Goal: Task Accomplishment & Management: Use online tool/utility

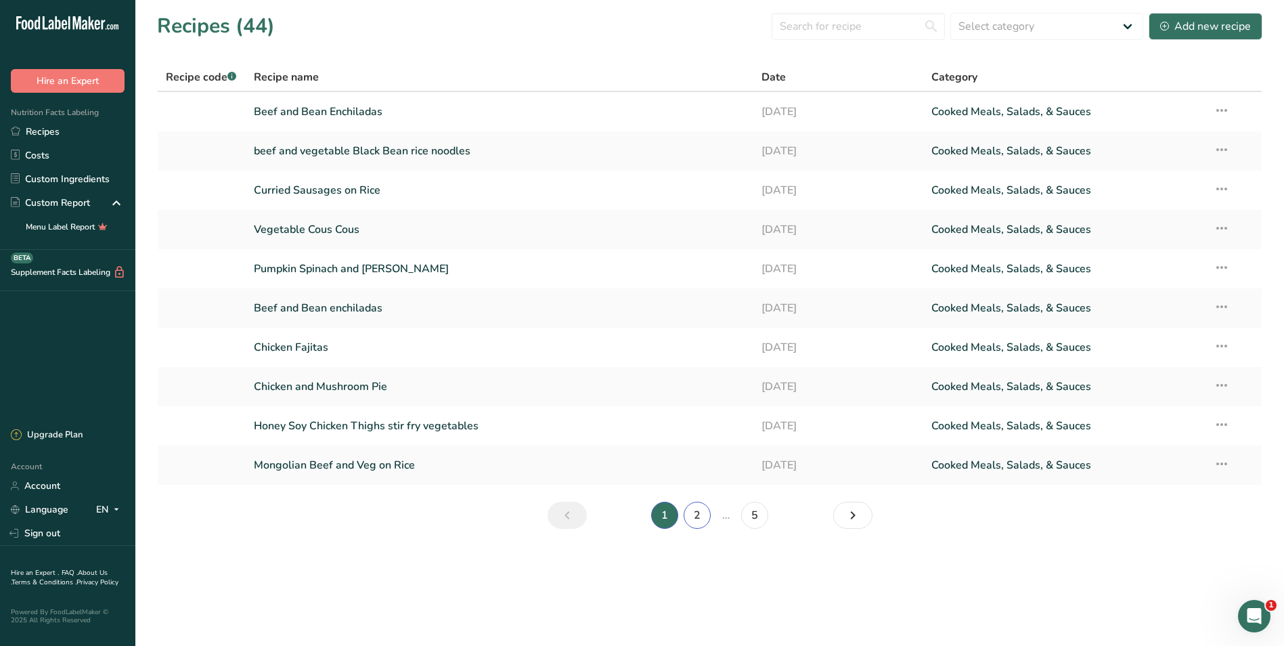
click at [700, 514] on link "2" at bounding box center [697, 515] width 27 height 27
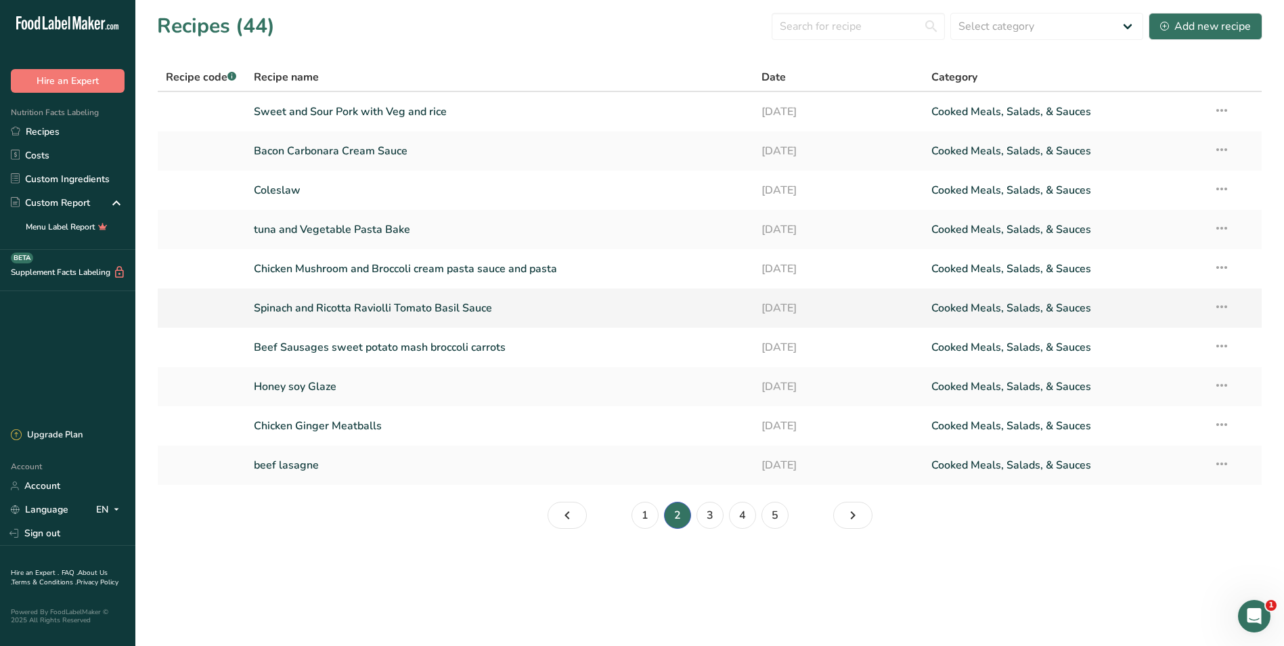
click at [377, 302] on link "Spinach and Ricotta Raviolli Tomato Basil Sauce" at bounding box center [500, 308] width 492 height 28
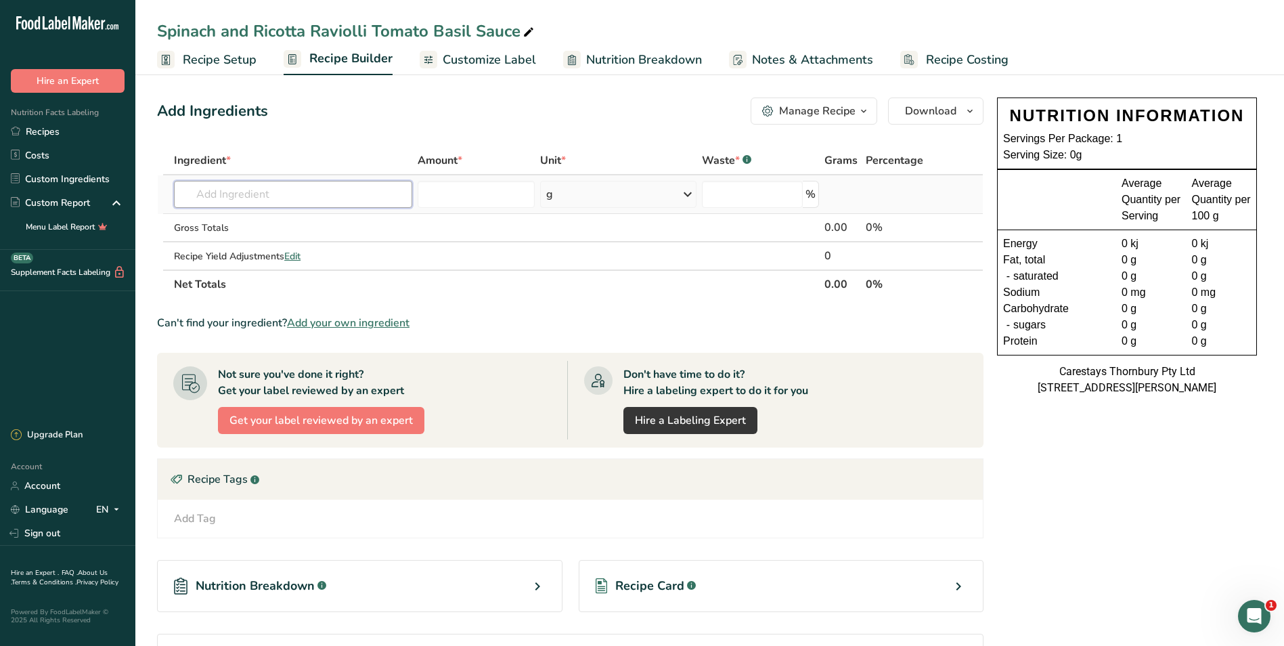
click at [259, 194] on input "text" at bounding box center [293, 194] width 238 height 27
click at [268, 194] on input "spinach and ricotta rav" at bounding box center [293, 194] width 238 height 27
type input "s"
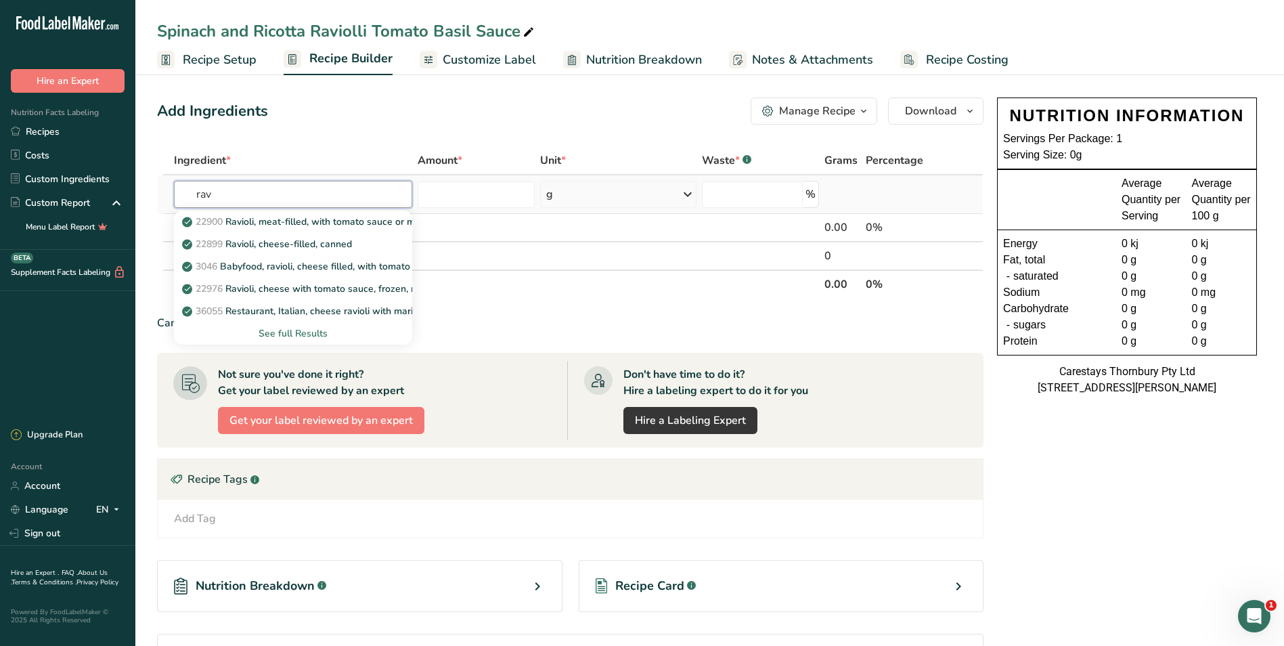
type input "rav"
click at [276, 330] on div "See full Results" at bounding box center [293, 333] width 217 height 14
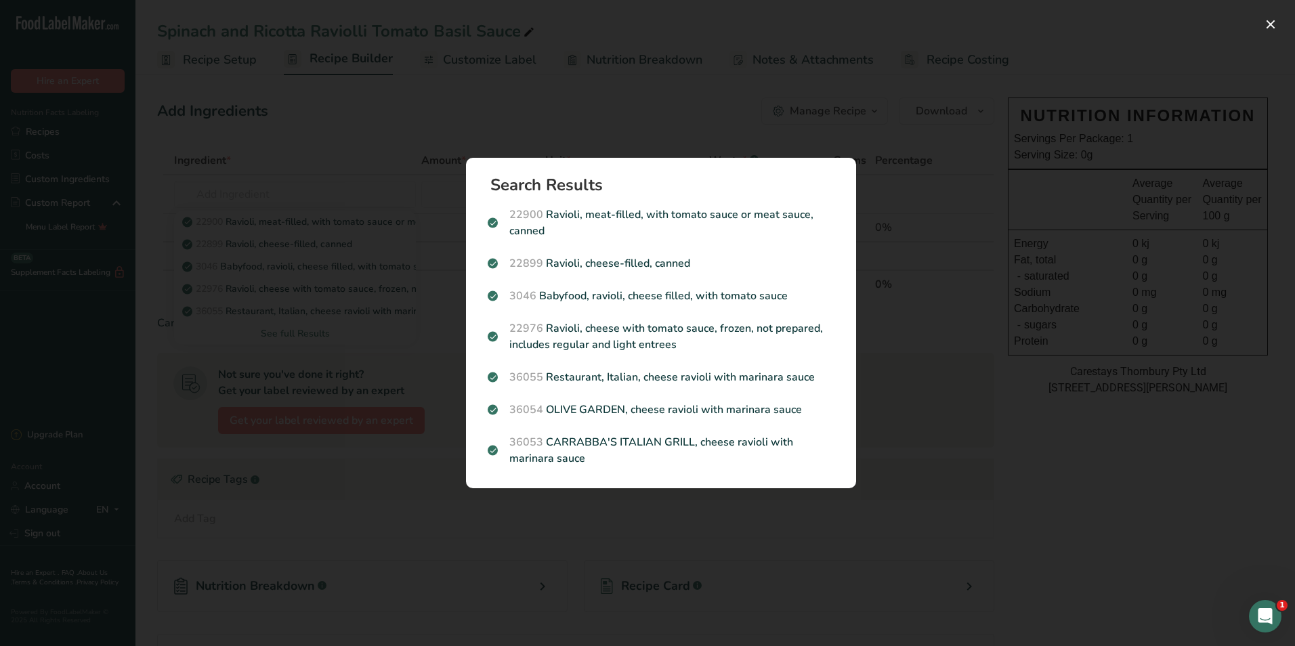
click at [294, 330] on div "Search results modal" at bounding box center [647, 323] width 1295 height 646
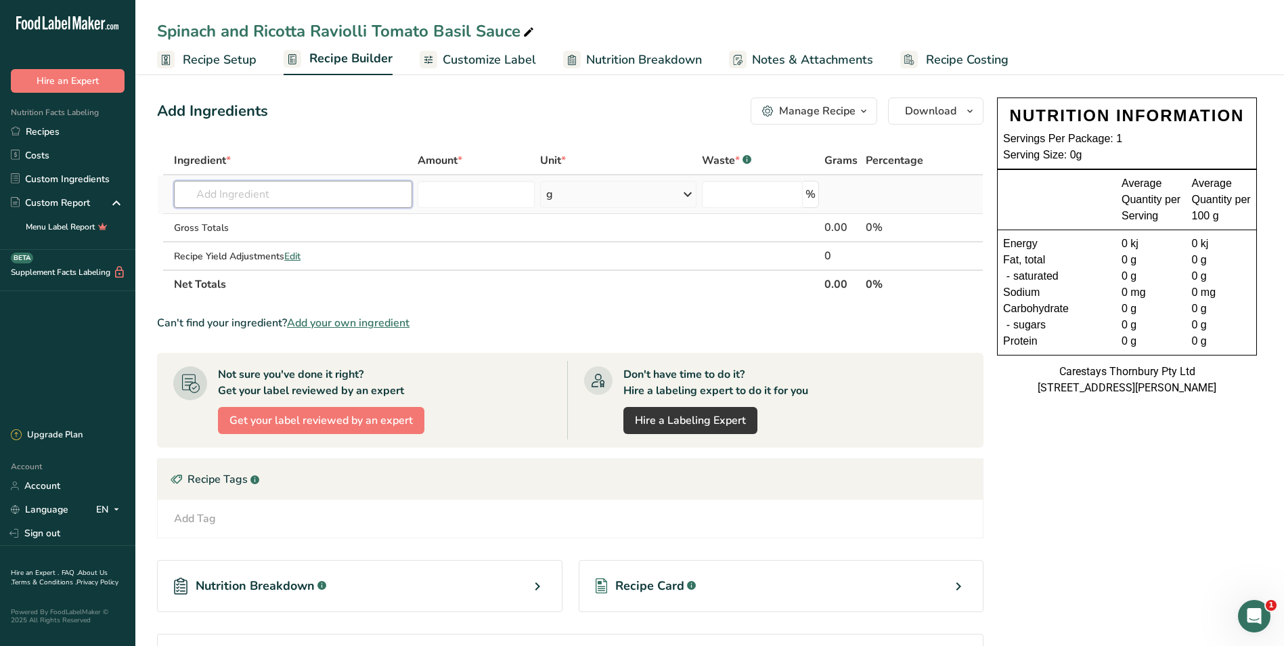
click at [225, 193] on input "text" at bounding box center [293, 194] width 238 height 27
type input "r"
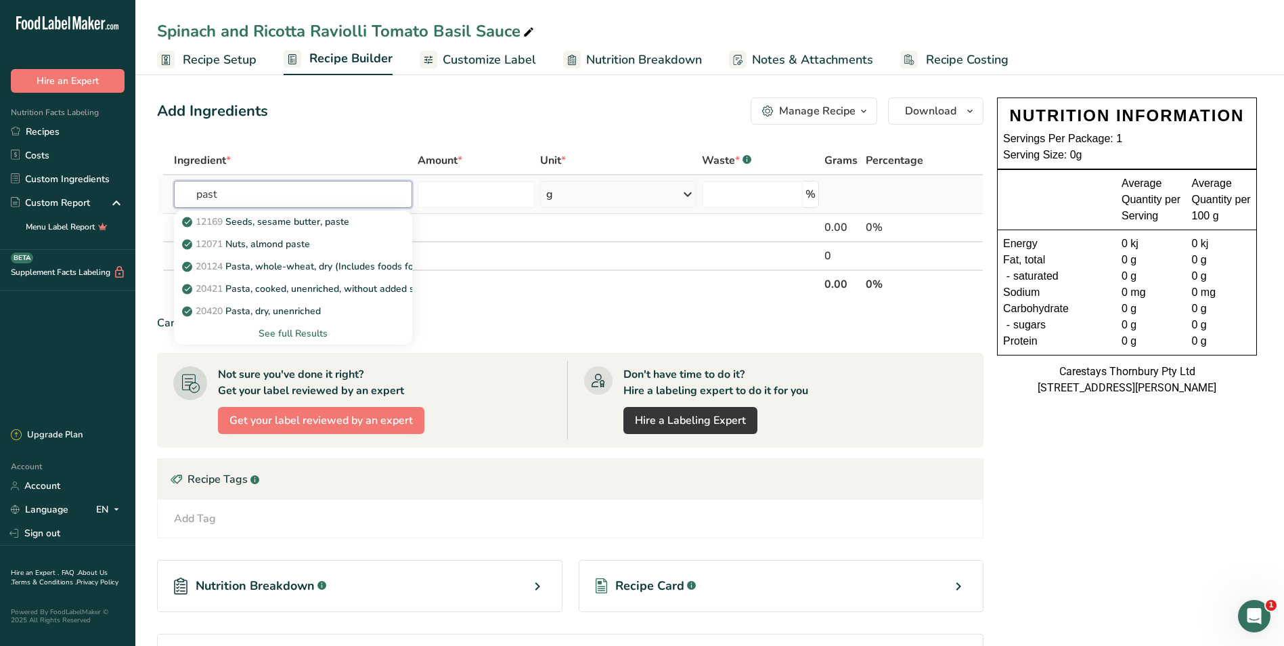
type input "past"
click at [282, 329] on div "See full Results" at bounding box center [293, 333] width 217 height 14
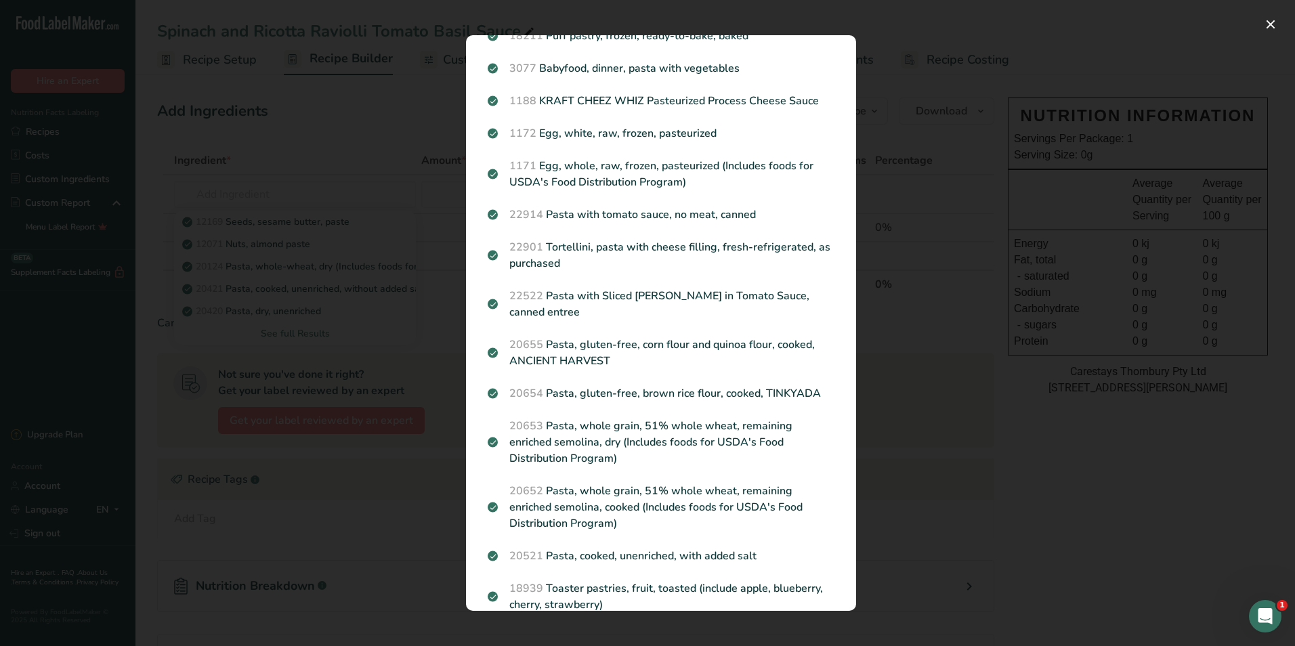
scroll to position [1477, 0]
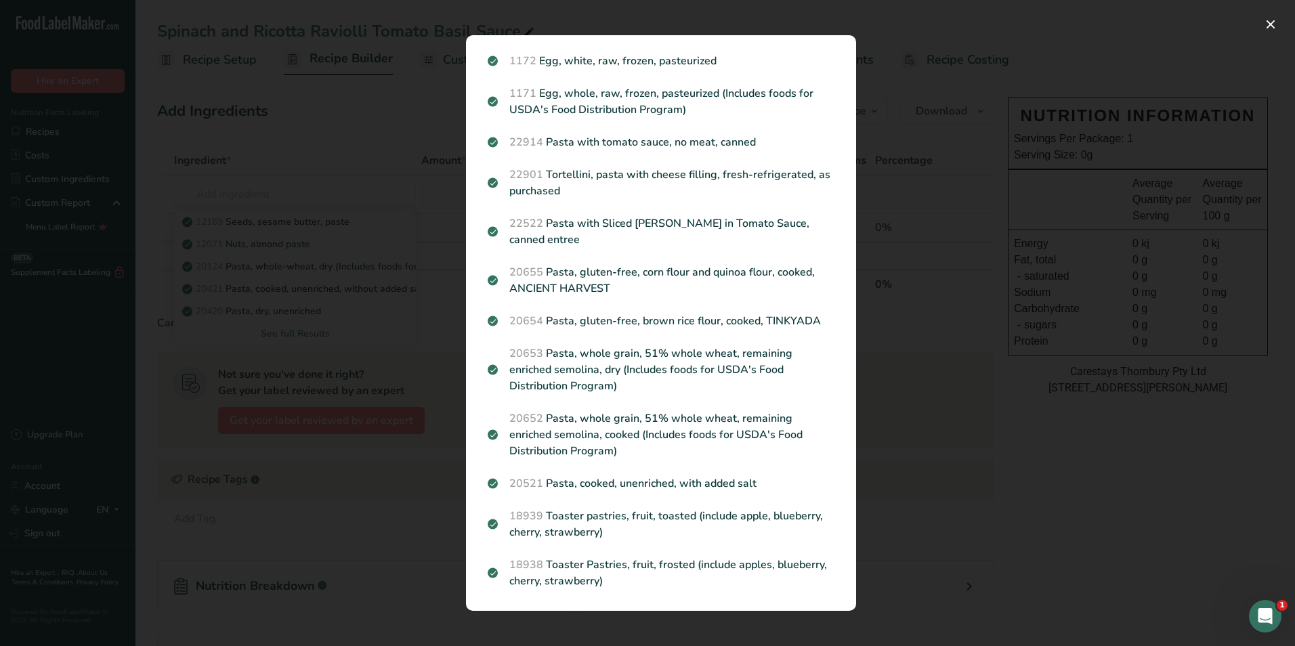
click at [283, 188] on div "Search results modal" at bounding box center [647, 323] width 1295 height 646
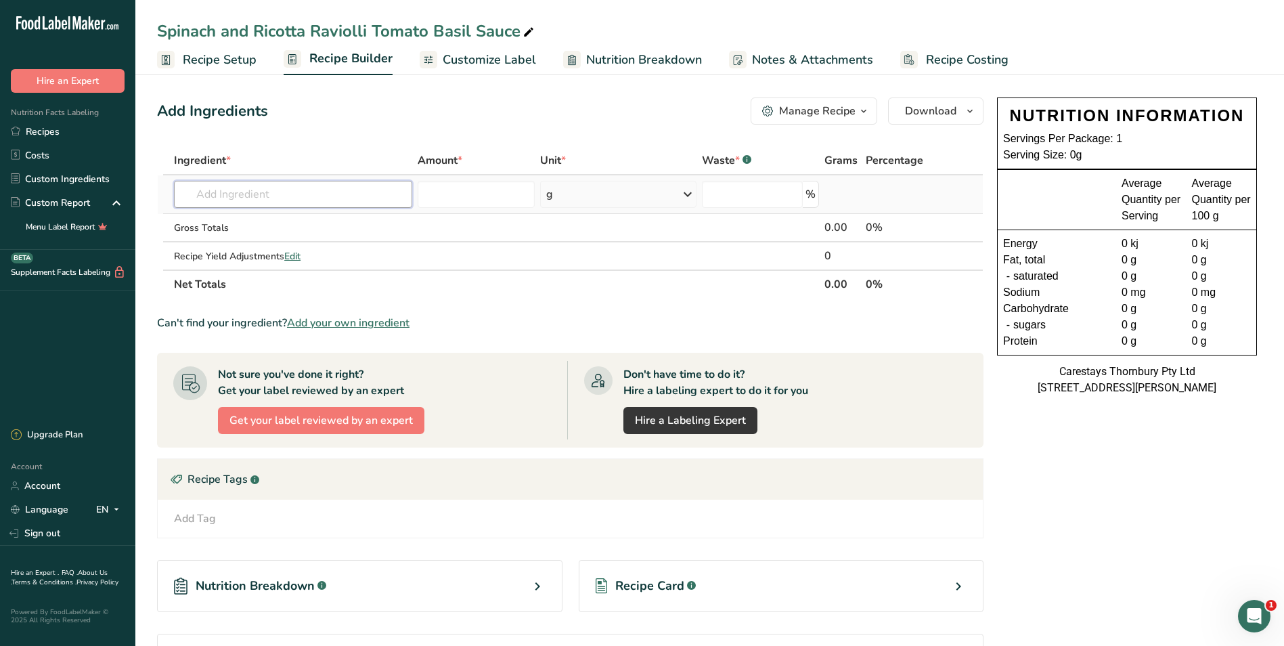
click at [282, 190] on input "text" at bounding box center [293, 194] width 238 height 27
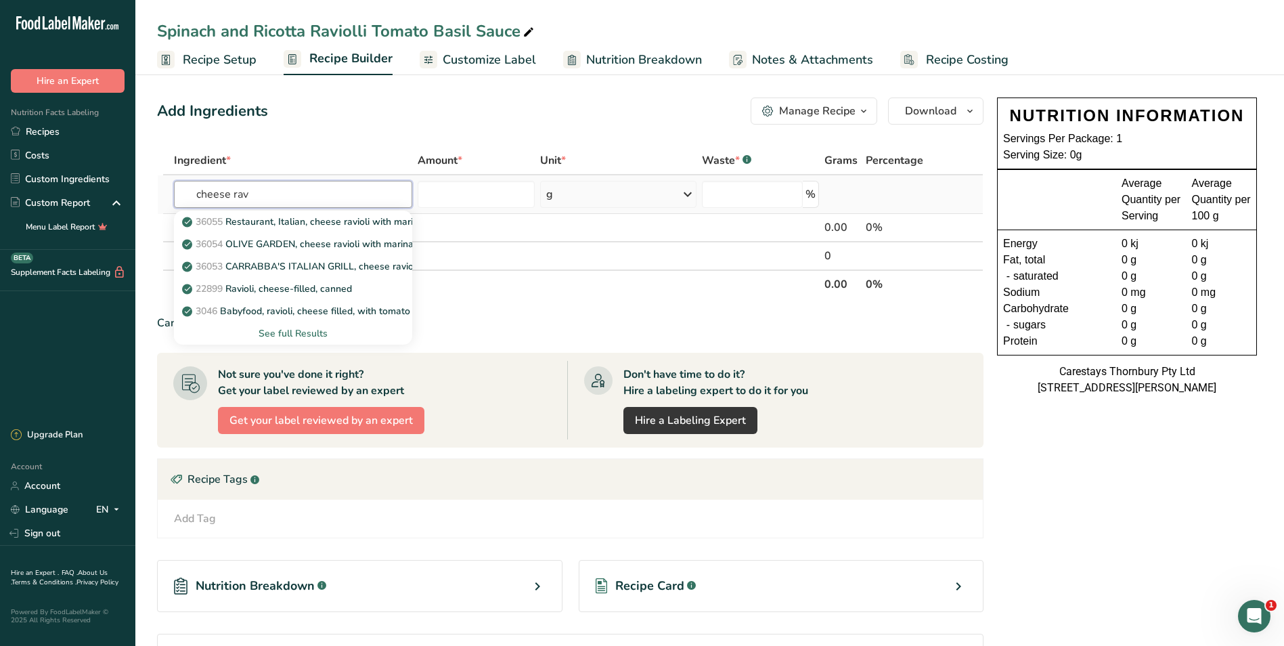
type input "cheese rav"
click at [286, 332] on div "See full Results" at bounding box center [293, 333] width 217 height 14
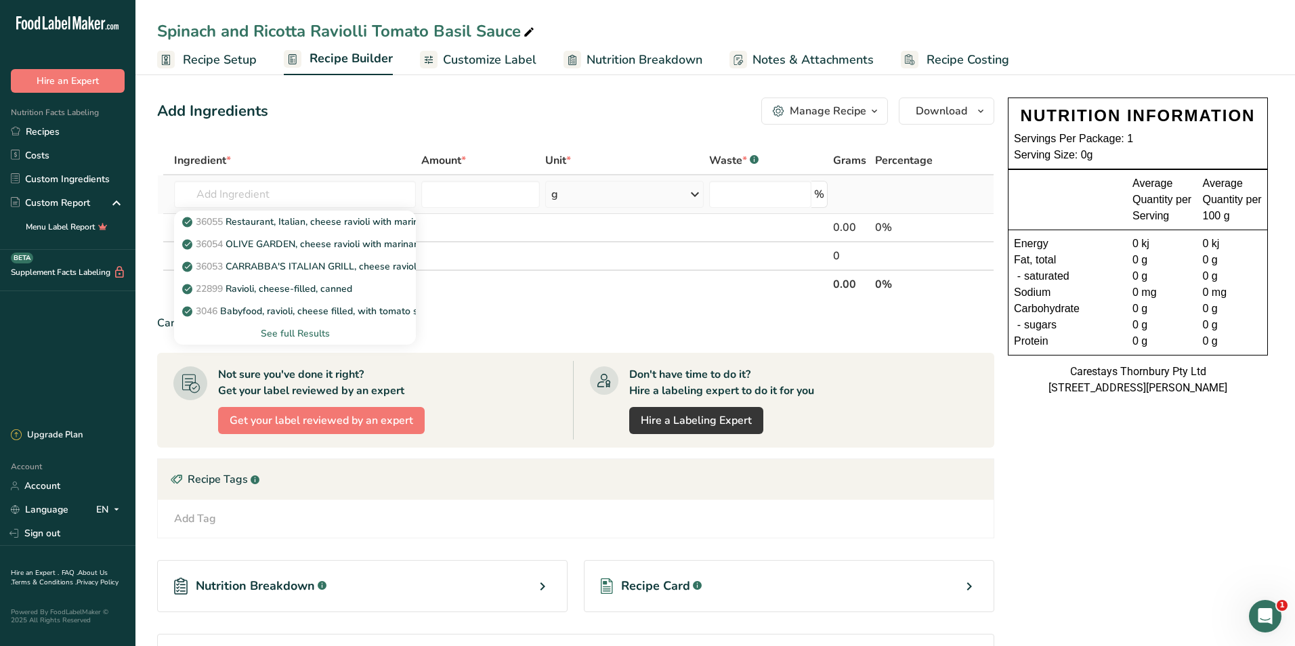
scroll to position [0, 0]
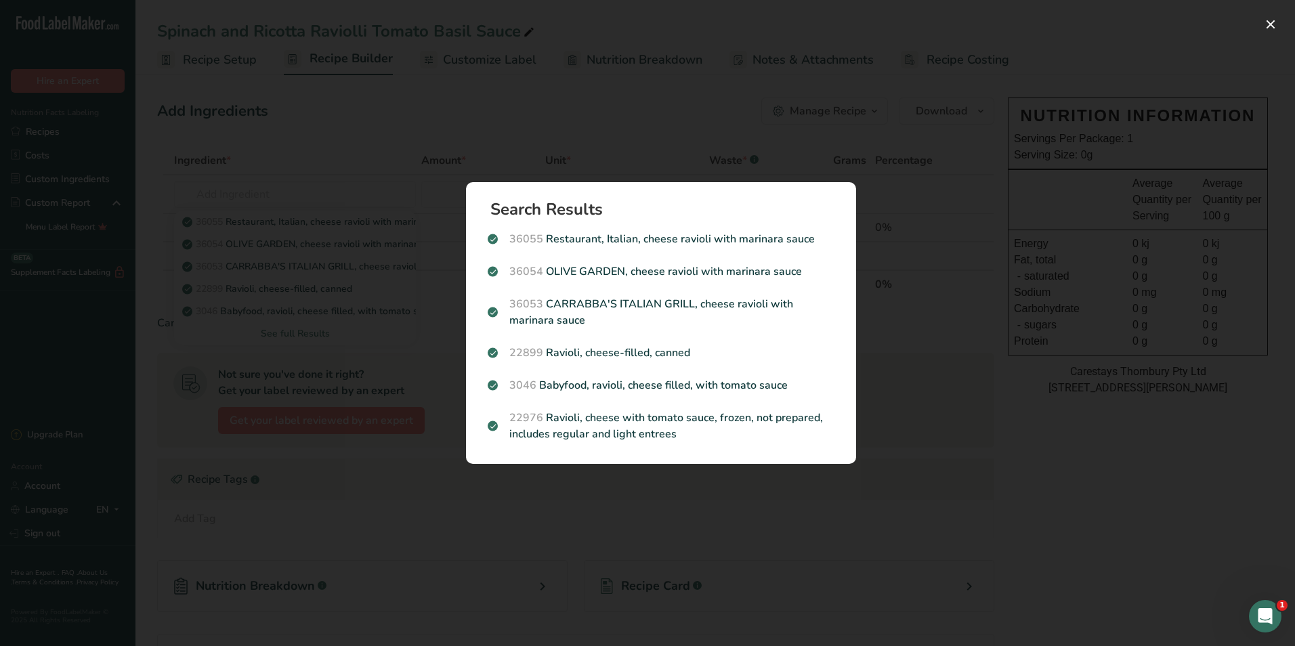
click at [286, 332] on div "Search results modal" at bounding box center [647, 323] width 1295 height 646
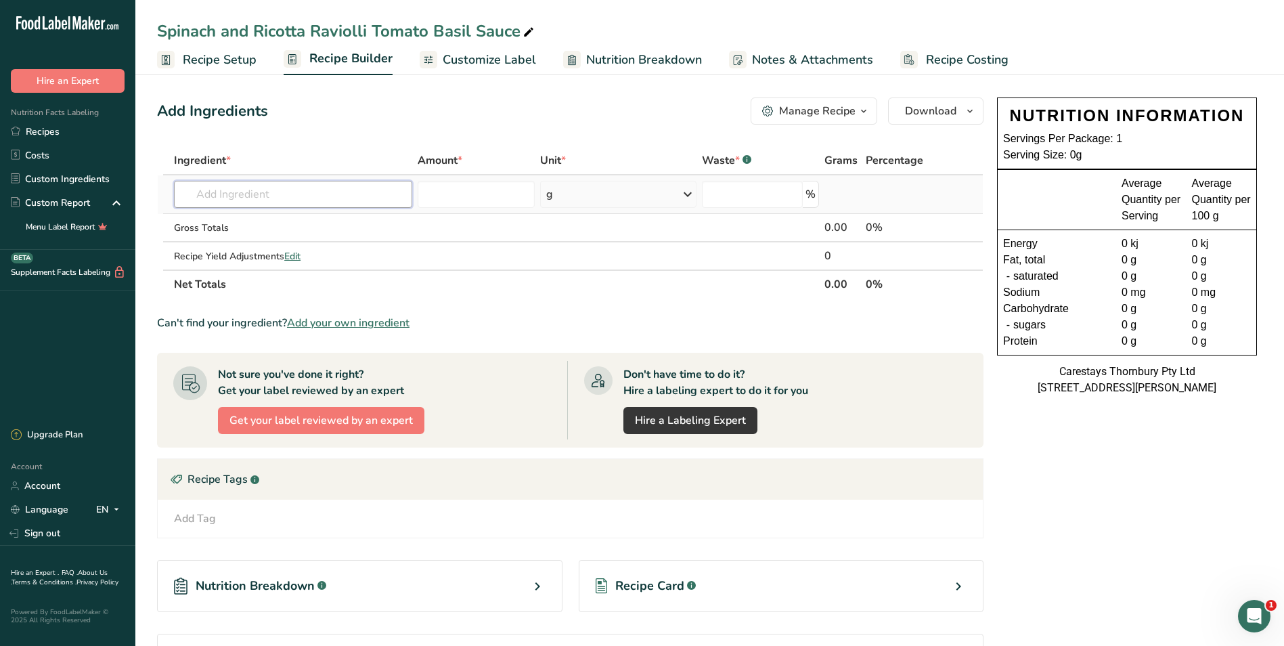
click at [222, 195] on input "text" at bounding box center [293, 194] width 238 height 27
type input "Spinach and Ricotta"
click at [223, 240] on div "Add your own ingredient" at bounding box center [293, 244] width 217 height 14
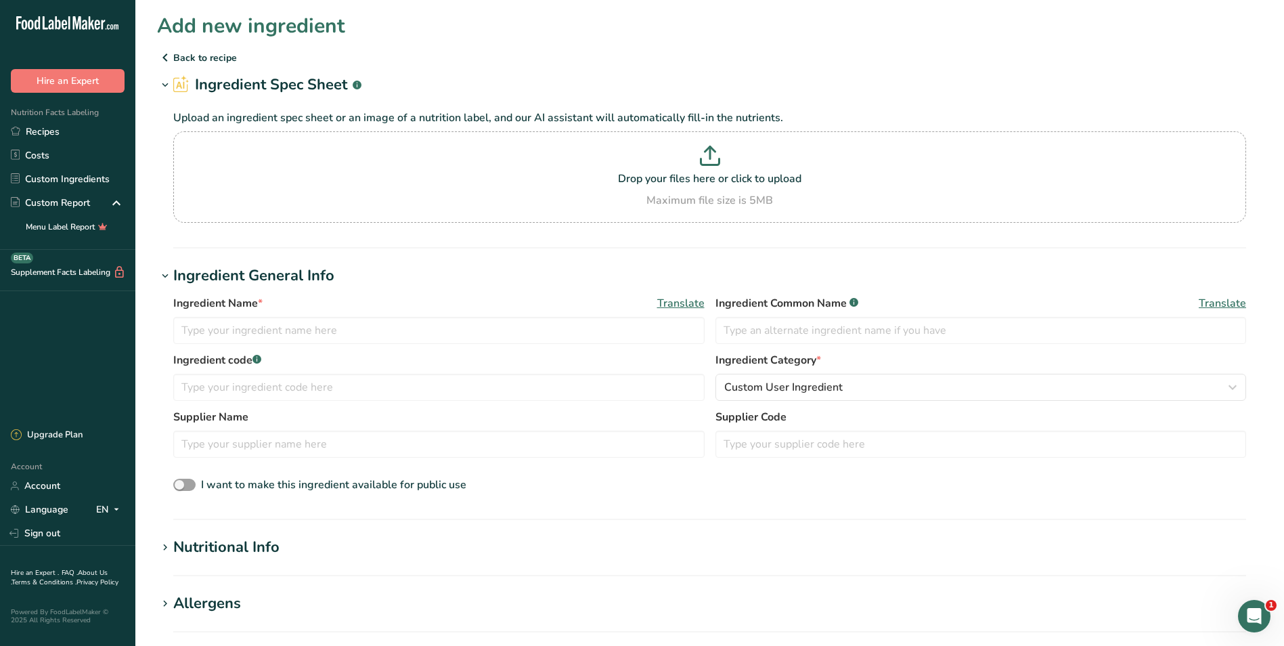
click at [200, 55] on p "Back to recipe" at bounding box center [710, 57] width 1106 height 16
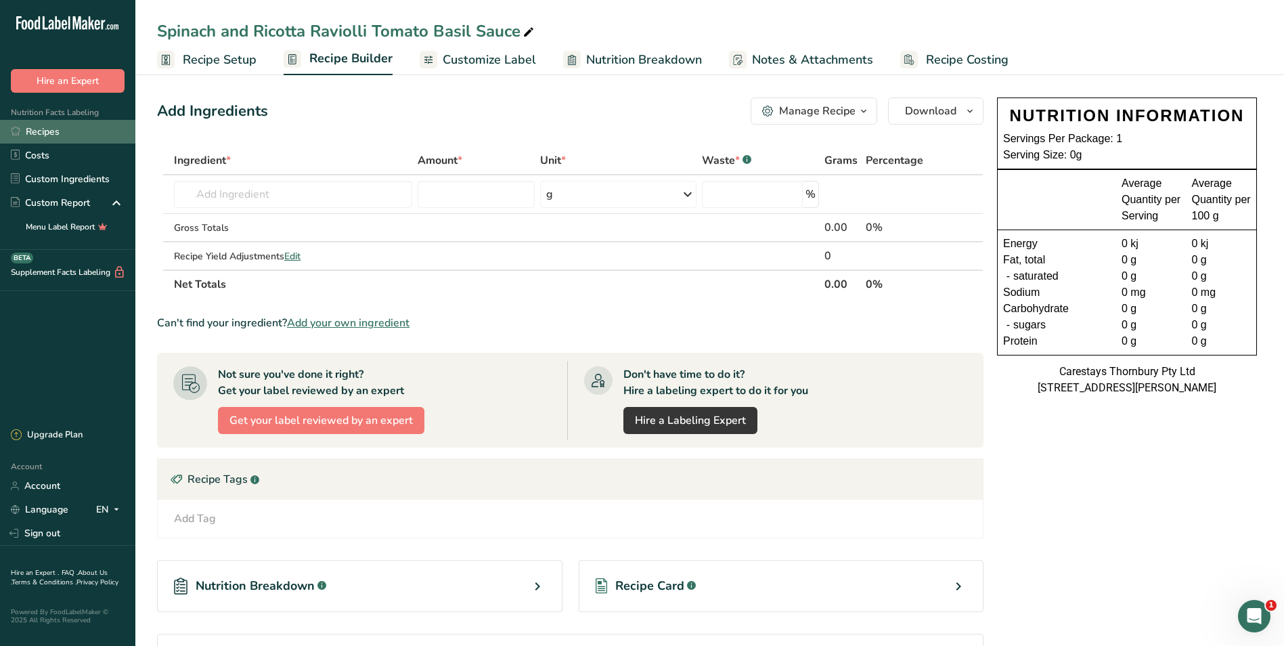
click at [67, 127] on link "Recipes" at bounding box center [67, 132] width 135 height 24
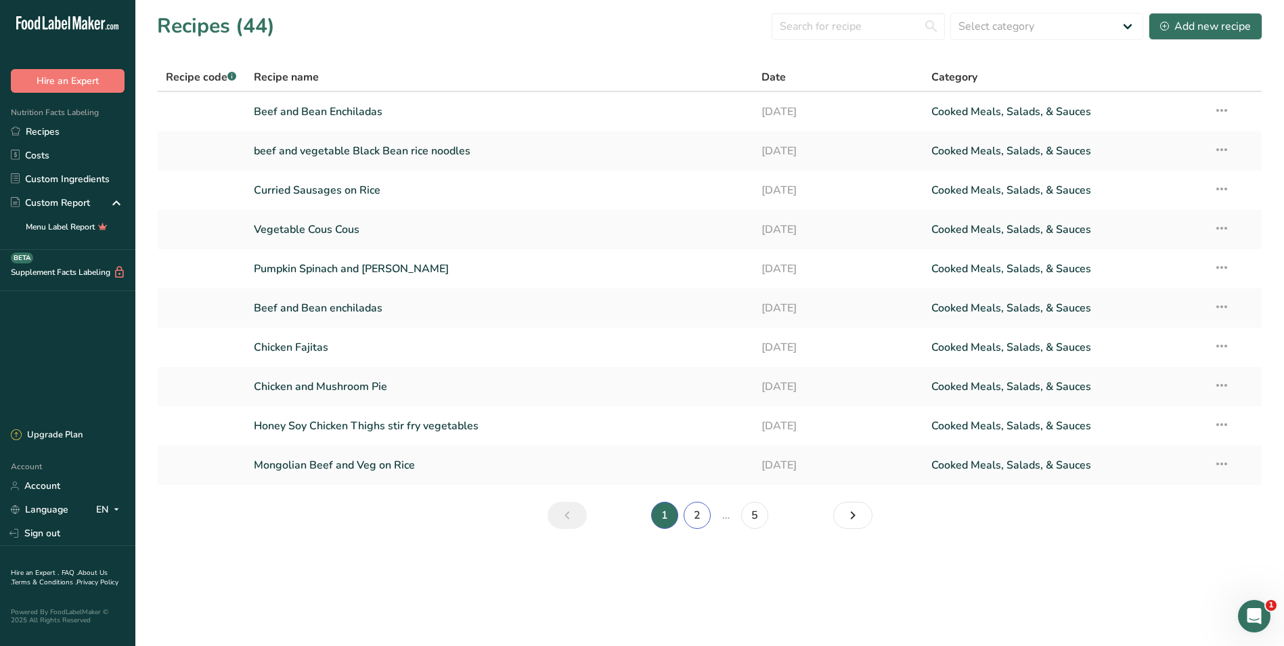
click at [691, 511] on link "2" at bounding box center [697, 515] width 27 height 27
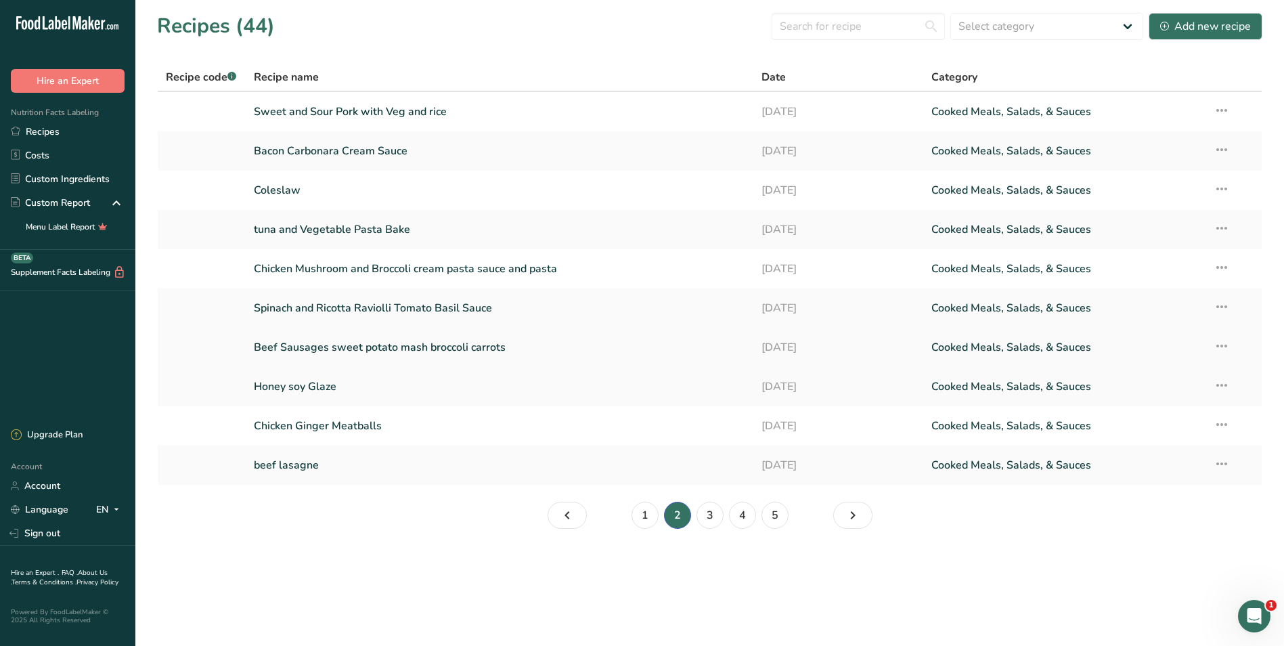
click at [472, 343] on link "Beef Sausages sweet potato mash broccoli carrots" at bounding box center [500, 347] width 492 height 28
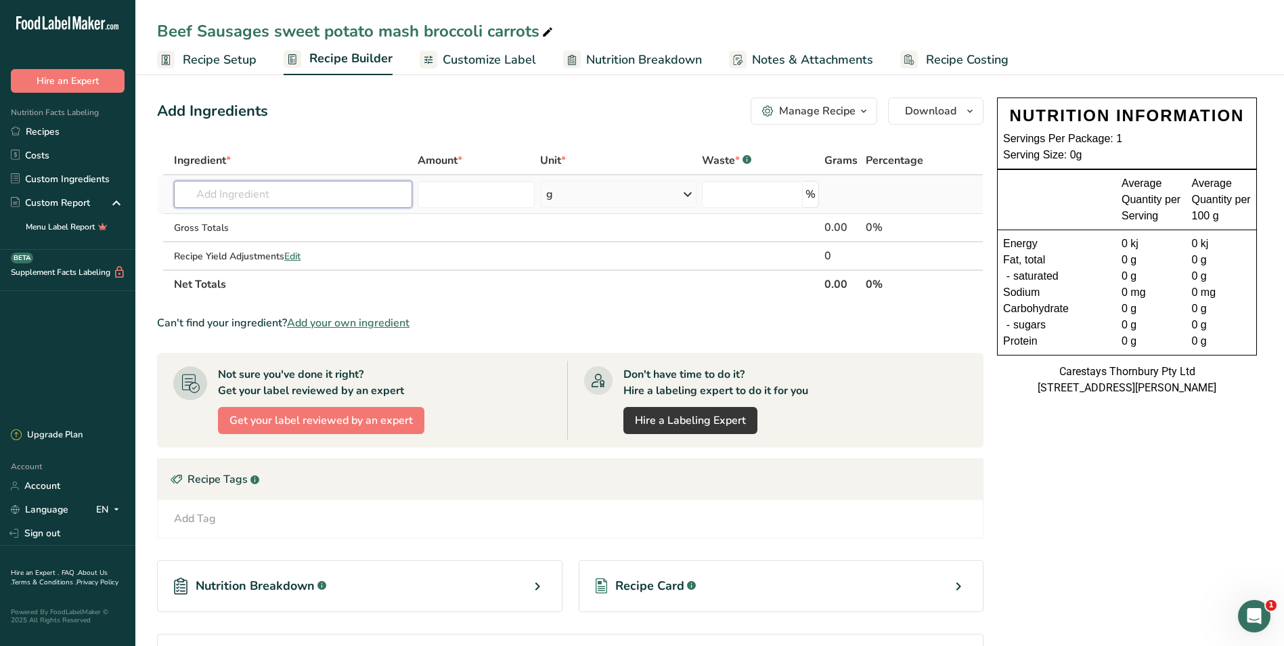
click at [222, 195] on input "text" at bounding box center [293, 194] width 238 height 27
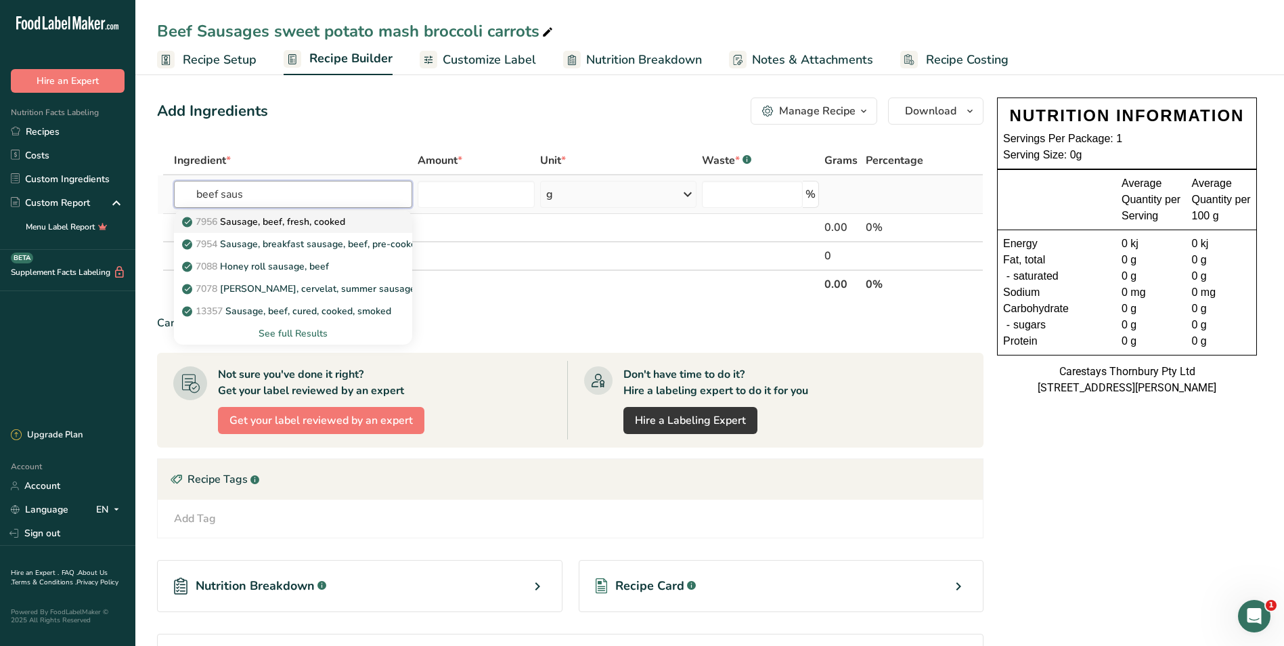
type input "beef saus"
click at [242, 221] on p "7956 Sausage, beef, fresh, cooked" at bounding box center [265, 222] width 160 height 14
type input "Sausage, beef, fresh, cooked"
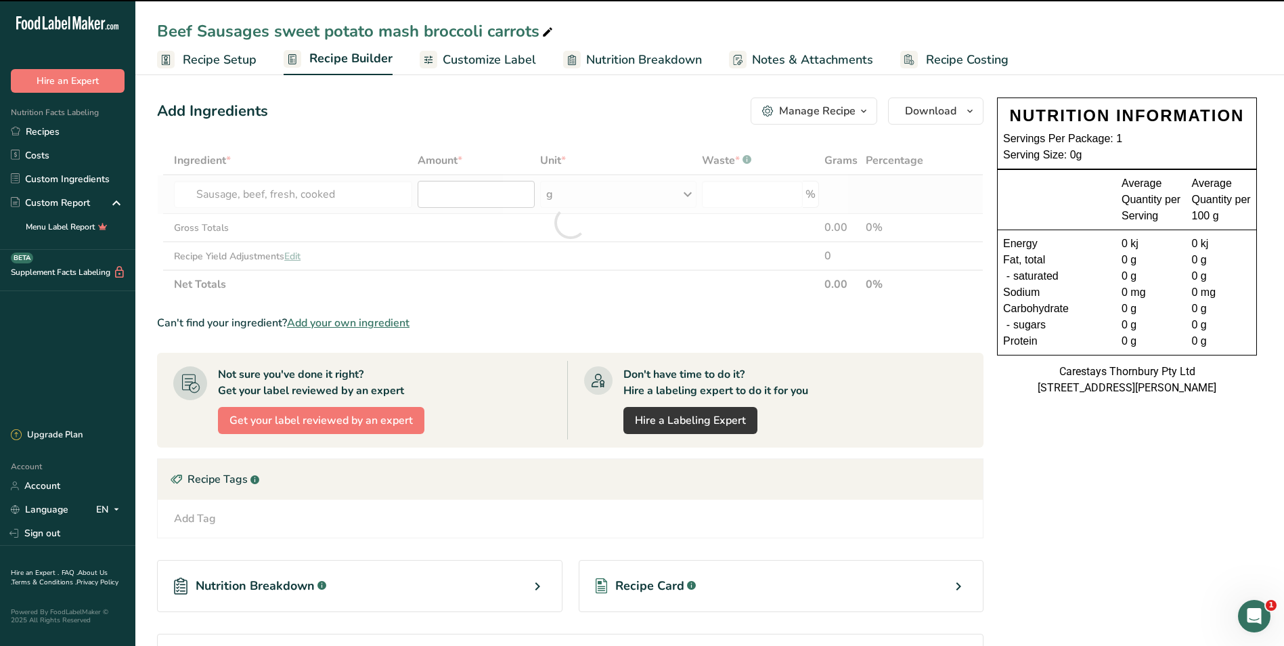
type input "0"
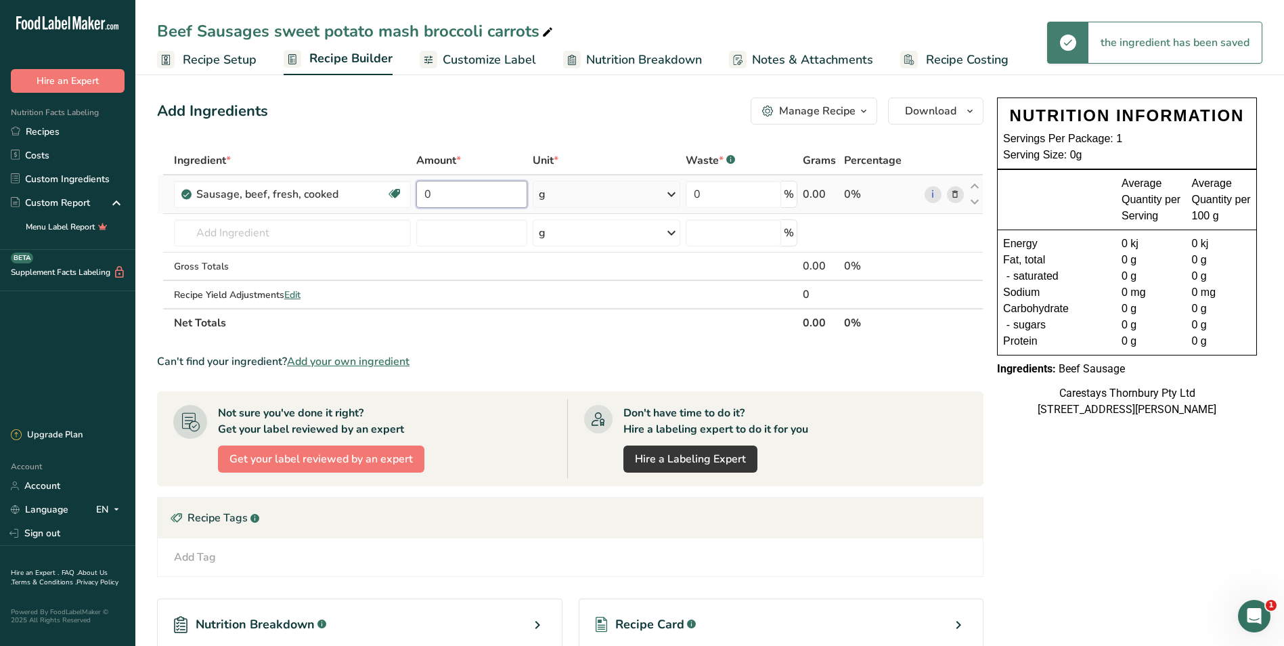
click at [436, 195] on input "0" at bounding box center [472, 194] width 112 height 27
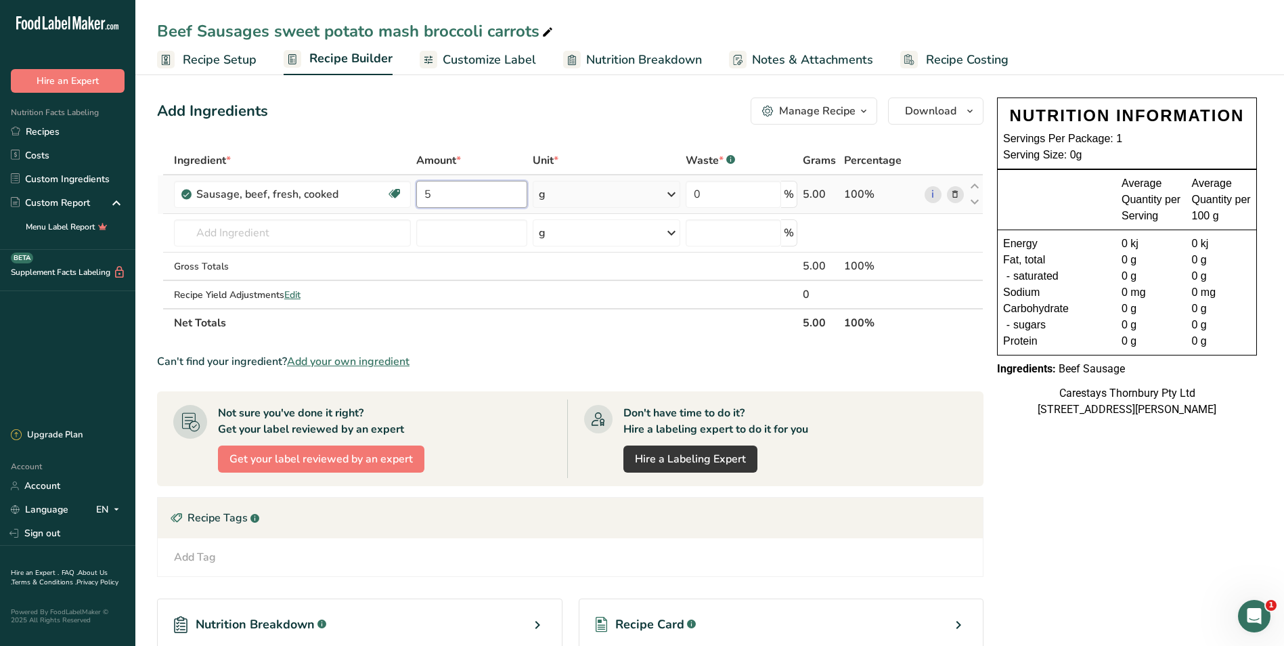
type input "5"
click at [672, 191] on div "Ingredient * Amount * Unit * Waste * .a-a{fill:#347362;}.b-a{fill:#fff;} Grams …" at bounding box center [570, 241] width 827 height 191
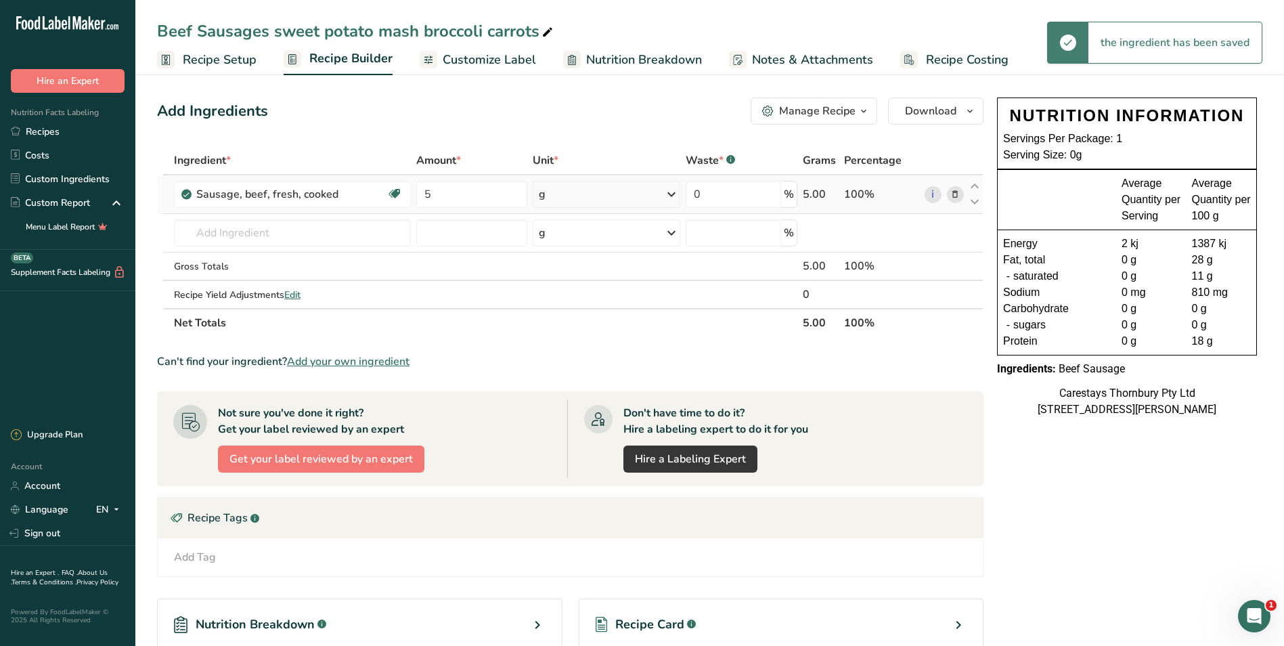
click at [672, 191] on icon at bounding box center [672, 194] width 16 height 24
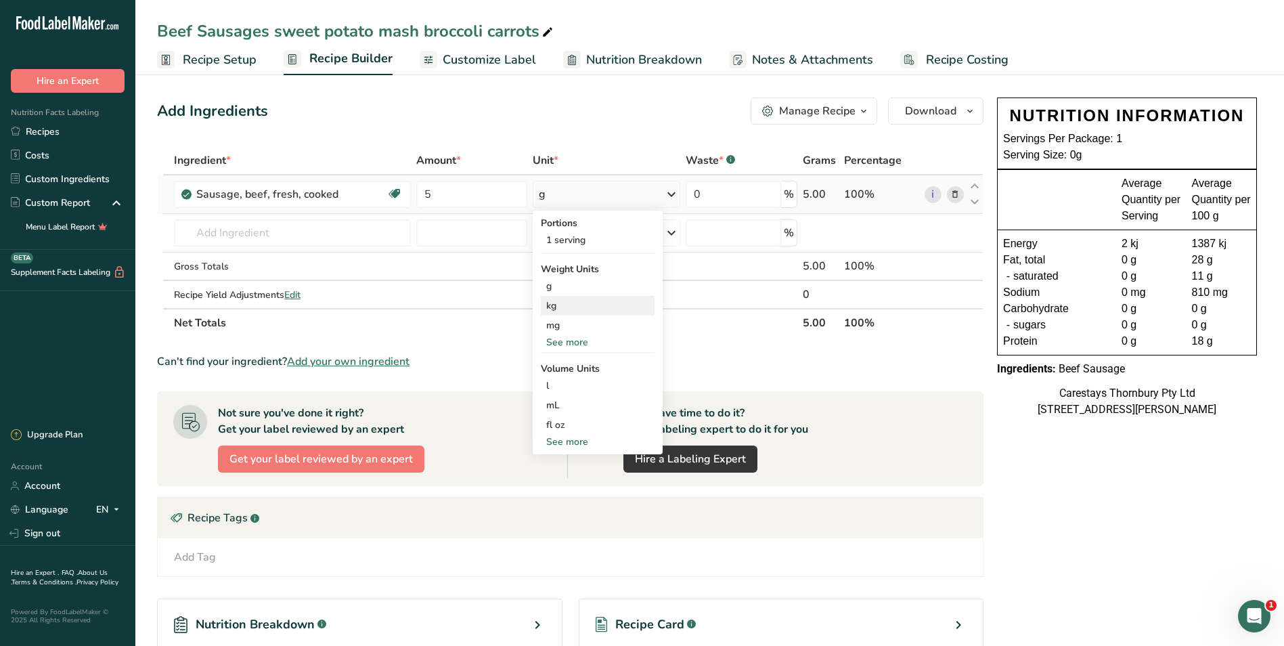
click at [568, 305] on div "kg" at bounding box center [598, 306] width 114 height 20
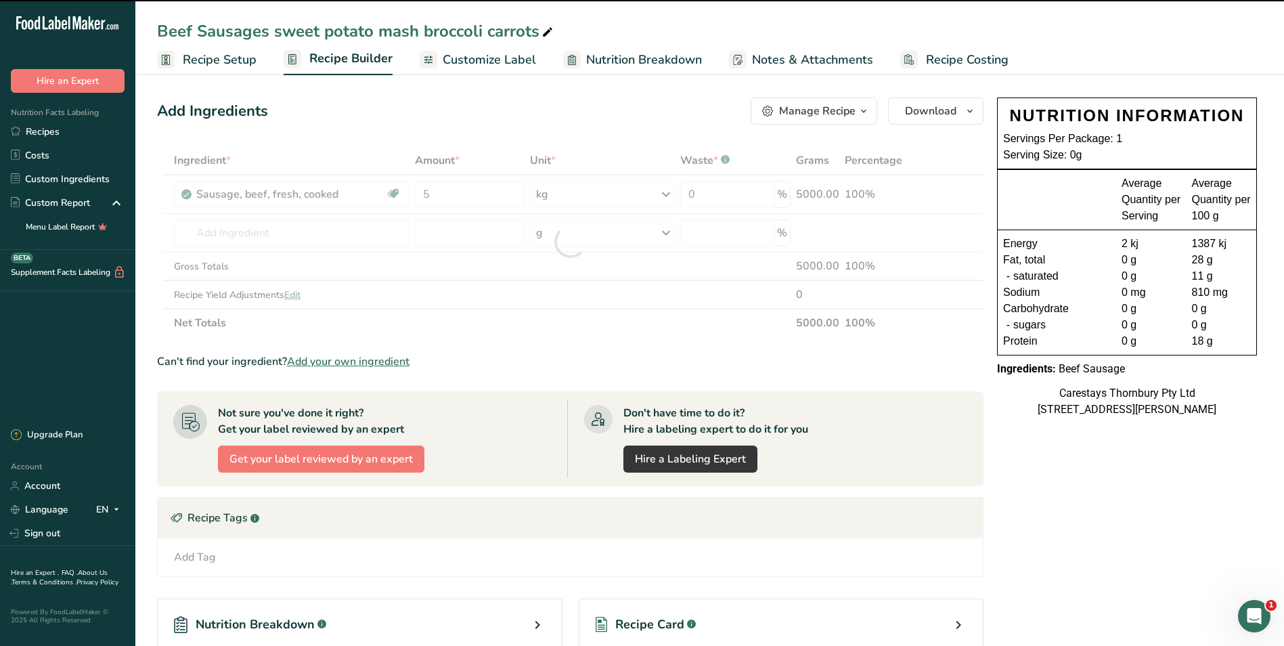
click at [225, 51] on span "Recipe Setup" at bounding box center [220, 60] width 74 height 18
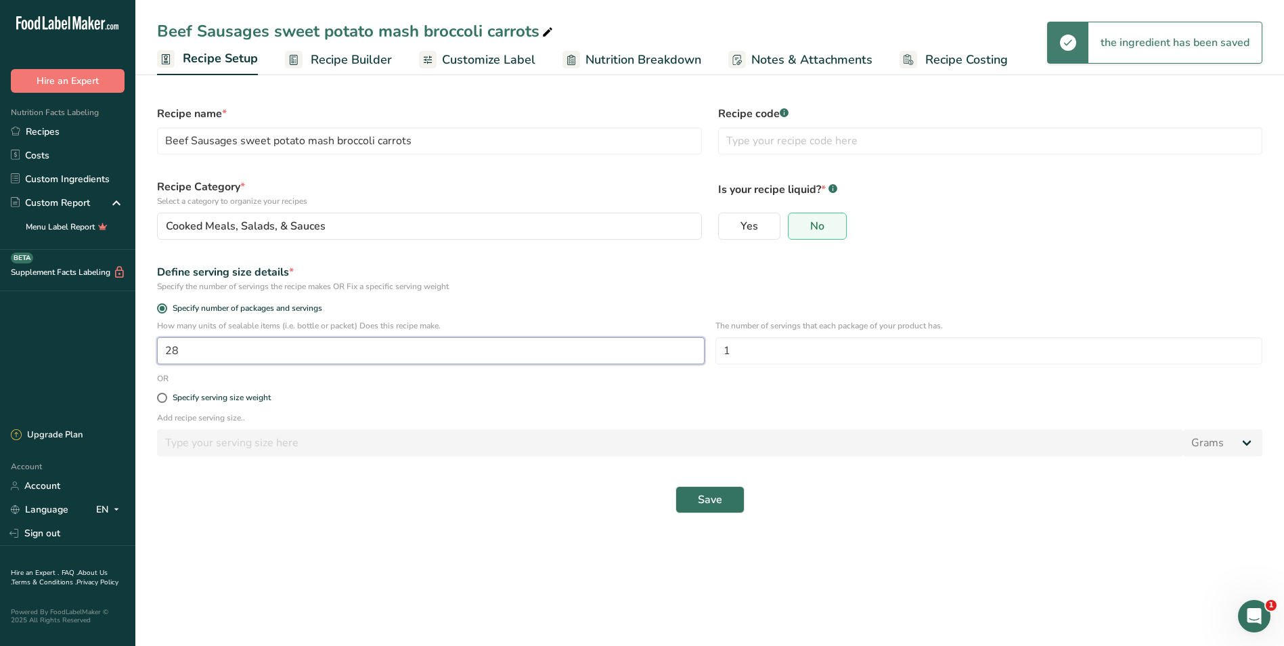
click at [200, 350] on input "28" at bounding box center [431, 350] width 548 height 27
type input "1"
type input "30"
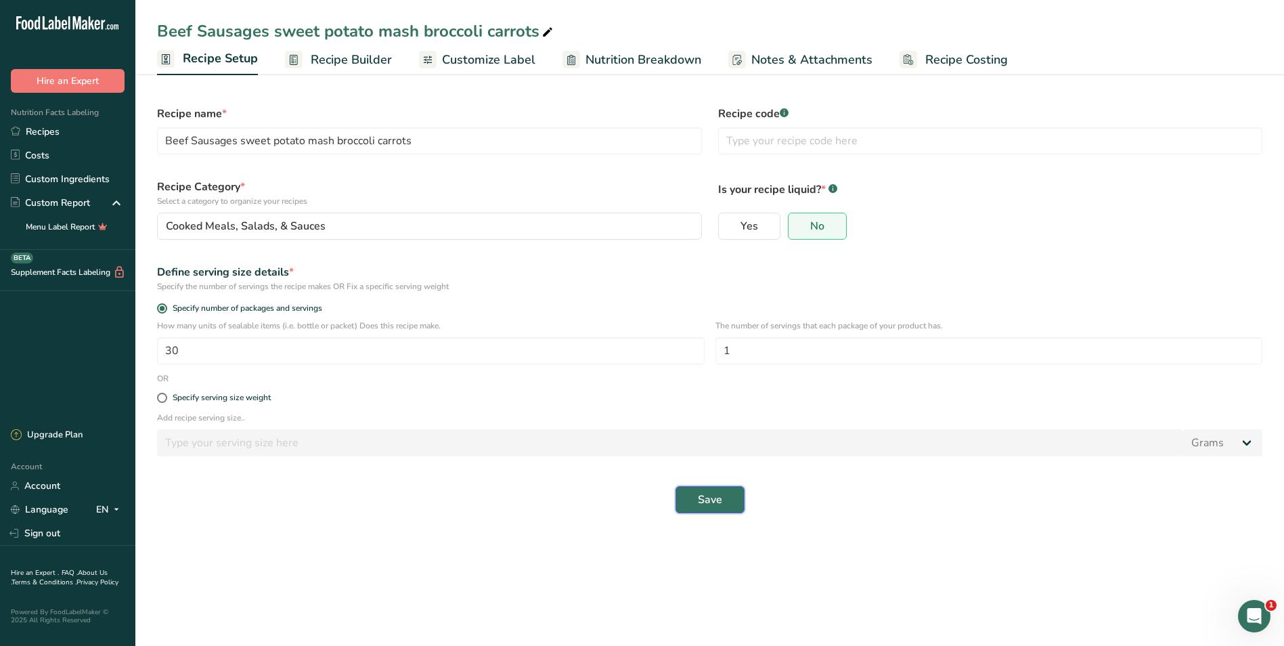
click at [724, 500] on button "Save" at bounding box center [710, 499] width 69 height 27
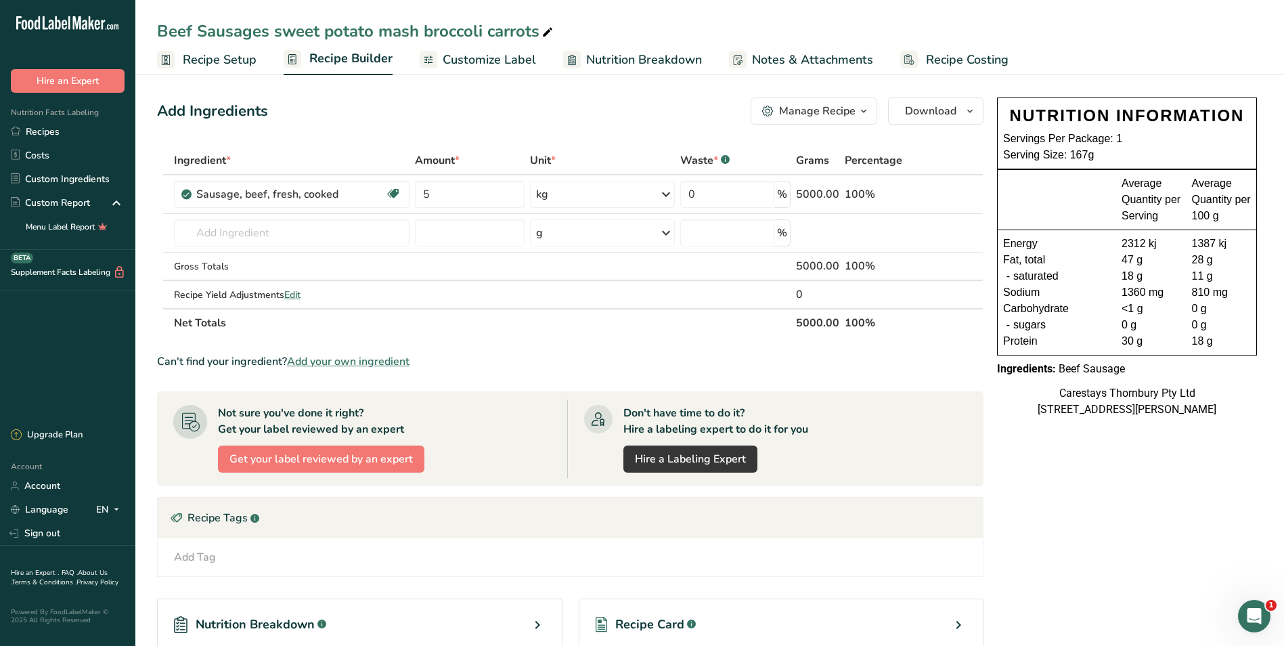
click at [544, 32] on icon at bounding box center [548, 32] width 12 height 19
type input "Beef Sausages sweet potato mash broccoli carrots and gravy"
click at [232, 236] on input "text" at bounding box center [292, 232] width 236 height 27
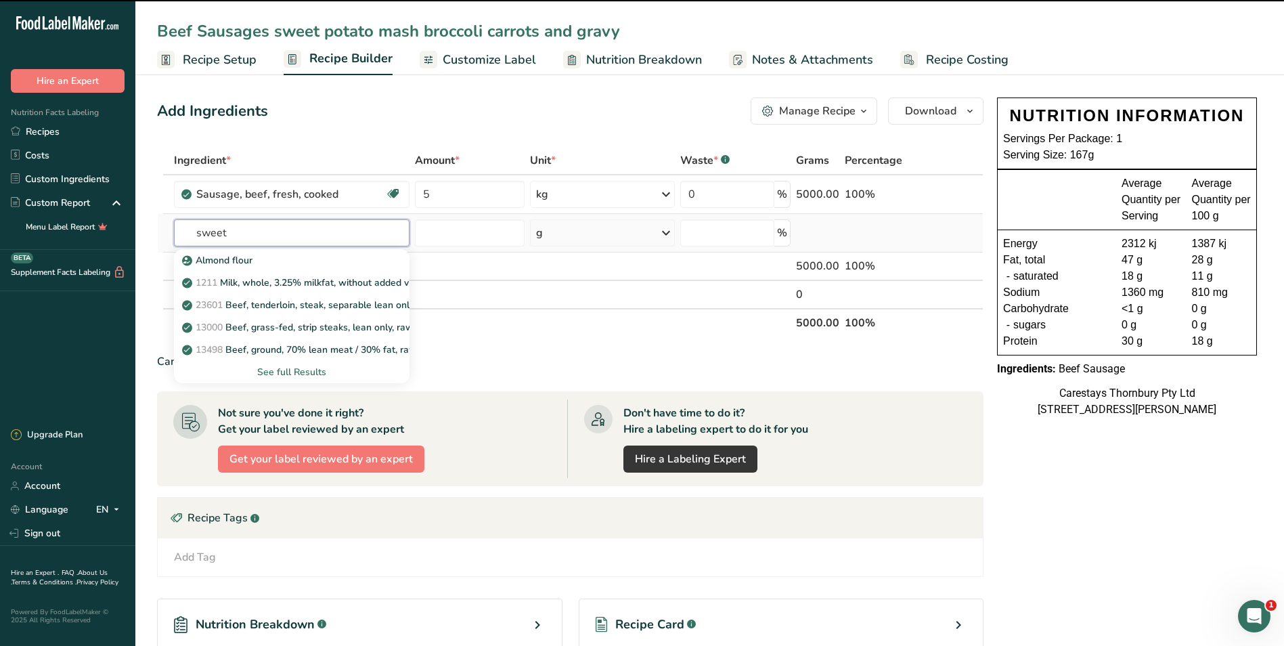
type input "sweet"
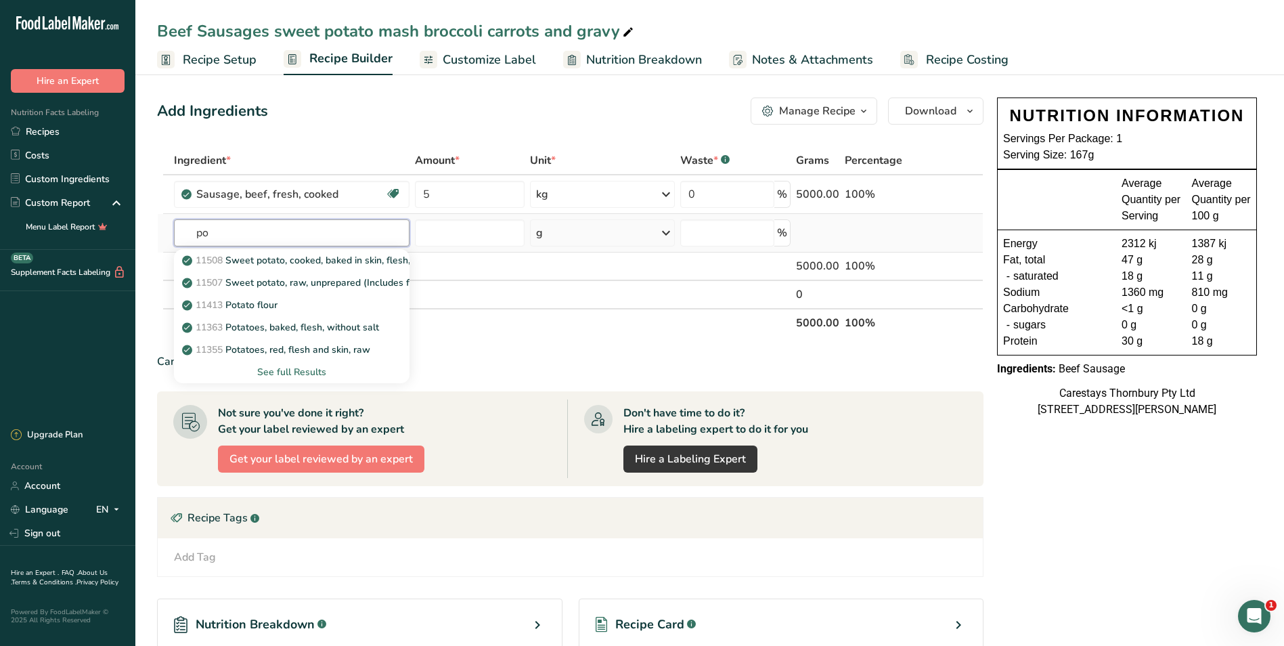
type input "p"
type input "sweet potat"
click at [280, 370] on div "See full Results" at bounding box center [292, 372] width 214 height 14
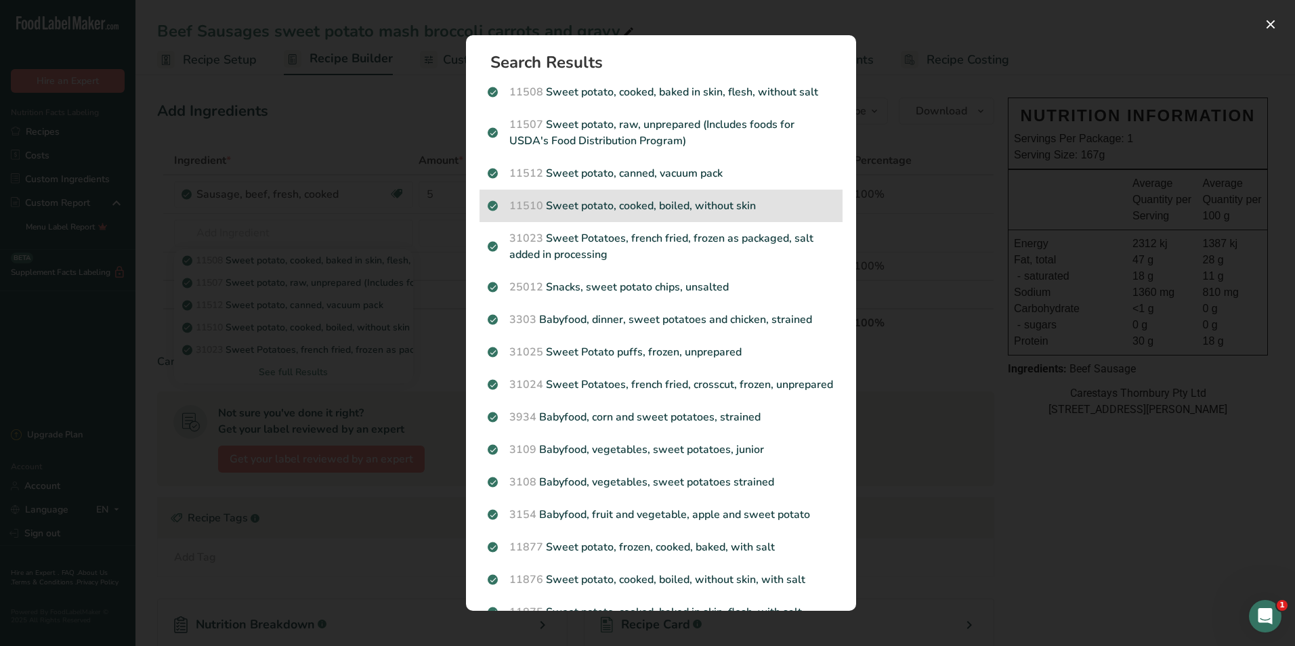
click at [695, 204] on p "11510 Sweet potato, cooked, boiled, without skin" at bounding box center [661, 206] width 347 height 16
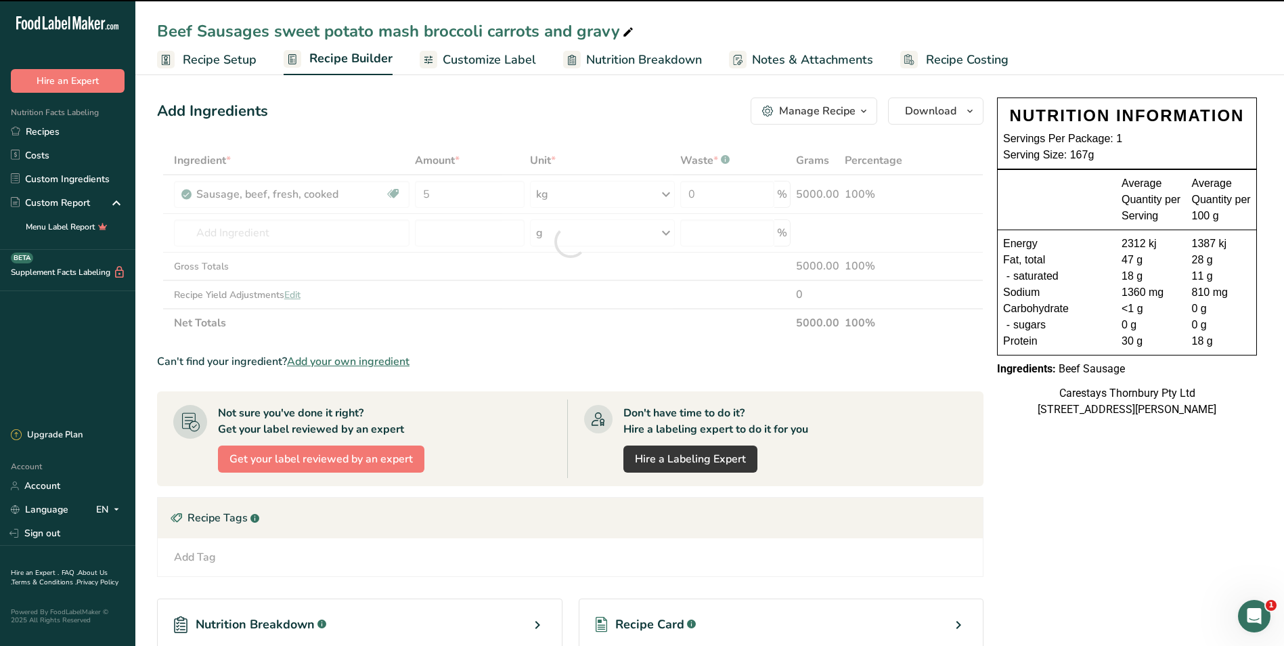
type input "0"
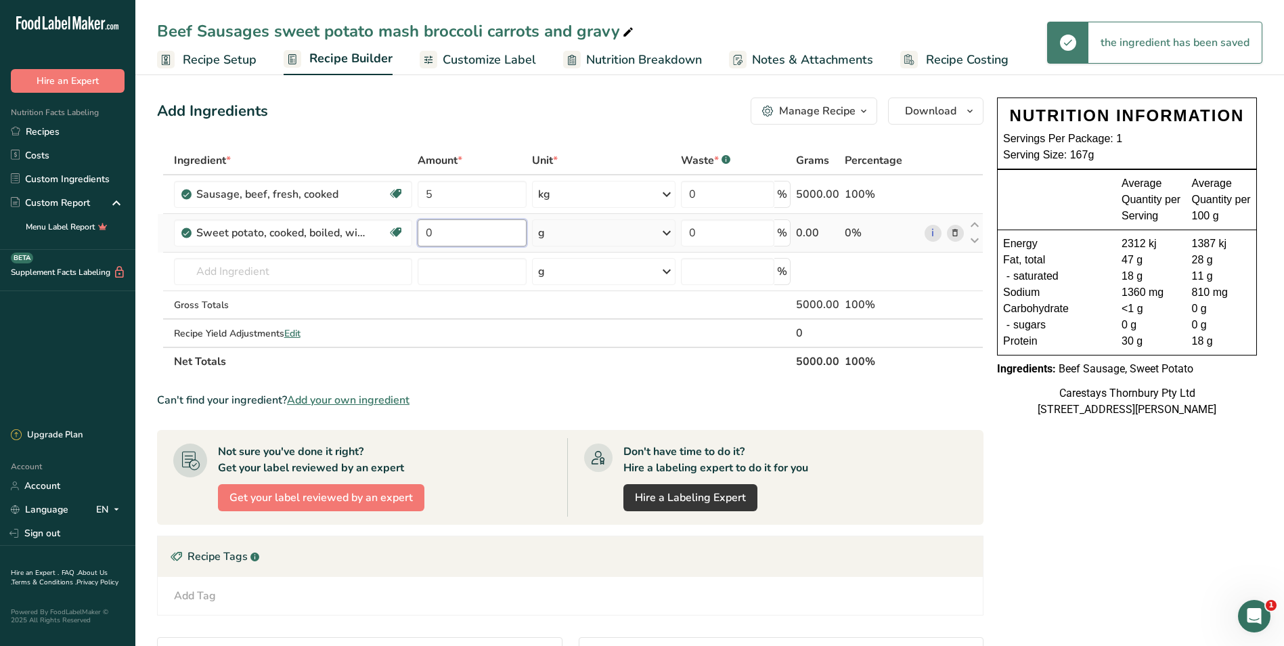
click at [438, 231] on input "0" at bounding box center [472, 232] width 109 height 27
type input "4"
click at [667, 234] on div "Ingredient * Amount * Unit * Waste * .a-a{fill:#347362;}.b-a{fill:#fff;} Grams …" at bounding box center [570, 261] width 827 height 230
click at [667, 234] on icon at bounding box center [667, 233] width 16 height 24
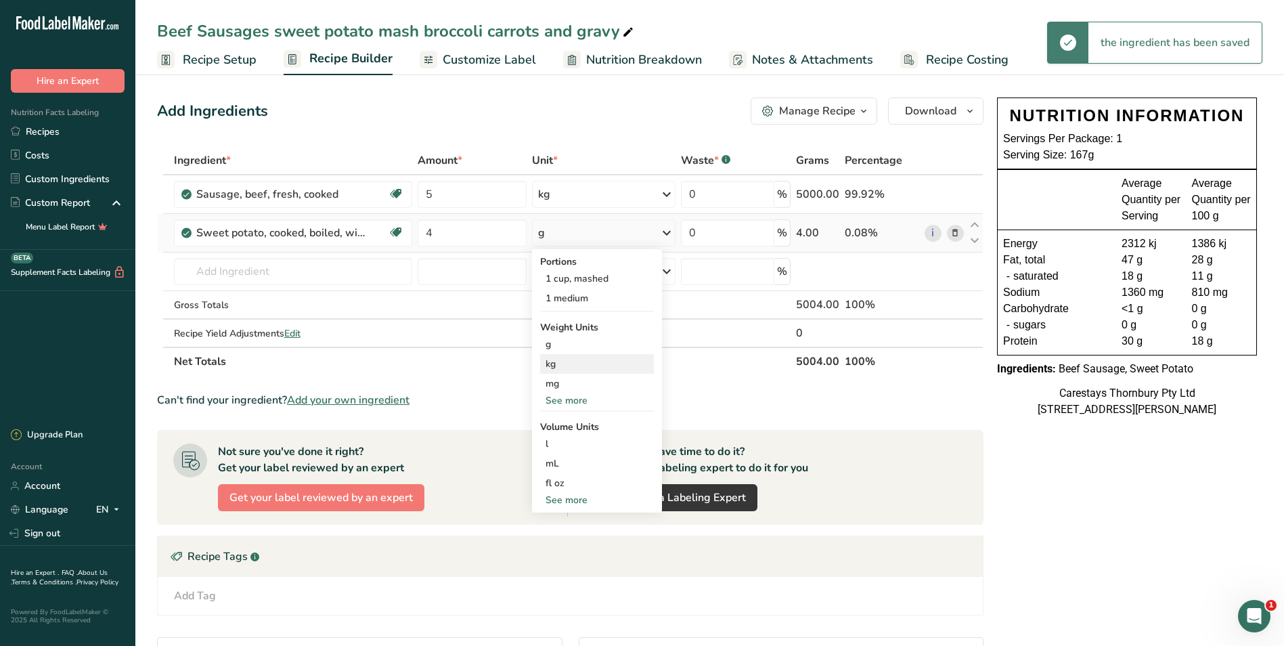
click at [580, 367] on div "kg" at bounding box center [597, 364] width 114 height 20
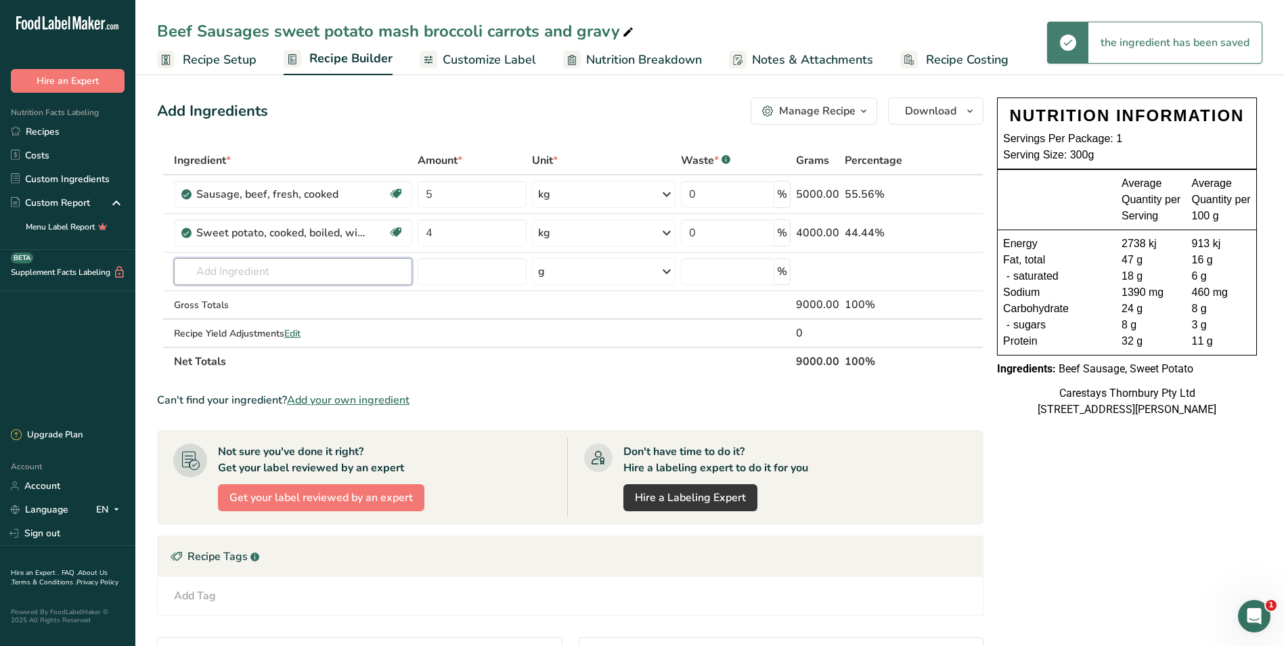
click at [204, 270] on input "text" at bounding box center [293, 271] width 239 height 27
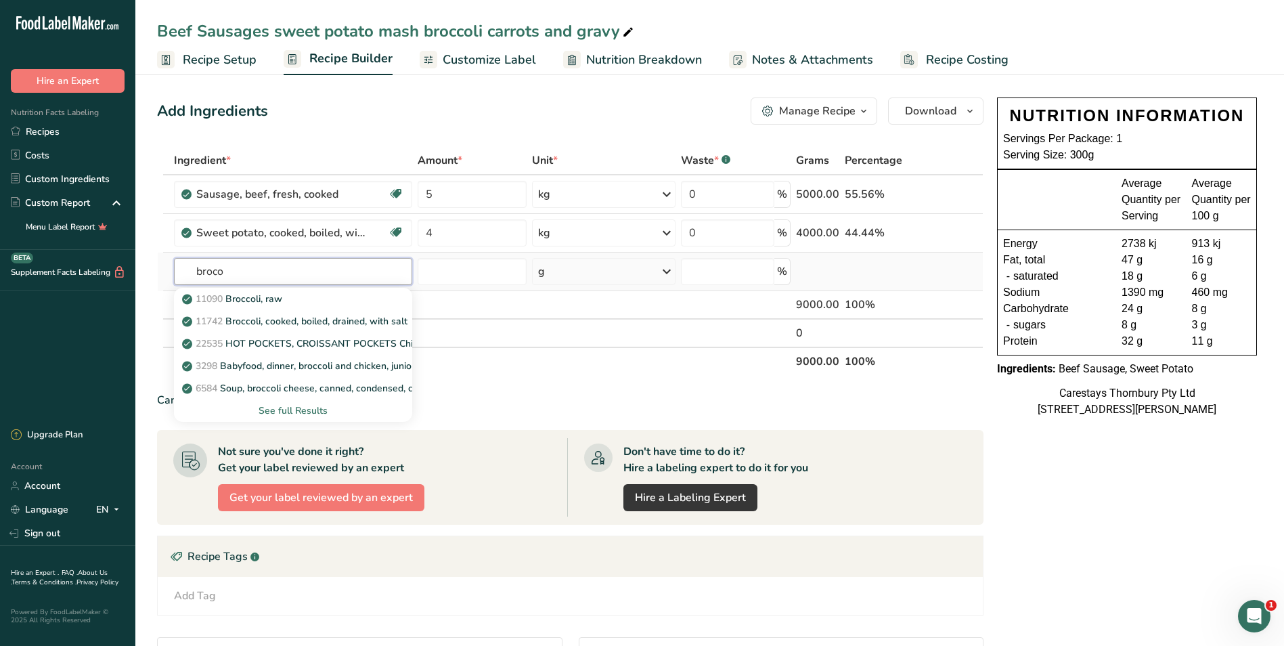
type input "broco"
click at [274, 404] on div "See full Results" at bounding box center [293, 411] width 217 height 14
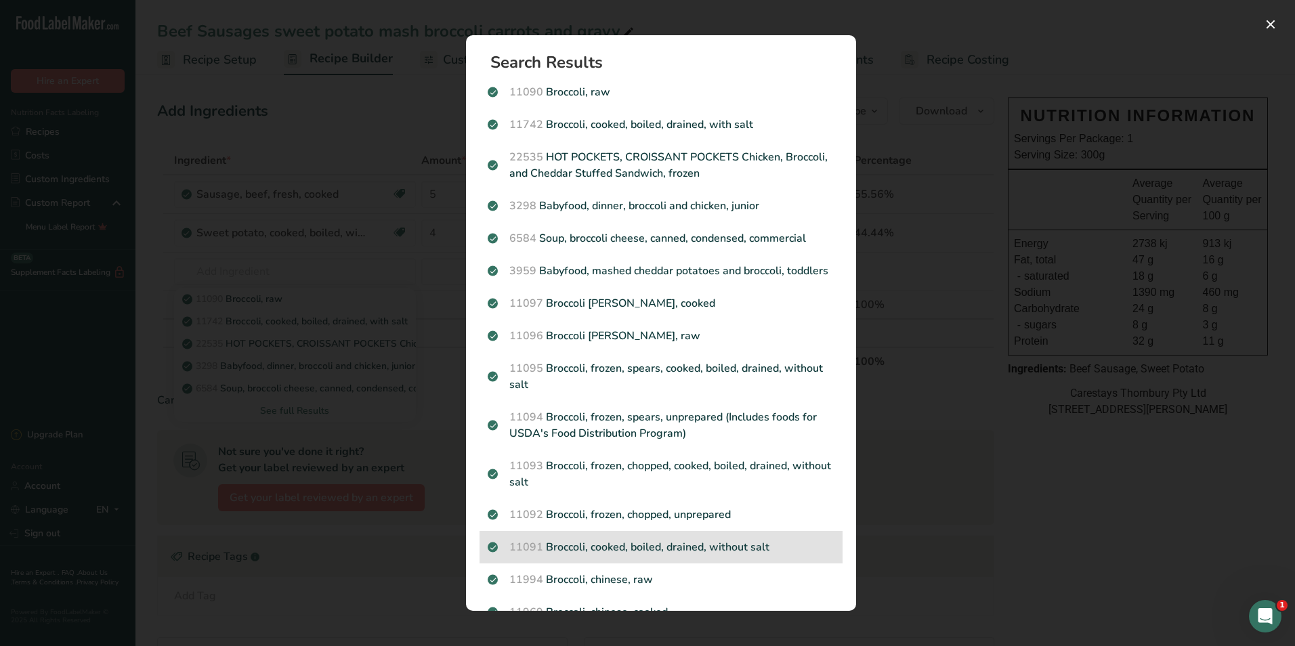
click at [731, 555] on p "11091 Broccoli, cooked, boiled, drained, without salt" at bounding box center [661, 547] width 347 height 16
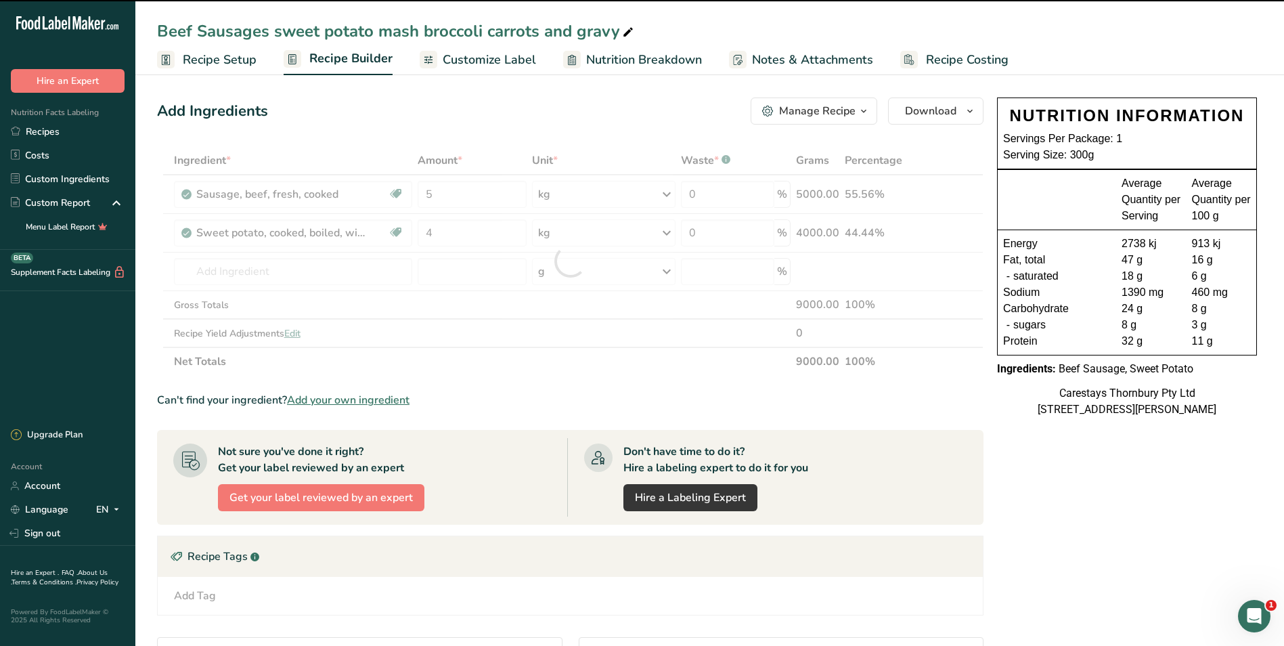
type input "0"
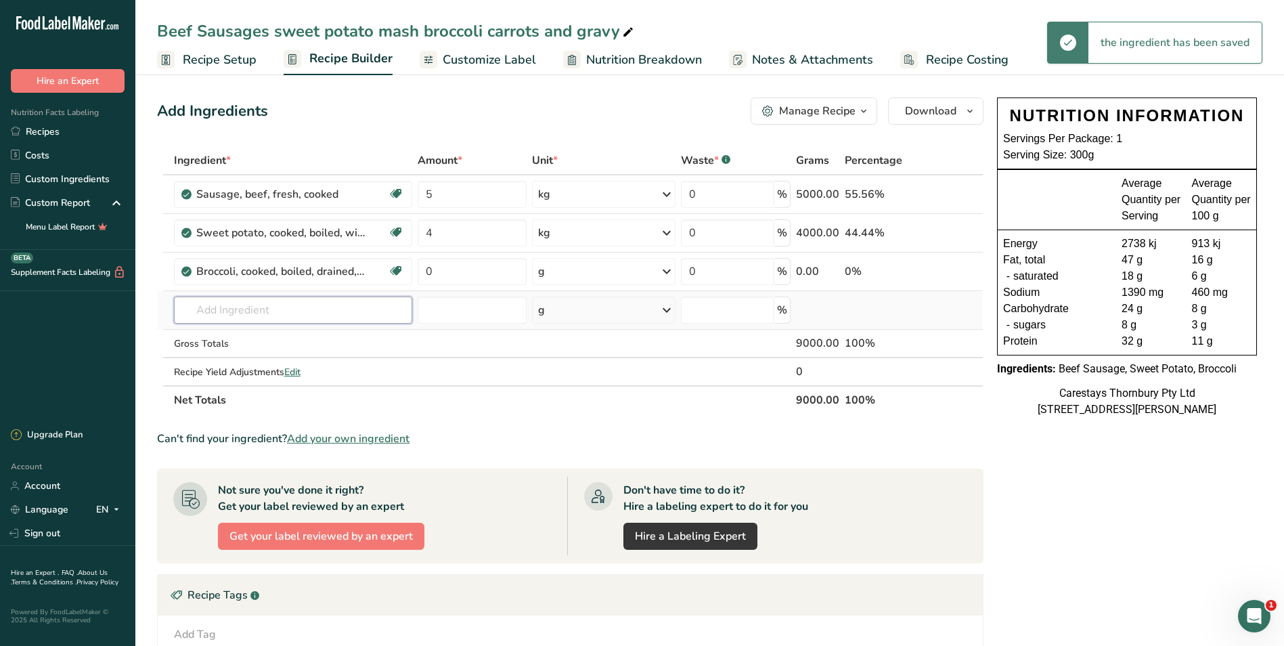
click at [211, 311] on input "text" at bounding box center [293, 310] width 239 height 27
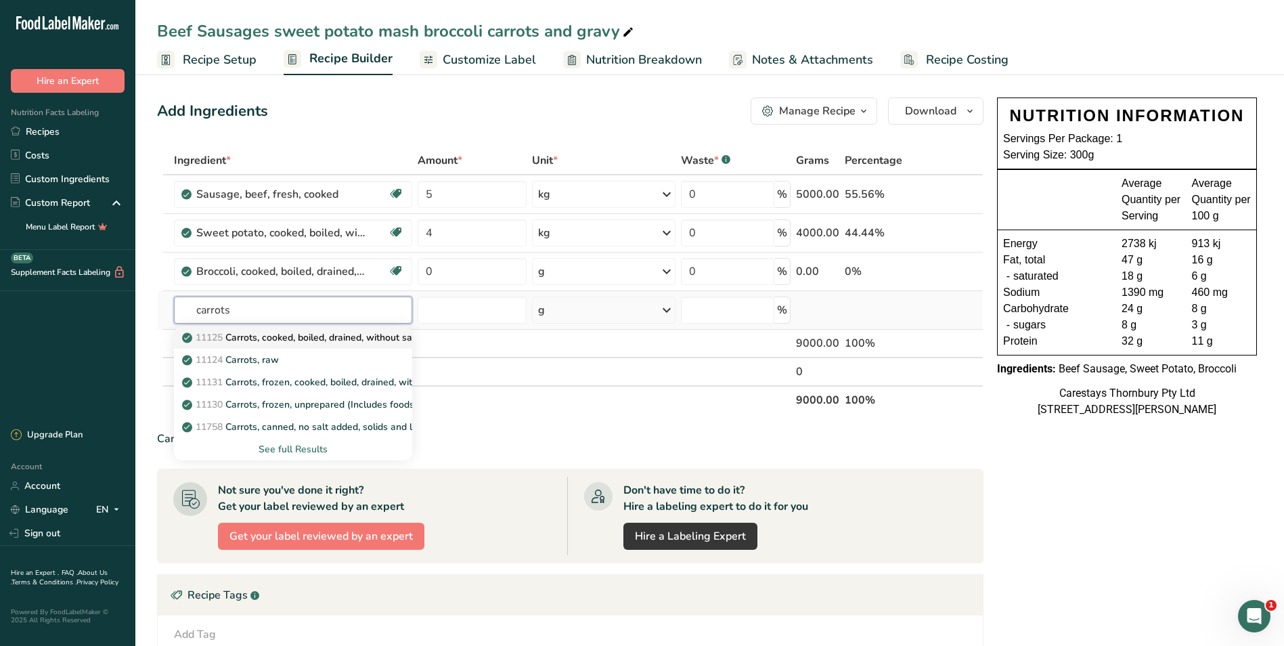
type input "carrots"
click at [256, 339] on p "11125 Carrots, cooked, boiled, drained, without salt" at bounding box center [302, 337] width 234 height 14
type input "Carrots, cooked, boiled, drained, without salt"
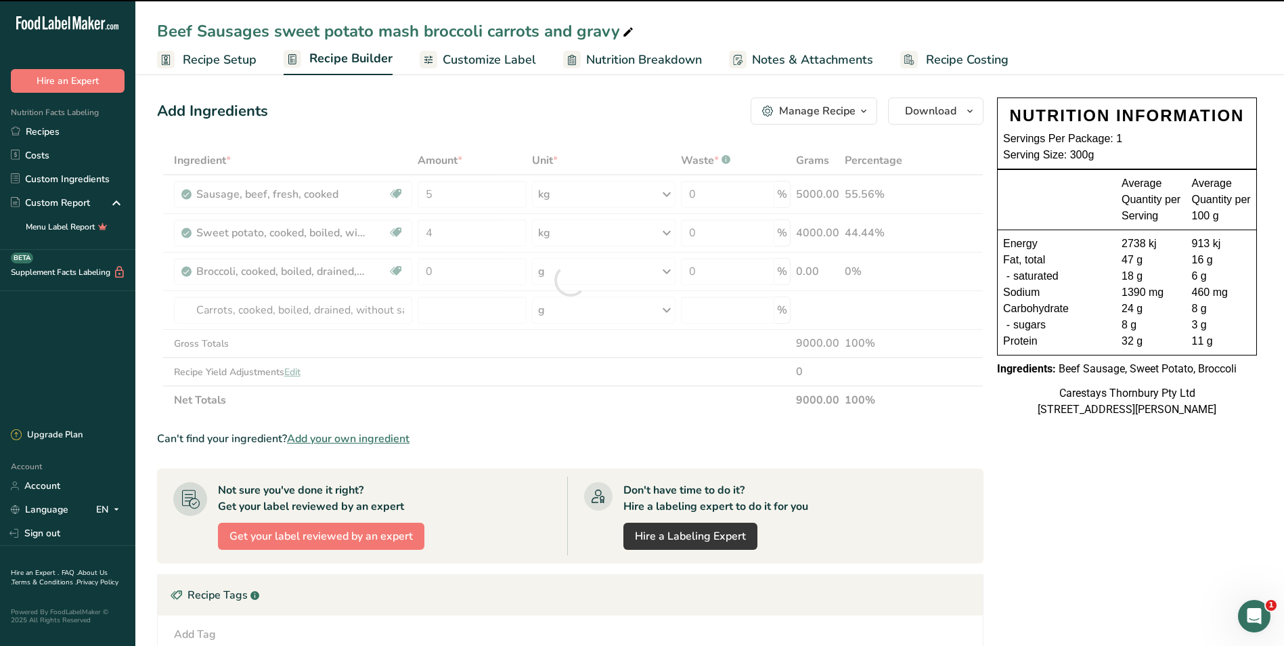
type input "0"
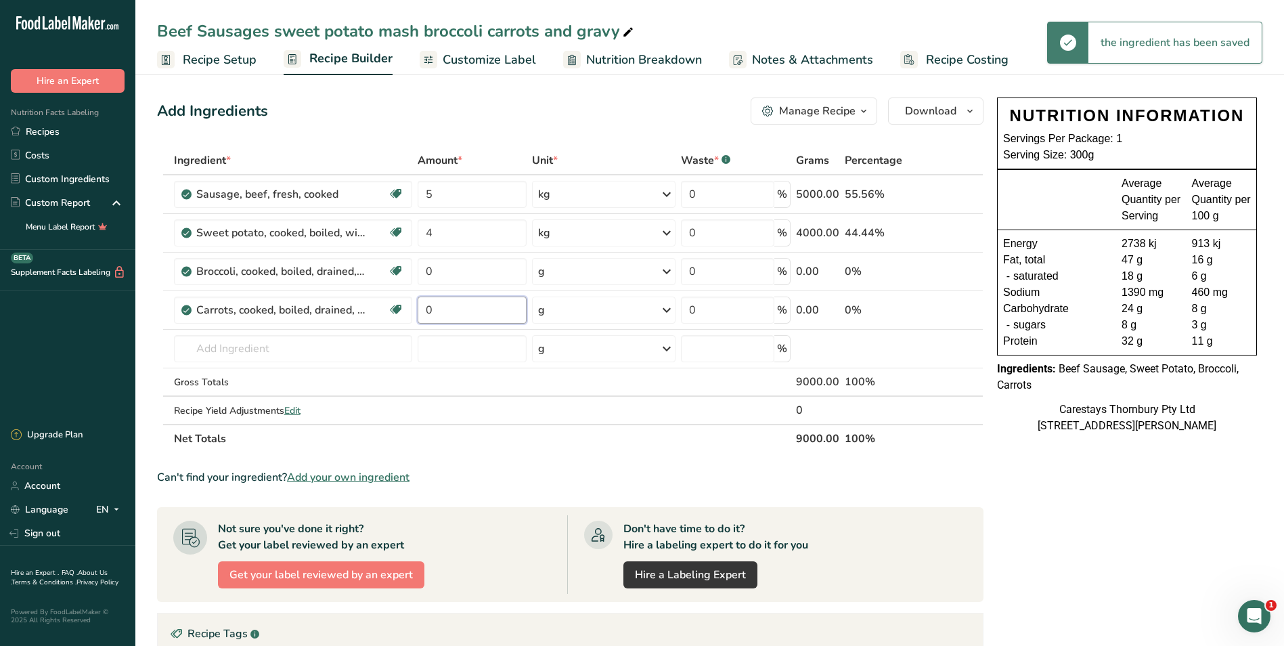
click at [438, 309] on input "0" at bounding box center [472, 310] width 109 height 27
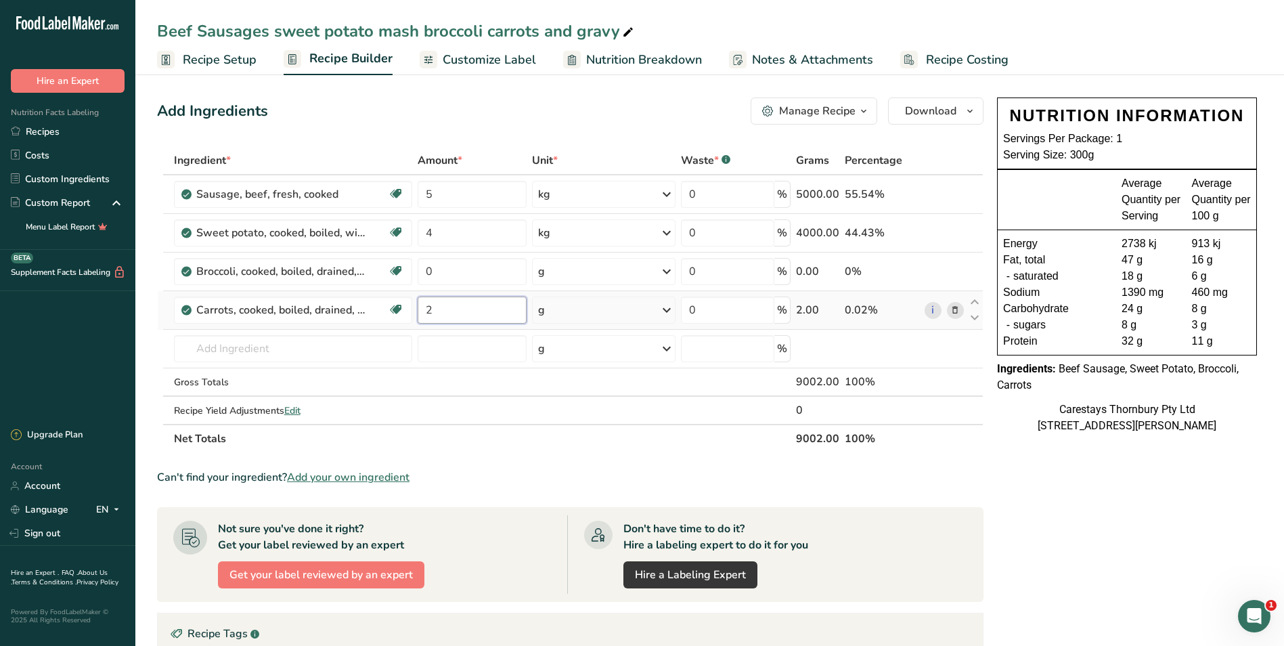
type input "2"
click at [666, 309] on div "Ingredient * Amount * Unit * Waste * .a-a{fill:#347362;}.b-a{fill:#fff;} Grams …" at bounding box center [570, 299] width 827 height 307
click at [666, 309] on icon at bounding box center [667, 310] width 16 height 24
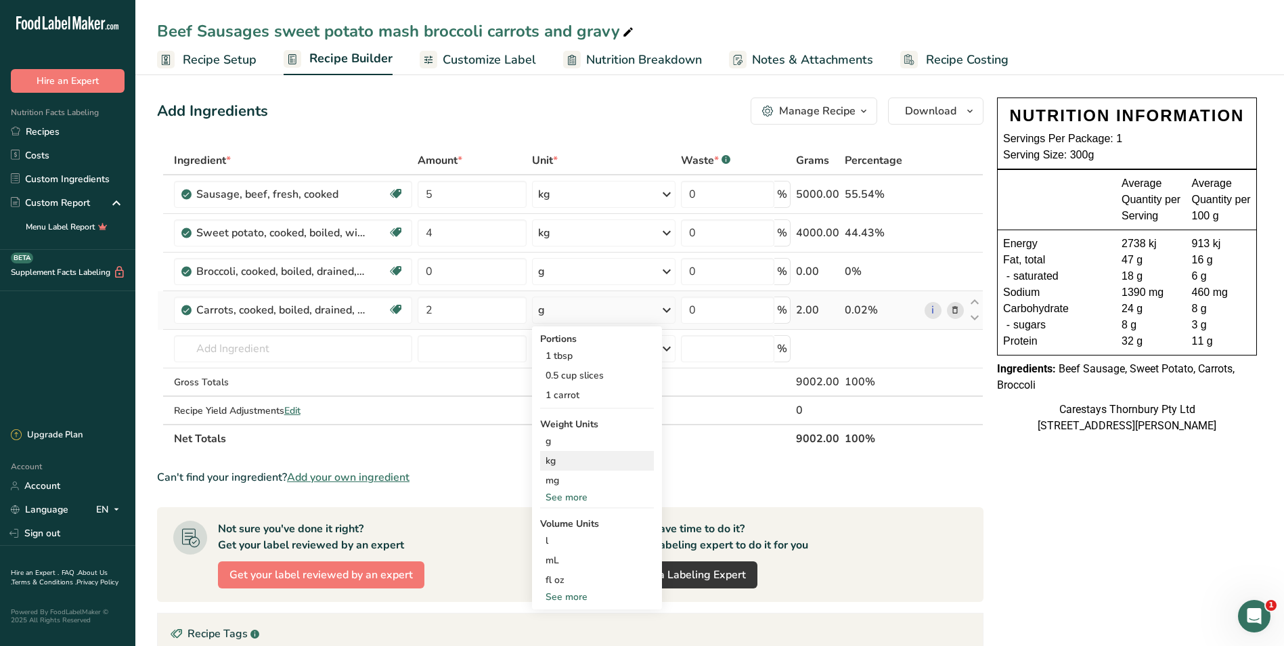
click at [569, 458] on div "kg" at bounding box center [597, 461] width 114 height 20
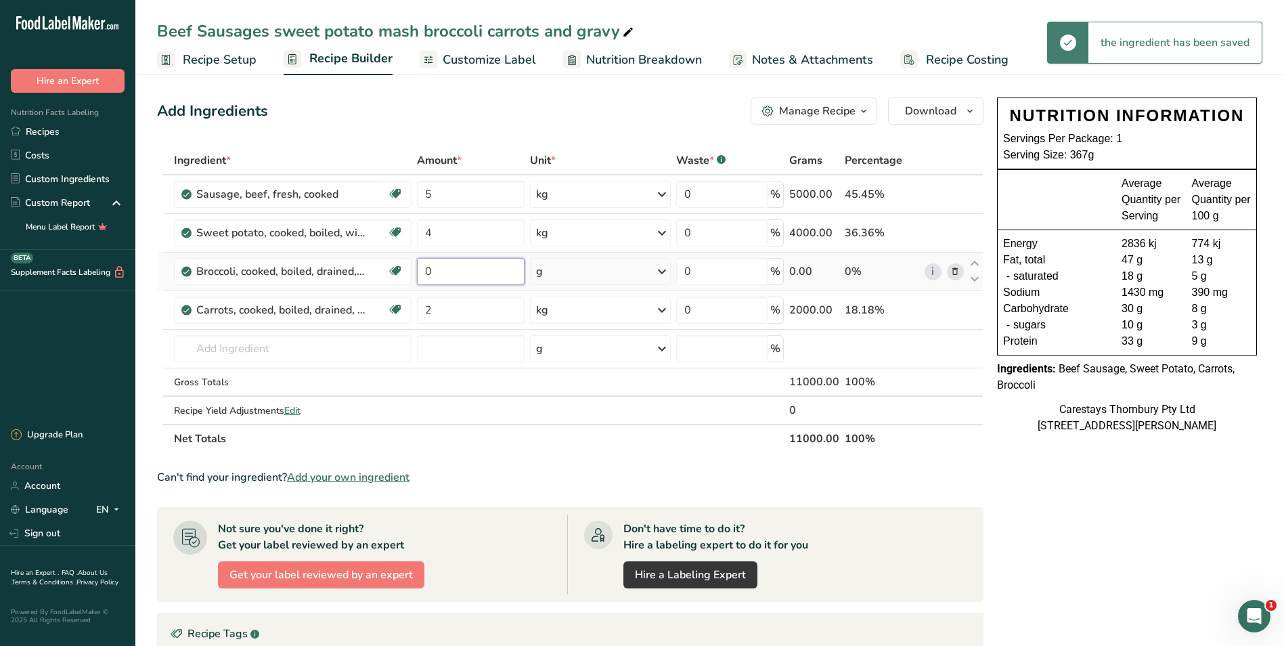
click at [469, 275] on input "0" at bounding box center [470, 271] width 107 height 27
type input "4"
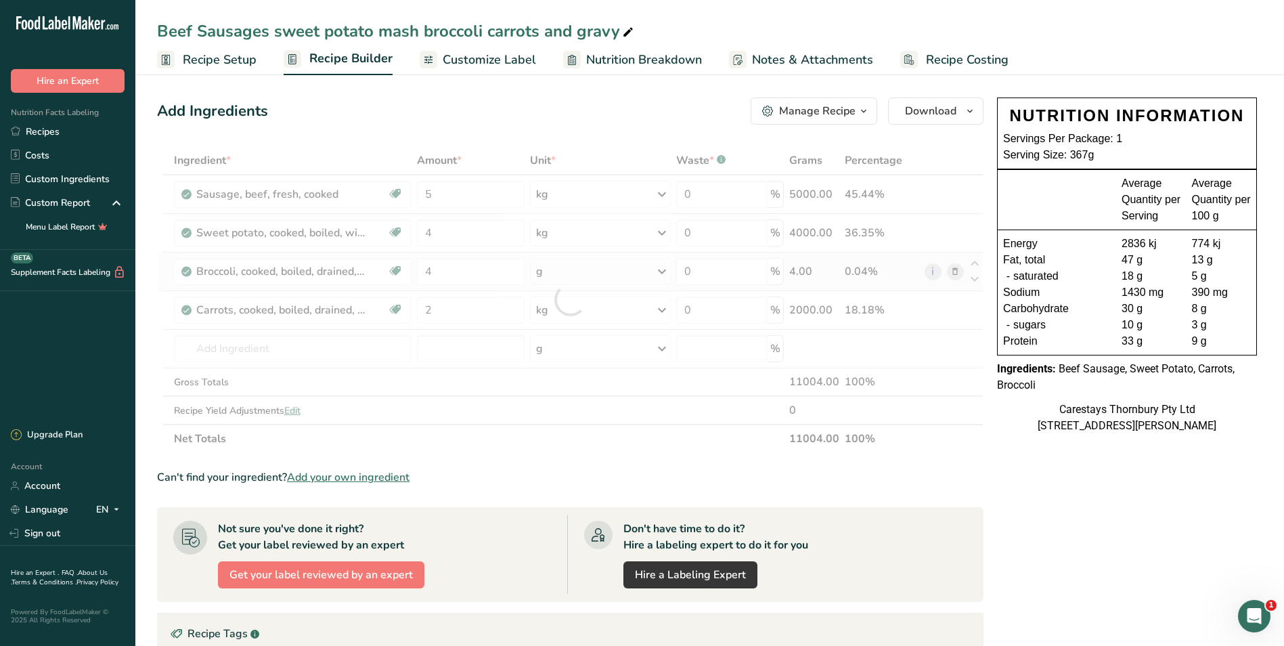
click at [664, 270] on div "Ingredient * Amount * Unit * Waste * .a-a{fill:#347362;}.b-a{fill:#fff;} Grams …" at bounding box center [570, 299] width 827 height 307
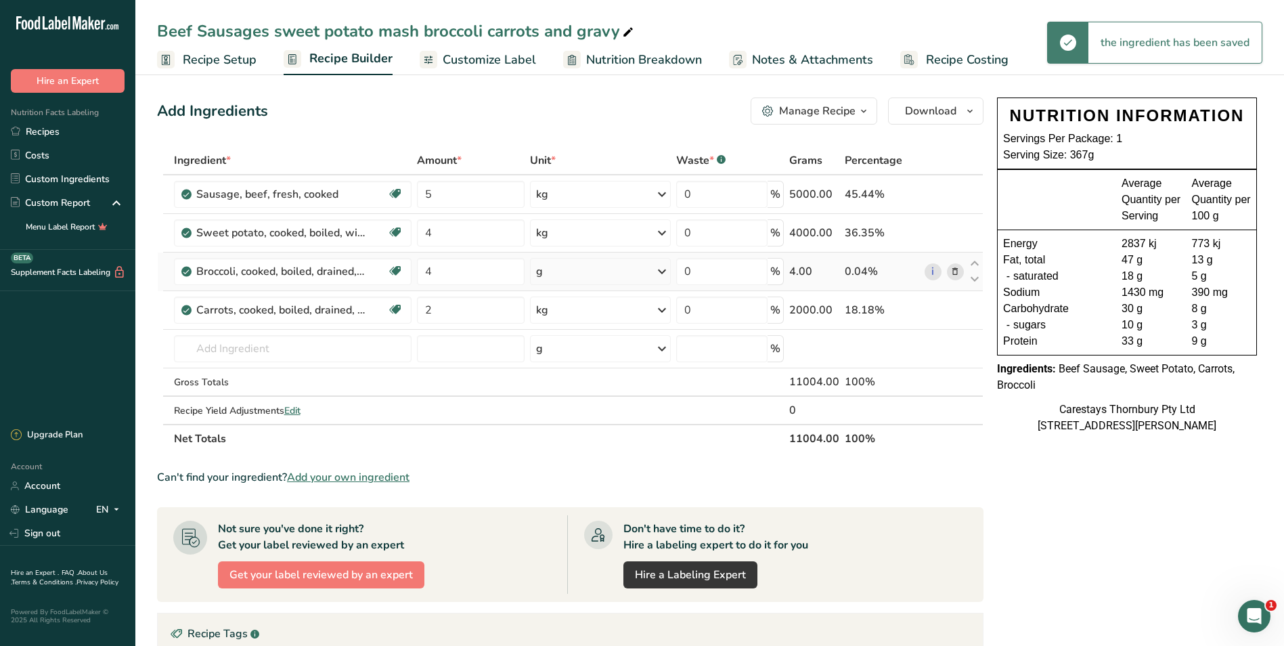
click at [664, 270] on icon at bounding box center [662, 271] width 16 height 24
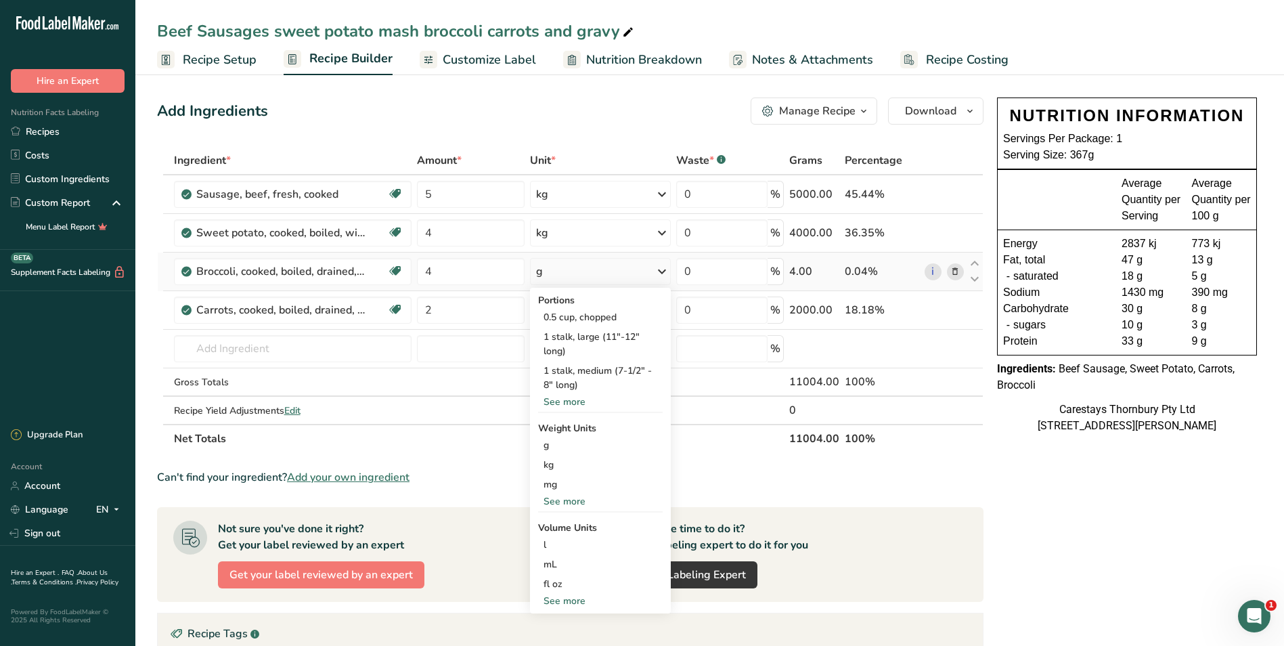
click at [584, 402] on div "See more" at bounding box center [600, 402] width 125 height 14
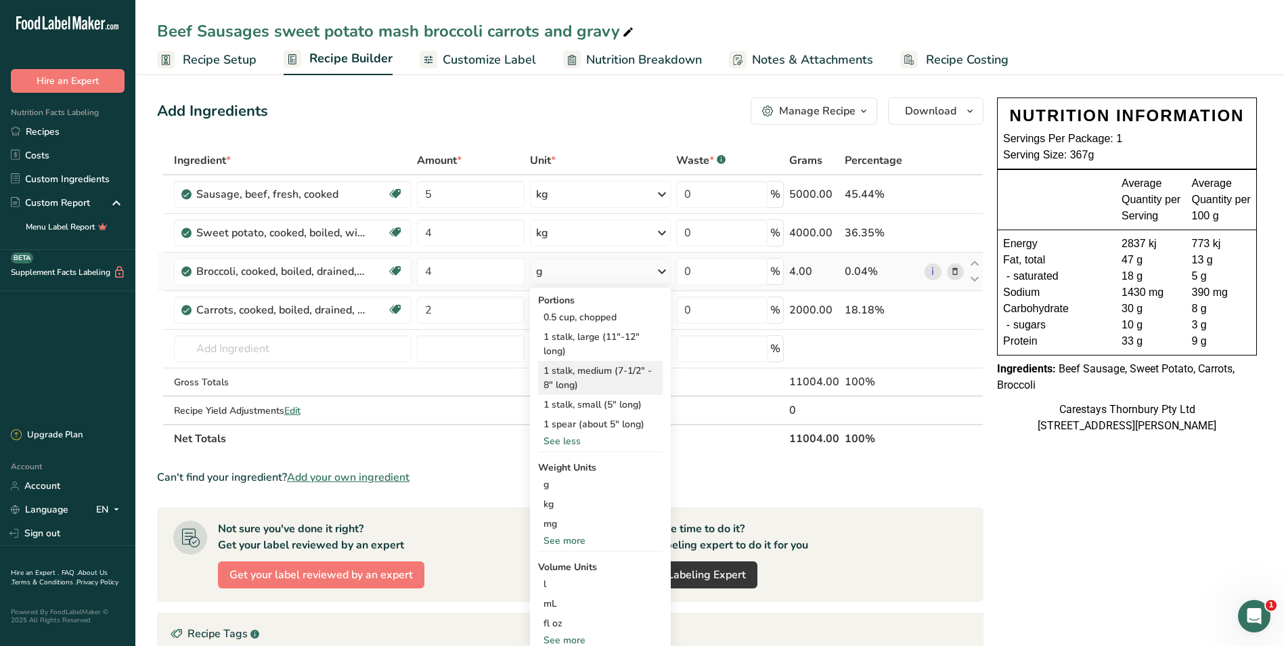
click at [609, 369] on div "1 stalk, medium (7-1/2" - 8" long)" at bounding box center [600, 378] width 125 height 34
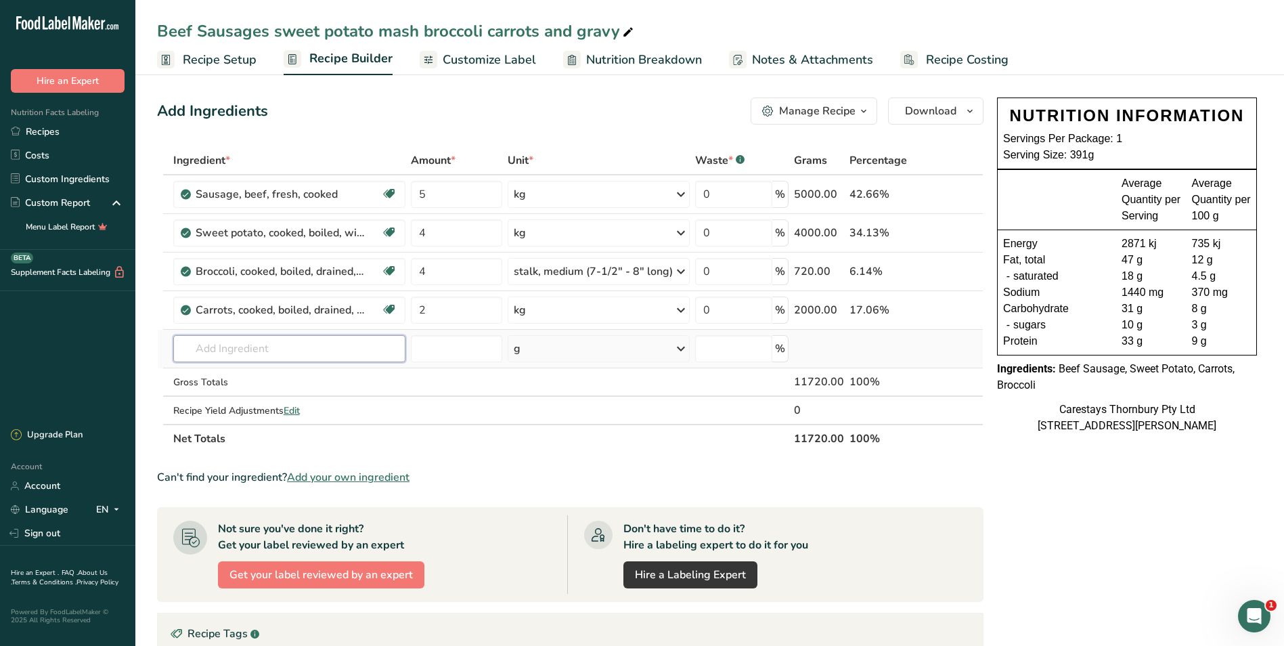
click at [202, 348] on input "text" at bounding box center [289, 348] width 233 height 27
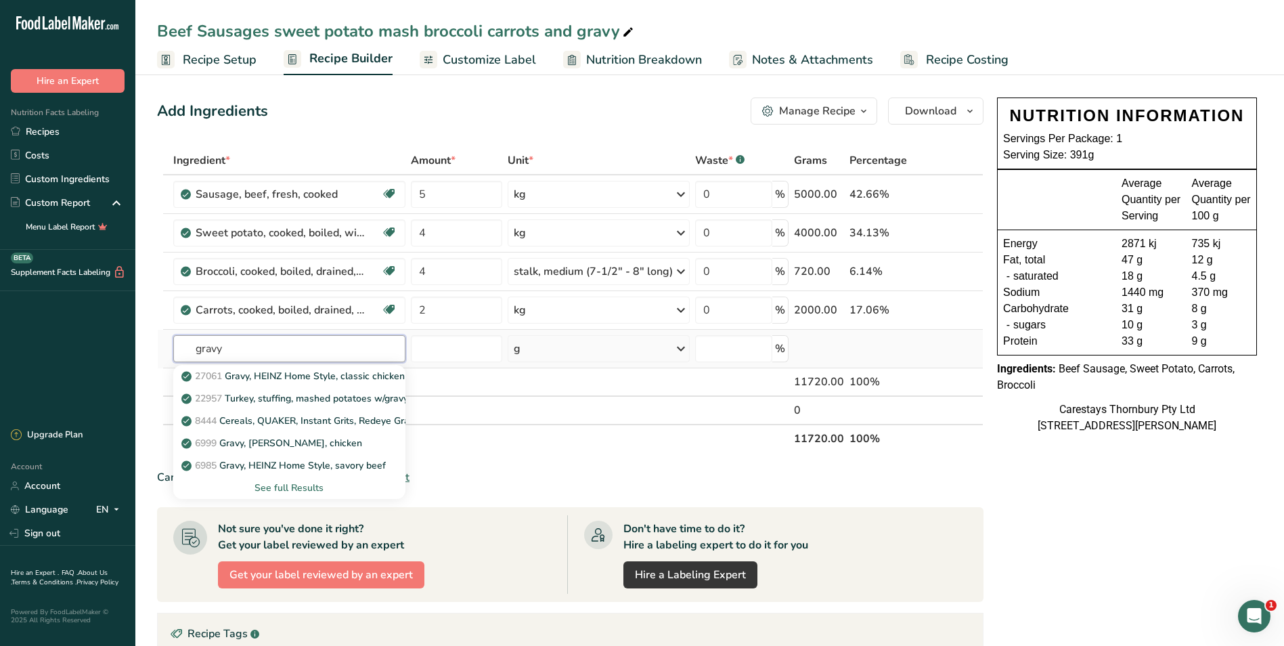
type input "gravy"
click at [320, 485] on div "See full Results" at bounding box center [289, 488] width 211 height 14
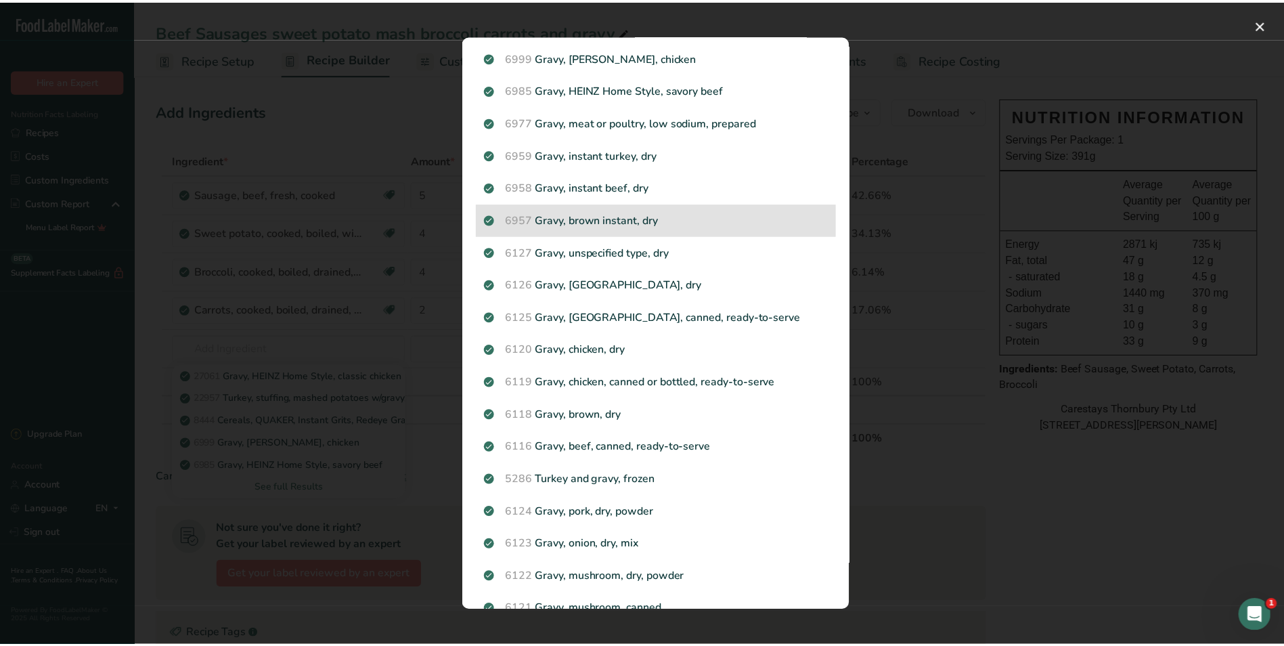
scroll to position [135, 0]
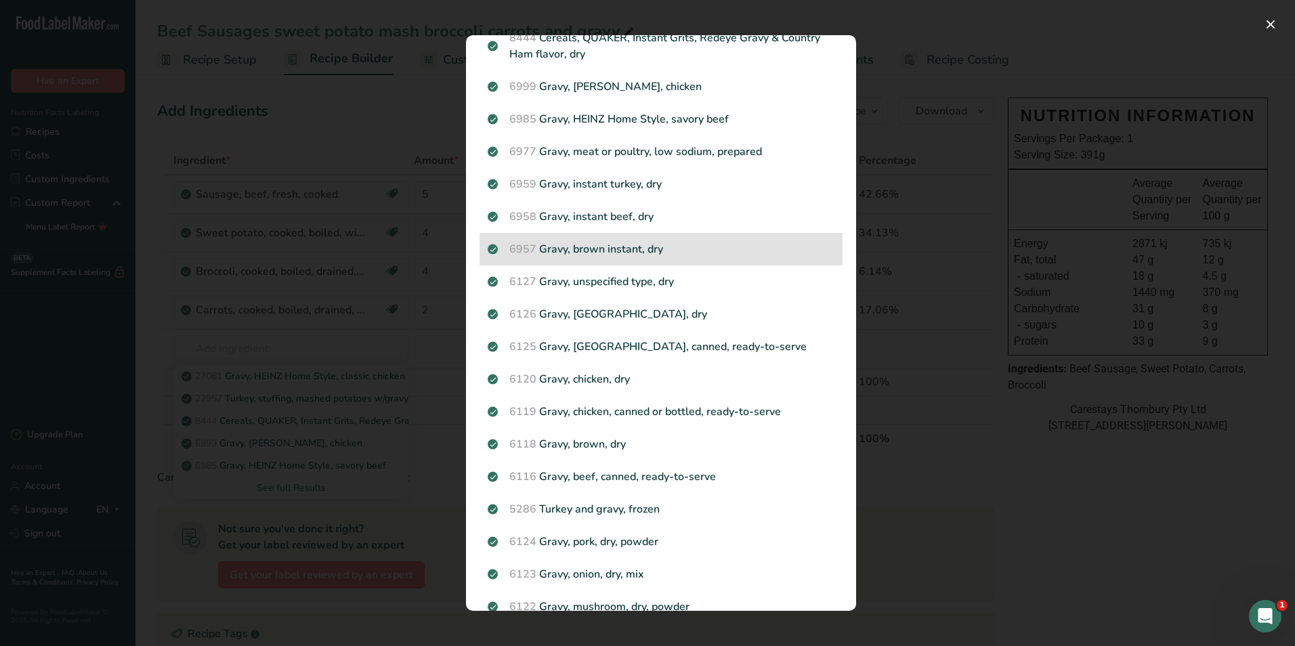
click at [735, 245] on p "6957 Gravy, brown instant, dry" at bounding box center [661, 249] width 347 height 16
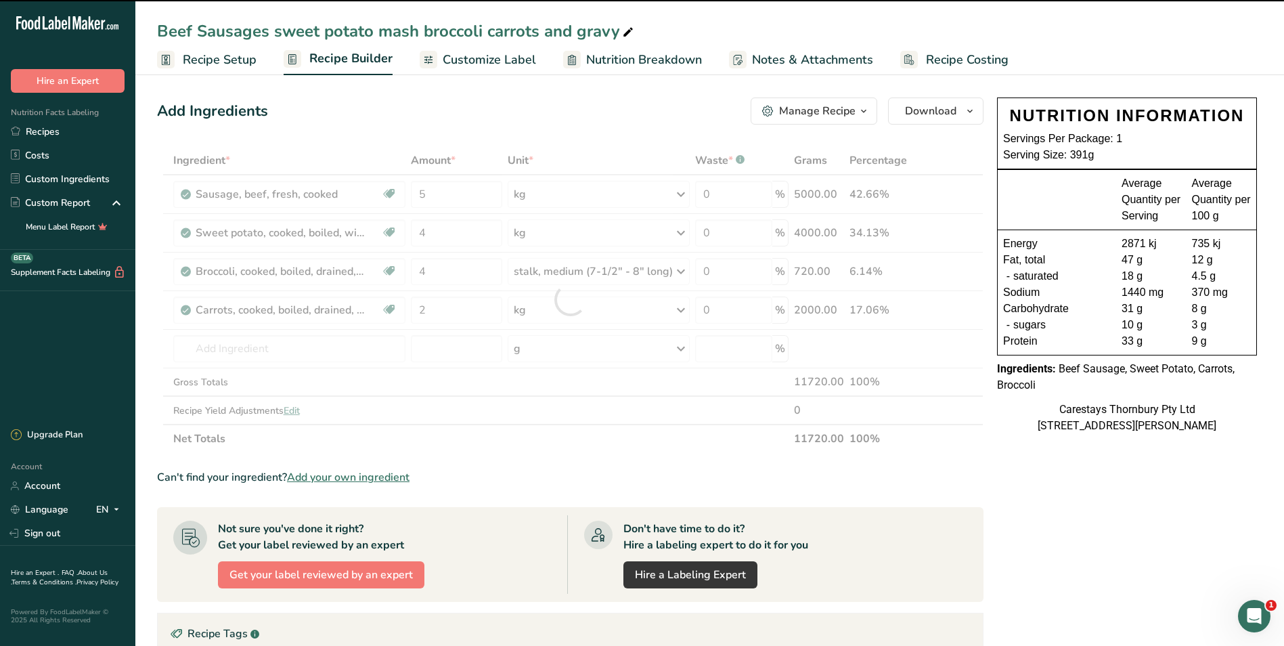
type input "0"
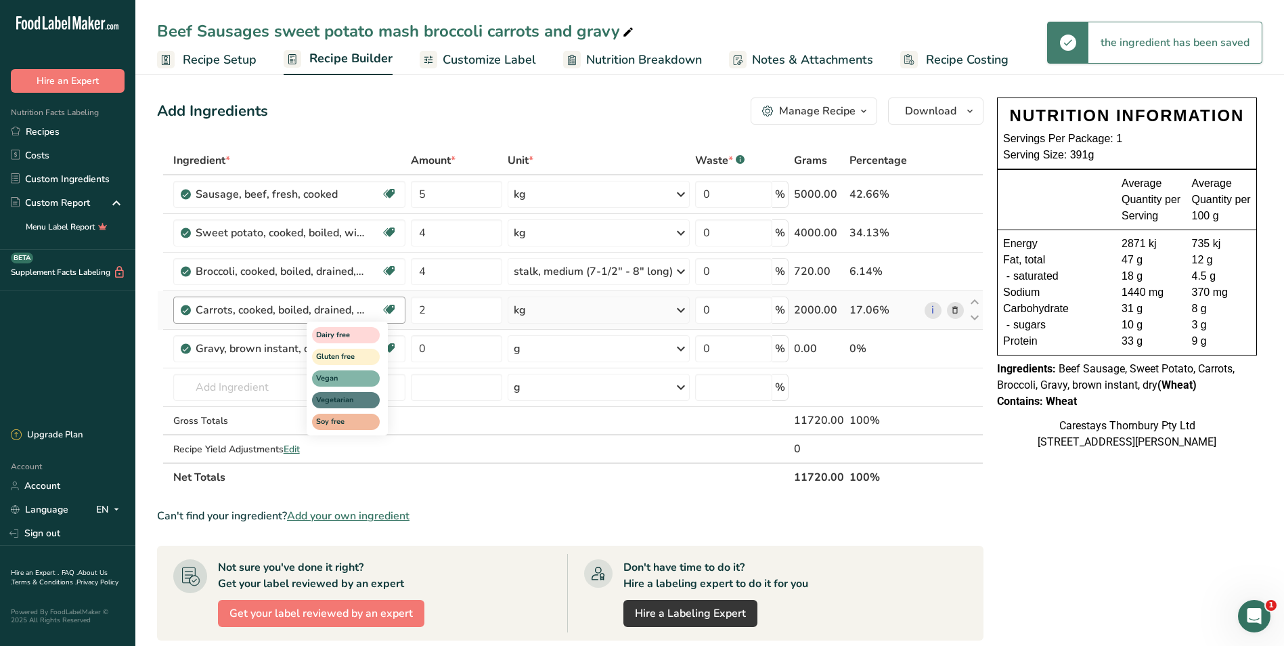
click at [435, 345] on div "Dairy free Gluten free Vegan Vegetarian Soy free" at bounding box center [372, 377] width 130 height 116
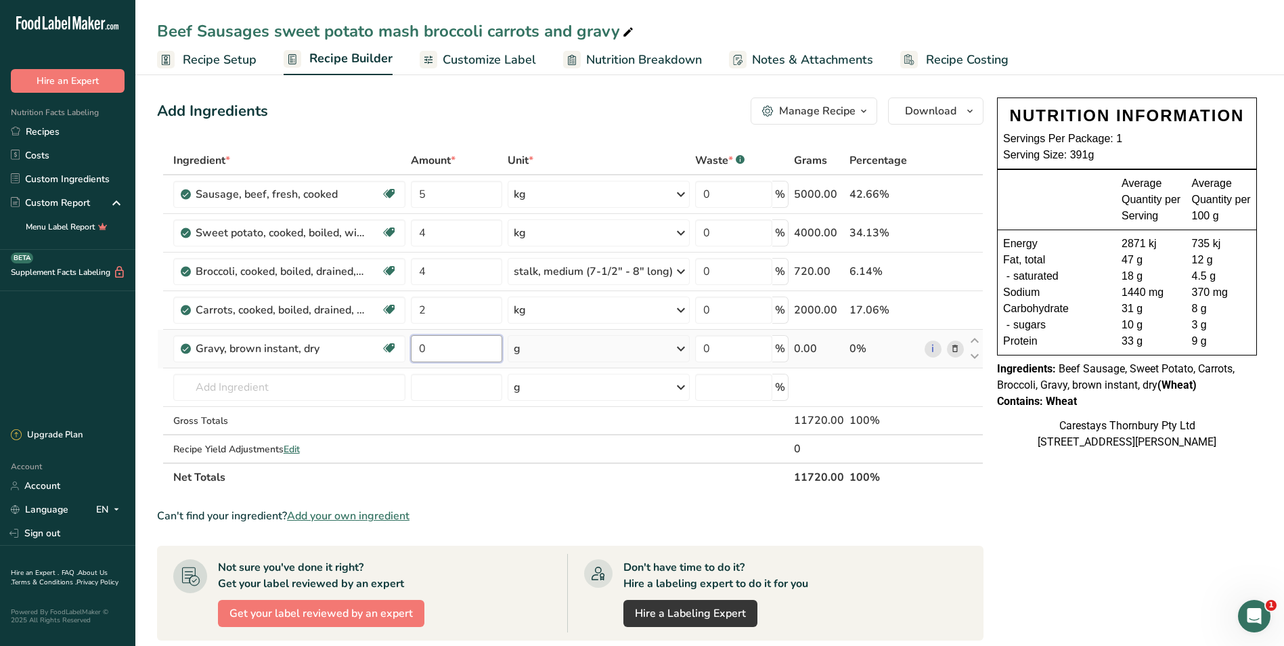
click at [439, 353] on input "0" at bounding box center [456, 348] width 91 height 27
type input "4"
click at [682, 347] on div "Ingredient * Amount * Unit * Waste * .a-a{fill:#347362;}.b-a{fill:#fff;} Grams …" at bounding box center [570, 318] width 827 height 345
click at [682, 347] on icon at bounding box center [681, 349] width 16 height 24
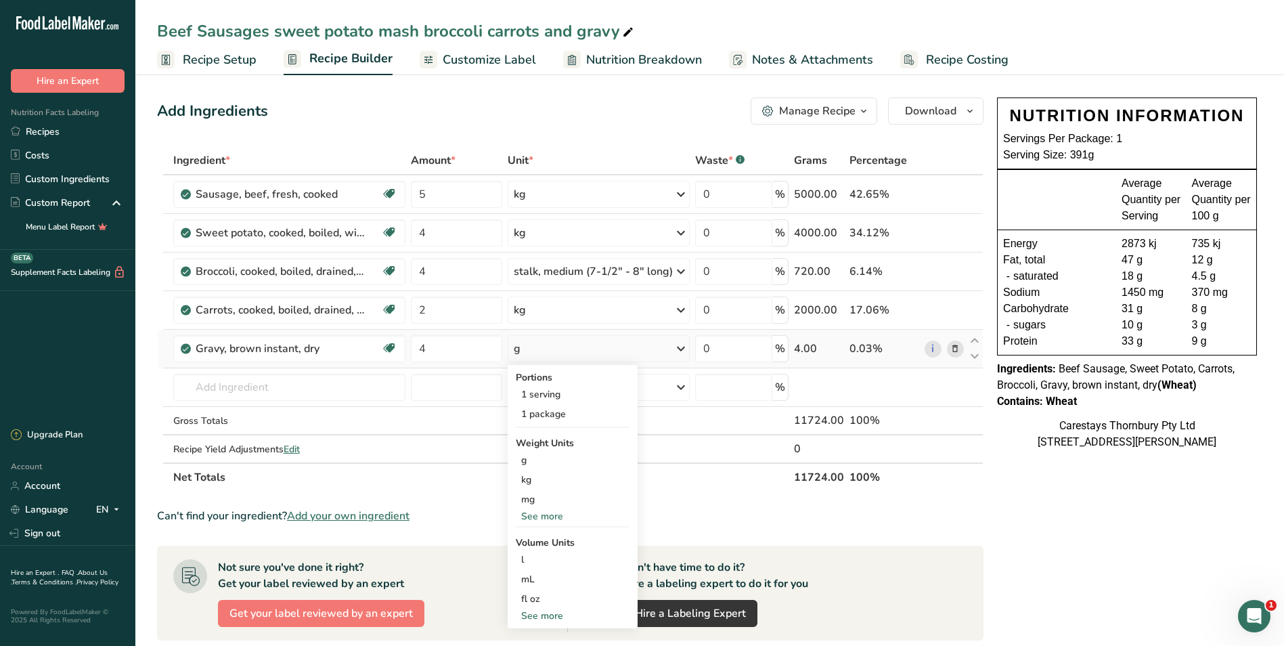
click at [554, 512] on div "See more" at bounding box center [573, 516] width 114 height 14
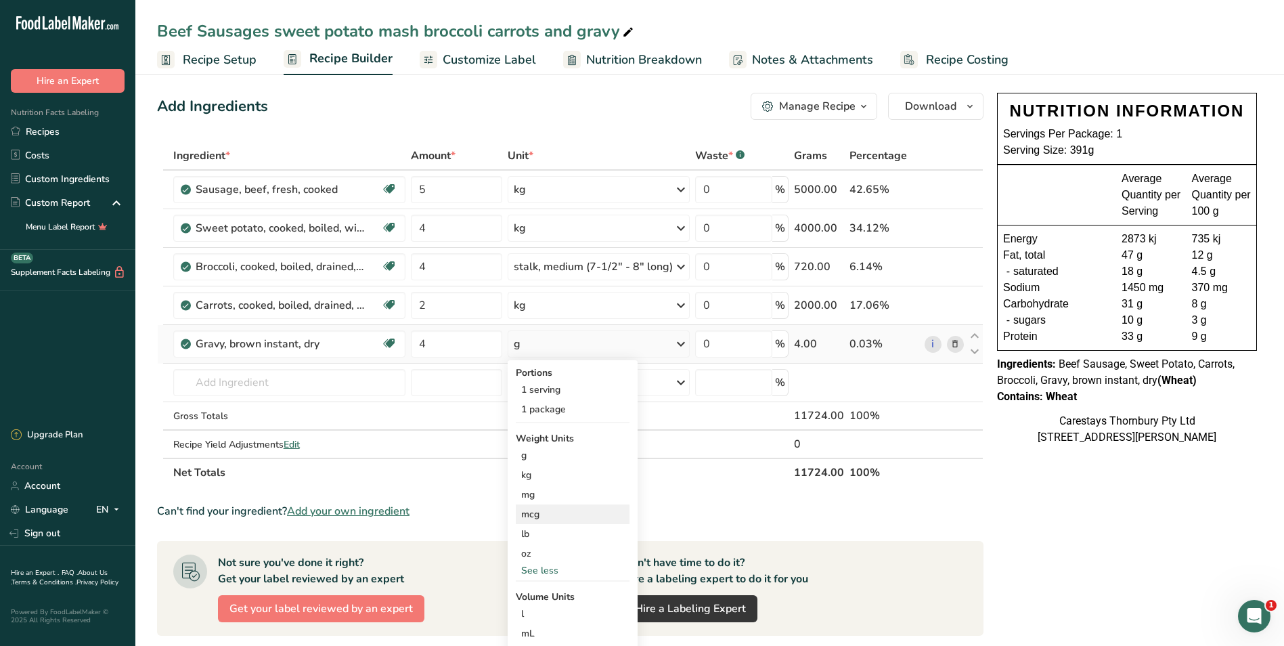
scroll to position [0, 0]
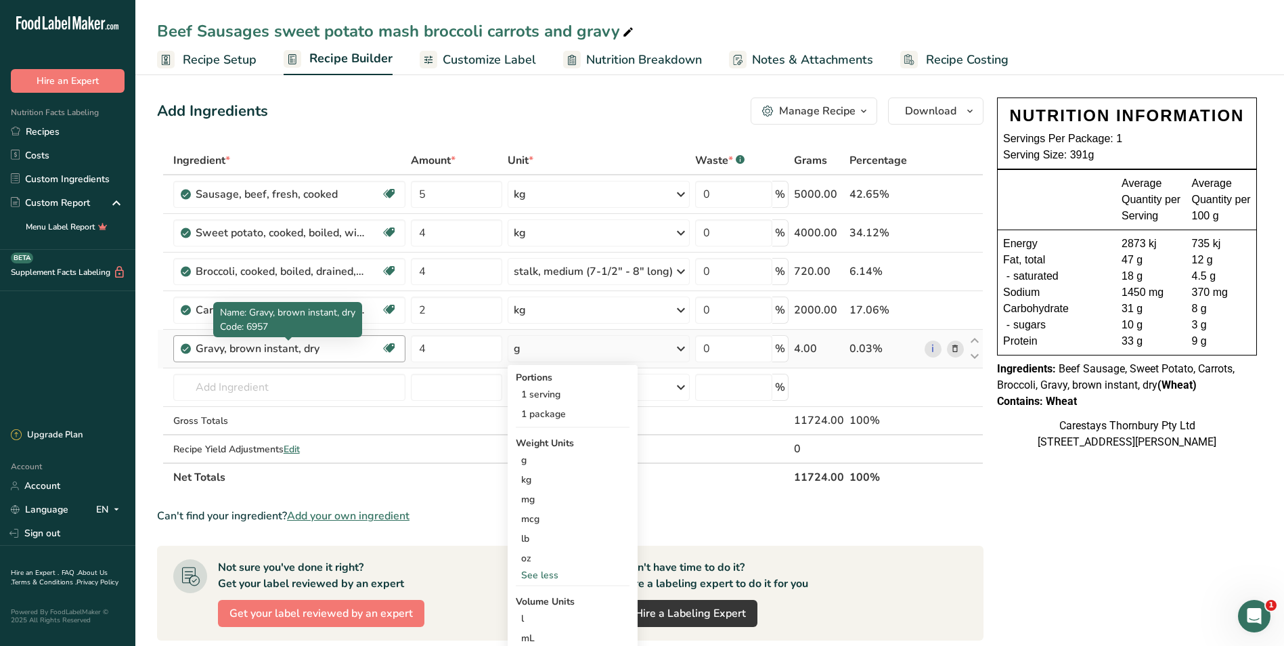
click at [328, 347] on div "Gravy, brown instant, dry" at bounding box center [280, 349] width 169 height 16
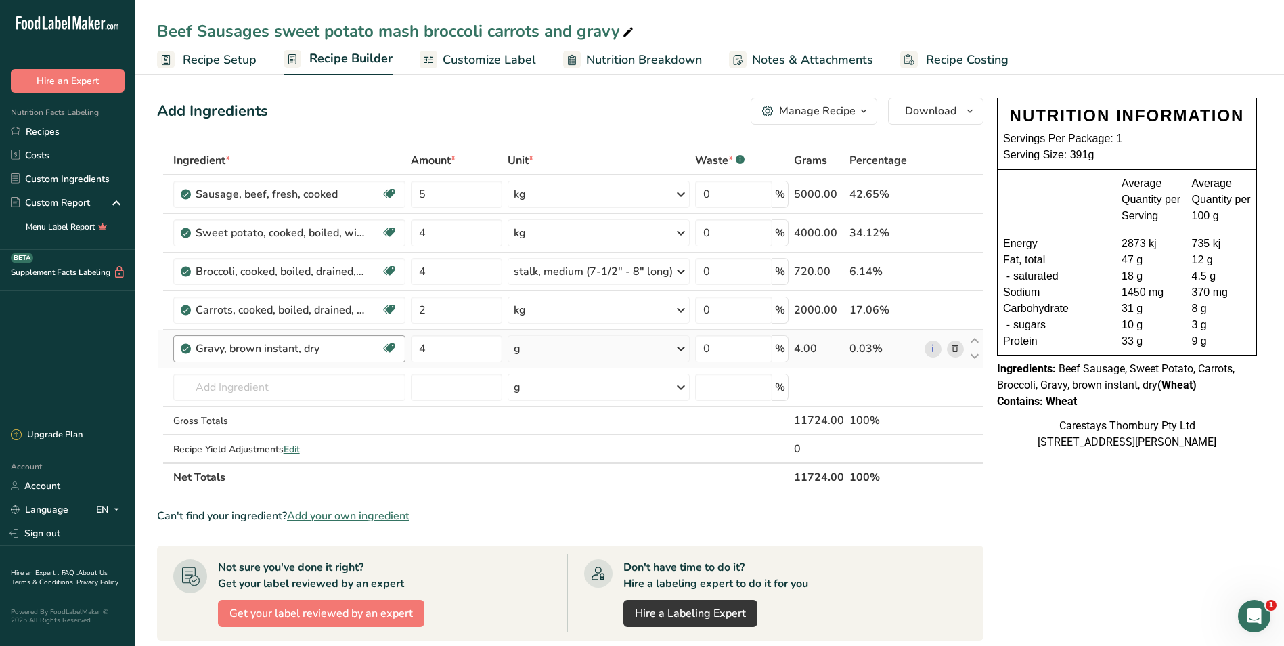
click at [328, 347] on div "Gravy, brown instant, dry" at bounding box center [280, 349] width 169 height 16
drag, startPoint x: 328, startPoint y: 347, endPoint x: 955, endPoint y: 349, distance: 627.7
click at [955, 349] on icon at bounding box center [955, 349] width 9 height 14
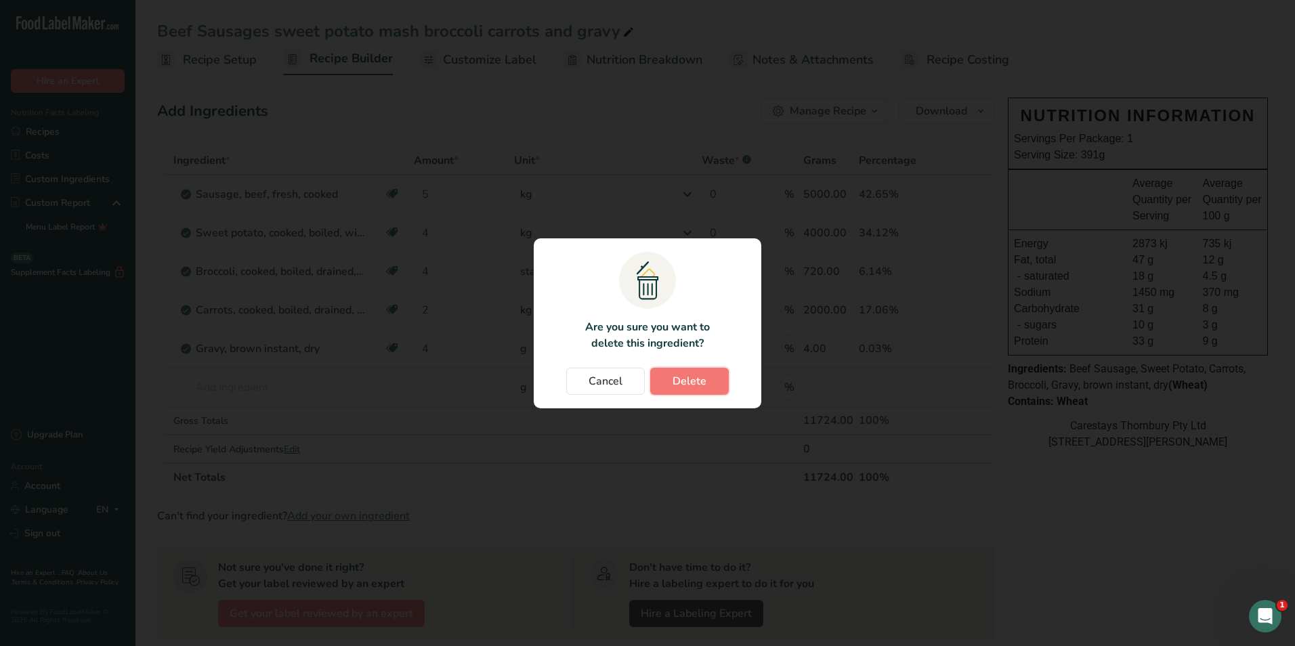
click at [697, 376] on span "Delete" at bounding box center [689, 381] width 34 height 16
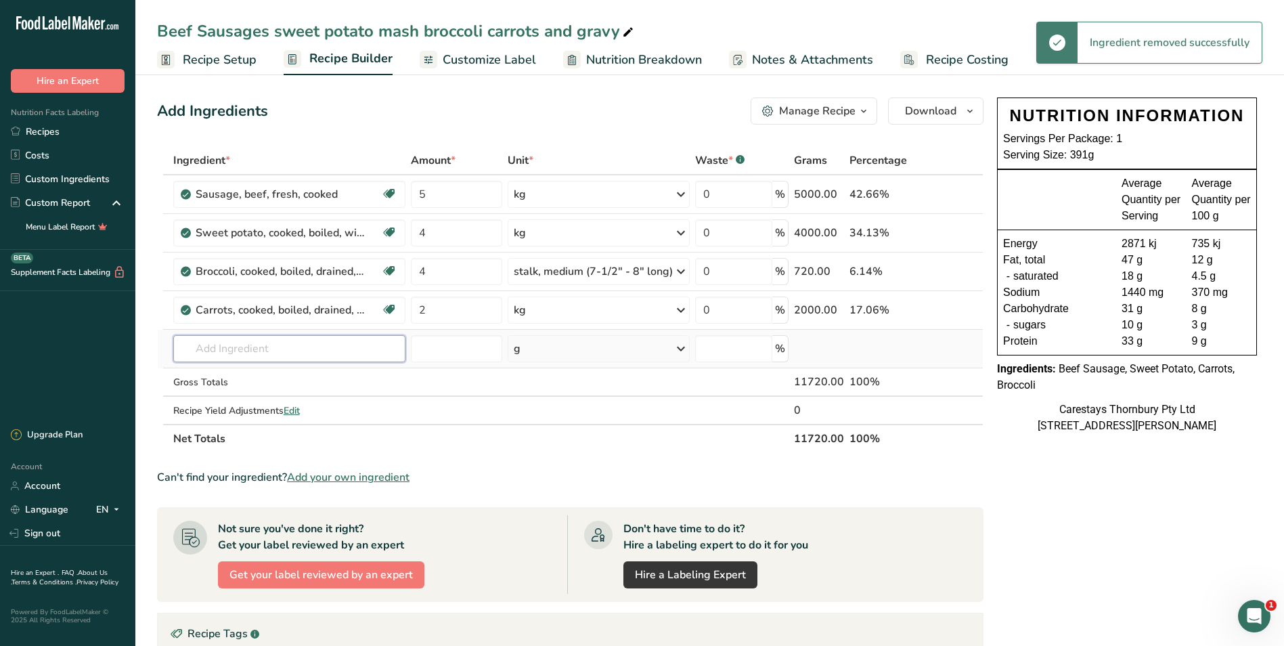
click at [257, 349] on input "text" at bounding box center [289, 348] width 233 height 27
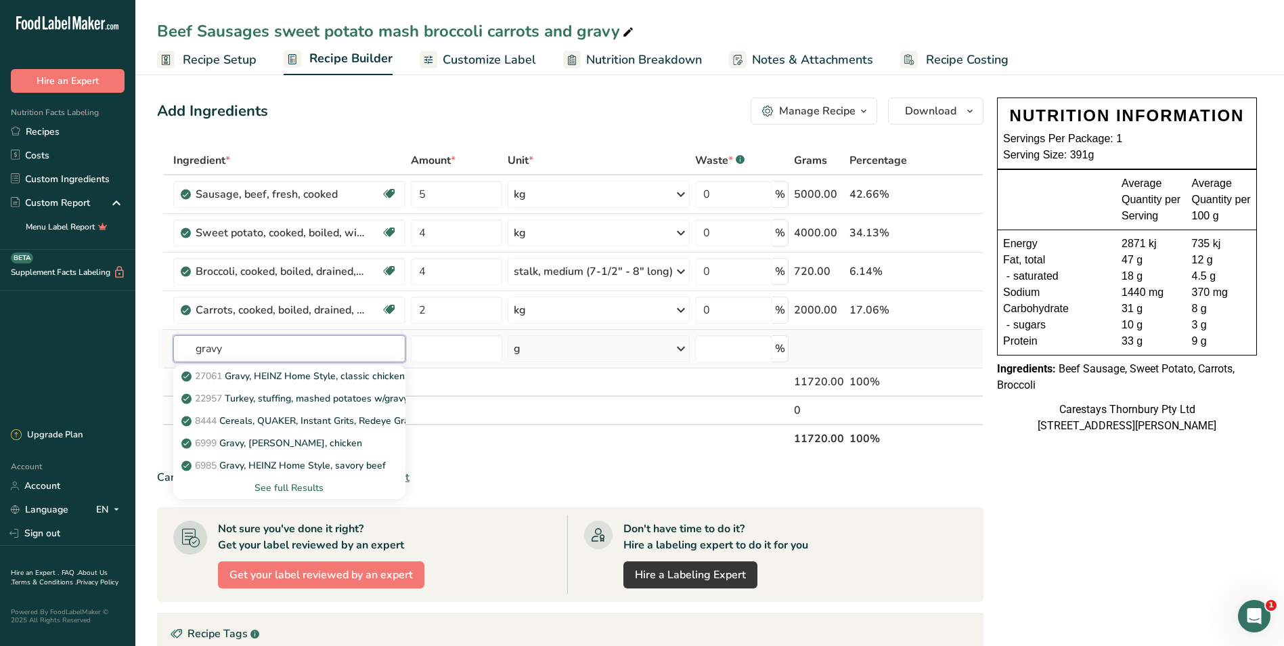
type input "gravy"
click at [311, 481] on div "See full Results" at bounding box center [289, 488] width 211 height 14
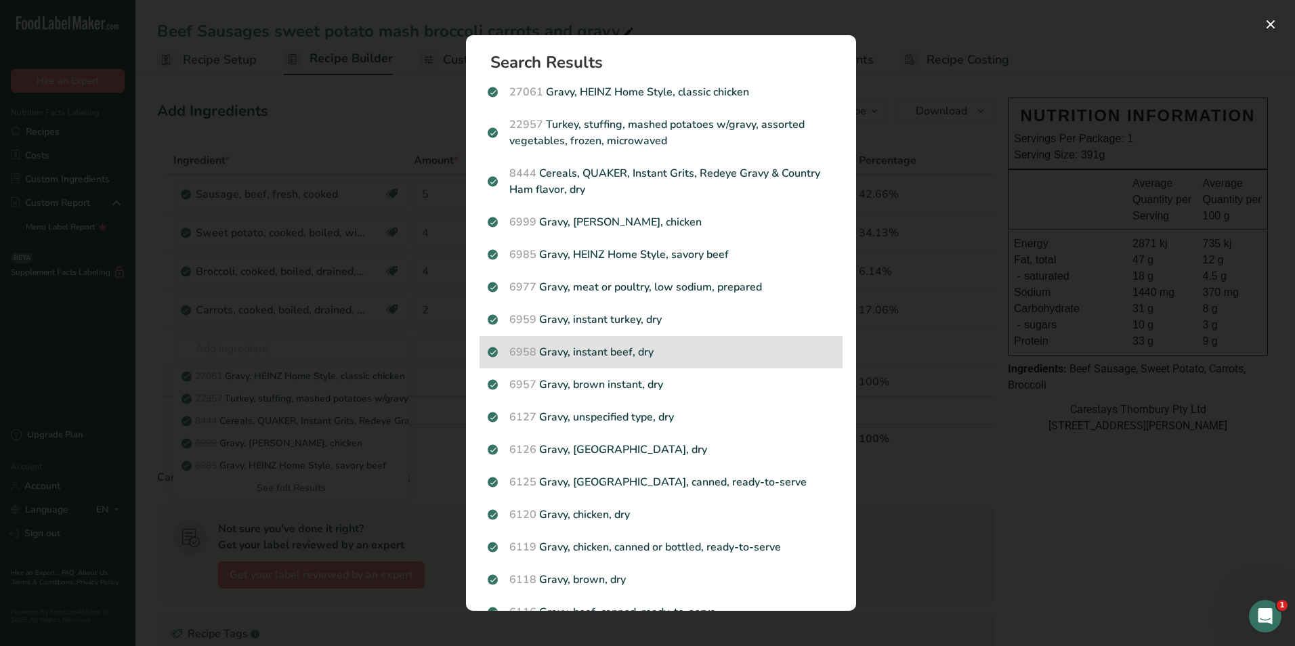
click at [620, 352] on p "6958 Gravy, instant beef, dry" at bounding box center [661, 352] width 347 height 16
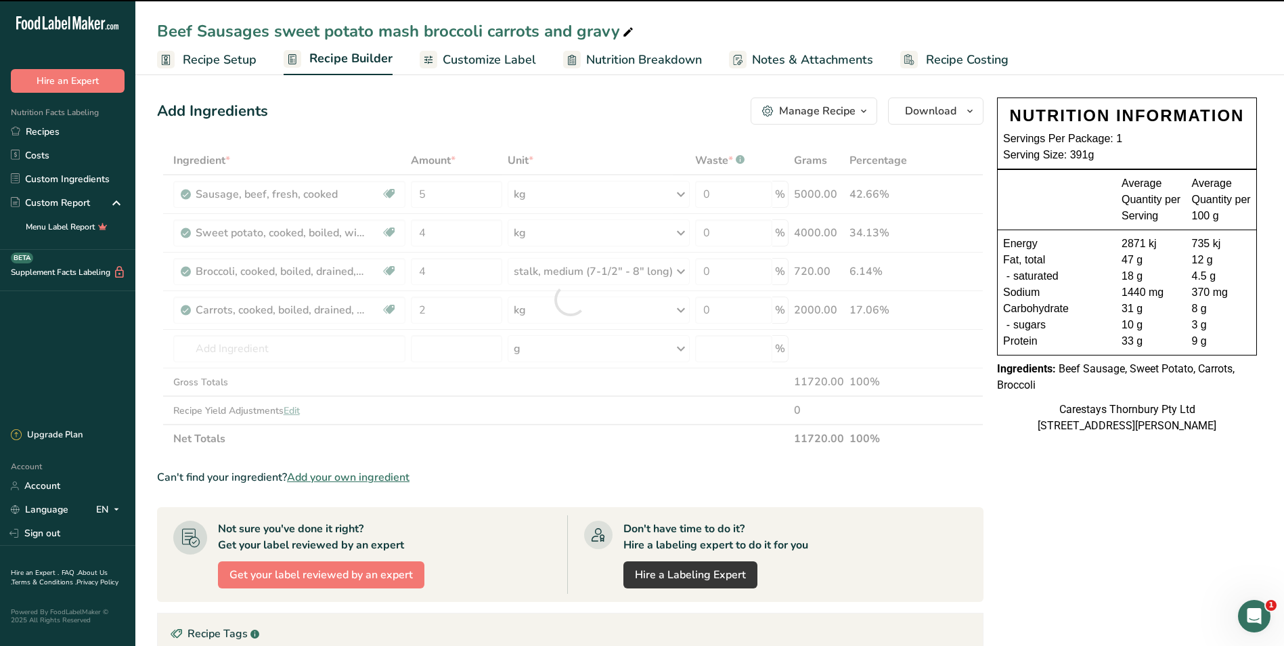
type input "0"
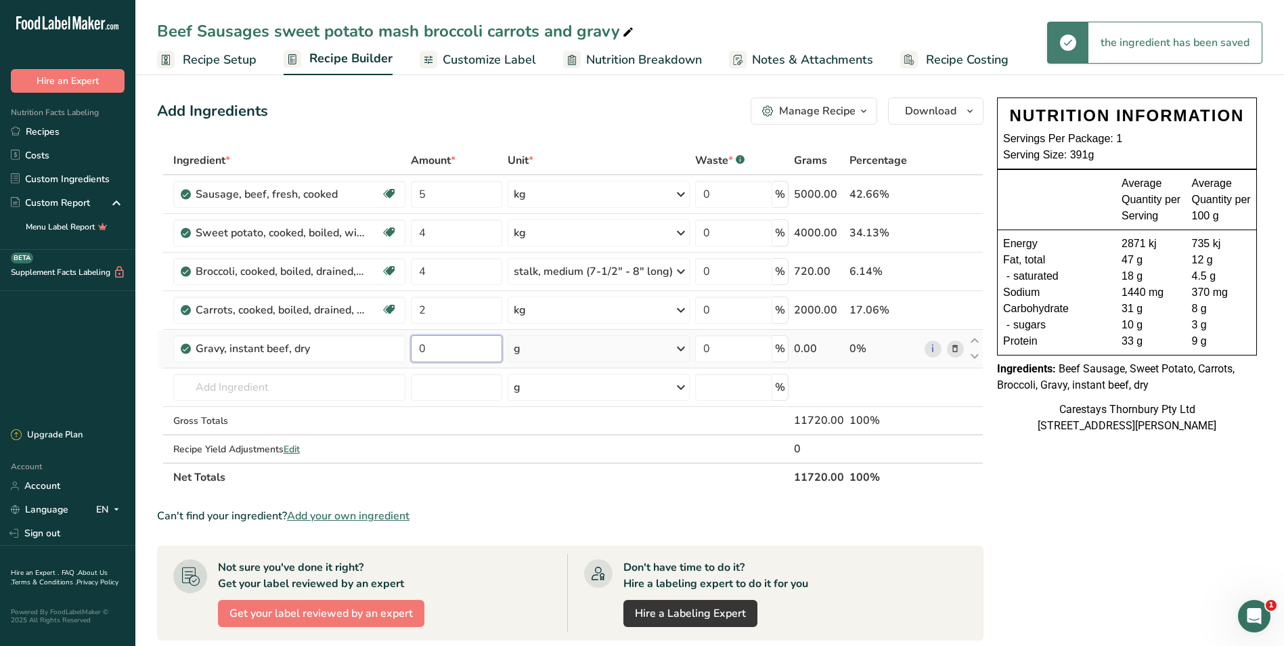
click at [444, 349] on input "0" at bounding box center [456, 348] width 91 height 27
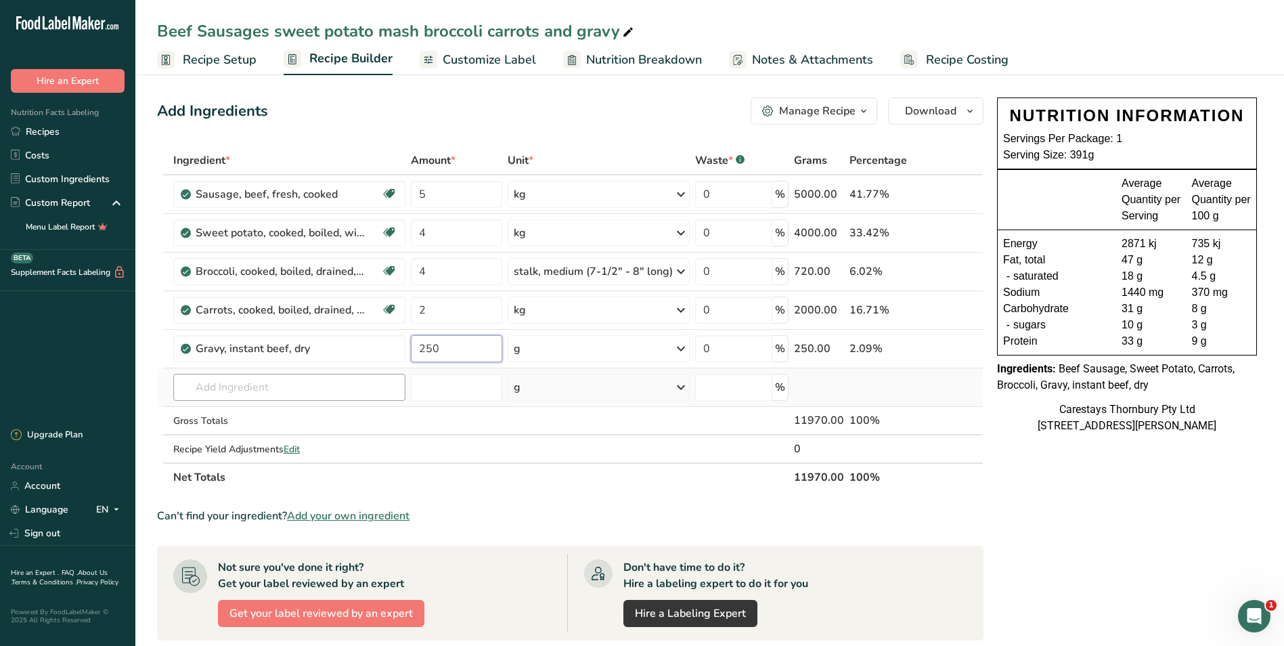
type input "250"
click at [219, 389] on div "Ingredient * Amount * Unit * Waste * .a-a{fill:#347362;}.b-a{fill:#fff;} Grams …" at bounding box center [570, 318] width 827 height 345
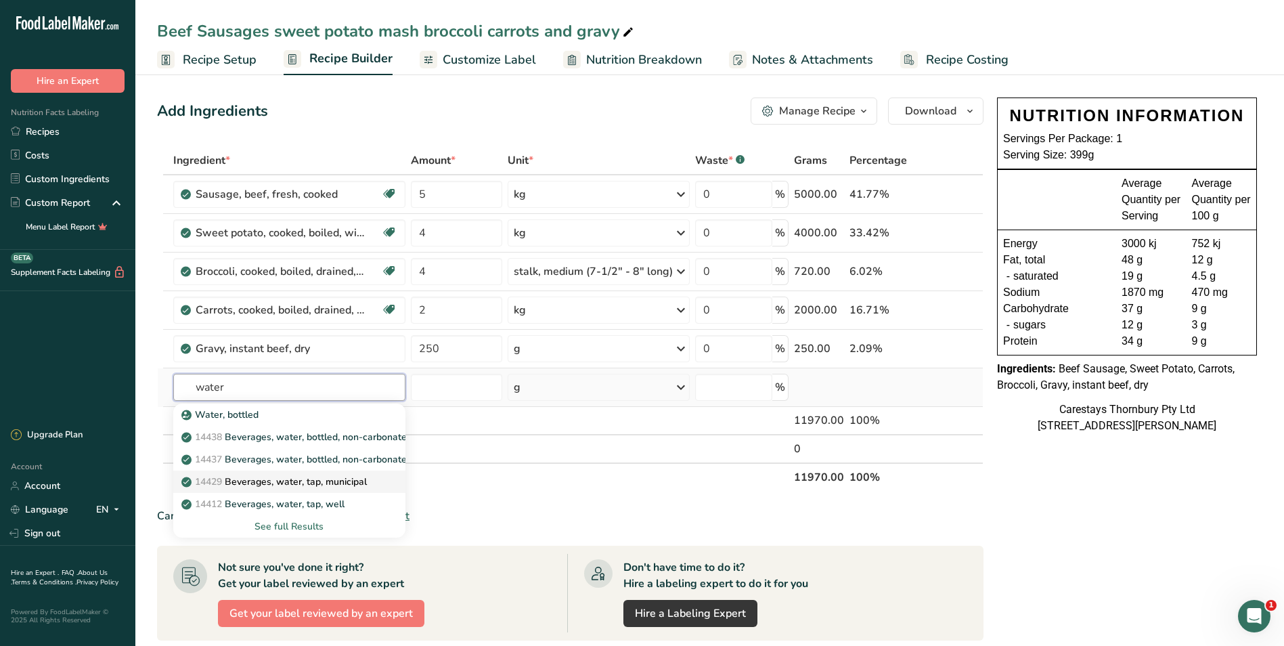
type input "water"
click at [261, 485] on p "14429 [GEOGRAPHIC_DATA], water, tap, municipal" at bounding box center [275, 482] width 183 height 14
type input "Beverages, water, tap, municipal"
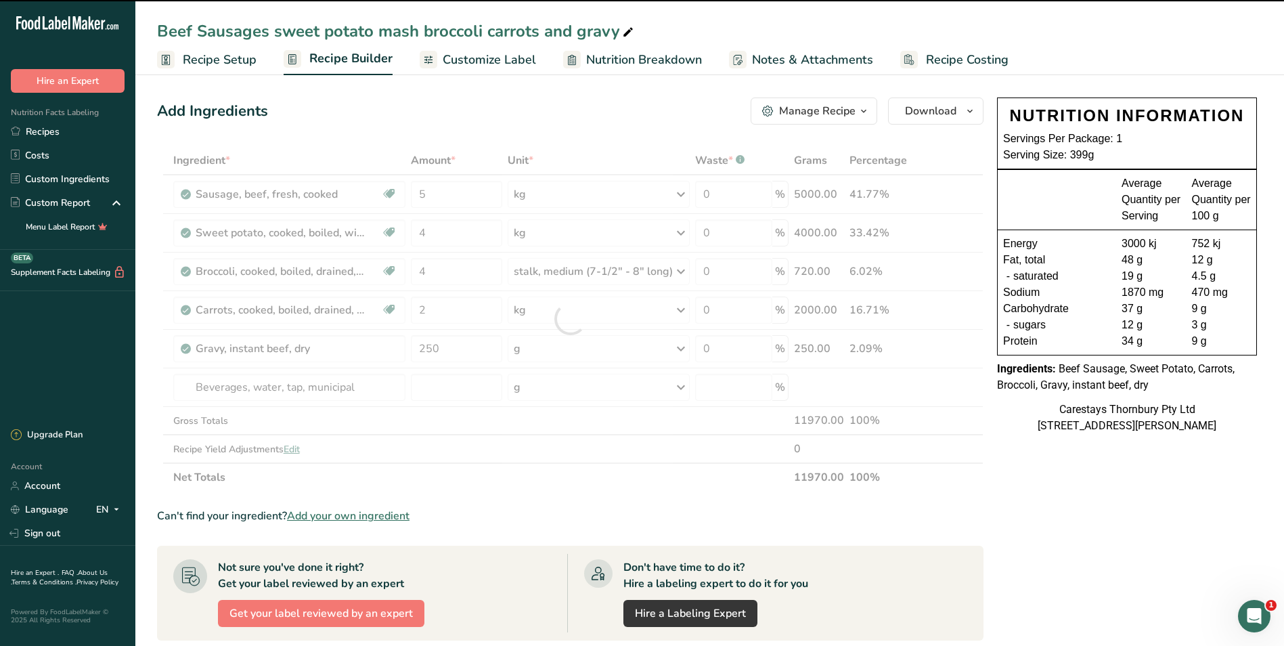
type input "0"
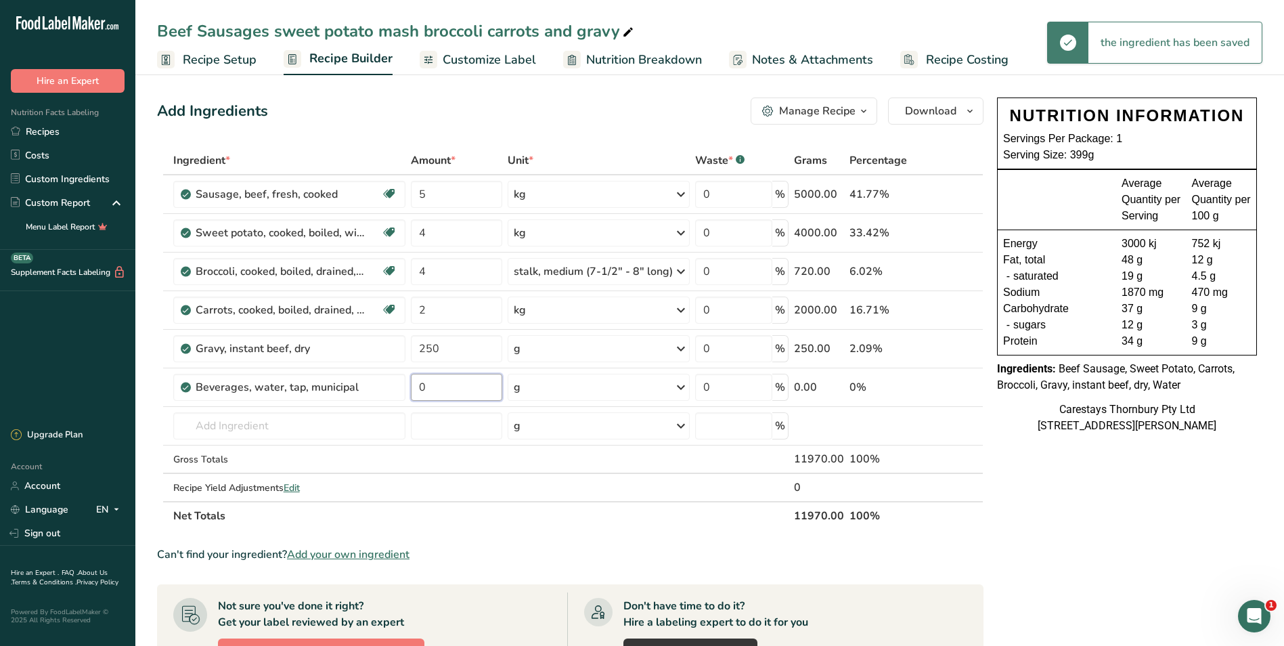
click at [440, 389] on input "0" at bounding box center [456, 387] width 91 height 27
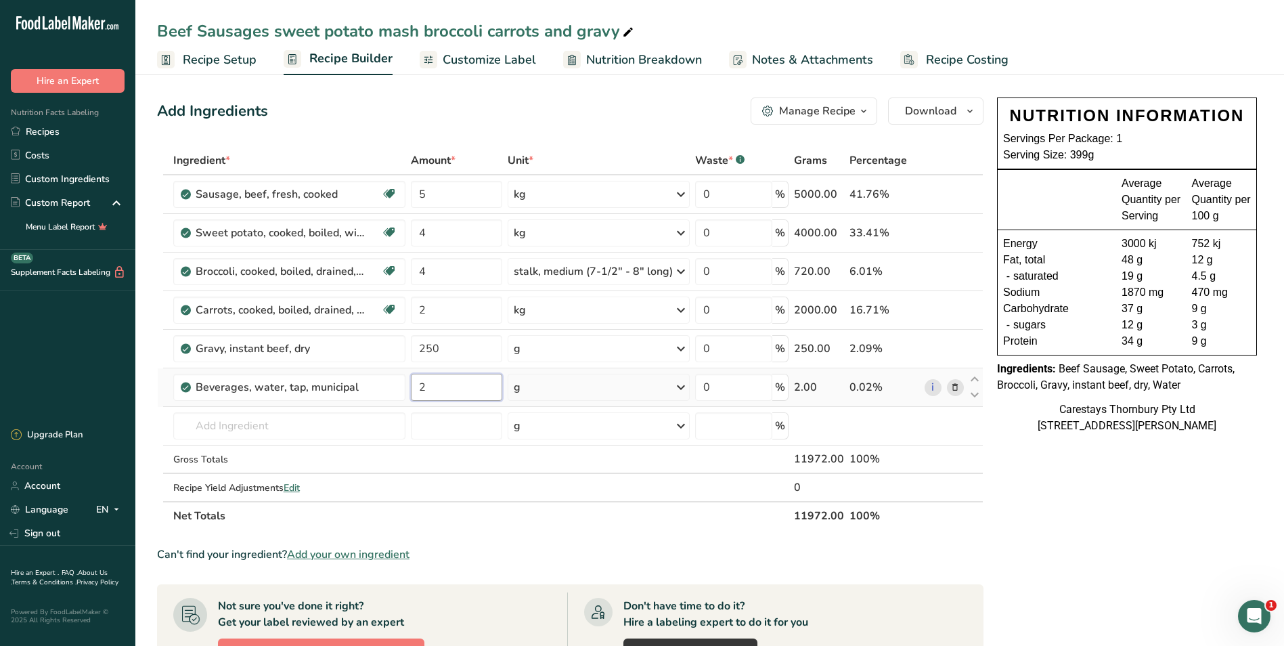
type input "2"
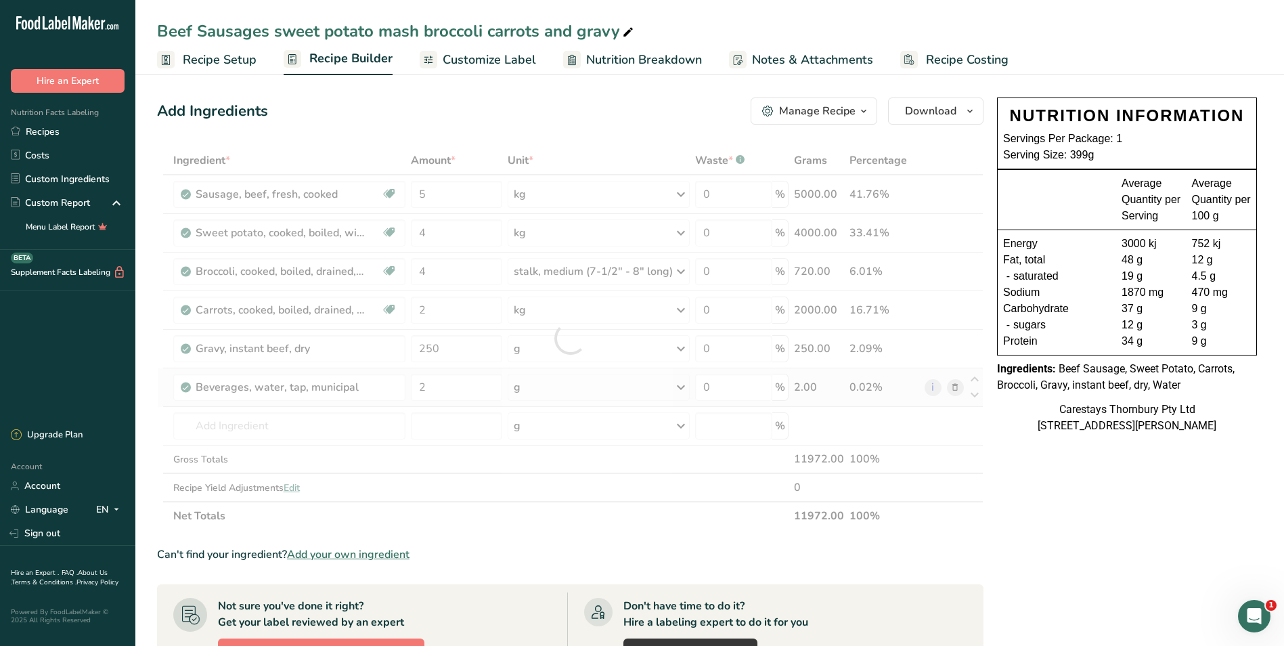
click at [681, 385] on div "Ingredient * Amount * Unit * Waste * .a-a{fill:#347362;}.b-a{fill:#fff;} Grams …" at bounding box center [570, 338] width 827 height 384
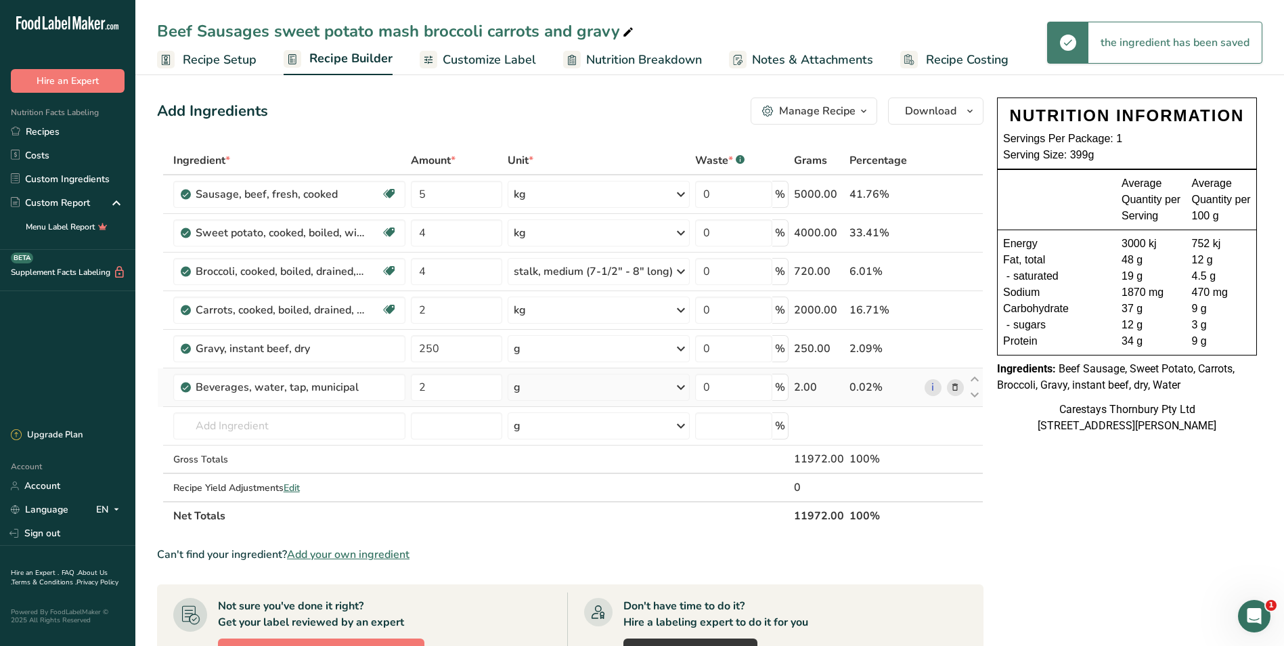
click at [681, 385] on icon at bounding box center [681, 387] width 16 height 24
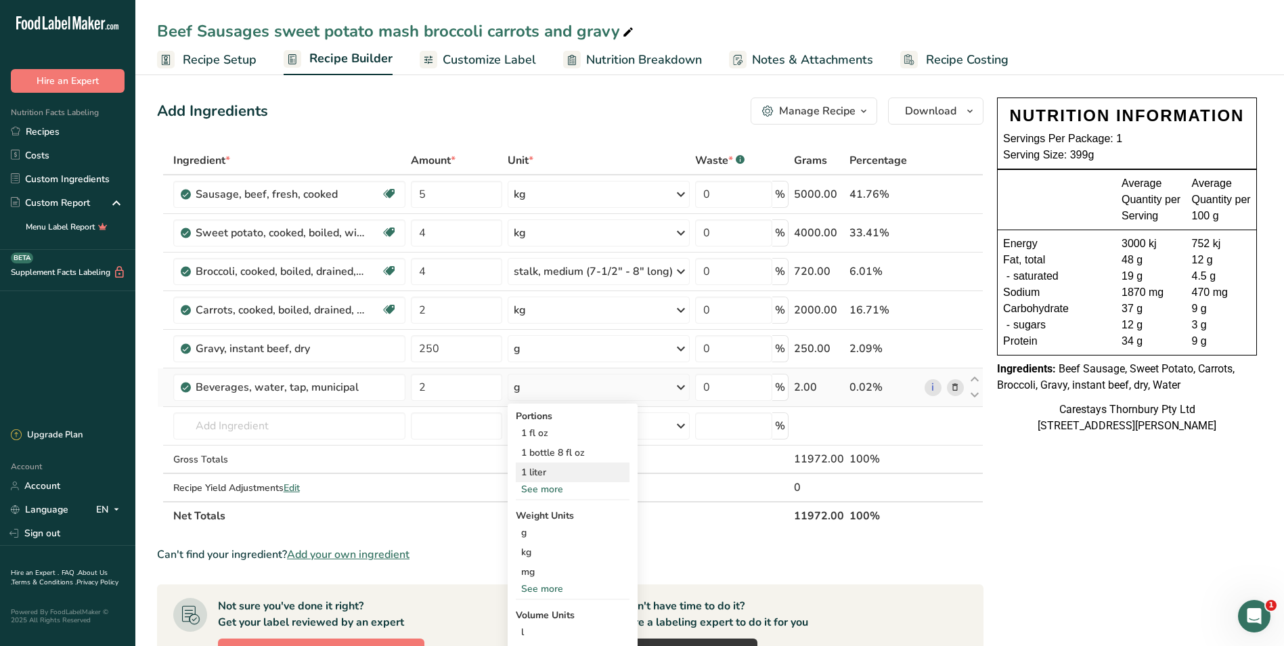
click at [554, 467] on div "1 liter" at bounding box center [573, 472] width 114 height 20
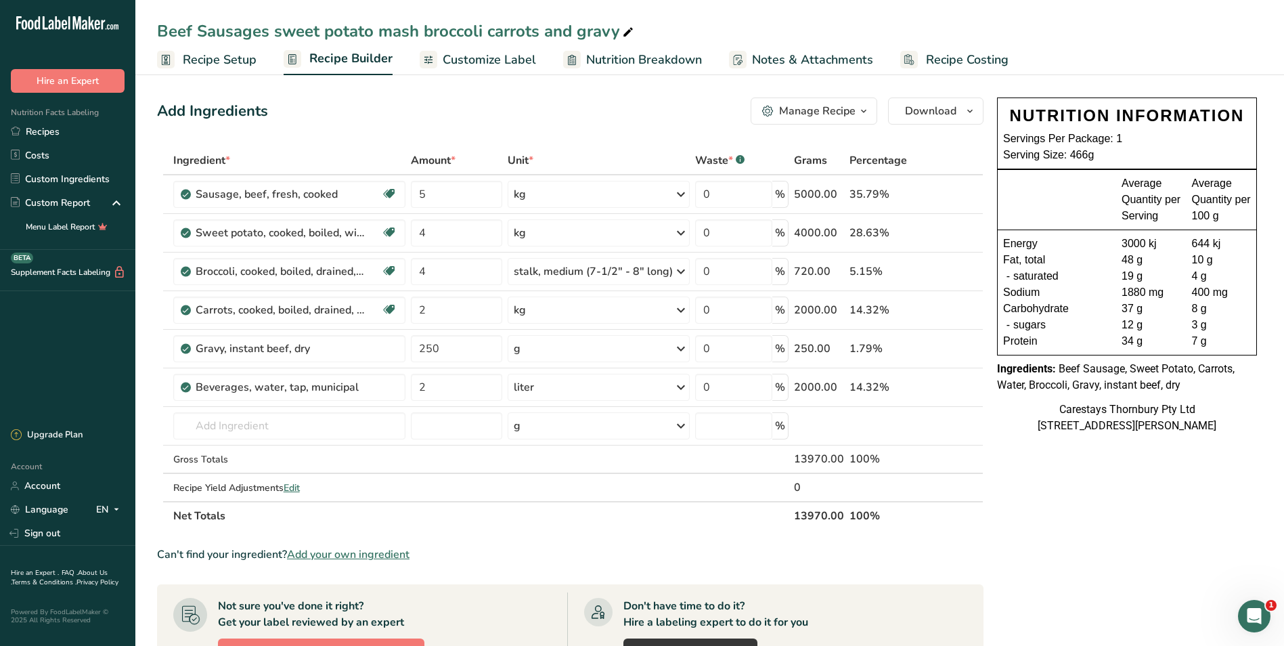
click at [953, 56] on span "Recipe Costing" at bounding box center [967, 60] width 83 height 18
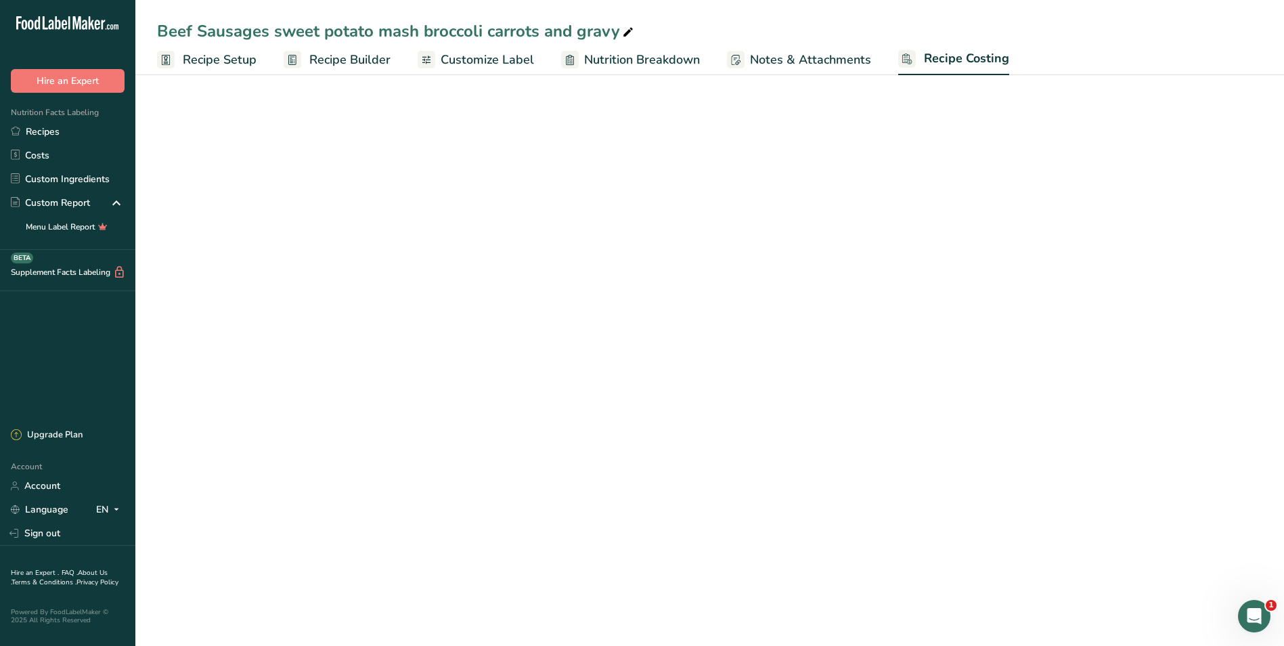
select select "1"
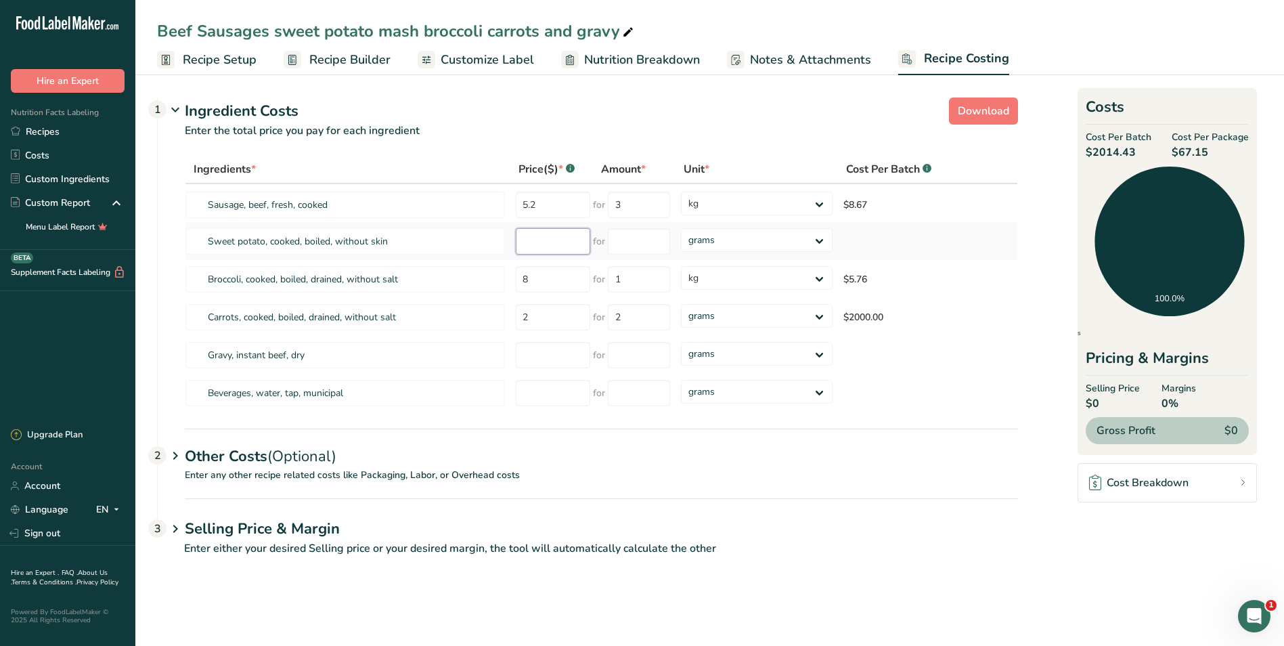
click at [532, 245] on input "number" at bounding box center [553, 241] width 74 height 26
type input "2.00"
click at [623, 246] on input "number" at bounding box center [639, 241] width 62 height 26
type input "1"
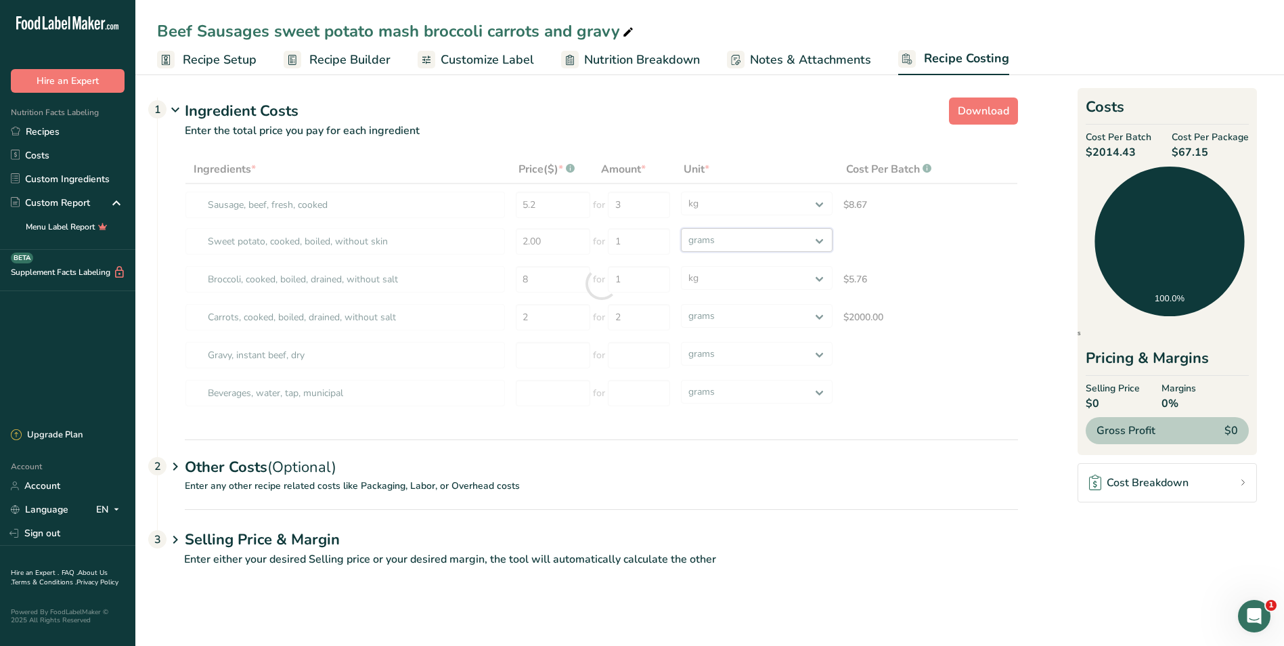
click at [821, 239] on div "Ingredients * Price($) * .a-a{fill:#347362;}.b-a{fill:#fff;} Amount * Unit * Co…" at bounding box center [602, 283] width 834 height 257
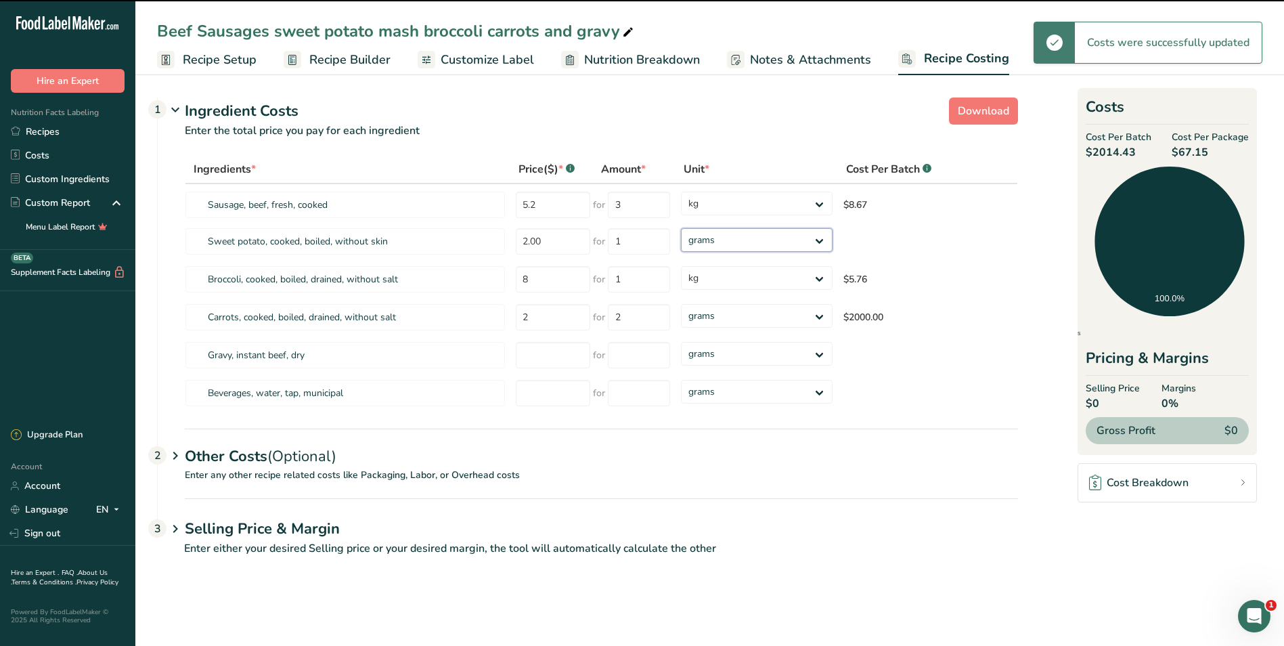
select select "1"
click at [681, 228] on select "grams kg mg mcg lb oz" at bounding box center [757, 240] width 152 height 24
select select "1"
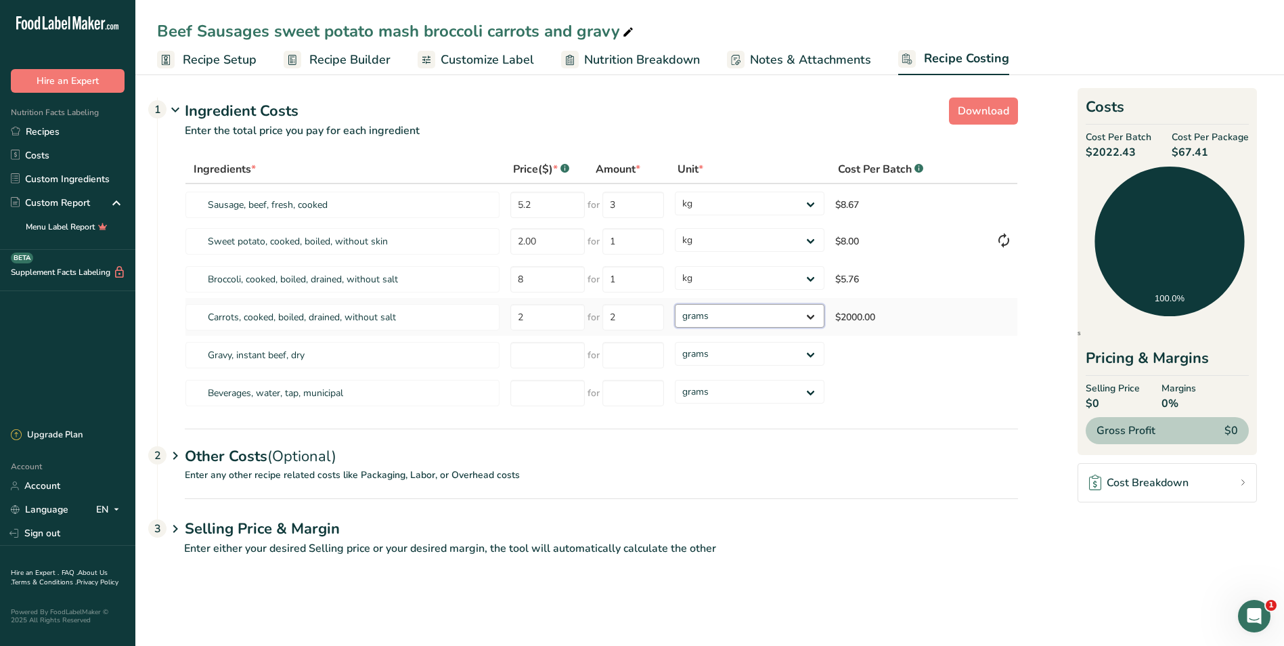
click at [813, 313] on select "grams kg mg mcg lb oz" at bounding box center [749, 316] width 149 height 24
select select "1"
click at [675, 304] on select "grams kg mg mcg lb oz" at bounding box center [749, 316] width 149 height 24
click at [525, 357] on input "number" at bounding box center [548, 355] width 74 height 26
type input "32.70"
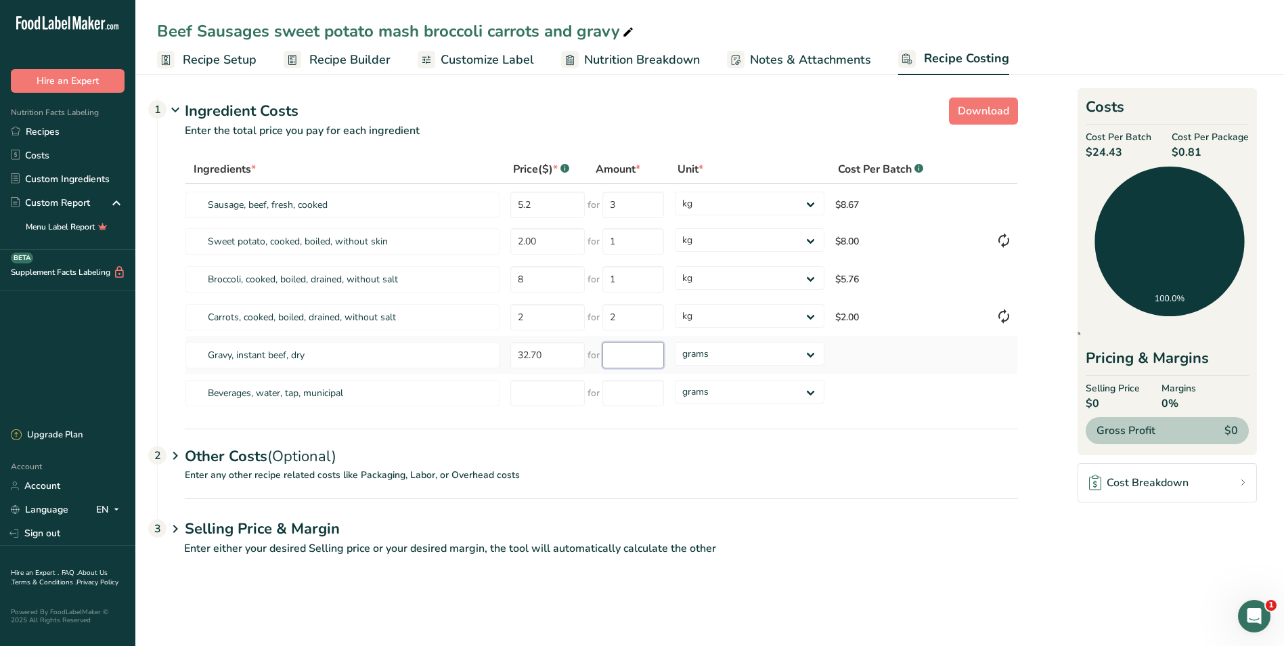
click at [630, 356] on input "number" at bounding box center [634, 355] width 62 height 26
type input "2"
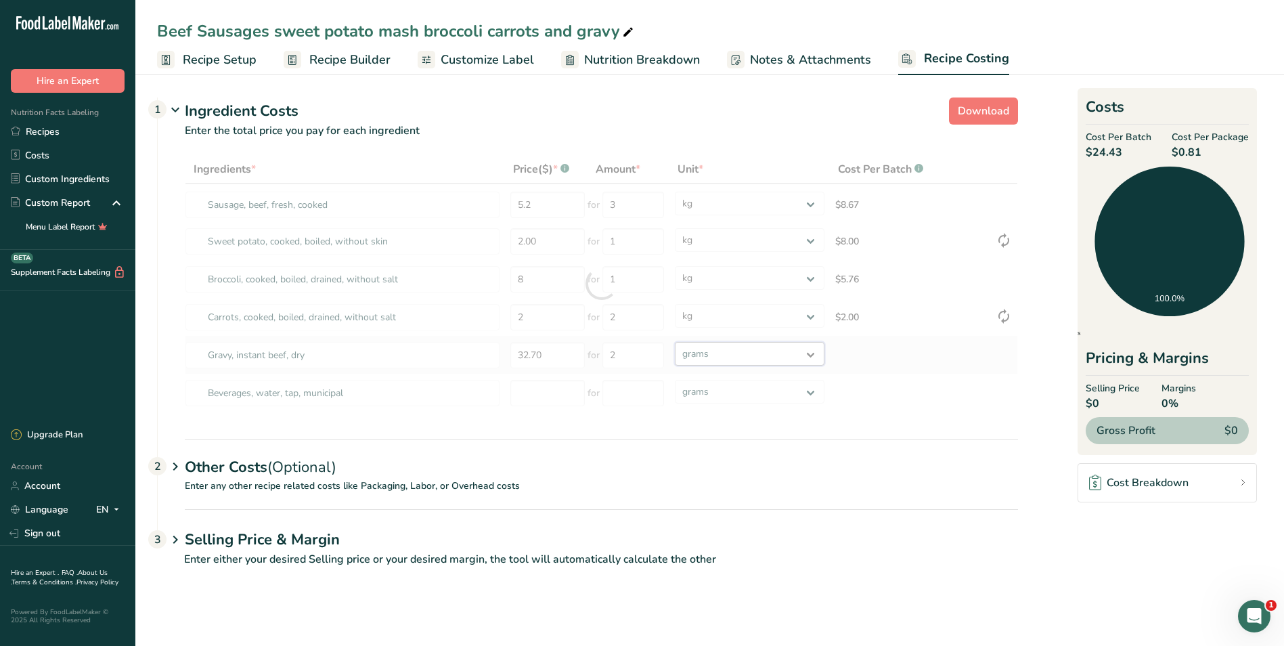
click at [811, 354] on div "Ingredients * Price($) * .a-a{fill:#347362;}.b-a{fill:#fff;} Amount * Unit * Co…" at bounding box center [602, 283] width 834 height 257
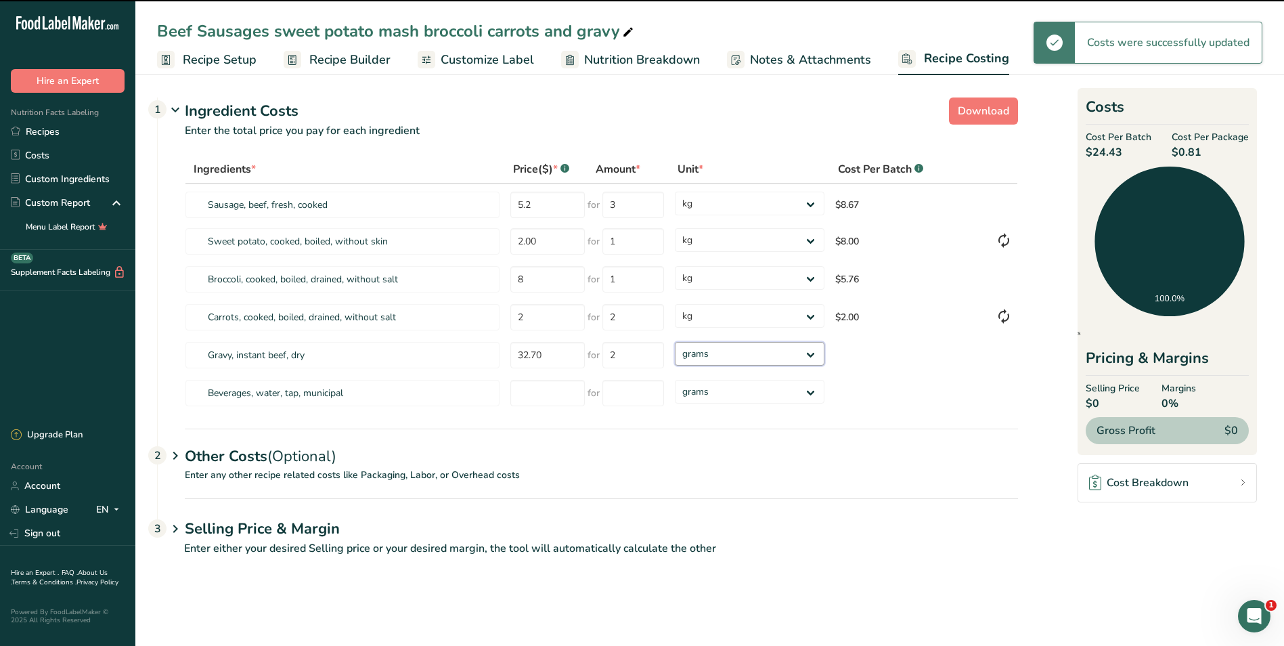
select select "1"
click at [675, 342] on select "grams kg mg mcg lb oz" at bounding box center [749, 354] width 149 height 24
select select "1"
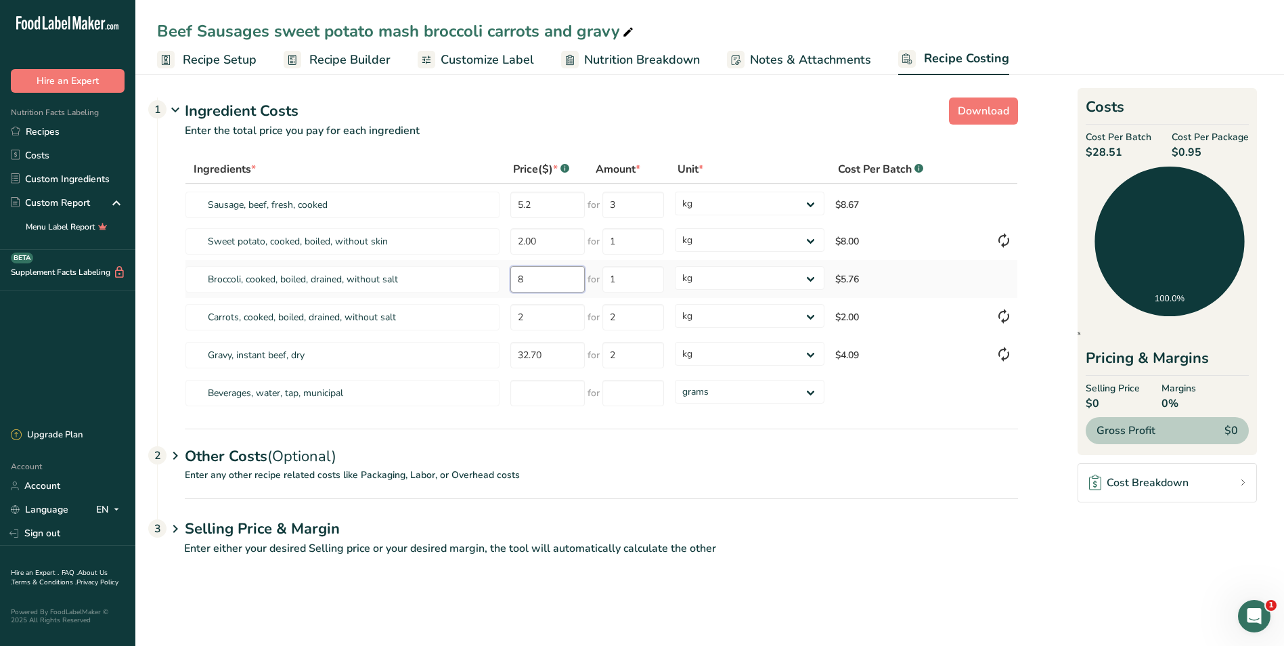
click at [542, 278] on input "8" at bounding box center [548, 279] width 74 height 26
type input "2"
type input "8"
click at [628, 205] on input "3" at bounding box center [634, 205] width 62 height 26
type input "5"
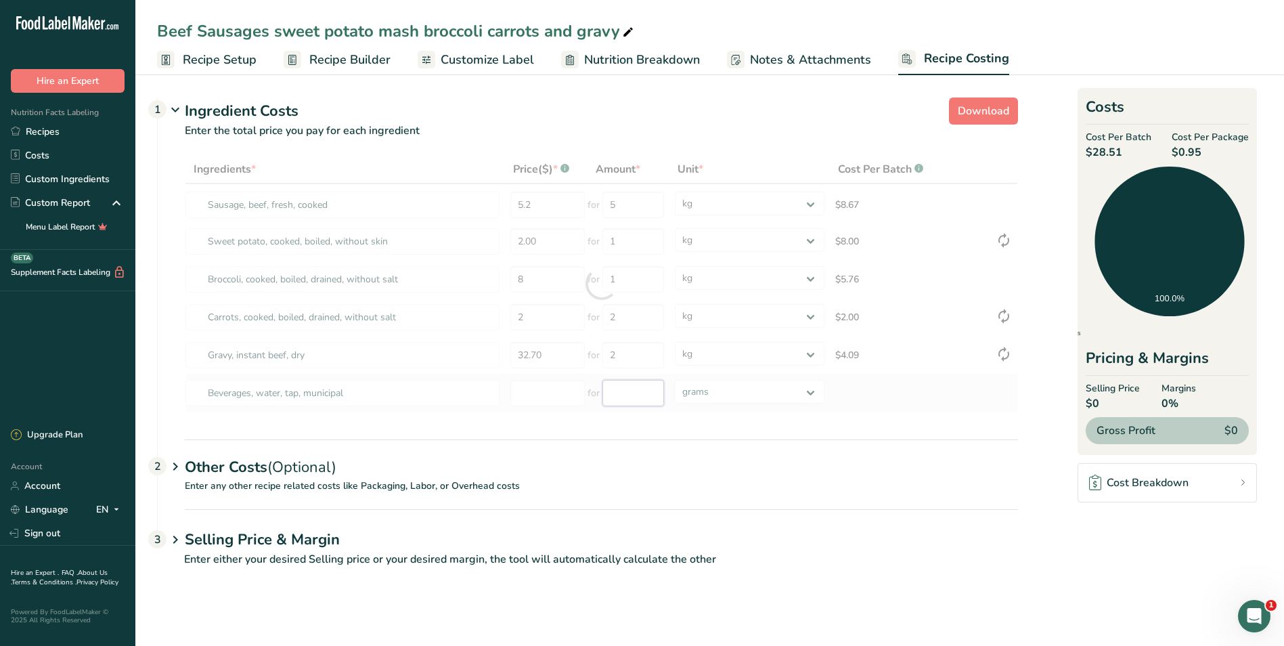
click at [624, 389] on div "Ingredients * Price($) * .a-a{fill:#347362;}.b-a{fill:#fff;} Amount * Unit * Co…" at bounding box center [602, 283] width 834 height 257
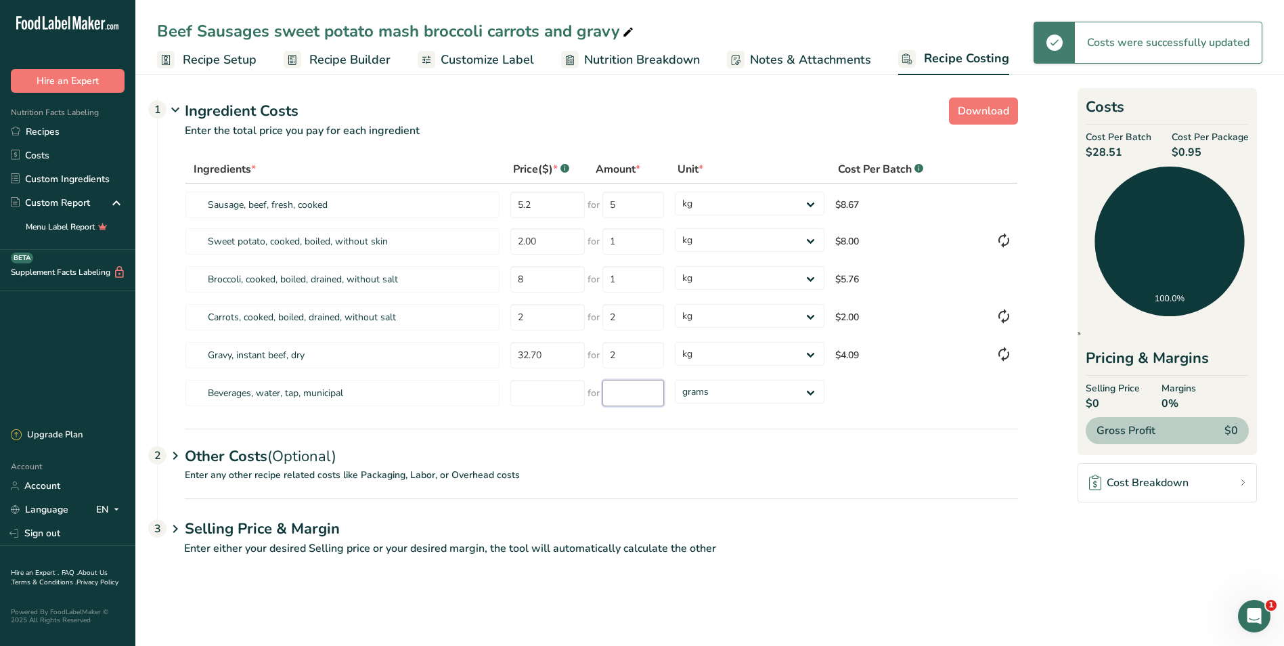
type input "1"
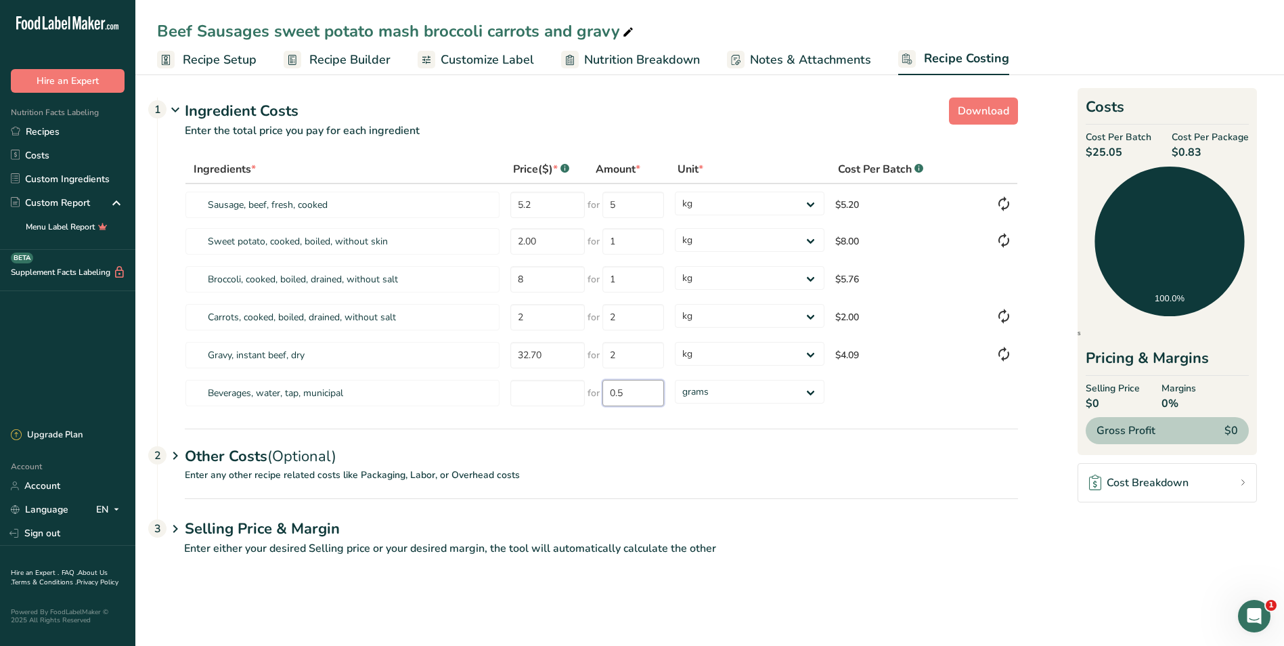
type input "0"
type input "1.5"
click at [807, 391] on select "grams kg mg mcg lb oz" at bounding box center [749, 392] width 149 height 24
select select "1"
click at [675, 380] on select "grams kg mg mcg lb oz" at bounding box center [749, 392] width 149 height 24
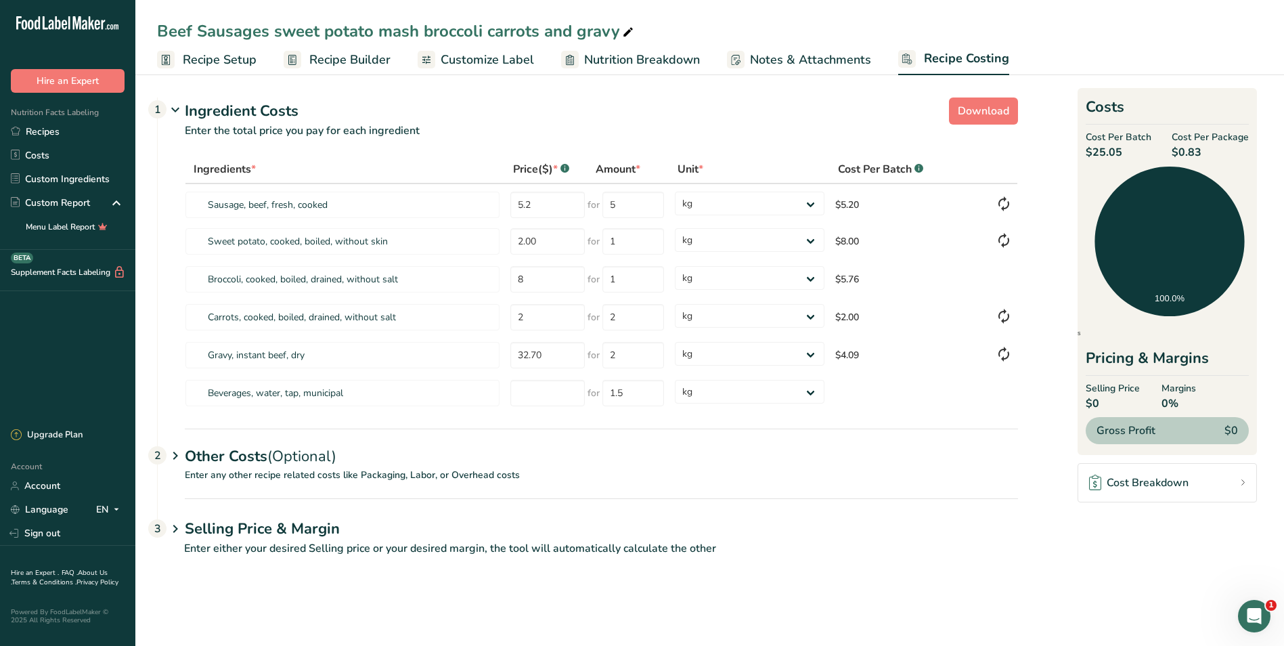
click at [1119, 388] on span "Selling Price" at bounding box center [1113, 388] width 54 height 14
click at [1091, 402] on span "$0" at bounding box center [1113, 403] width 54 height 16
click at [452, 534] on h1 "Selling Price & Margin" at bounding box center [602, 529] width 834 height 22
click at [250, 607] on input "number" at bounding box center [261, 608] width 154 height 27
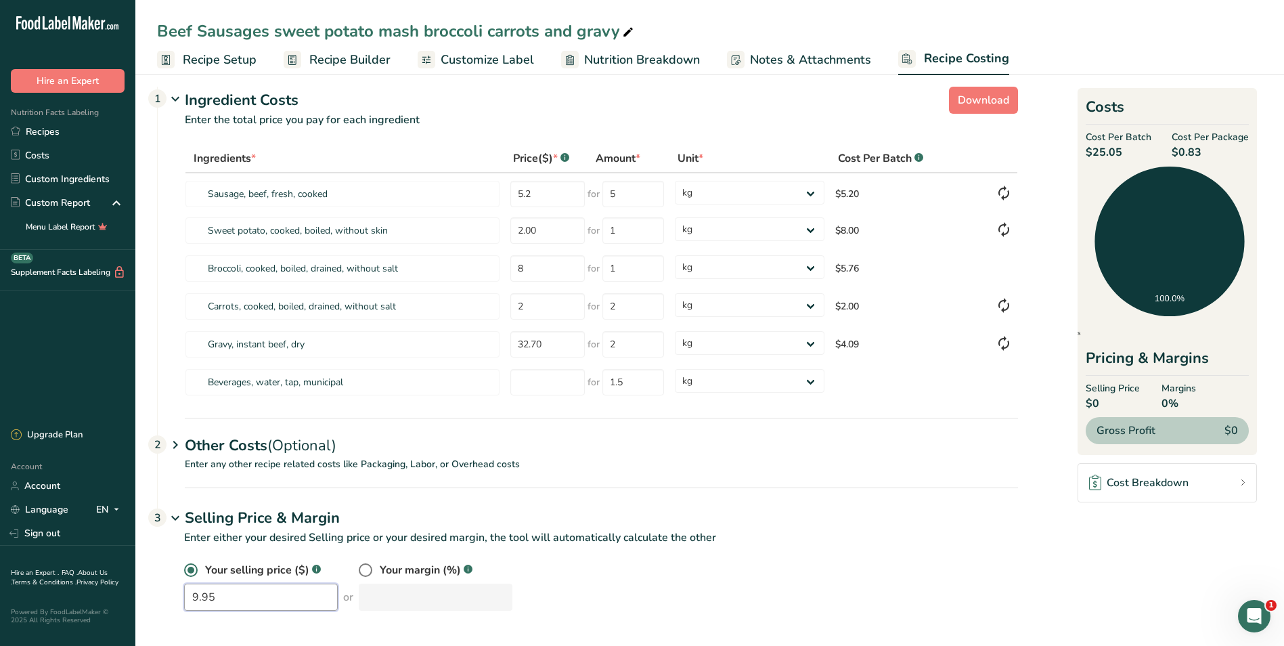
scroll to position [14, 0]
type input "9.95"
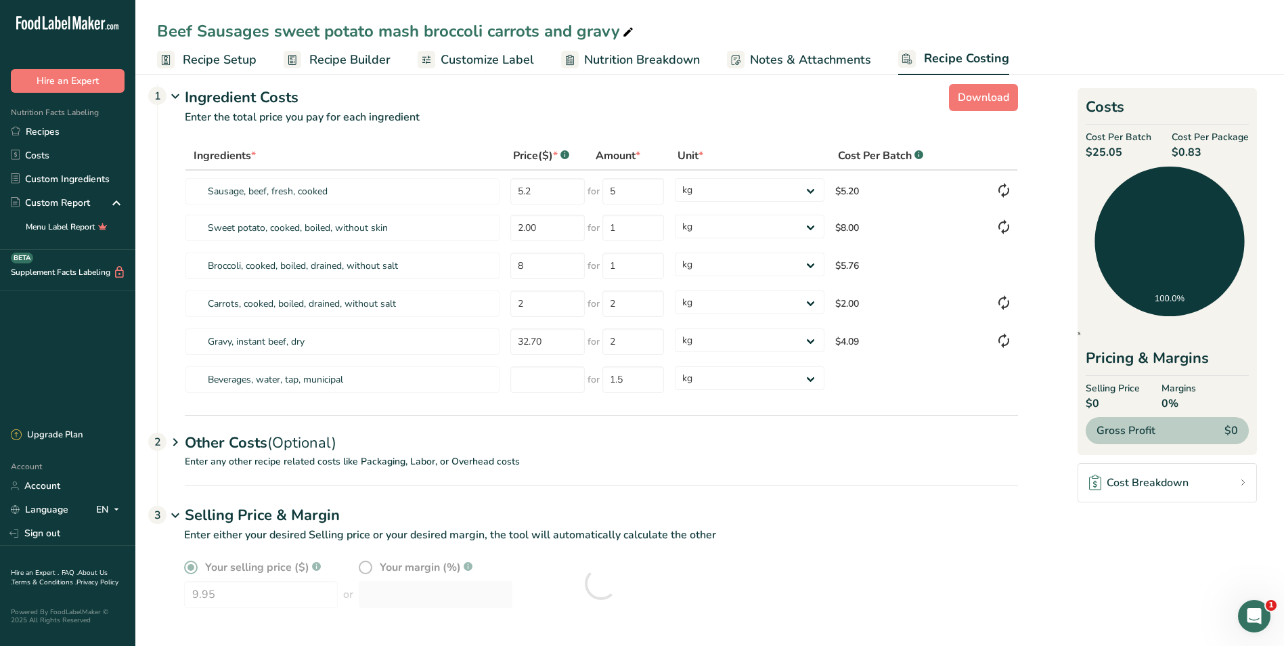
click at [800, 486] on div "Selling Price & Margin 3" at bounding box center [602, 504] width 834 height 39
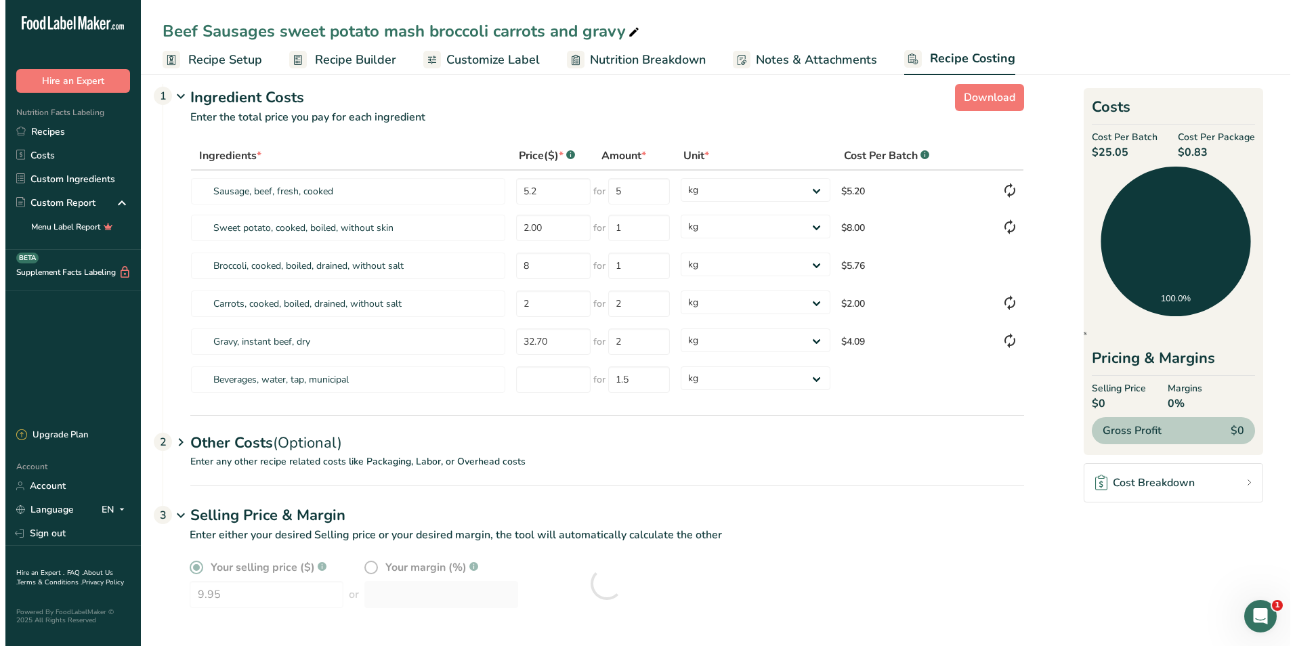
scroll to position [0, 0]
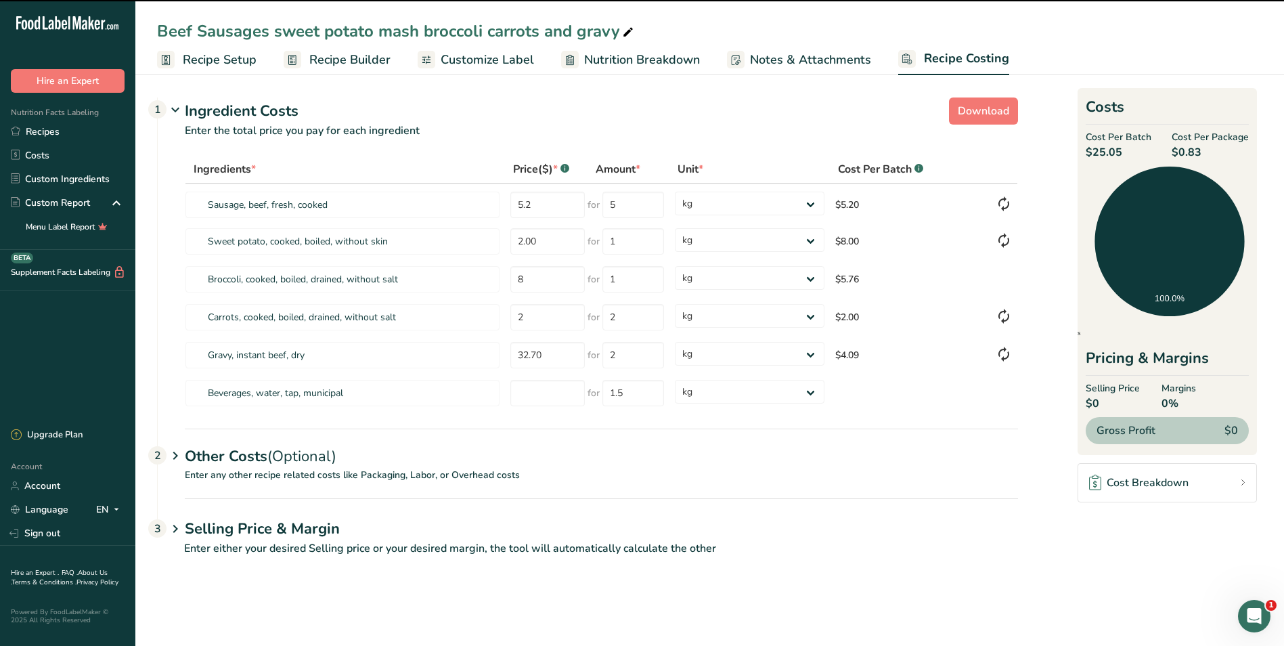
select select
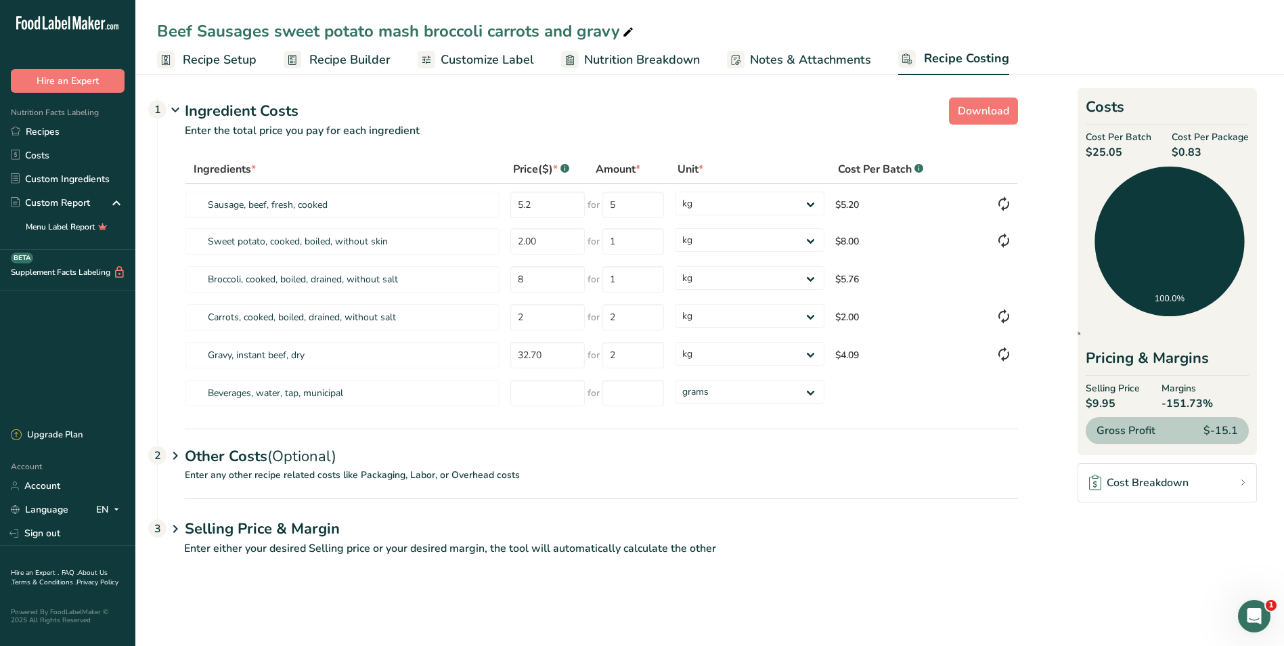
click at [332, 532] on h1 "Selling Price & Margin" at bounding box center [602, 529] width 834 height 22
click at [235, 606] on input "9.95" at bounding box center [261, 608] width 154 height 27
type input "9"
click at [733, 471] on p "Enter any other recipe related costs like Packaging, Labor, or Overhead costs" at bounding box center [588, 483] width 861 height 30
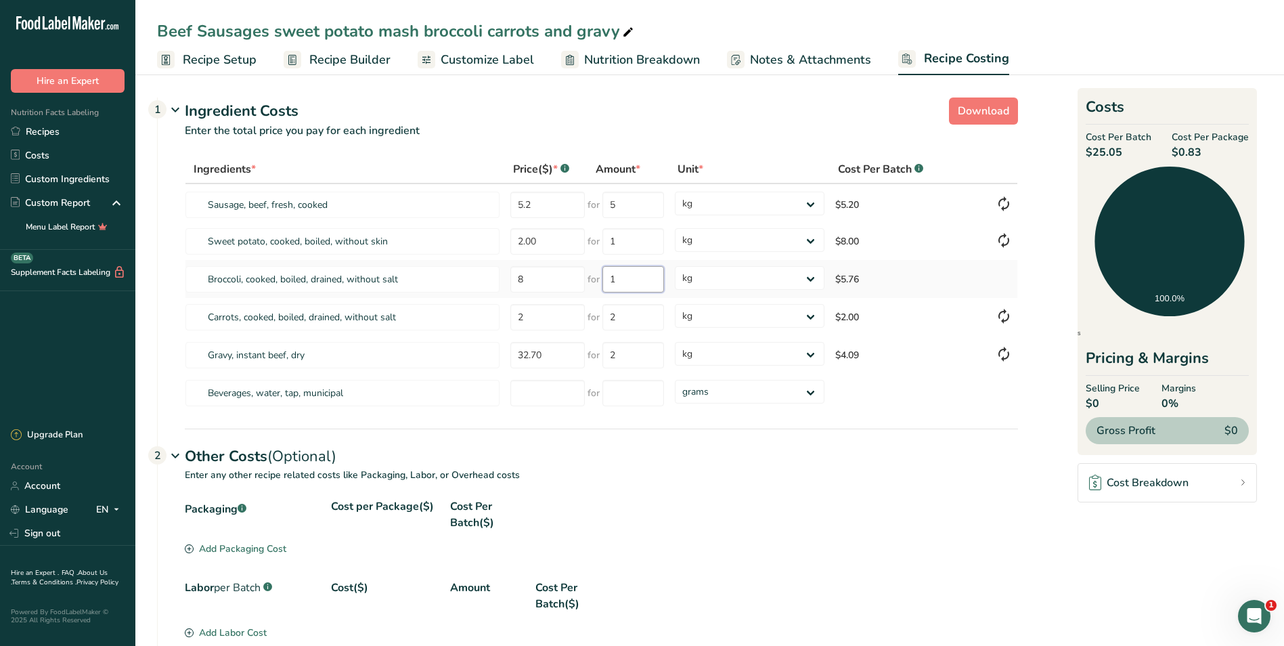
click at [622, 279] on input "1" at bounding box center [634, 279] width 62 height 26
type input "1"
click at [546, 204] on input "5.2" at bounding box center [548, 205] width 74 height 26
type input "5.20"
click at [649, 458] on div "Other Costs (Optional) 2" at bounding box center [602, 448] width 834 height 39
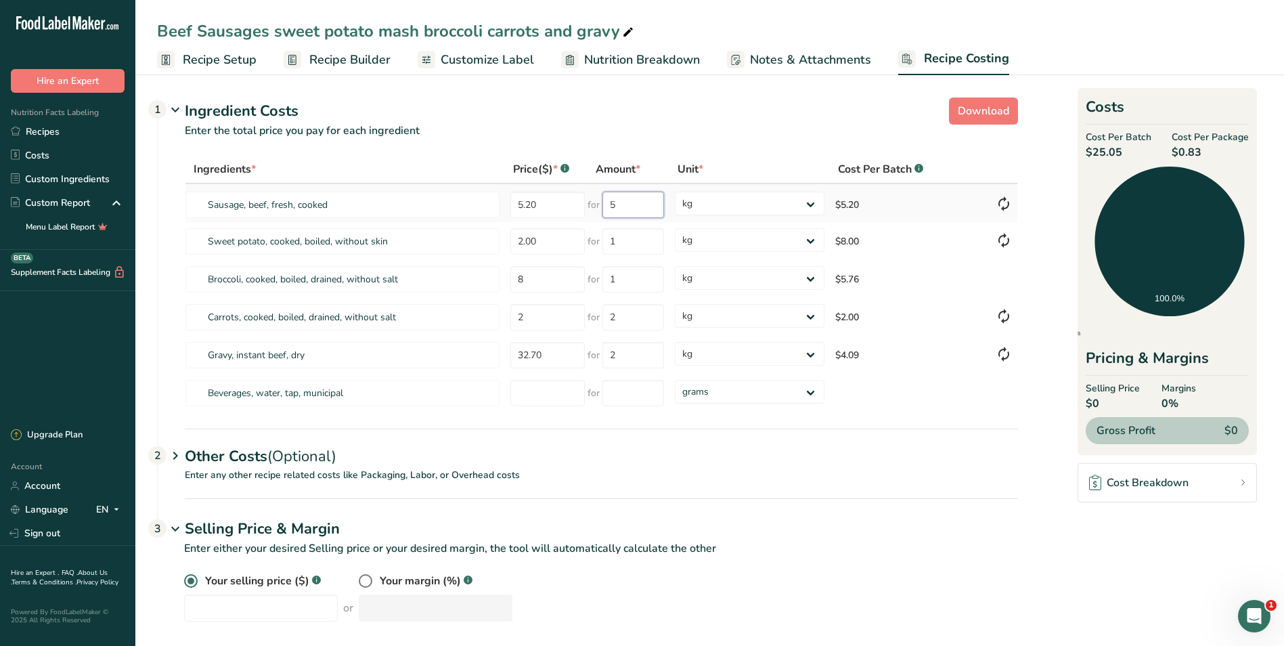
click at [658, 203] on input "5" at bounding box center [634, 205] width 62 height 26
type input "1"
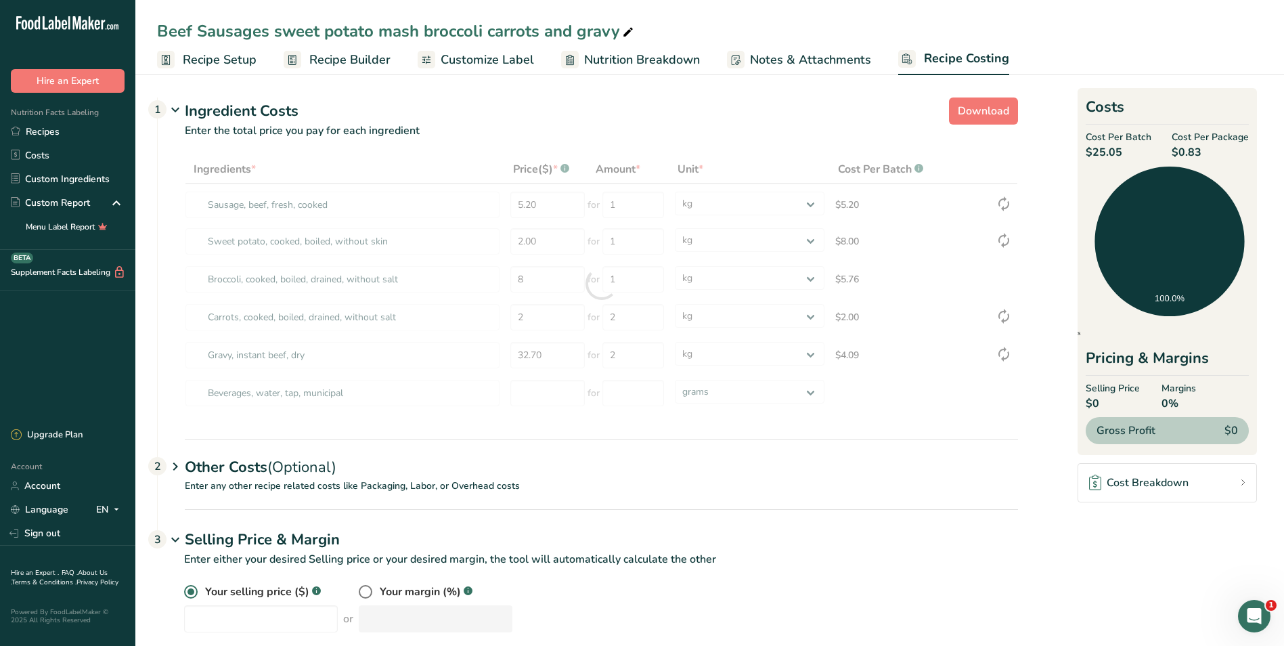
click at [652, 456] on div "Other Costs (Optional) 2" at bounding box center [602, 458] width 834 height 39
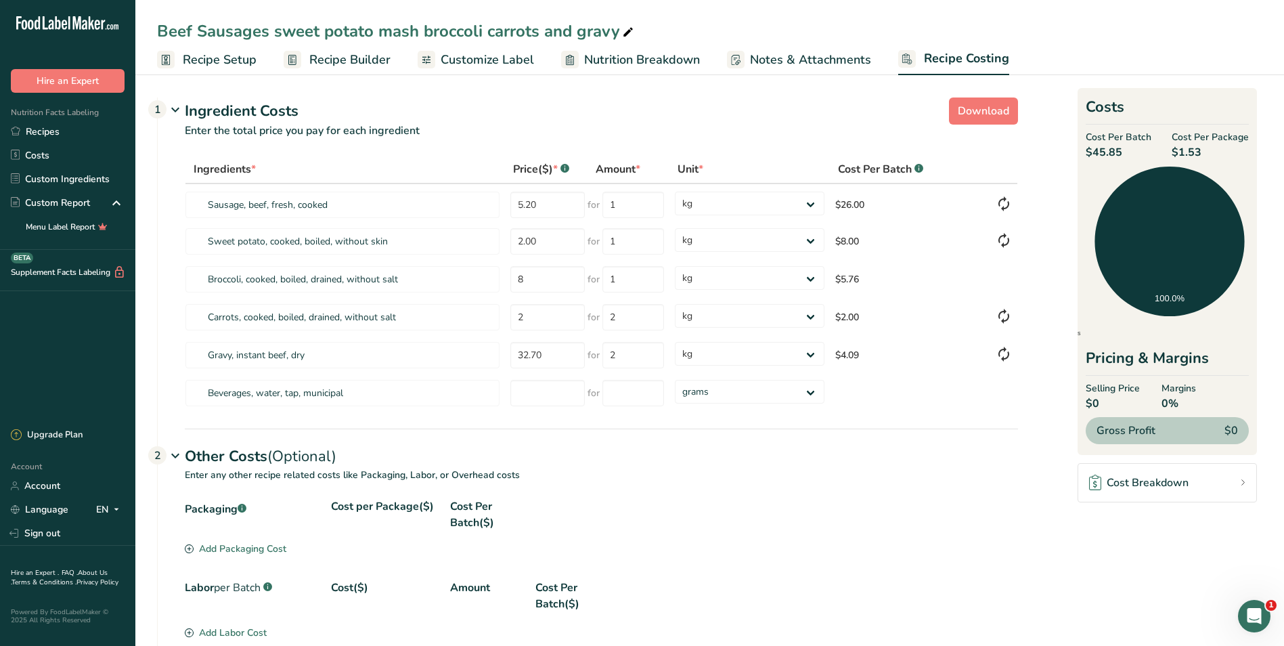
click at [328, 54] on span "Recipe Builder" at bounding box center [349, 60] width 81 height 18
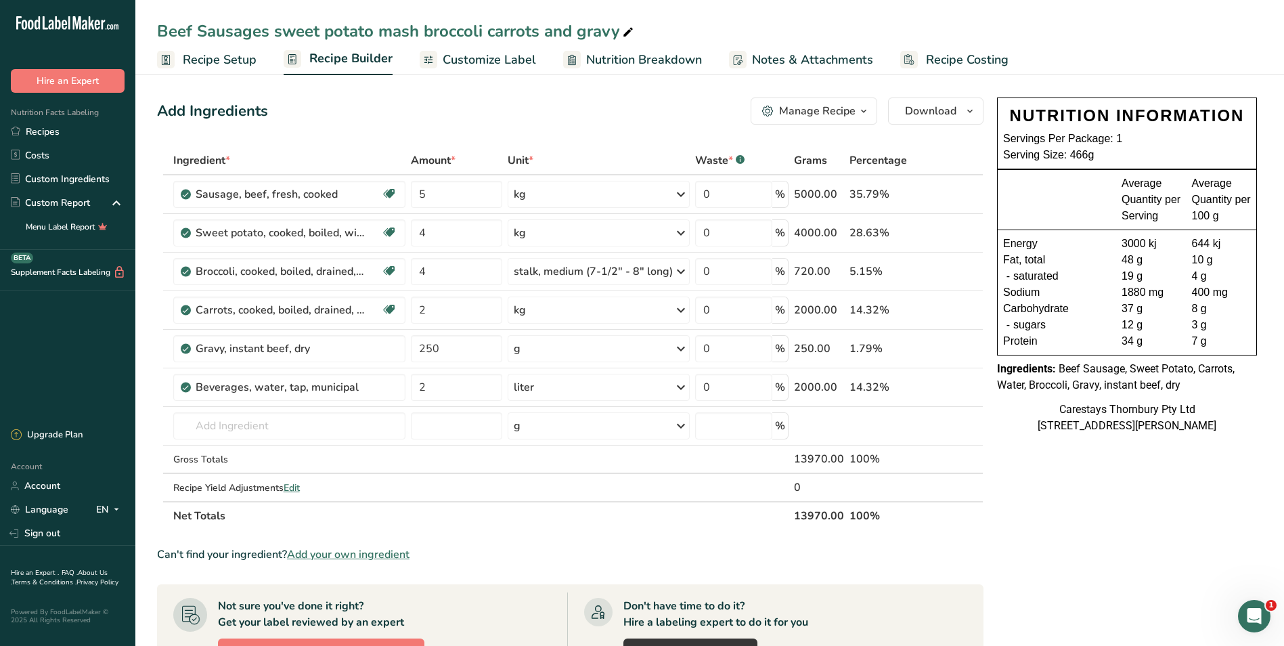
click at [949, 58] on span "Recipe Costing" at bounding box center [967, 60] width 83 height 18
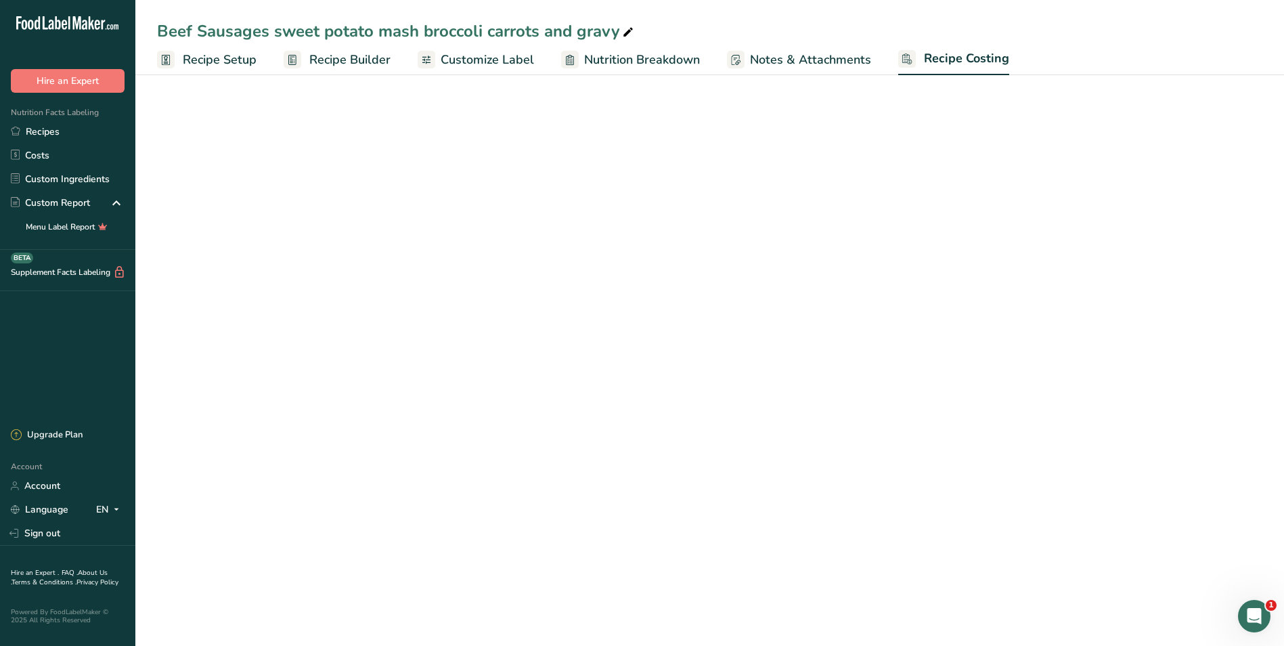
select select "1"
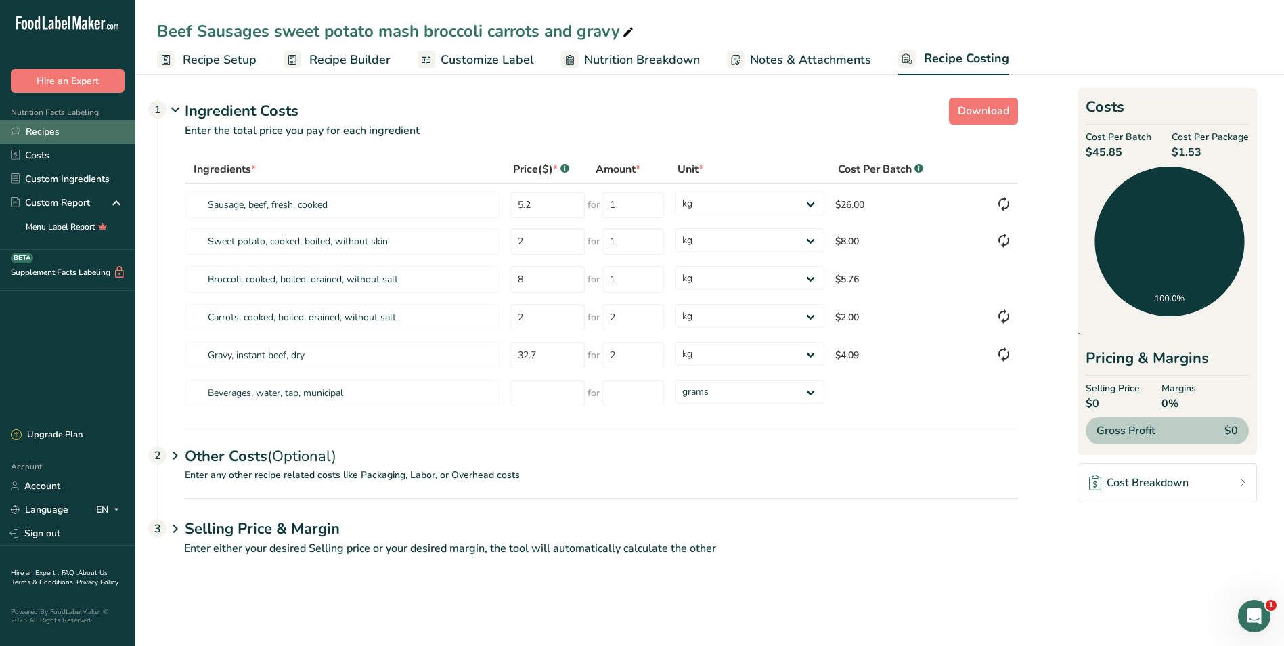
click at [41, 129] on link "Recipes" at bounding box center [67, 132] width 135 height 24
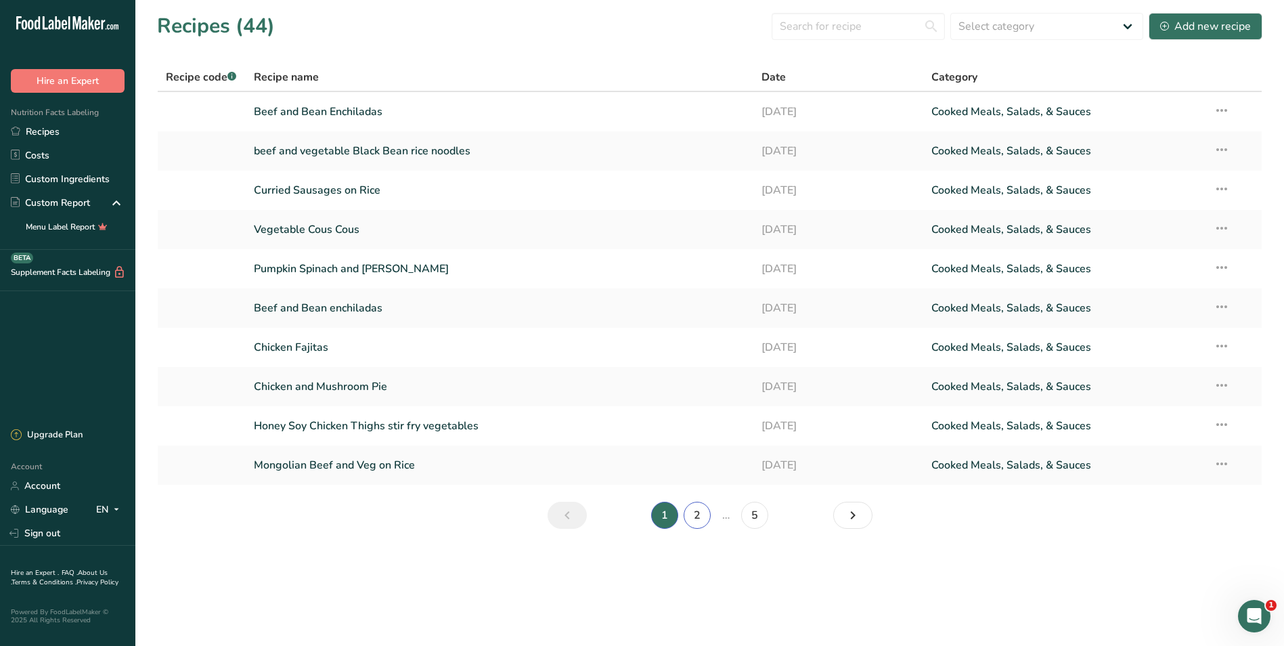
click at [696, 512] on link "2" at bounding box center [697, 515] width 27 height 27
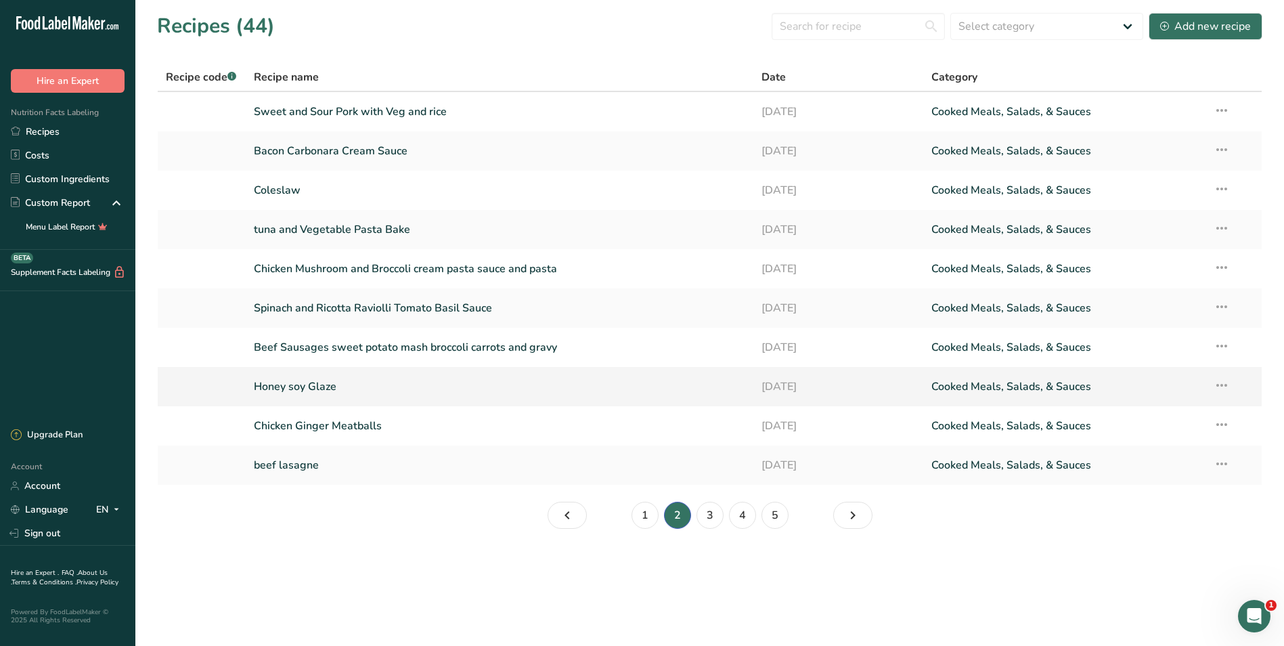
click at [385, 384] on link "Honey soy Glaze" at bounding box center [500, 386] width 492 height 28
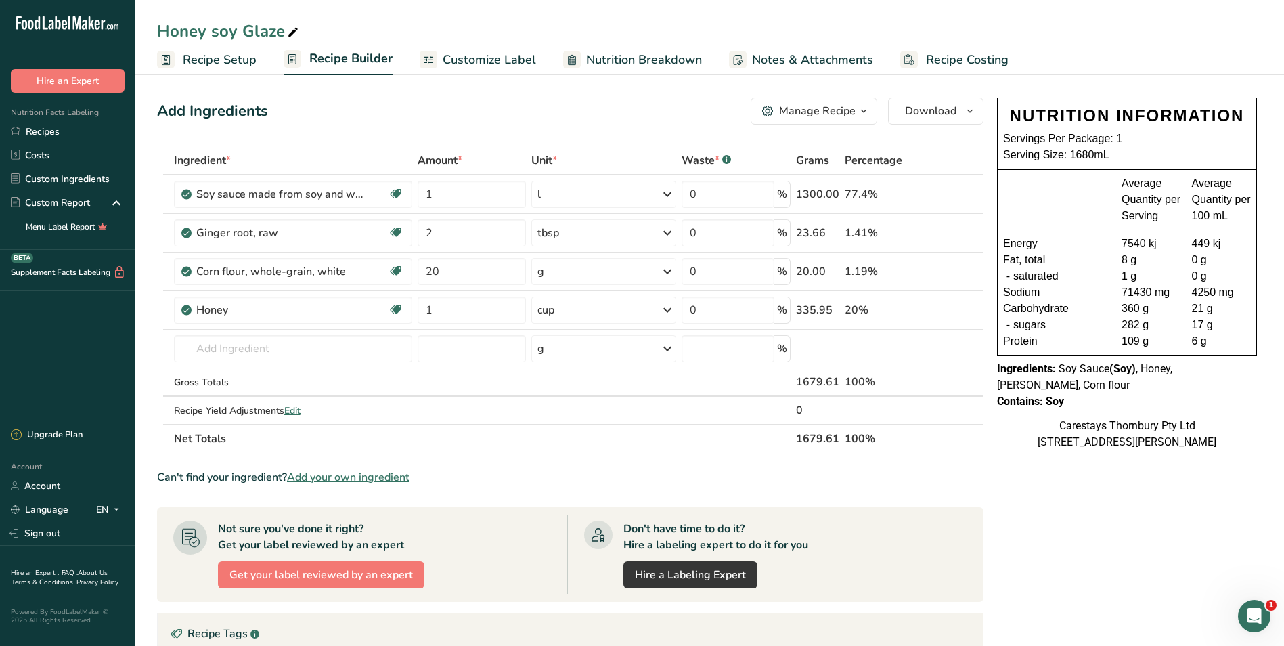
click at [929, 56] on span "Recipe Costing" at bounding box center [967, 60] width 83 height 18
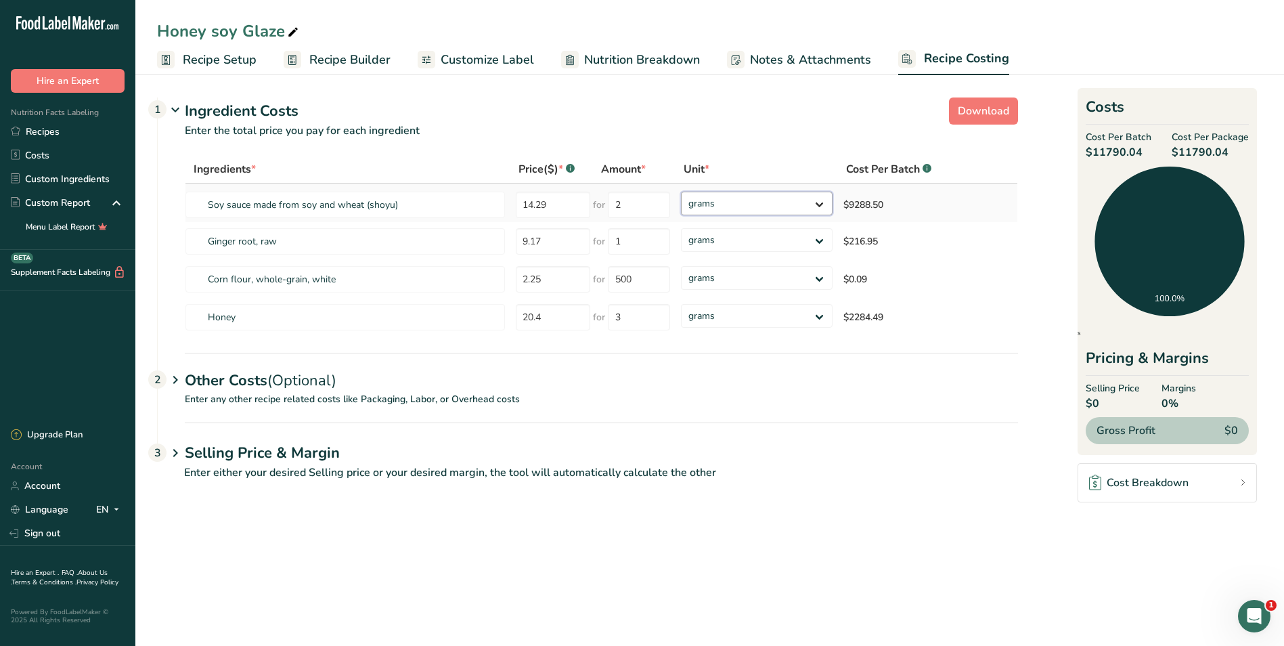
click at [821, 204] on select "grams kg mg mcg lb oz" at bounding box center [757, 204] width 152 height 24
select select "1"
click at [681, 192] on select "grams kg mg mcg lb oz" at bounding box center [757, 204] width 152 height 24
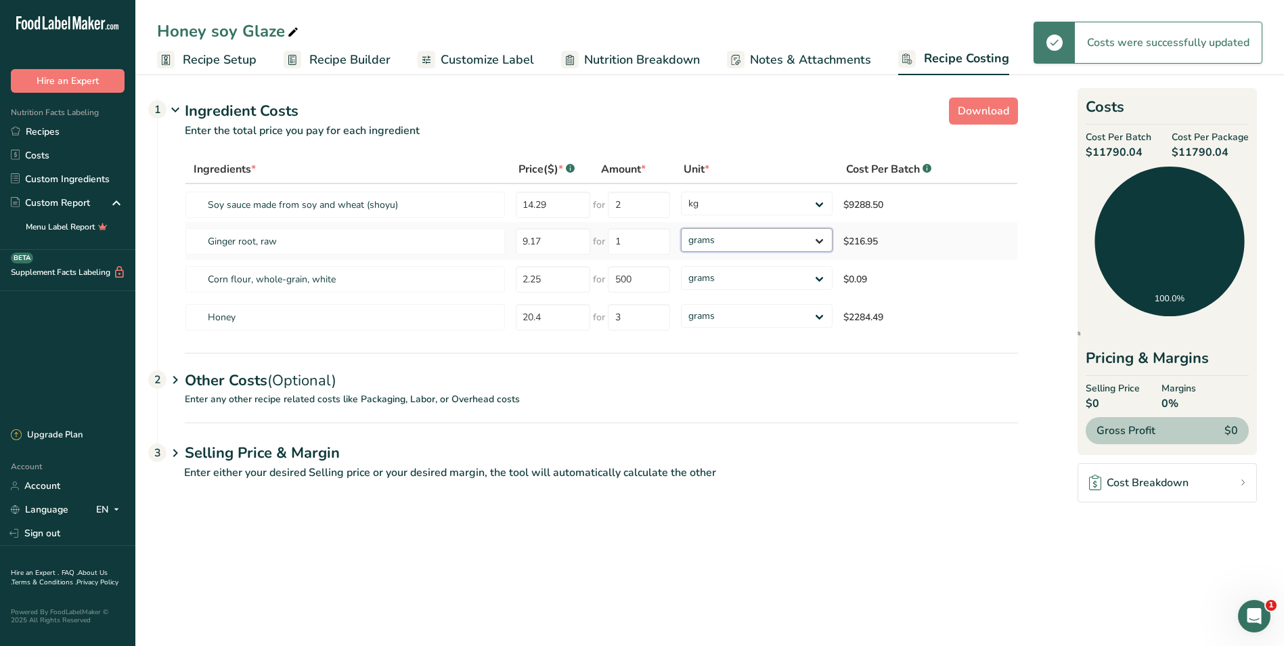
click at [821, 242] on select "grams kg mg mcg lb oz" at bounding box center [757, 240] width 152 height 24
select select "1"
click at [681, 228] on select "grams kg mg mcg lb oz" at bounding box center [757, 240] width 152 height 24
select select "1"
click at [813, 318] on select "grams kg mg mcg lb oz" at bounding box center [749, 316] width 149 height 24
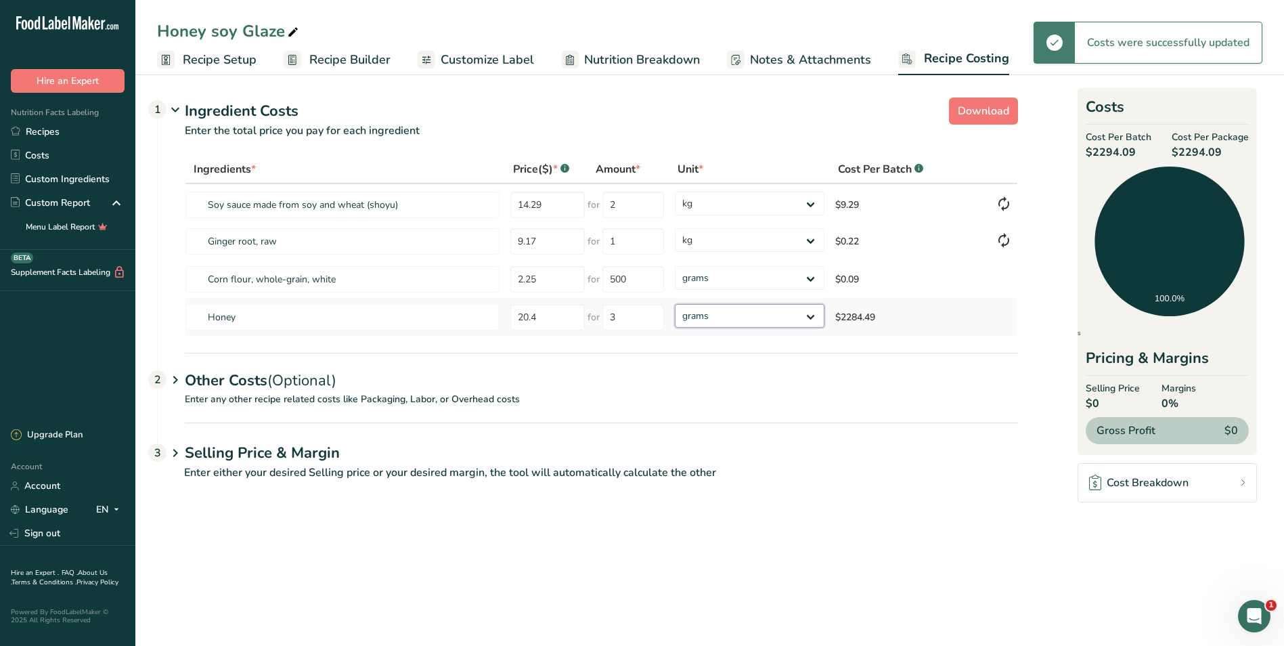
select select "1"
click at [675, 304] on select "grams kg mg mcg lb oz" at bounding box center [749, 316] width 149 height 24
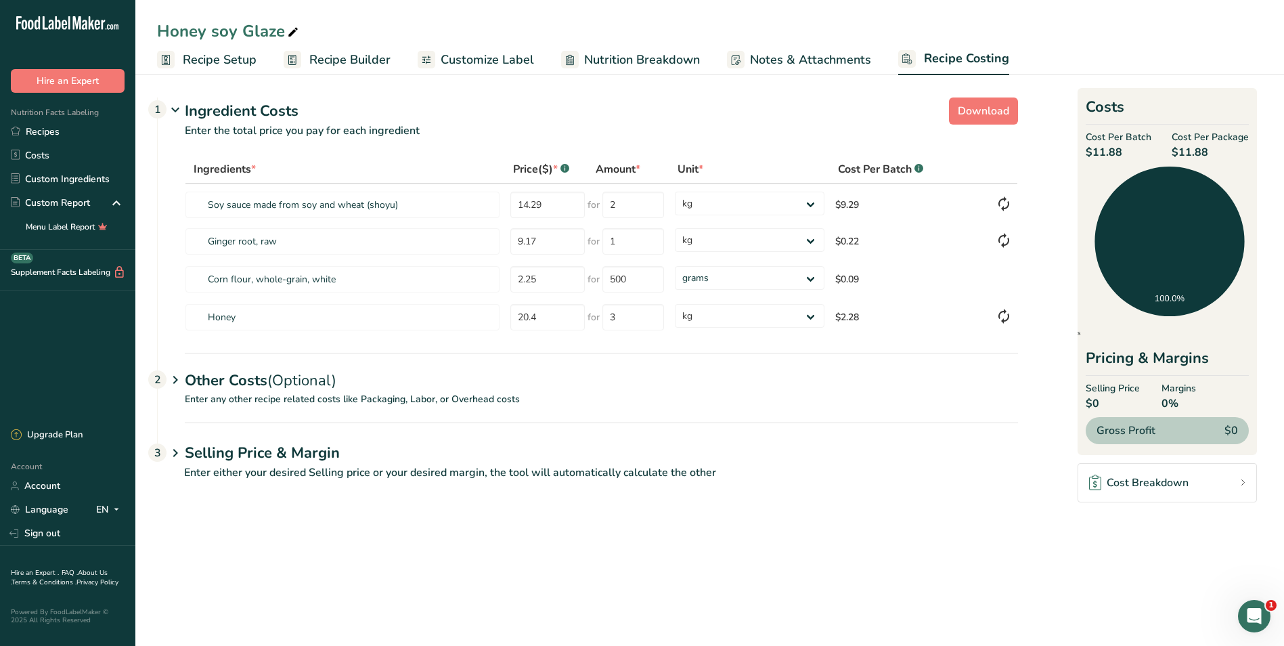
click at [334, 58] on span "Recipe Builder" at bounding box center [349, 60] width 81 height 18
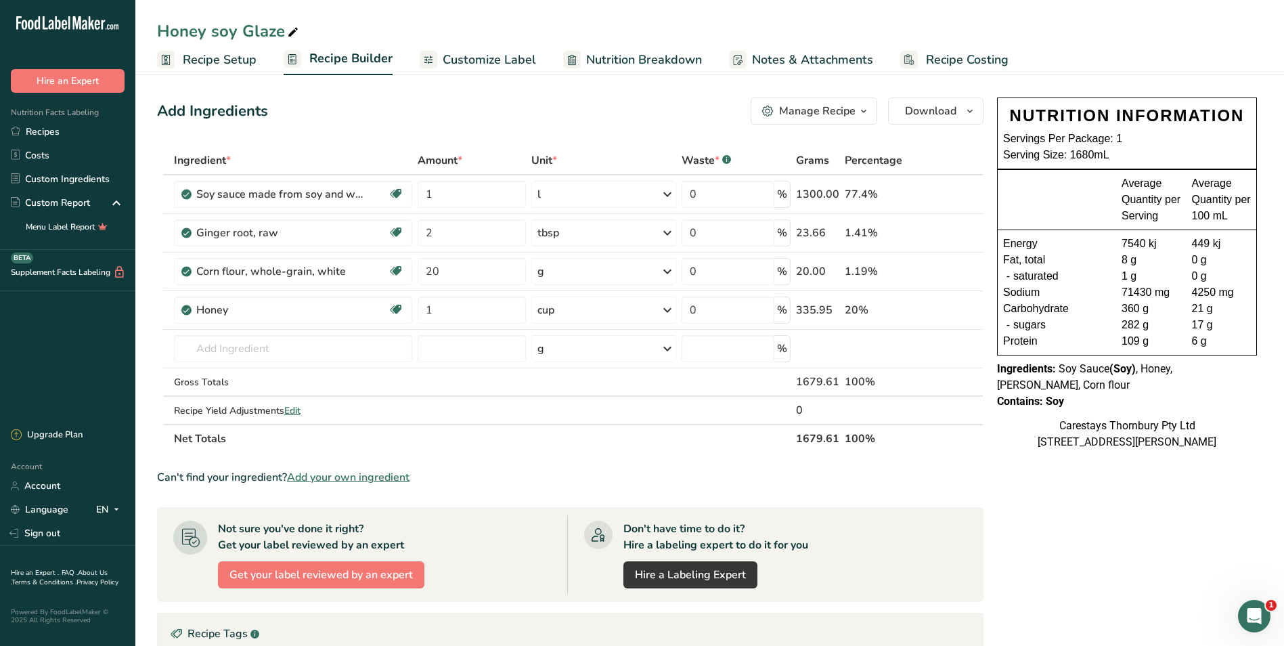
click at [941, 61] on span "Recipe Costing" at bounding box center [967, 60] width 83 height 18
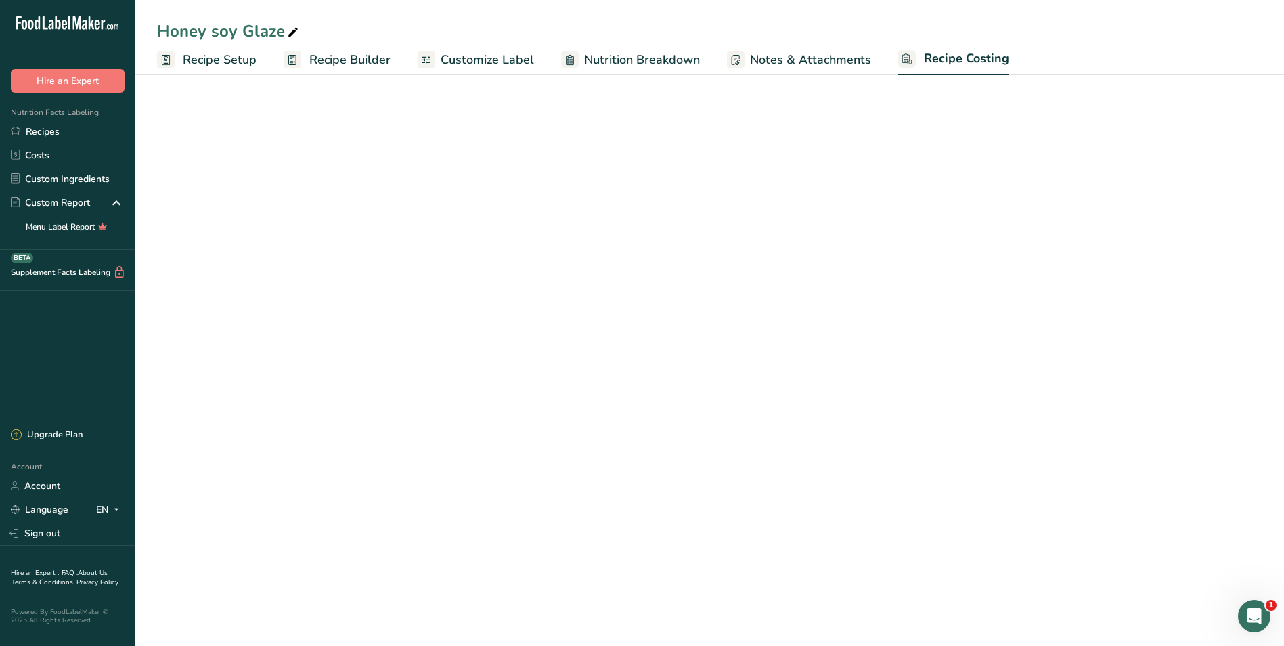
select select "1"
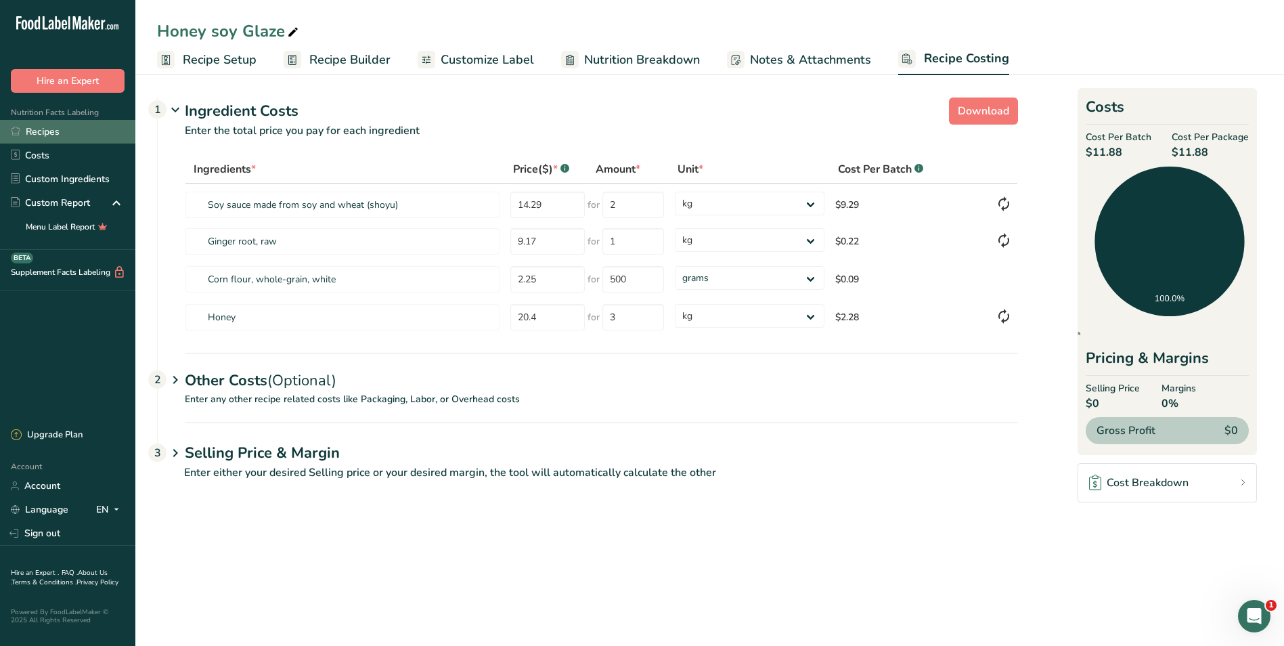
click at [53, 127] on link "Recipes" at bounding box center [67, 132] width 135 height 24
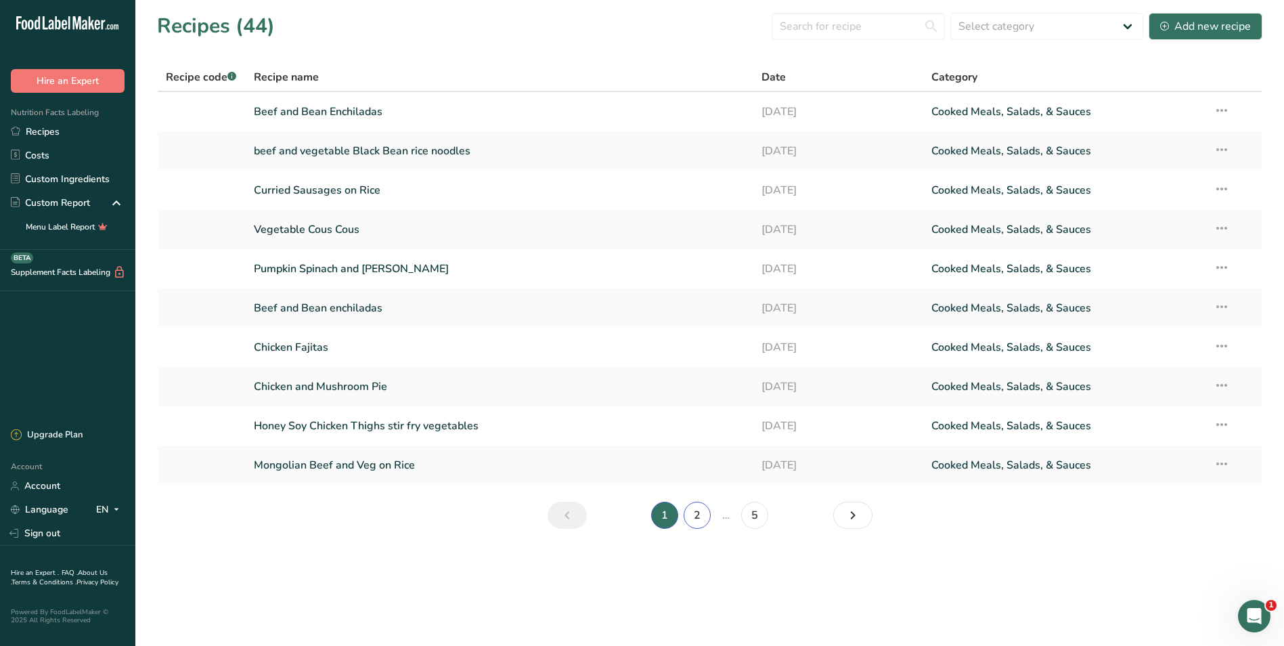
click at [706, 513] on link "2" at bounding box center [697, 515] width 27 height 27
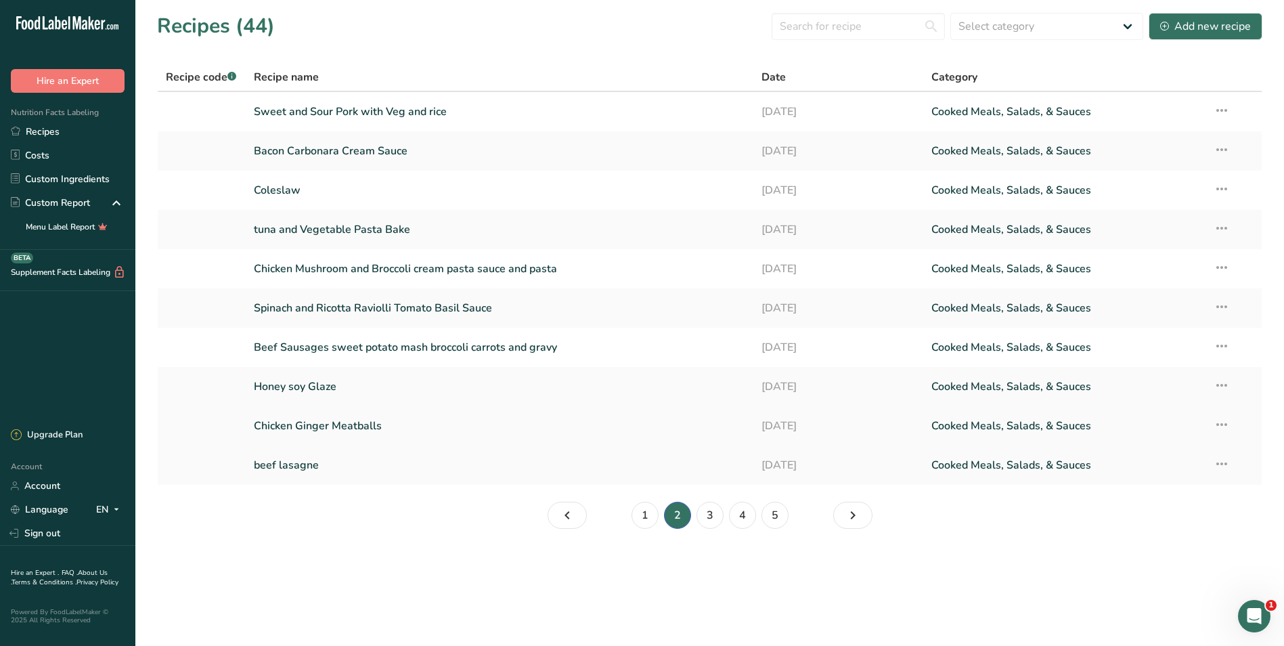
click at [397, 426] on link "Chicken Ginger Meatballs" at bounding box center [500, 426] width 492 height 28
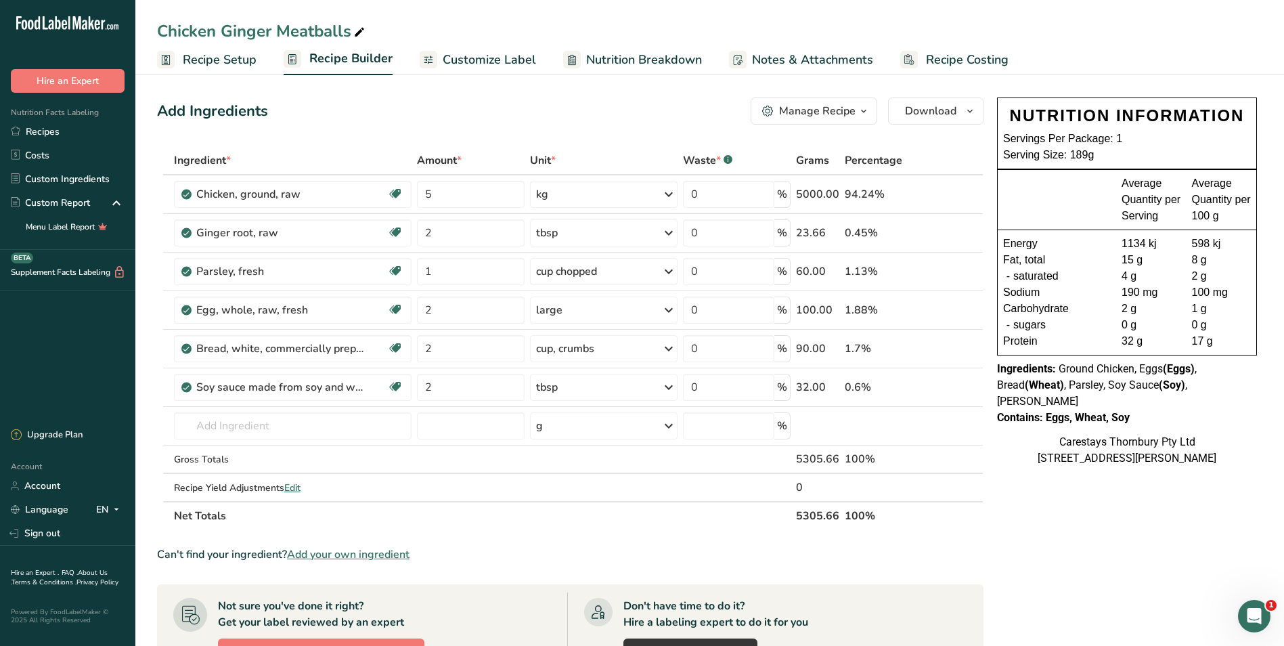
click at [942, 57] on span "Recipe Costing" at bounding box center [967, 60] width 83 height 18
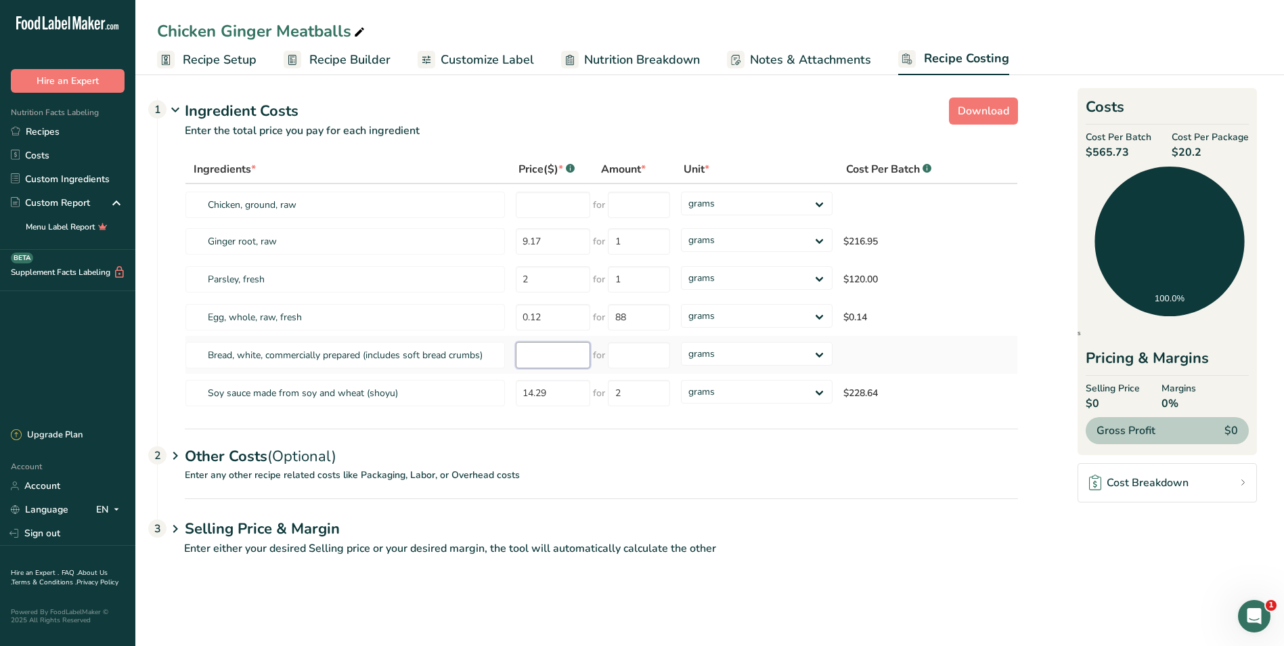
click at [548, 355] on input "number" at bounding box center [553, 355] width 74 height 26
click at [536, 205] on input "number" at bounding box center [553, 205] width 74 height 26
type input "5.13"
click at [645, 202] on input "number" at bounding box center [639, 205] width 62 height 26
type input "1"
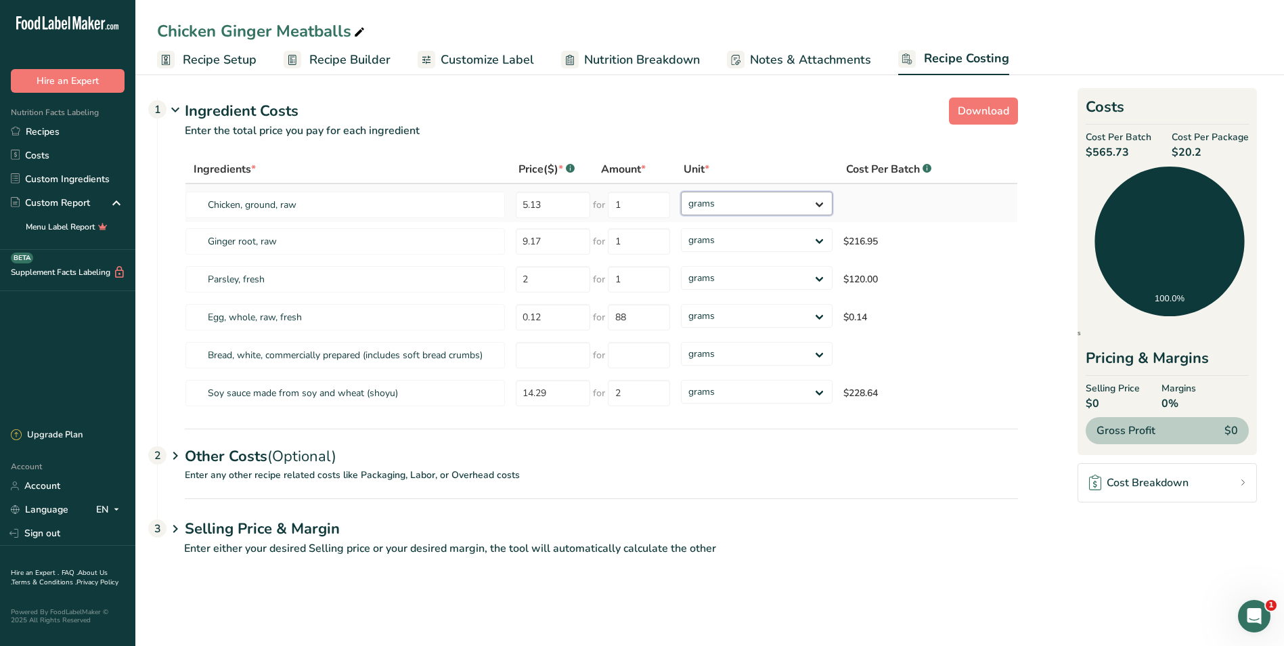
click at [819, 202] on div "Ingredients * Price($) * .a-a{fill:#347362;}.b-a{fill:#fff;} Amount * Unit * Co…" at bounding box center [602, 283] width 834 height 257
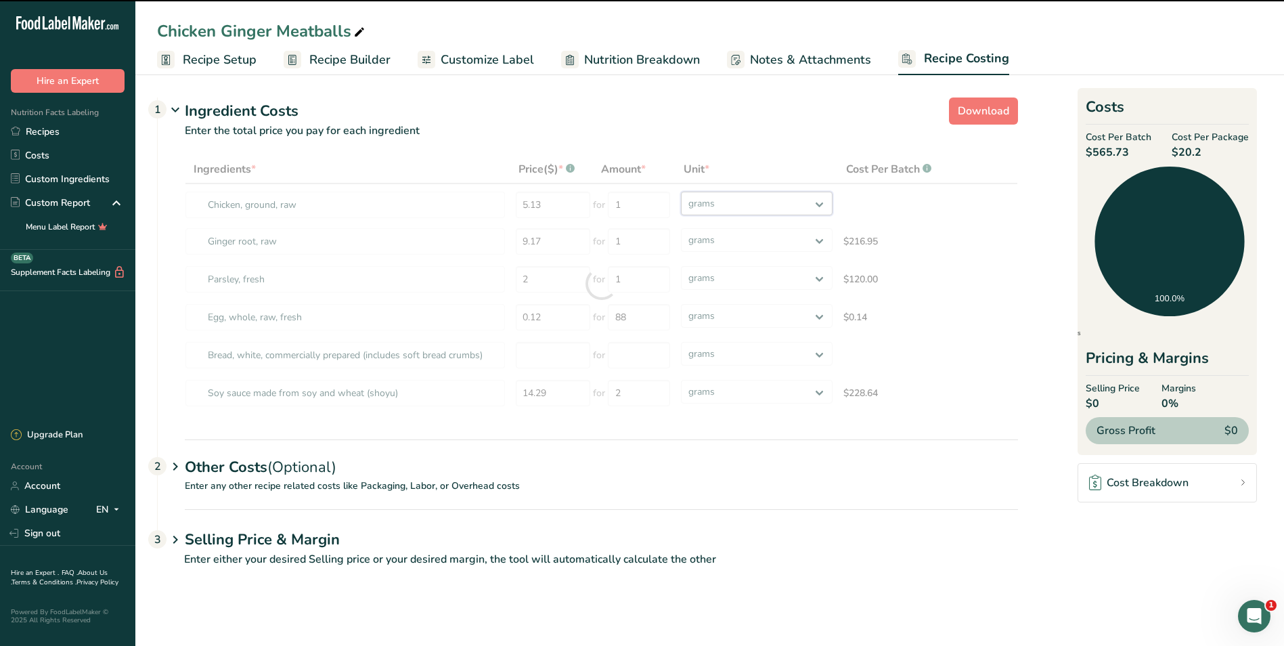
select select "1"
drag, startPoint x: 819, startPoint y: 202, endPoint x: 794, endPoint y: 217, distance: 28.2
click at [681, 192] on select "grams kg mg mcg lb oz" at bounding box center [757, 204] width 152 height 24
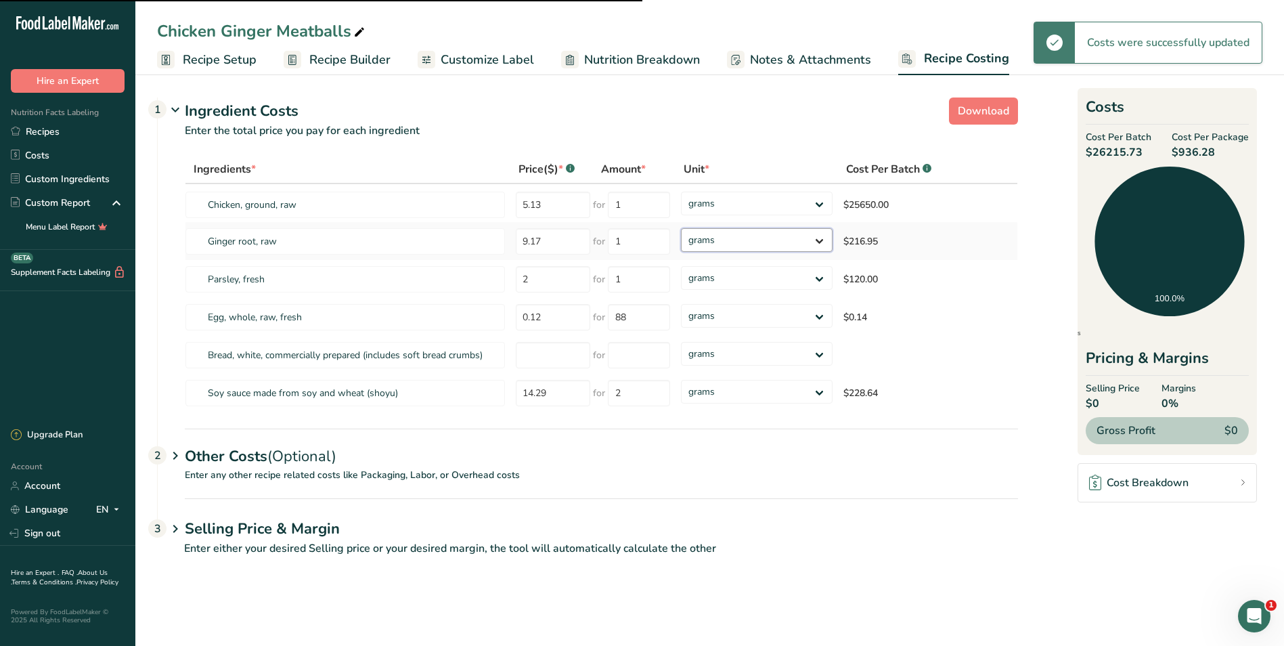
click at [819, 241] on select "grams kg mg mcg lb oz" at bounding box center [757, 240] width 152 height 24
select select "1"
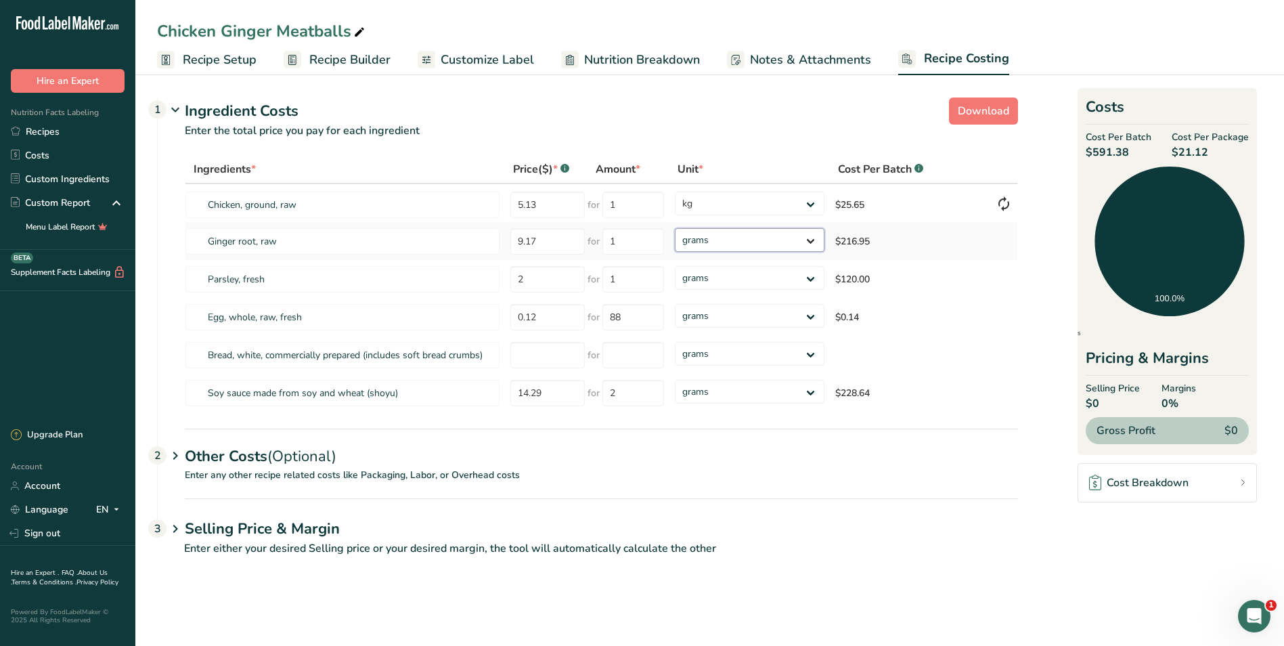
select select "1"
click at [675, 228] on select "grams kg mg mcg lb oz" at bounding box center [749, 240] width 149 height 24
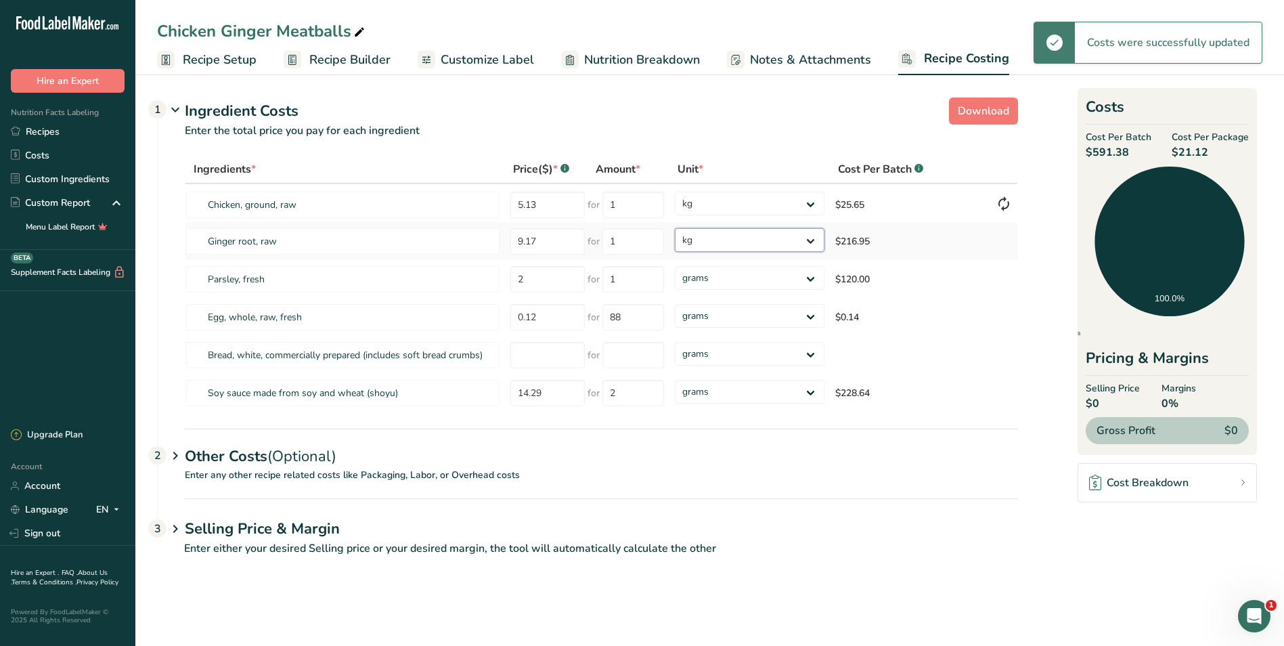
click at [811, 239] on select "grams kg mg mcg lb oz" at bounding box center [749, 240] width 149 height 24
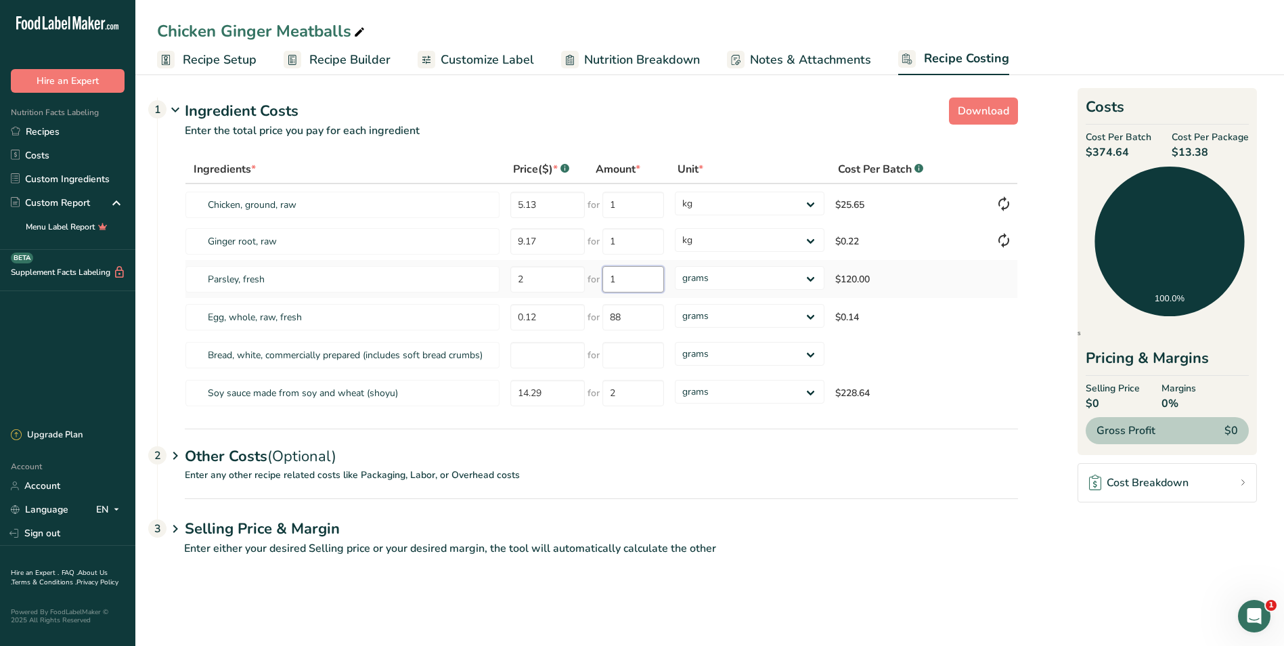
click at [656, 286] on input "1" at bounding box center [634, 279] width 62 height 26
click at [812, 278] on select "grams kg mg mcg lb oz" at bounding box center [749, 278] width 149 height 24
select select "1"
click at [675, 266] on select "grams kg mg mcg lb oz" at bounding box center [749, 278] width 149 height 24
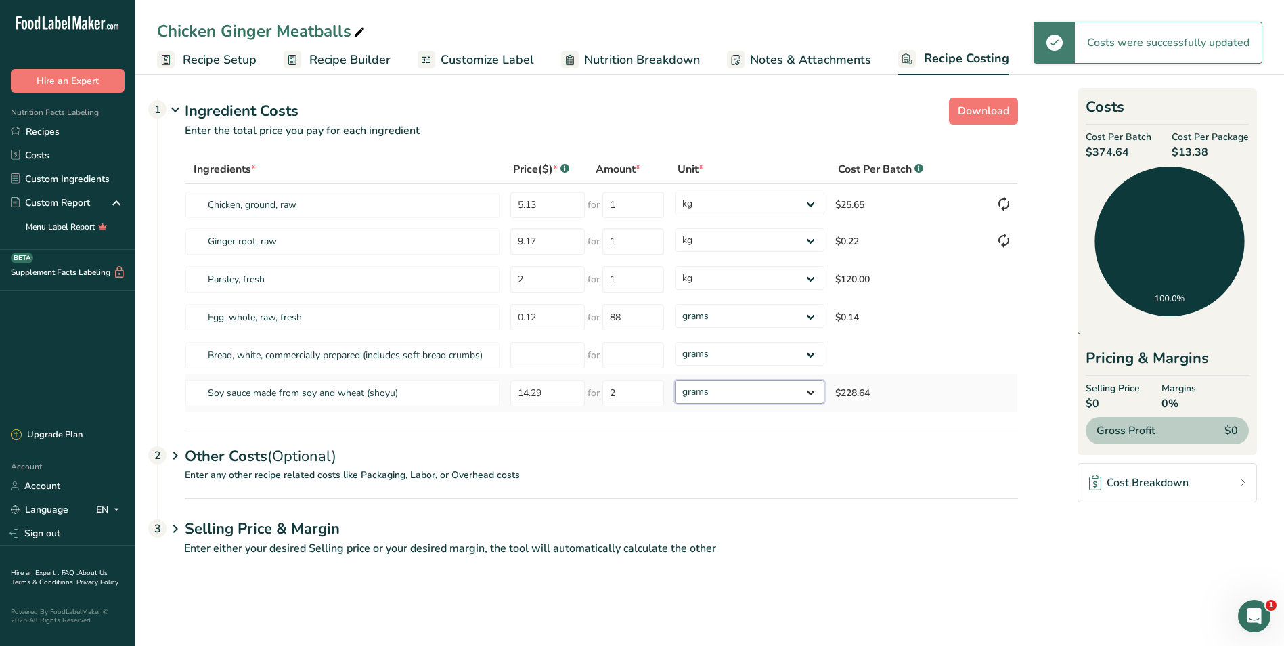
click at [809, 393] on select "grams kg mg mcg lb oz" at bounding box center [749, 392] width 149 height 24
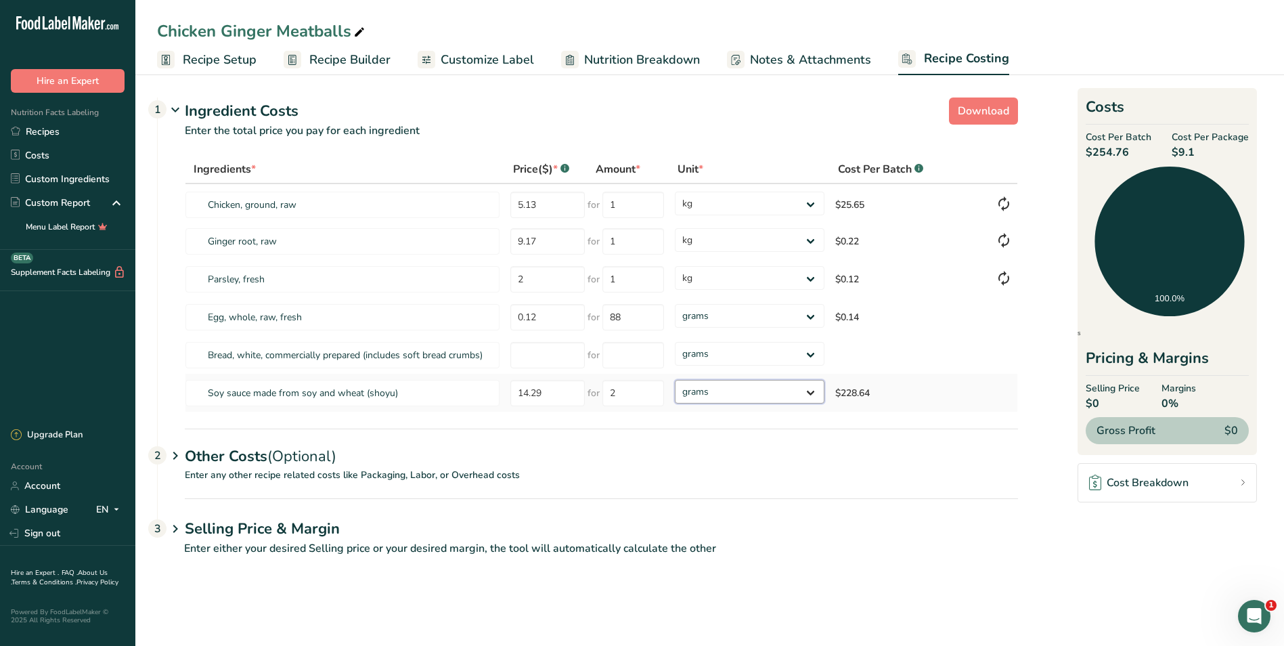
select select "1"
click at [675, 380] on select "grams kg mg mcg lb oz" at bounding box center [749, 392] width 149 height 24
click at [535, 361] on input "number" at bounding box center [548, 355] width 74 height 26
type input "3.00"
click at [615, 355] on input "number" at bounding box center [634, 355] width 62 height 26
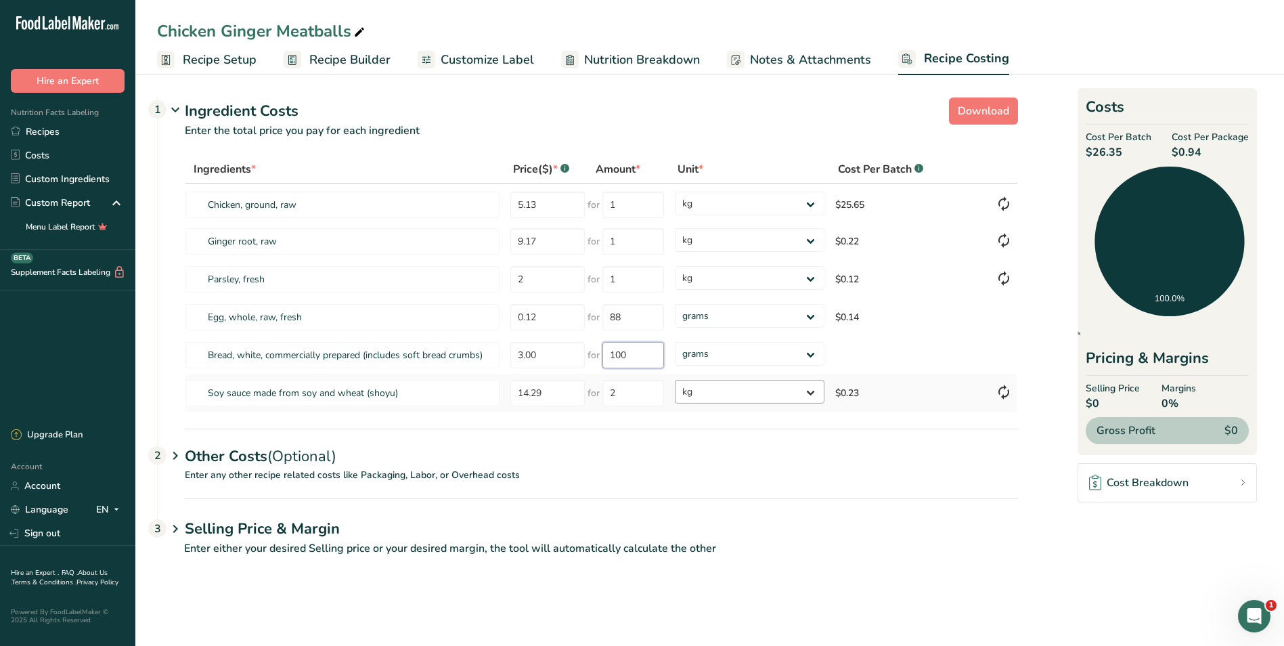
type input "100"
click at [790, 389] on div "Ingredients * Price($) * .a-a{fill:#347362;}.b-a{fill:#fff;} Amount * Unit * Co…" at bounding box center [602, 283] width 834 height 257
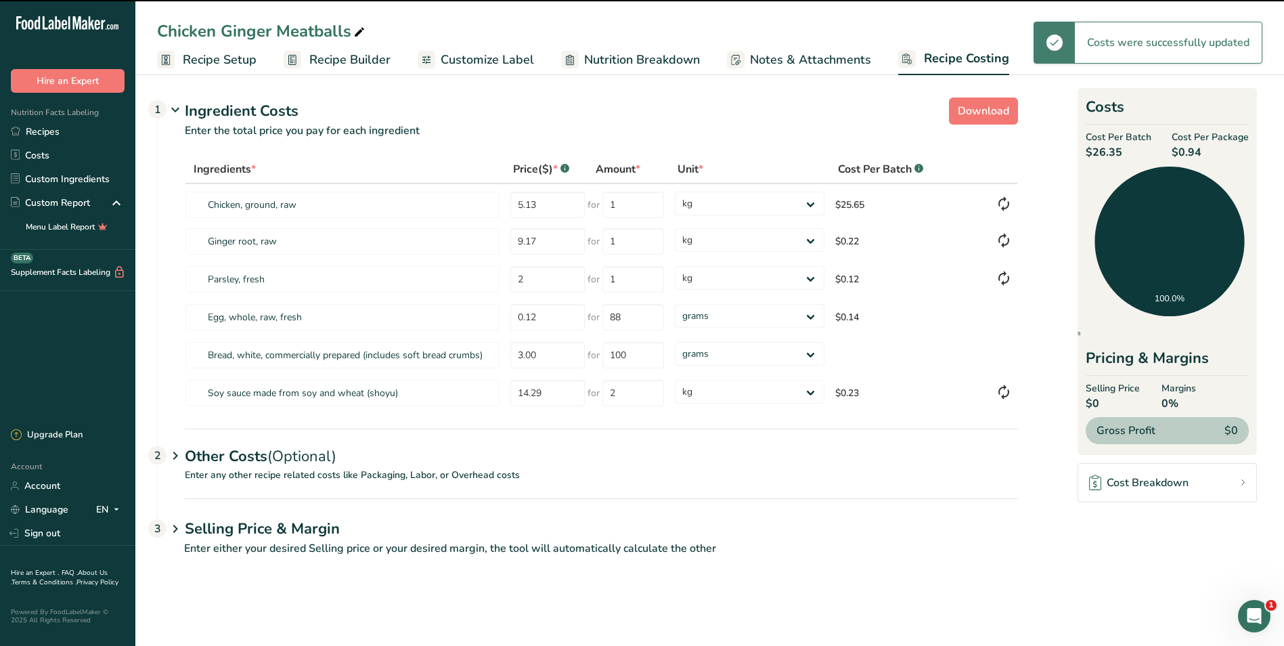
click at [923, 543] on p "Enter either your desired Selling price or your desired margin, the tool will a…" at bounding box center [587, 556] width 861 height 33
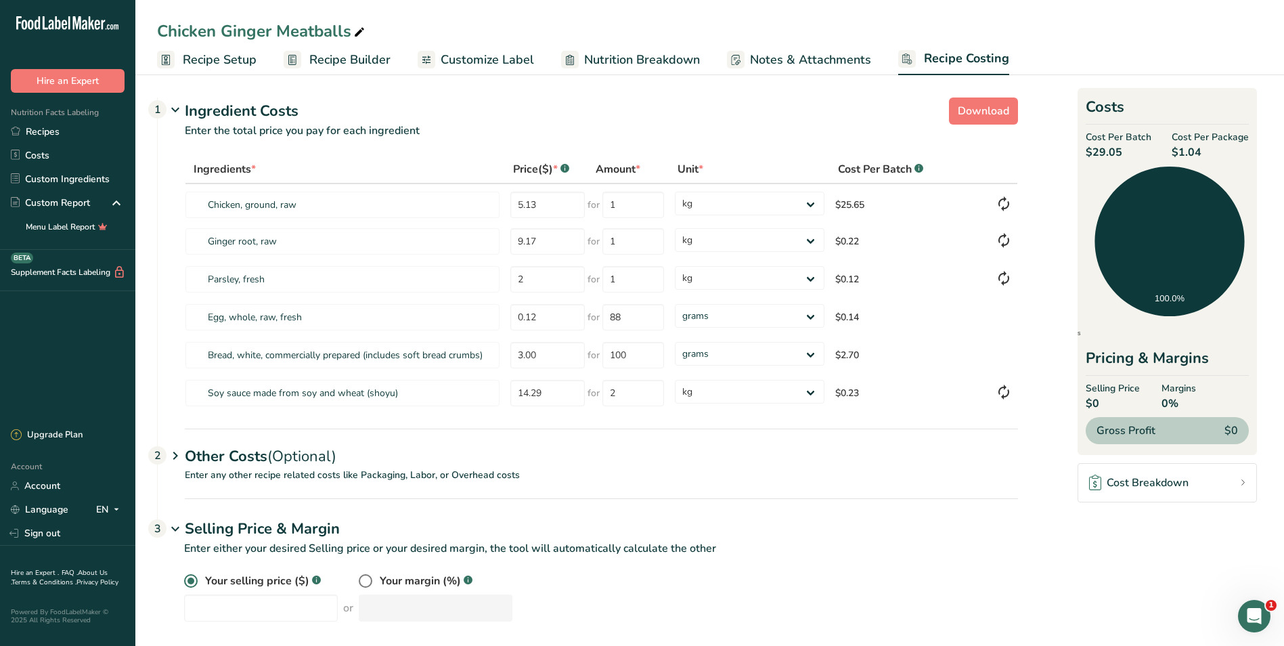
click at [362, 29] on icon at bounding box center [359, 32] width 12 height 19
type input "Chicken Ginger Meatballs and rice"
click at [330, 57] on span "Recipe Builder" at bounding box center [349, 60] width 81 height 18
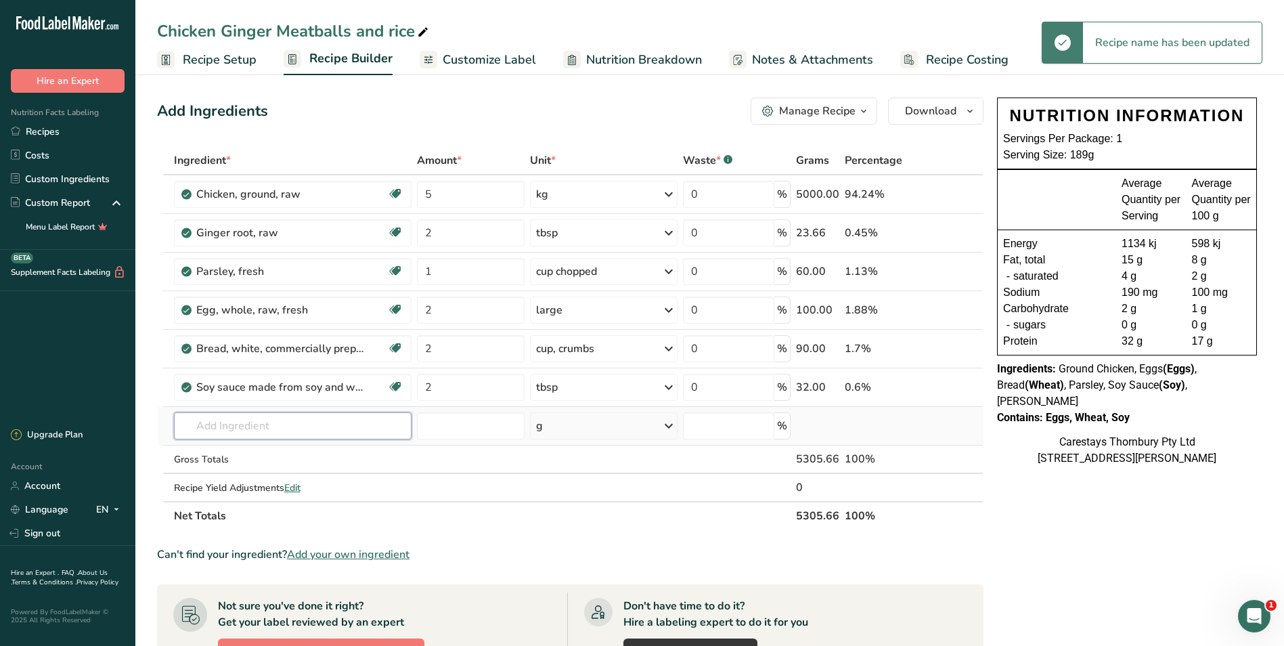
click at [203, 429] on input "text" at bounding box center [293, 425] width 238 height 27
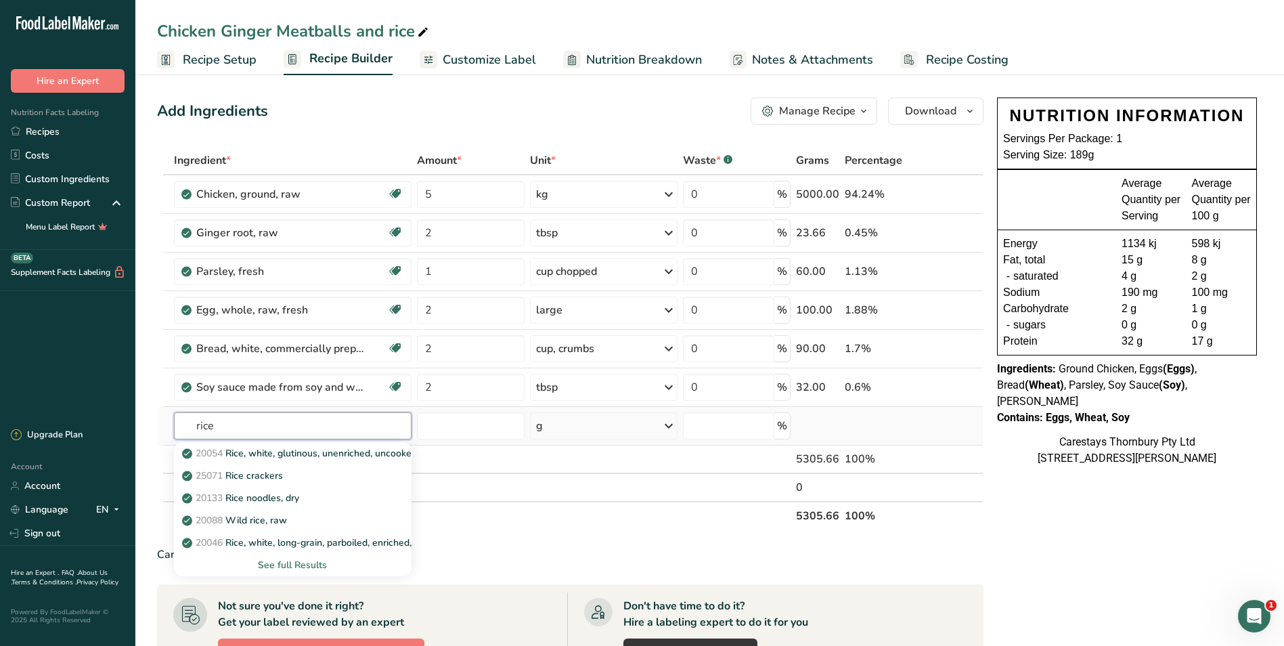
type input "rice"
click at [311, 560] on div "See full Results" at bounding box center [293, 565] width 217 height 14
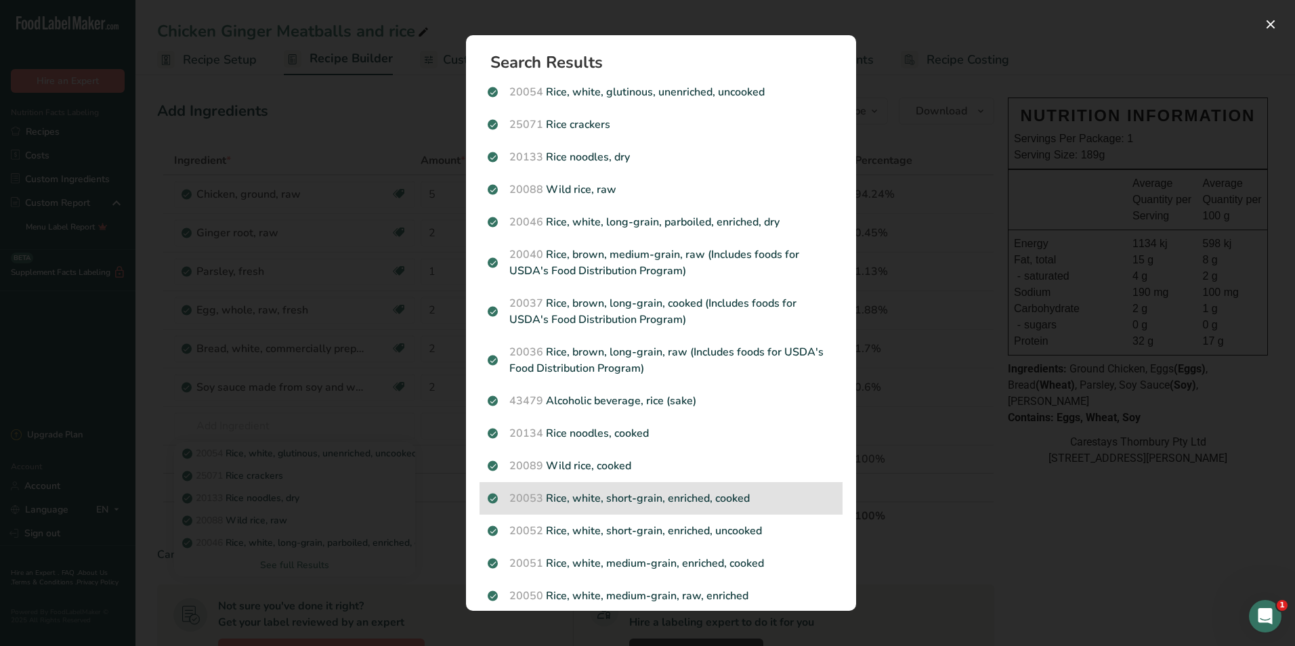
click at [698, 496] on p "20053 Rice, white, short-grain, enriched, cooked" at bounding box center [661, 498] width 347 height 16
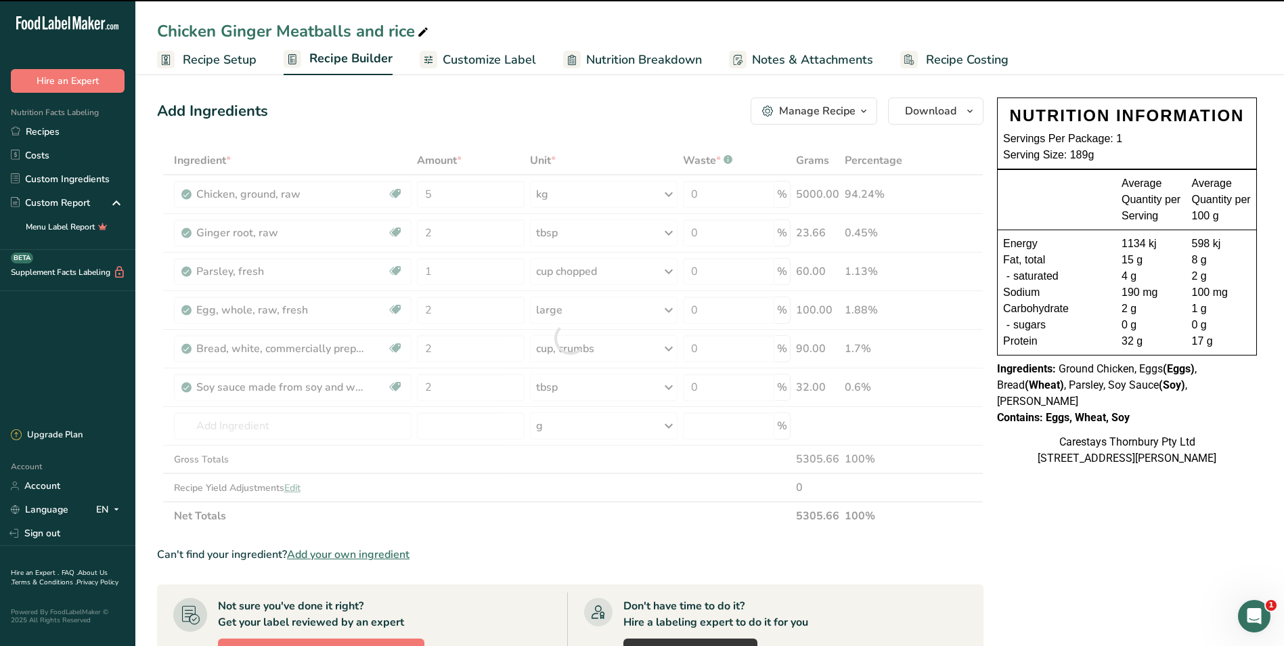
type input "0"
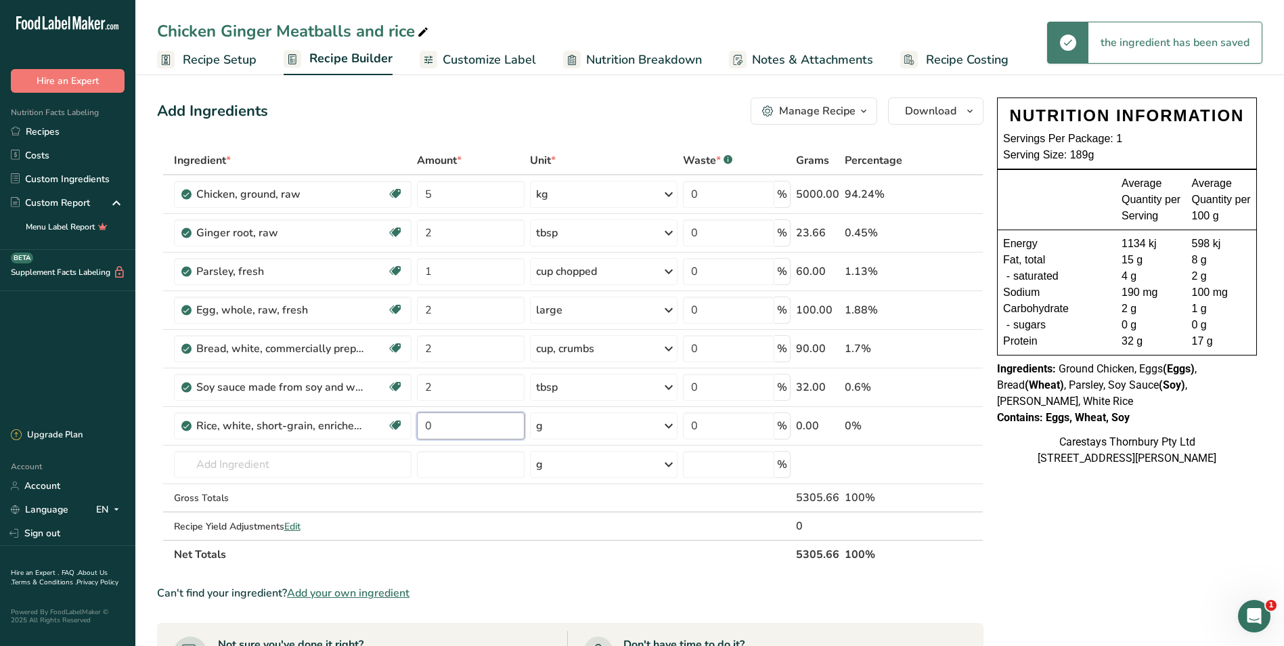
click at [438, 425] on input "0" at bounding box center [470, 425] width 107 height 27
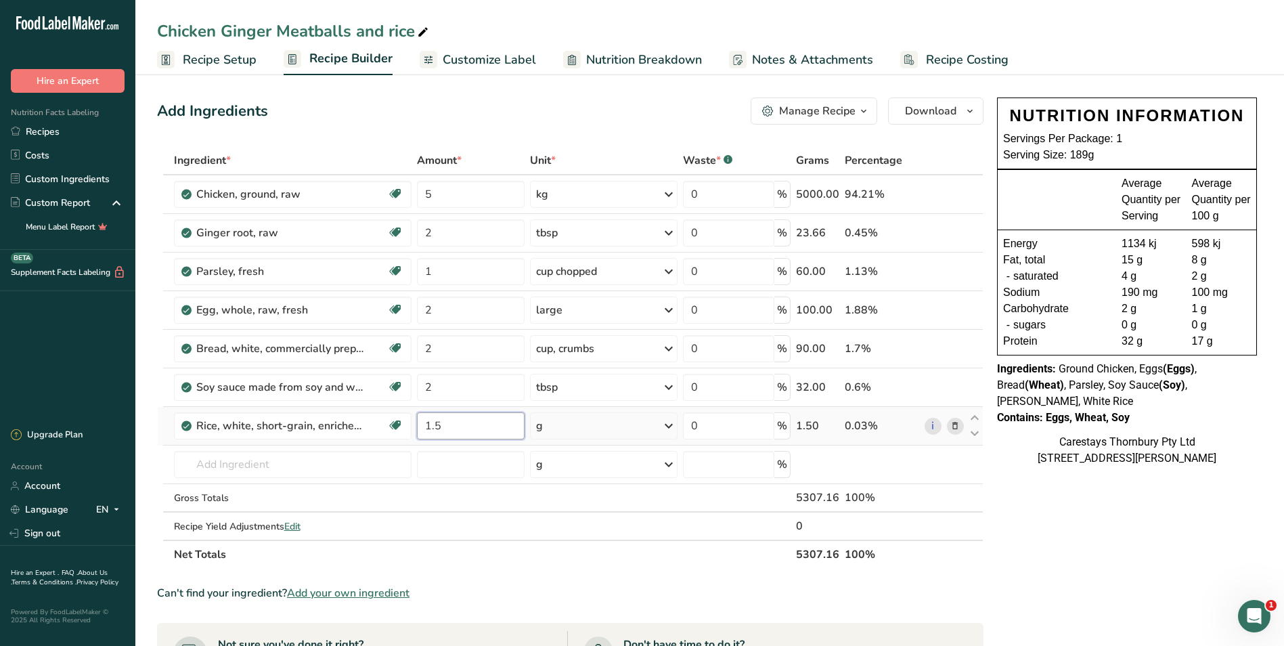
type input "1.5"
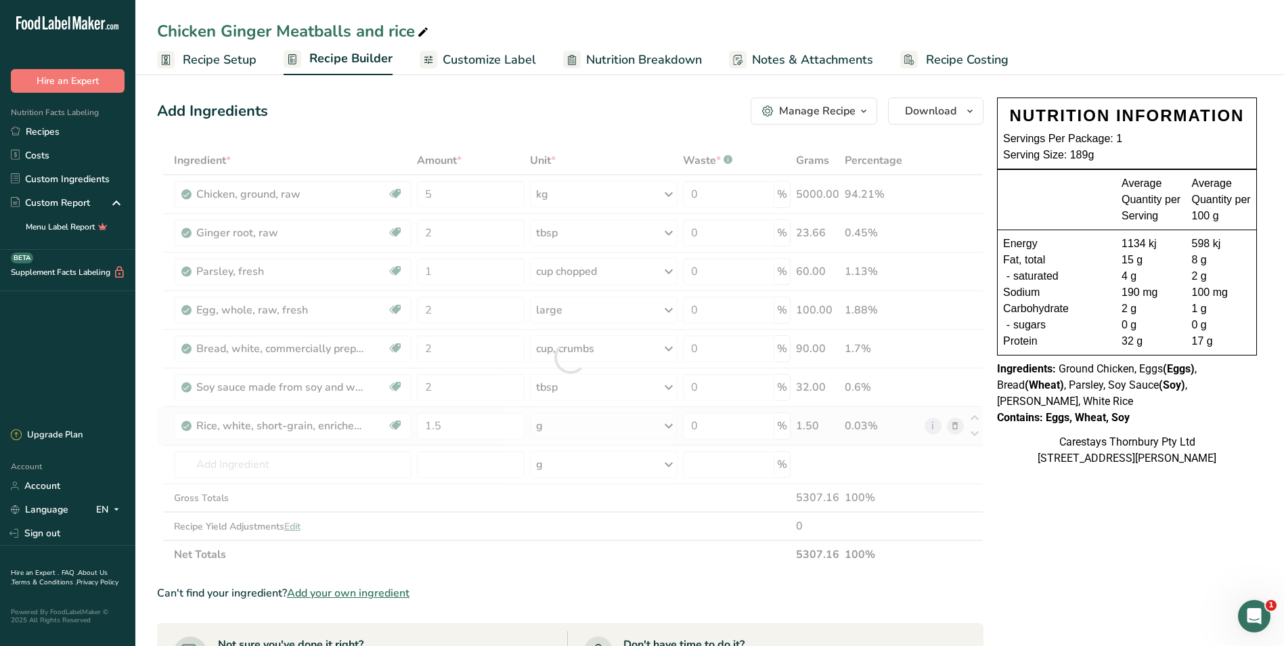
click at [671, 423] on div "Ingredient * Amount * Unit * Waste * .a-a{fill:#347362;}.b-a{fill:#fff;} Grams …" at bounding box center [570, 357] width 827 height 423
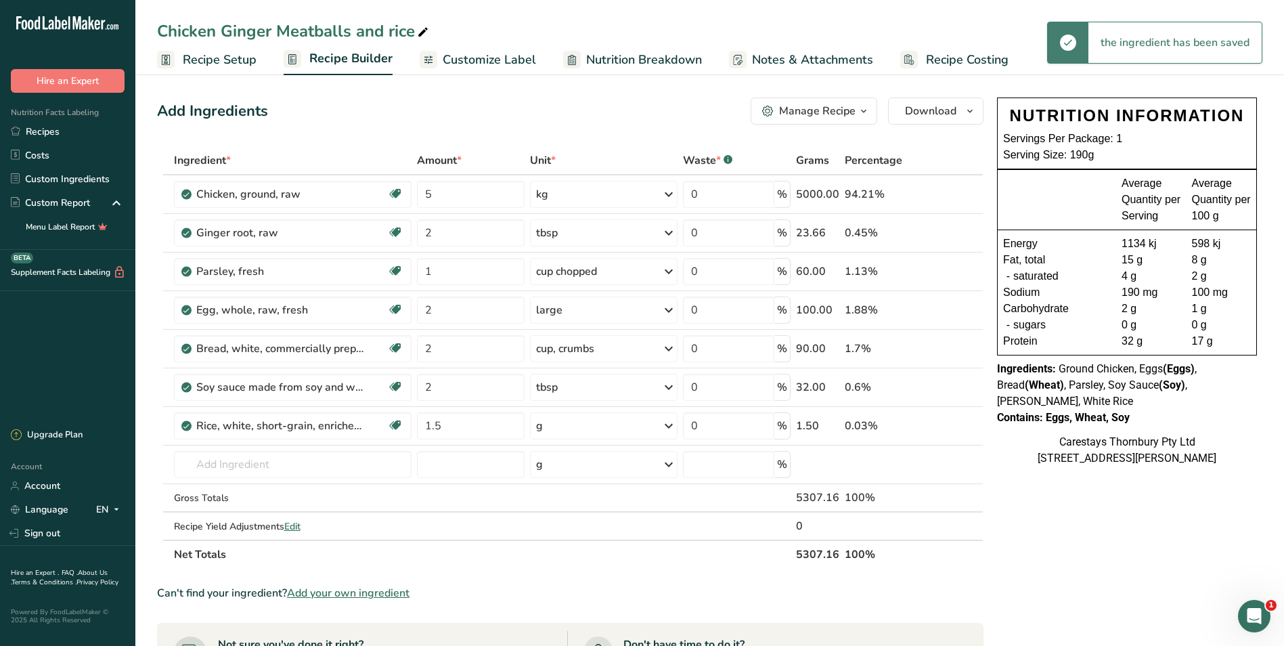
click at [670, 425] on icon at bounding box center [669, 426] width 16 height 24
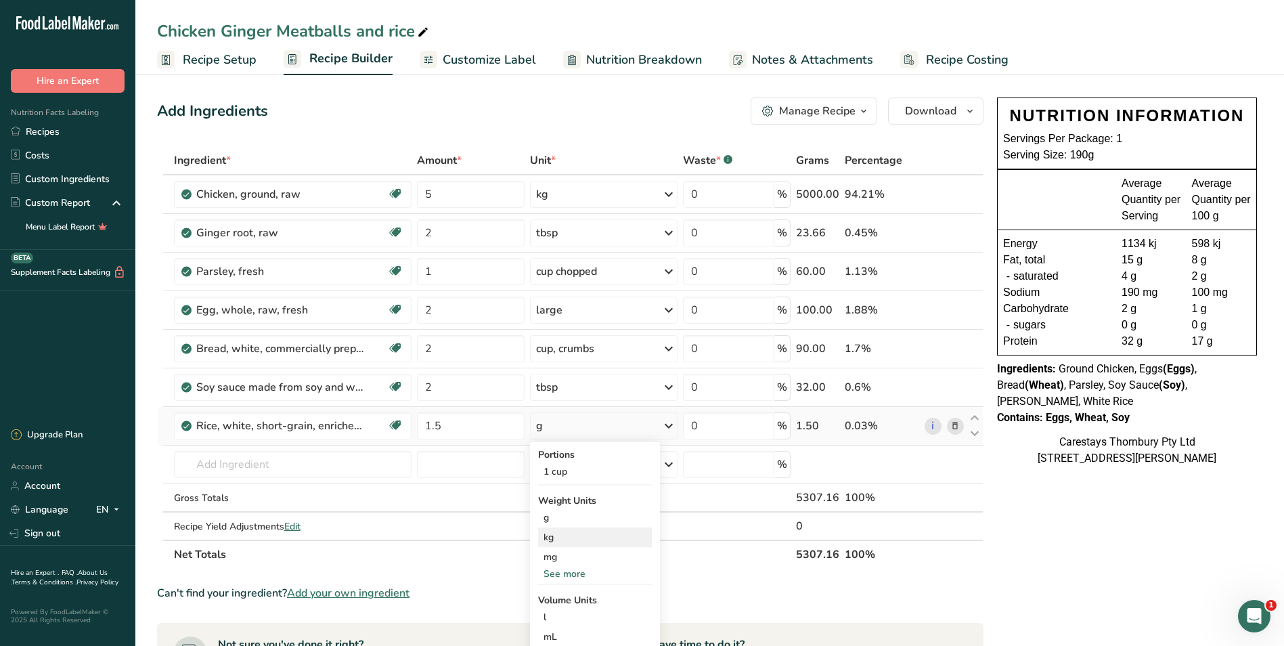
click at [572, 533] on div "kg" at bounding box center [595, 537] width 114 height 20
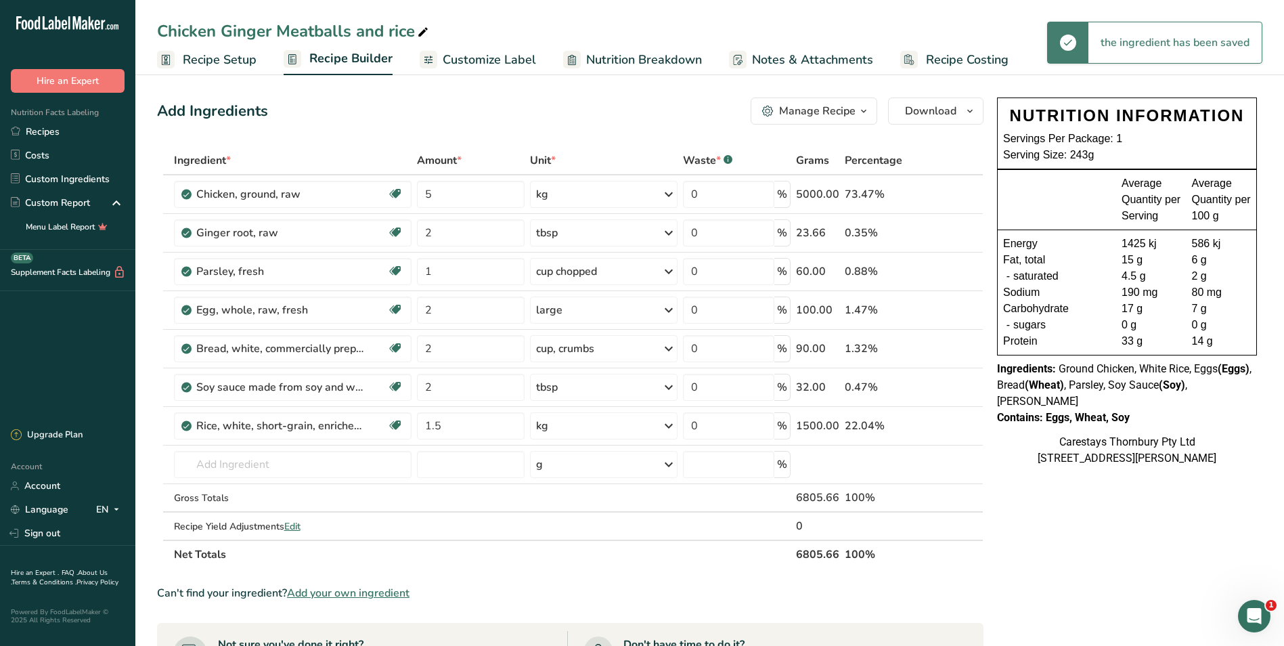
click at [940, 54] on span "Recipe Costing" at bounding box center [967, 60] width 83 height 18
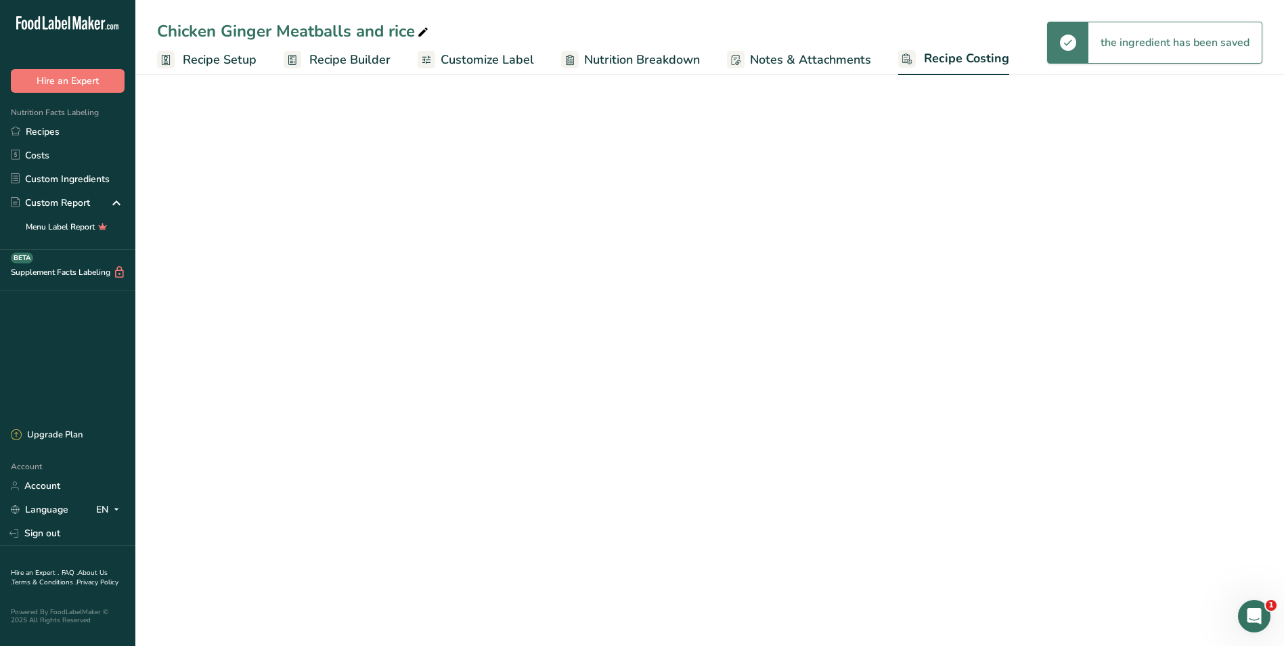
select select "1"
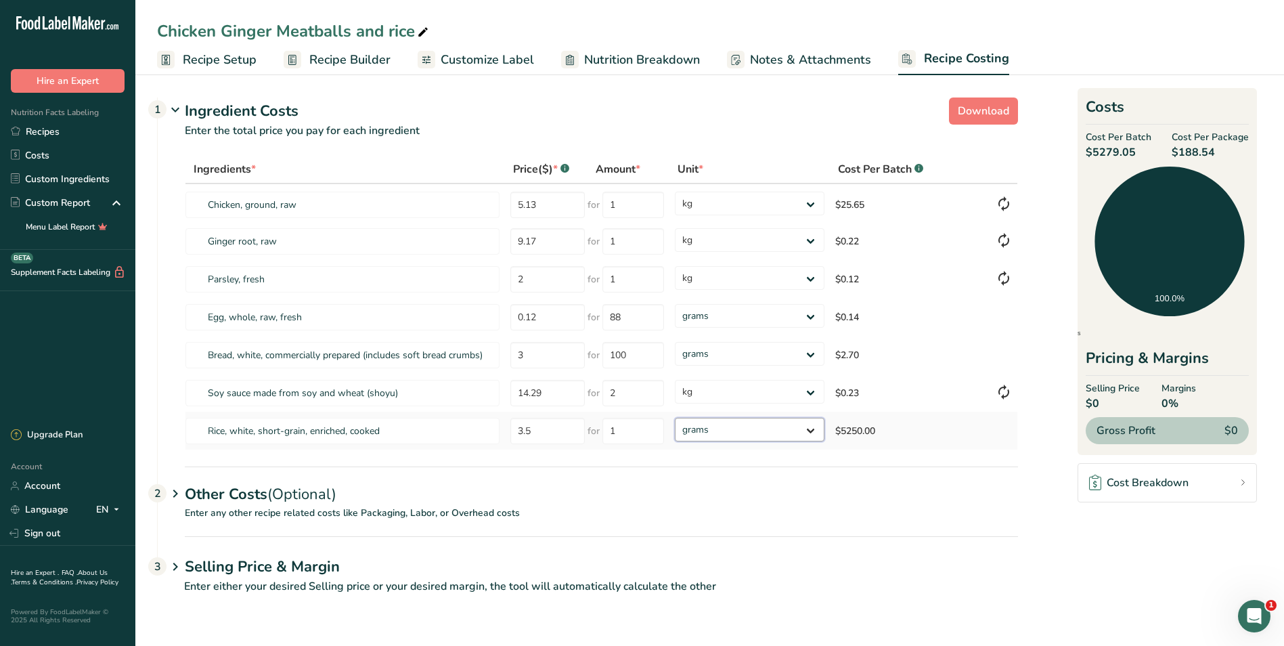
click at [810, 429] on select "grams kg mg mcg lb oz" at bounding box center [749, 430] width 149 height 24
select select "1"
click at [675, 418] on select "grams kg mg mcg lb oz" at bounding box center [749, 430] width 149 height 24
click at [51, 131] on link "Recipes" at bounding box center [67, 132] width 135 height 24
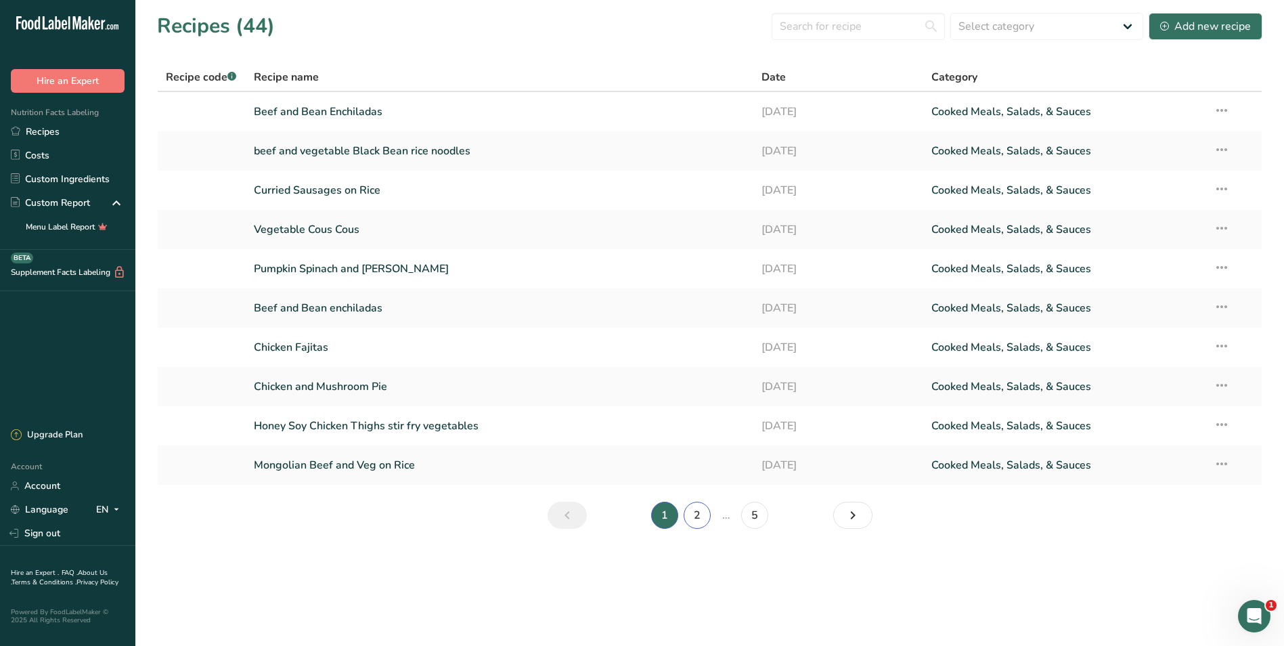
click at [691, 516] on link "2" at bounding box center [697, 515] width 27 height 27
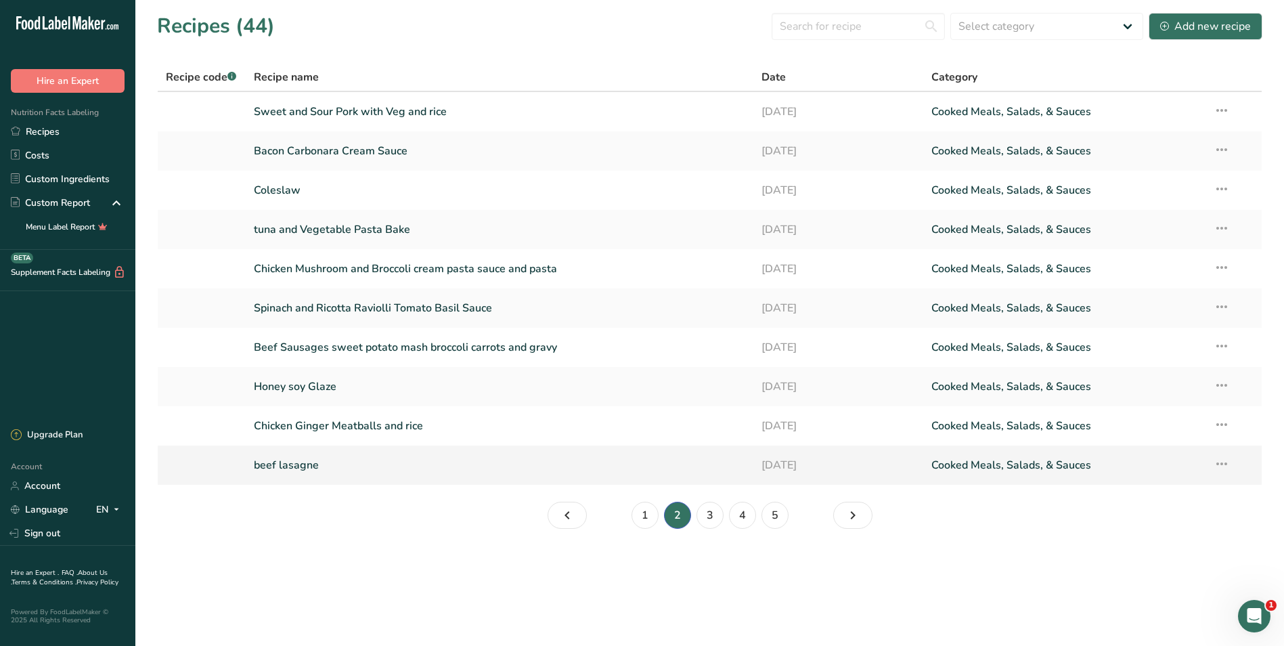
click at [314, 462] on link "beef lasagne" at bounding box center [500, 465] width 492 height 28
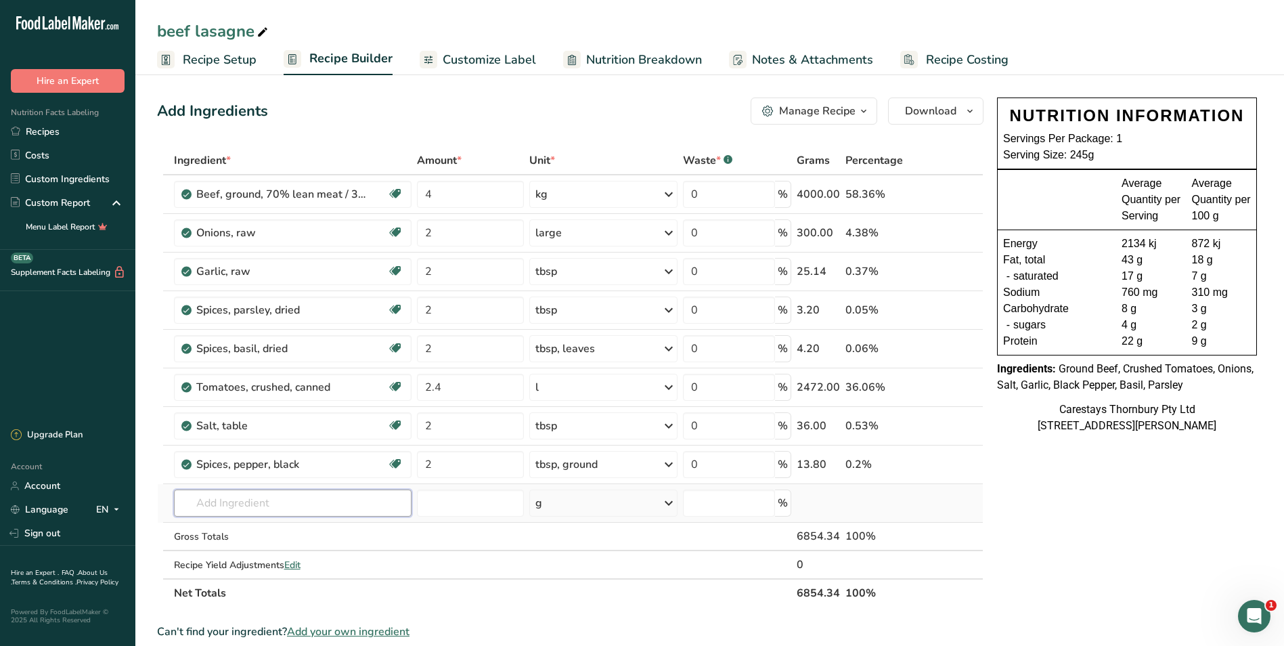
click at [222, 505] on input "text" at bounding box center [293, 503] width 238 height 27
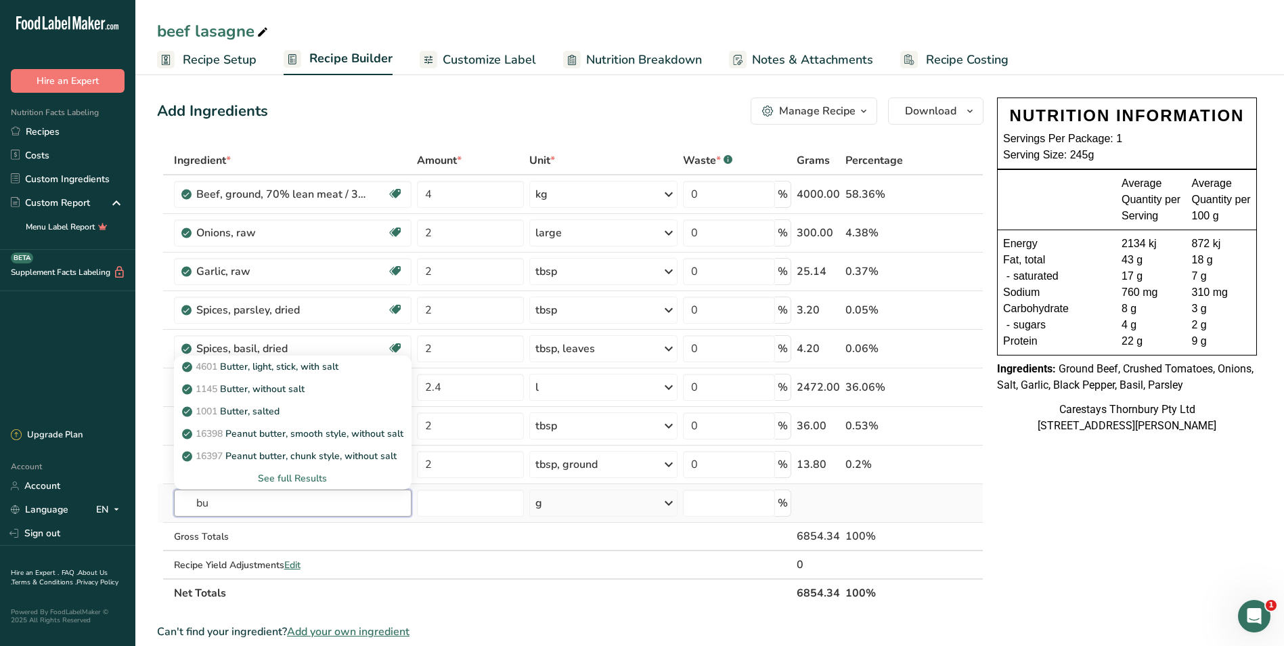
type input "b"
type input "maragine"
click at [276, 475] on div "See full Results" at bounding box center [293, 478] width 217 height 14
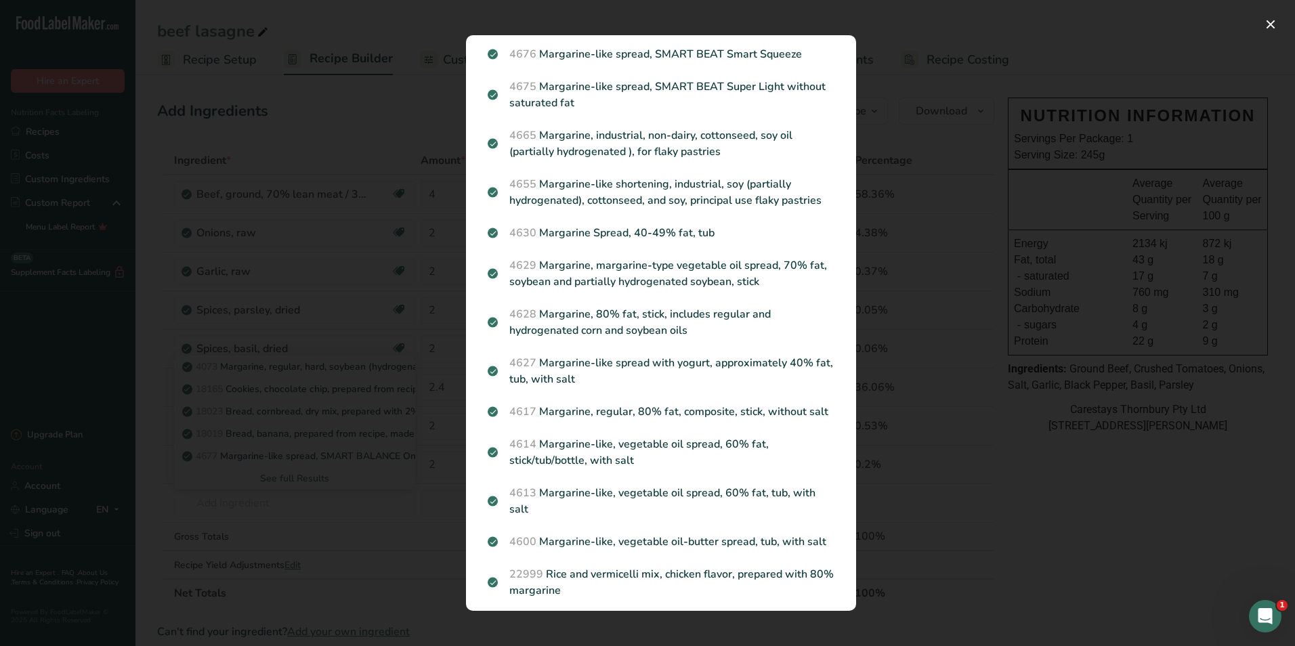
scroll to position [271, 0]
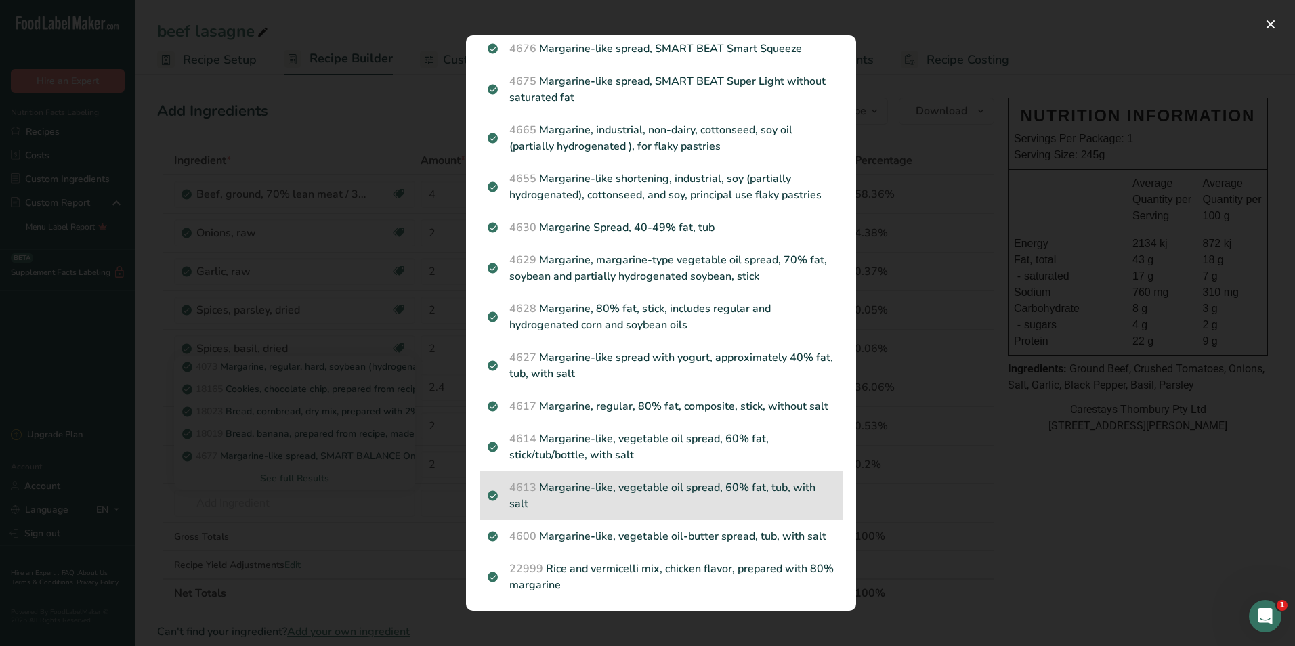
click at [693, 500] on p "4613 Margarine-like, vegetable oil spread, 60% fat, tub, with salt" at bounding box center [661, 495] width 347 height 33
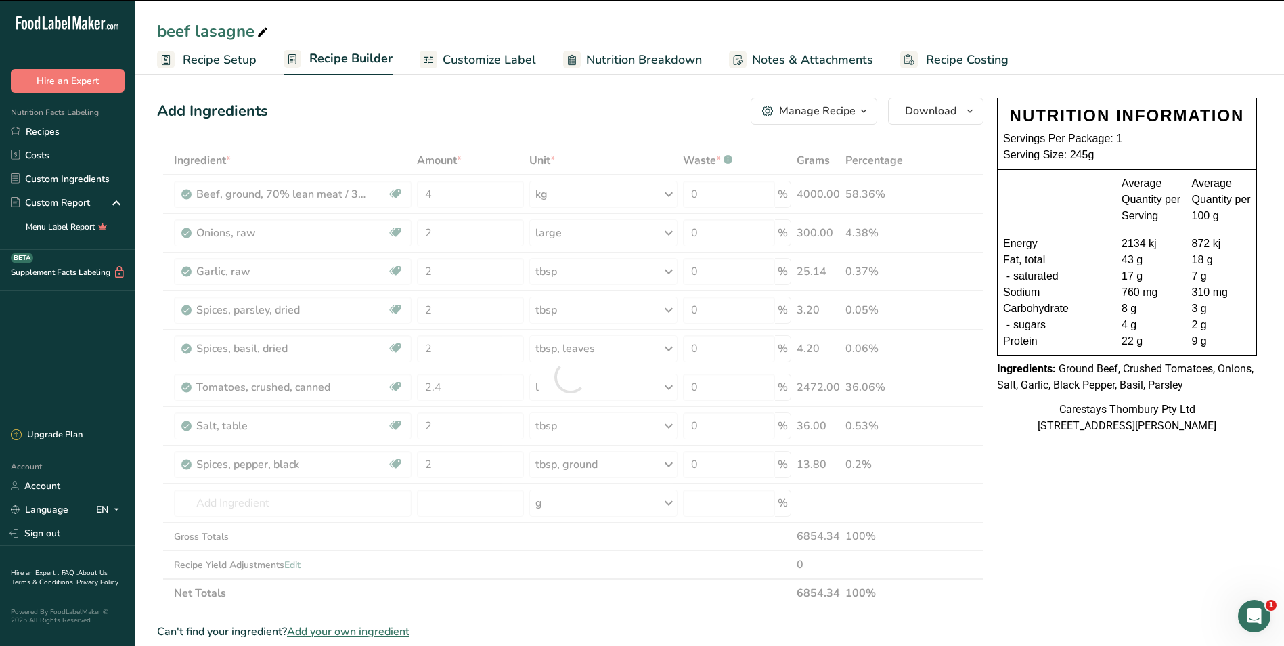
type input "0"
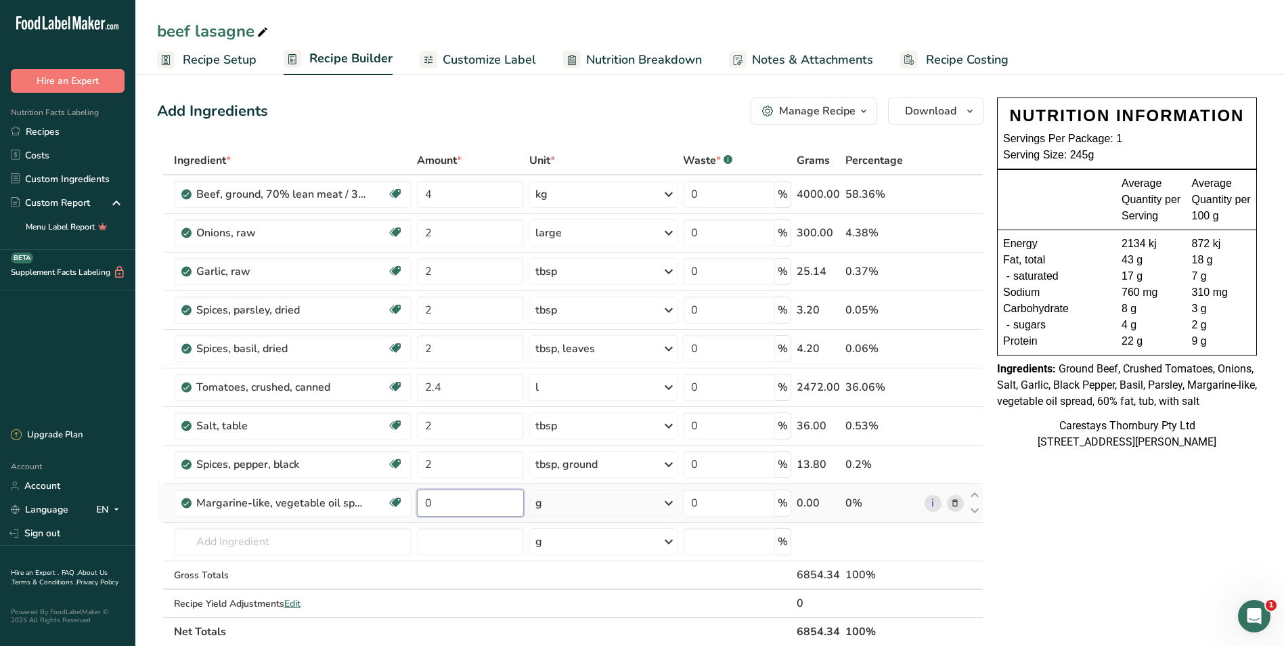
click at [452, 505] on input "0" at bounding box center [470, 503] width 107 height 27
type input "1"
click at [669, 499] on div "Ingredient * Amount * Unit * Waste * .a-a{fill:#347362;}.b-a{fill:#fff;} Grams …" at bounding box center [570, 396] width 827 height 500
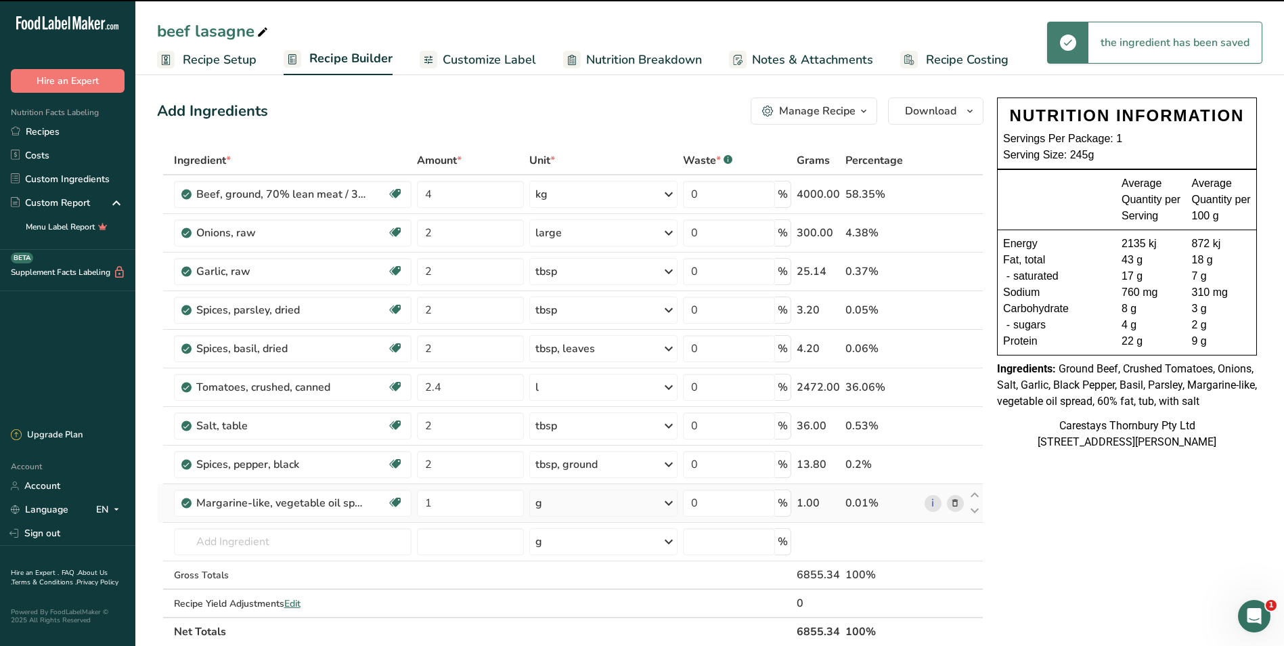
click at [672, 504] on icon at bounding box center [669, 503] width 16 height 24
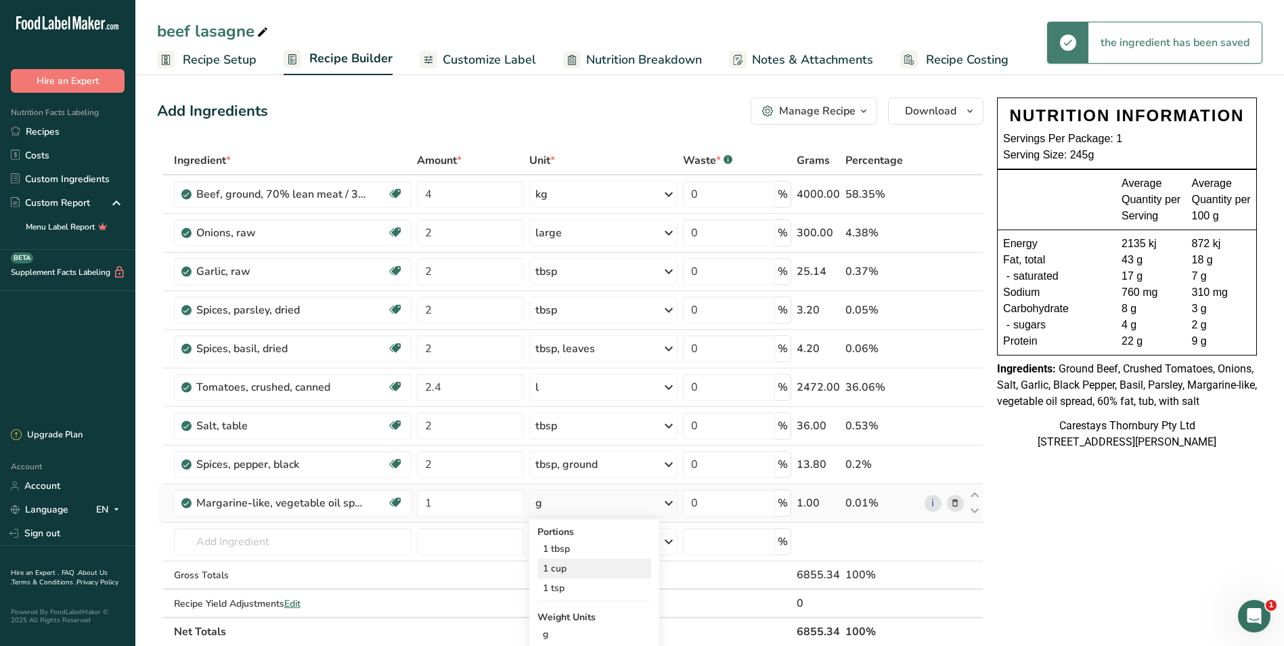
click at [584, 565] on div "1 cup" at bounding box center [595, 569] width 114 height 20
click at [219, 540] on input "text" at bounding box center [293, 541] width 238 height 27
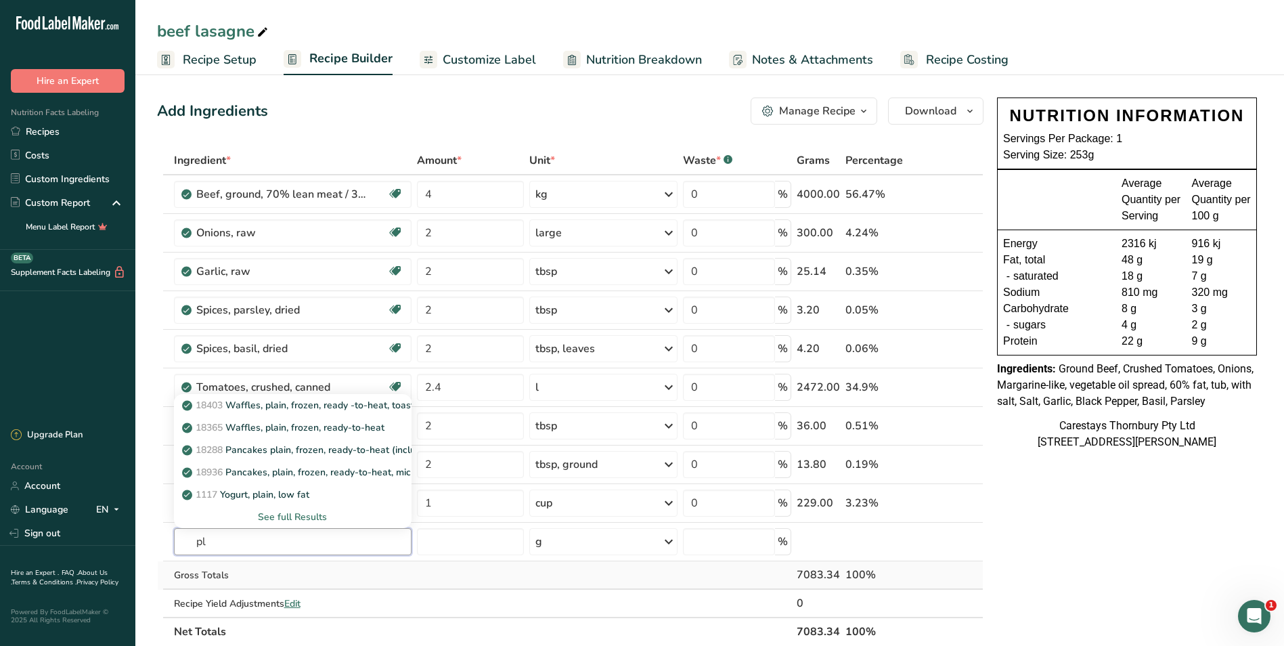
type input "p"
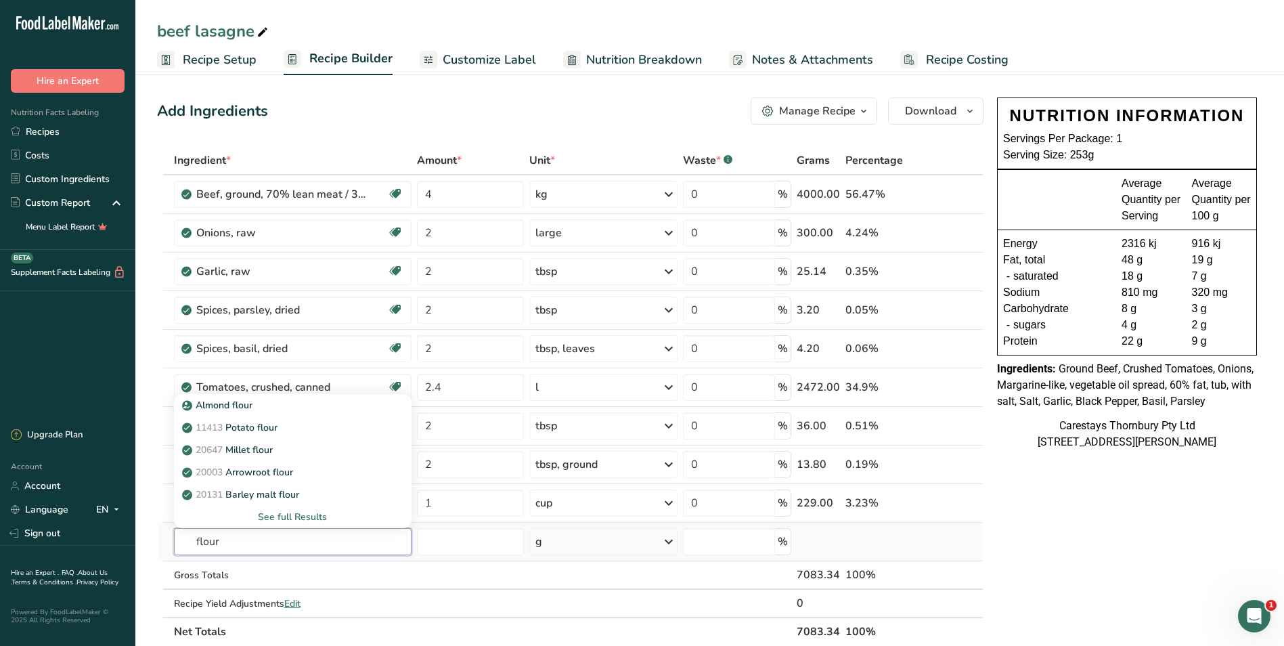
type input "flour"
click at [290, 513] on div "See full Results" at bounding box center [293, 517] width 217 height 14
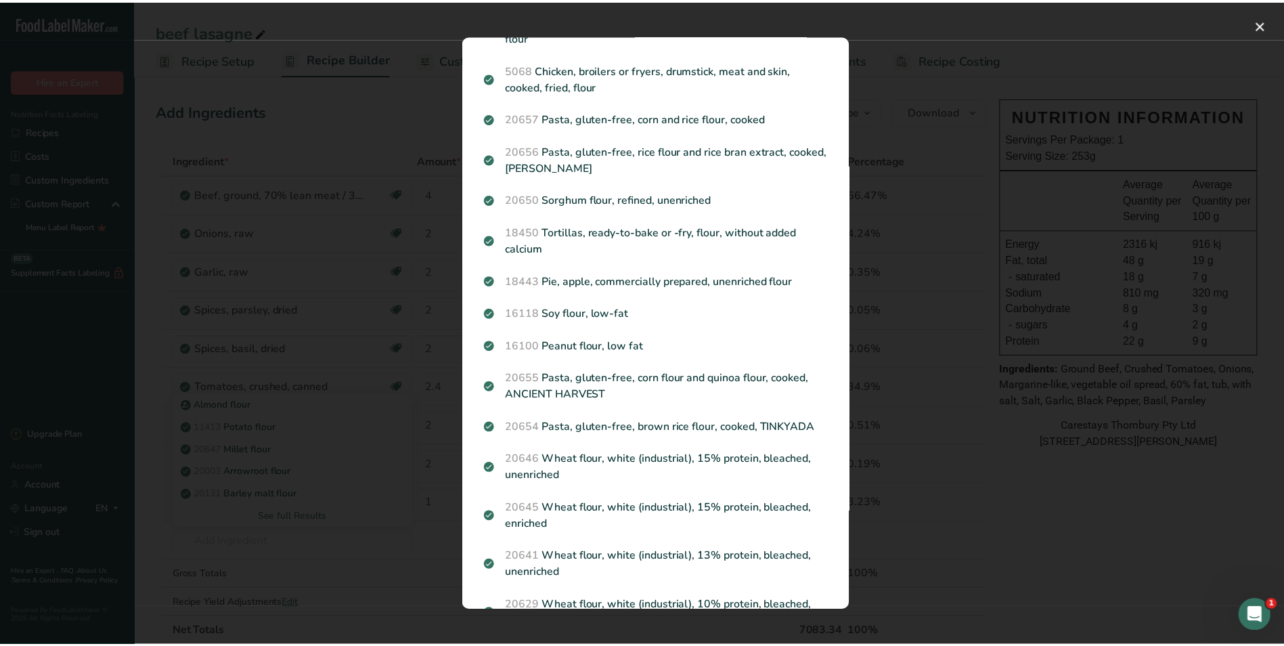
scroll to position [1287, 0]
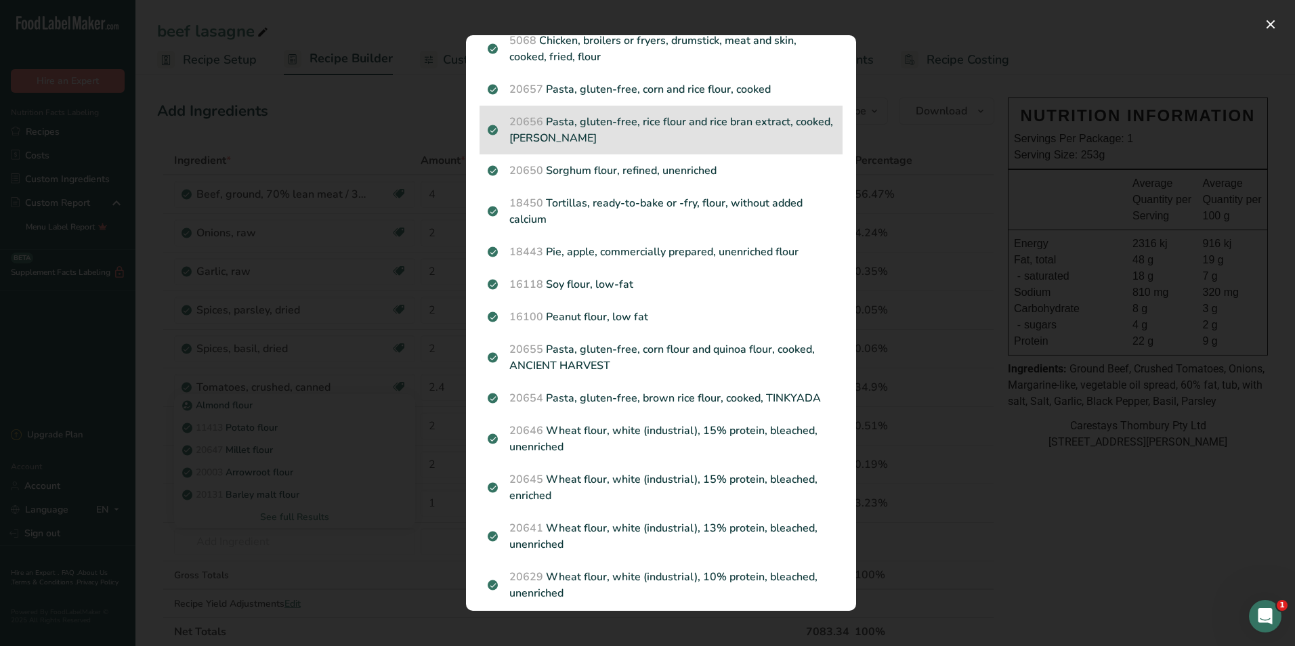
click at [823, 131] on p "20656 Pasta, gluten-free, rice flour and rice bran extract, cooked, [PERSON_NAM…" at bounding box center [661, 130] width 347 height 33
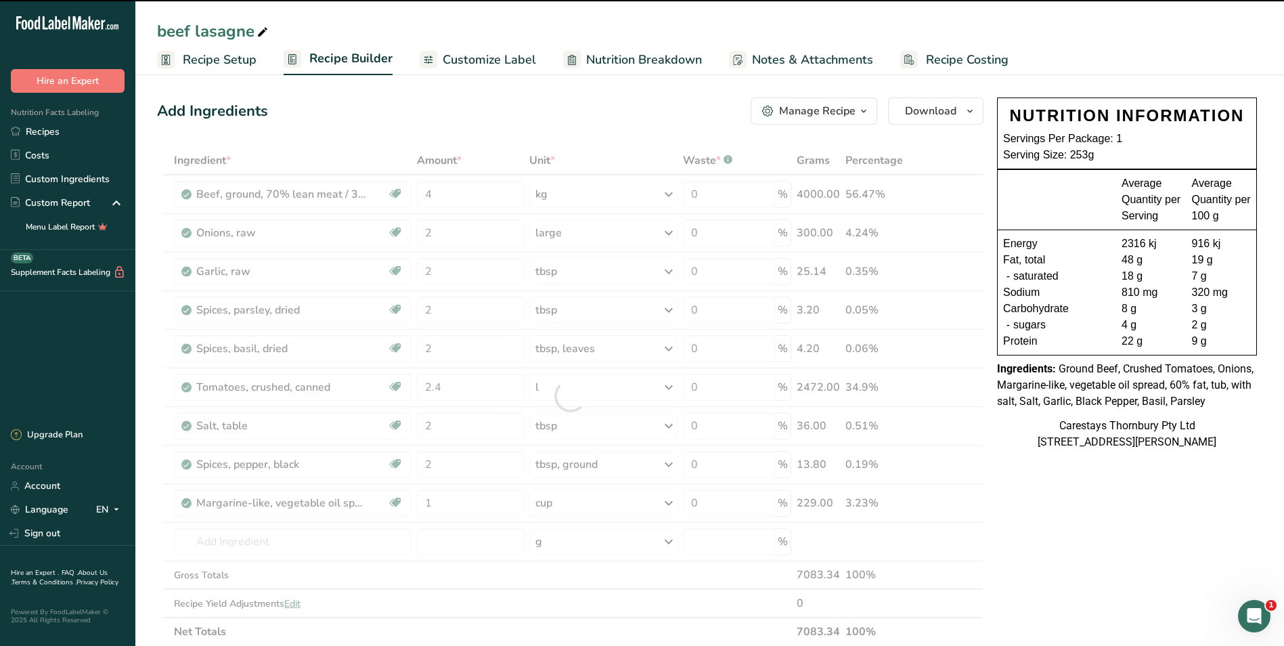
type input "0"
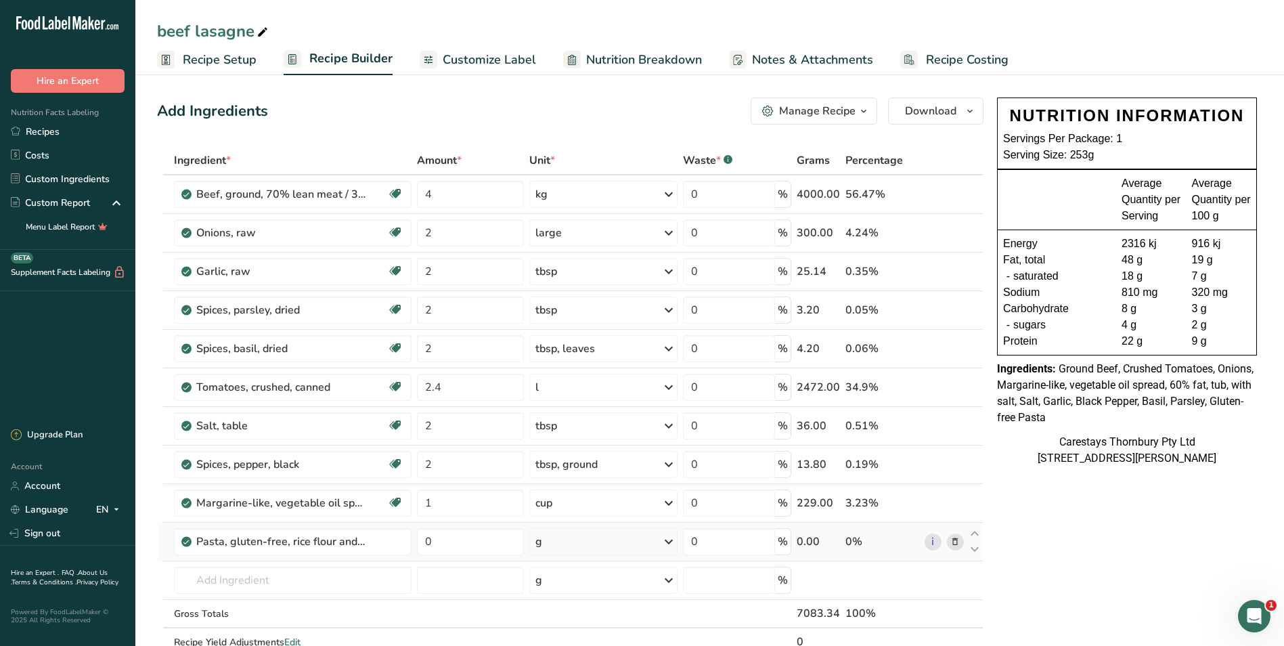
click at [955, 541] on icon at bounding box center [955, 542] width 9 height 14
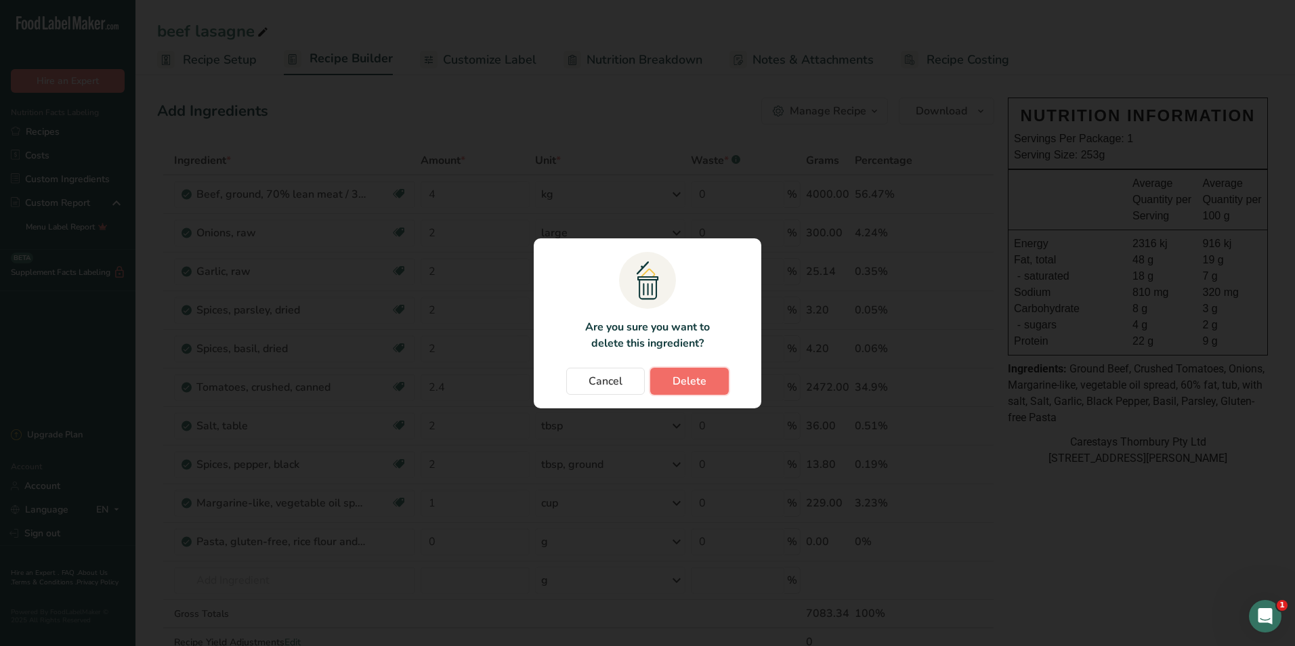
click at [674, 378] on span "Delete" at bounding box center [689, 381] width 34 height 16
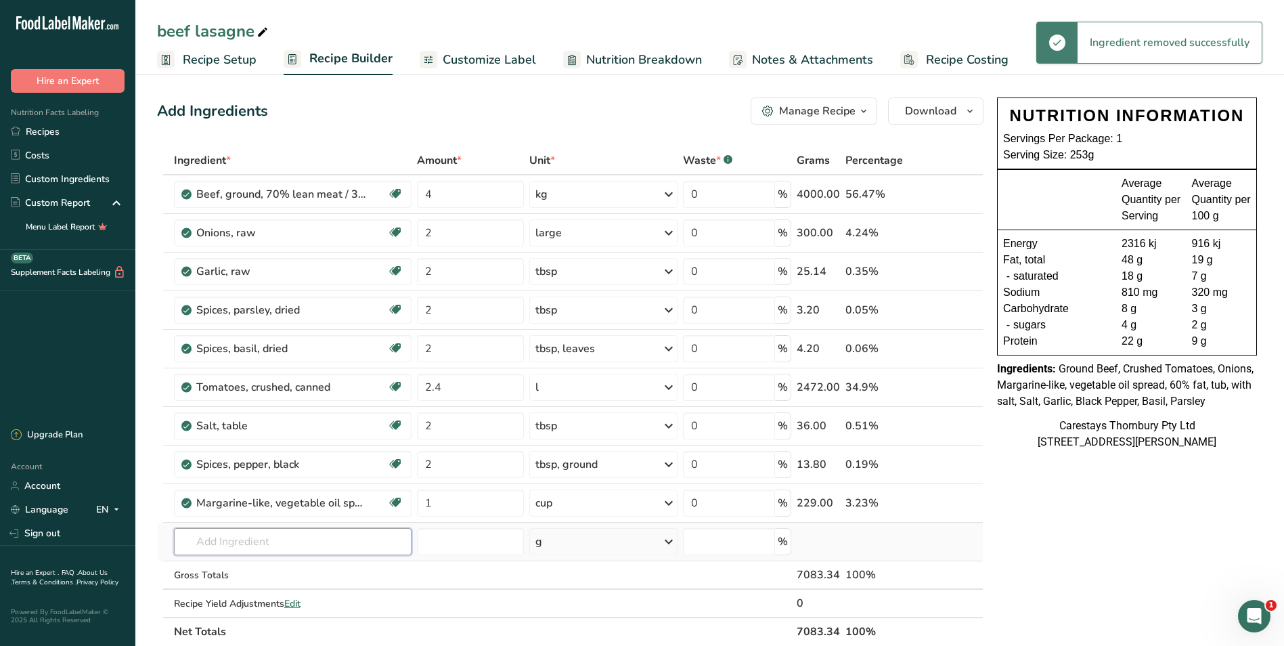
click at [197, 543] on input "text" at bounding box center [293, 541] width 238 height 27
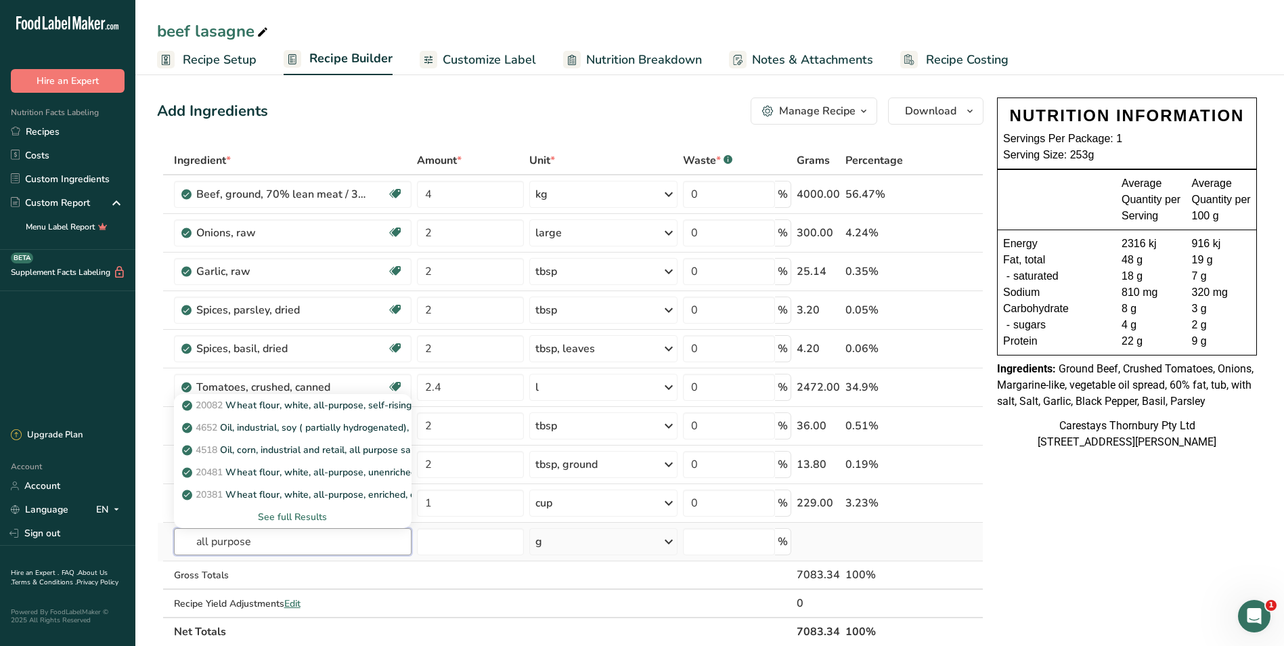
type input "all purpose"
click at [295, 515] on div "See full Results" at bounding box center [293, 517] width 217 height 14
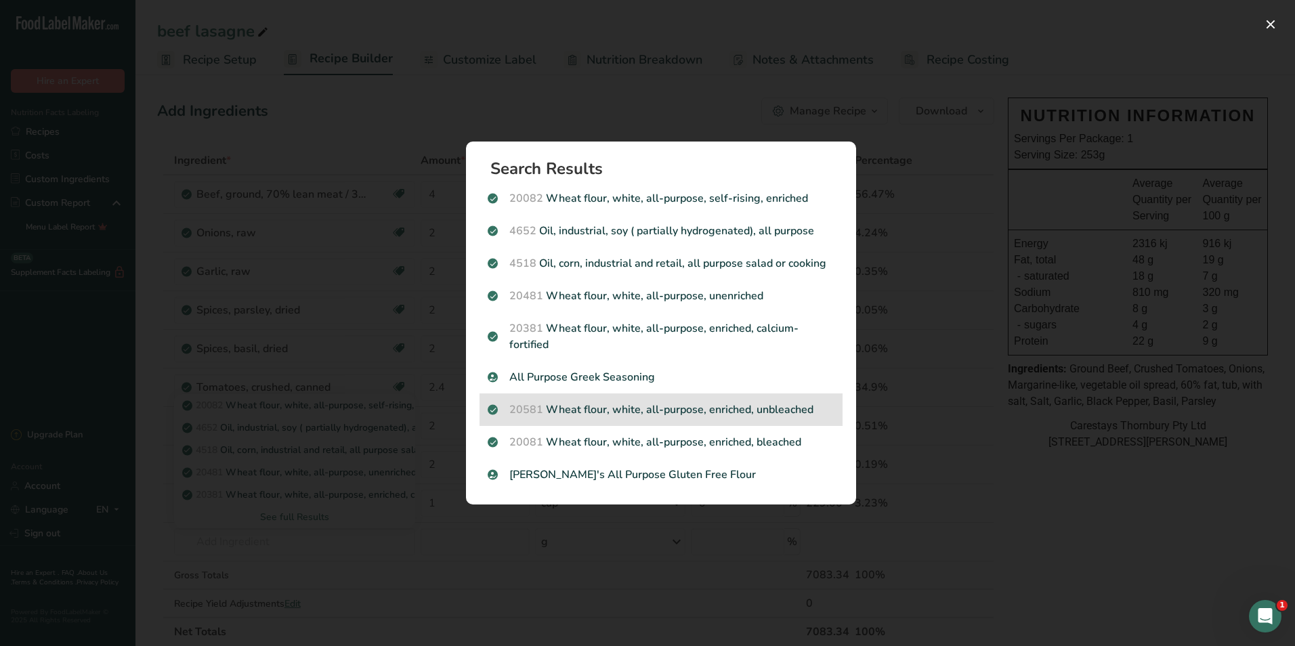
click at [697, 408] on p "20581 Wheat flour, white, all-purpose, enriched, unbleached" at bounding box center [661, 410] width 347 height 16
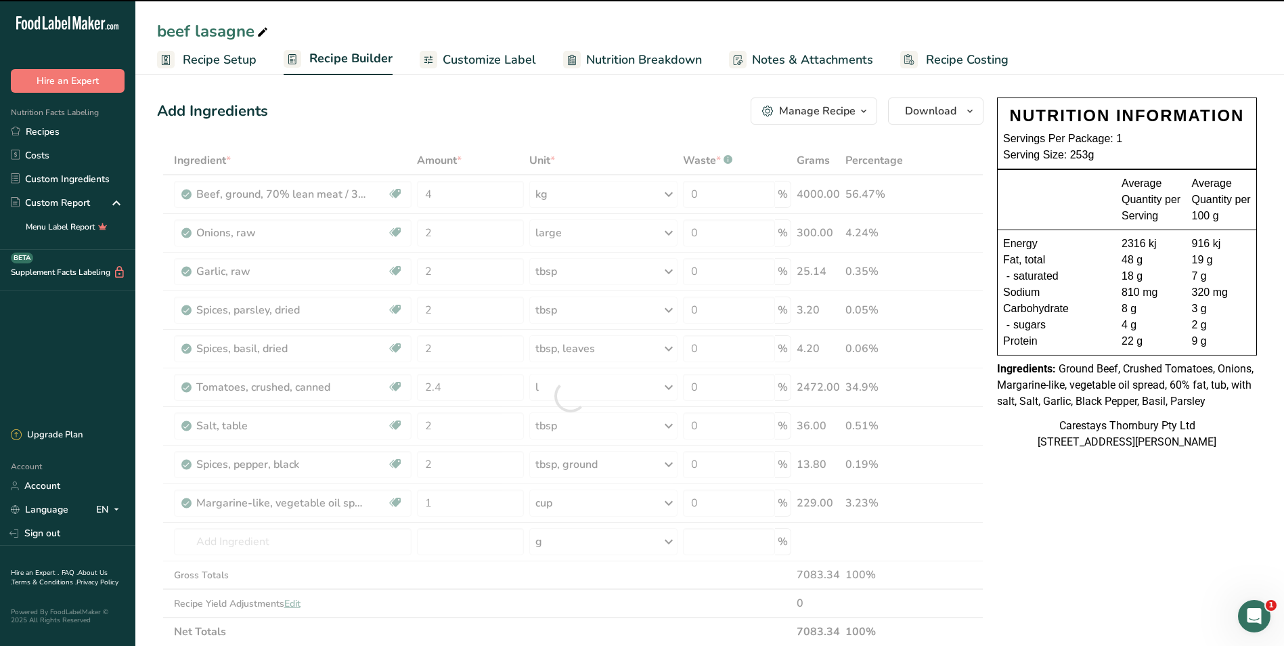
type input "0"
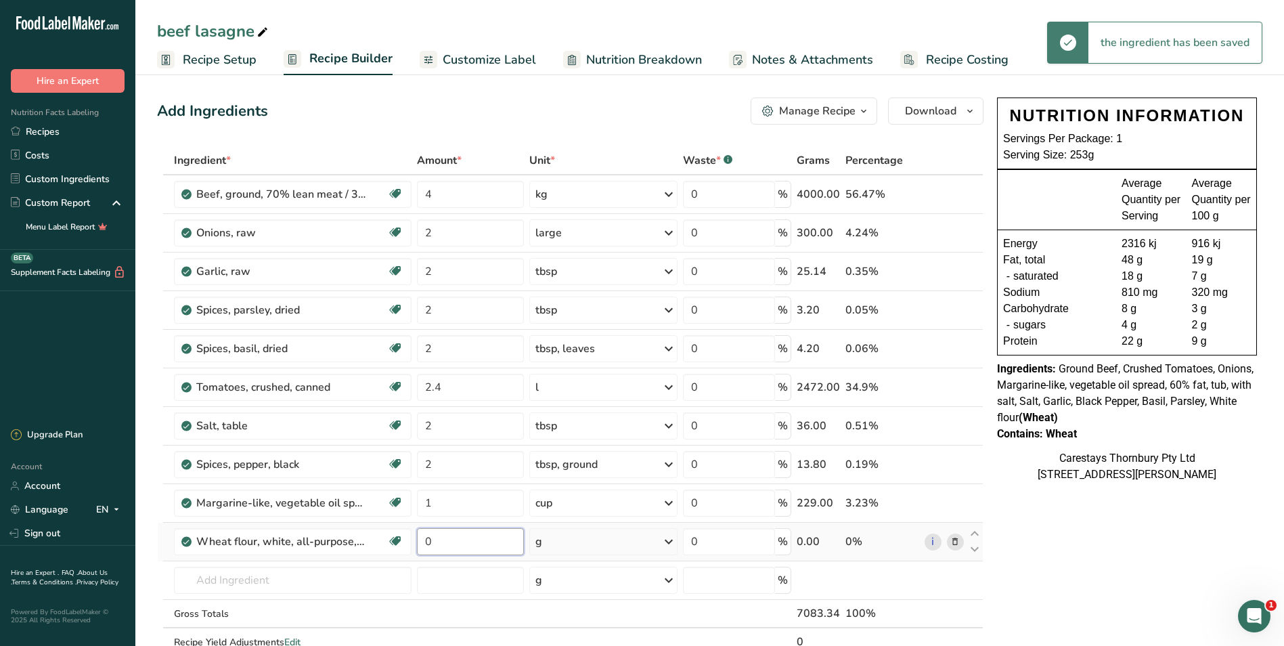
click at [448, 543] on input "0" at bounding box center [470, 541] width 107 height 27
type input "1"
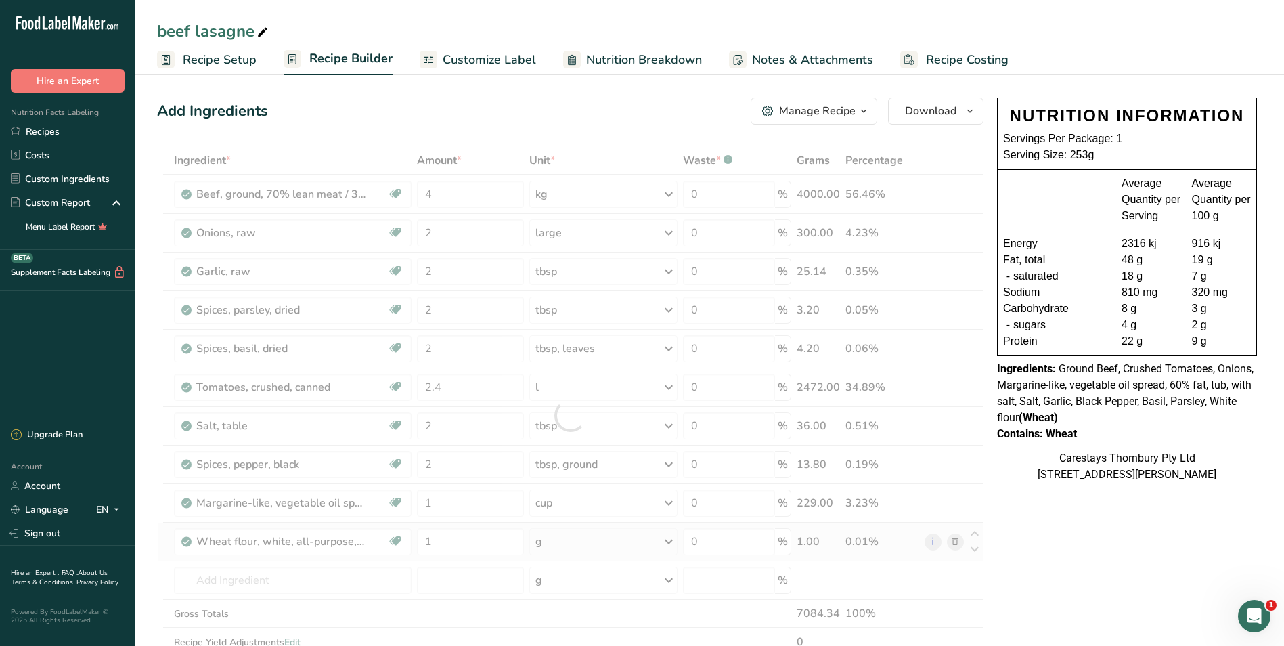
click at [671, 540] on div "Ingredient * Amount * Unit * Waste * .a-a{fill:#347362;}.b-a{fill:#fff;} Grams …" at bounding box center [570, 415] width 827 height 538
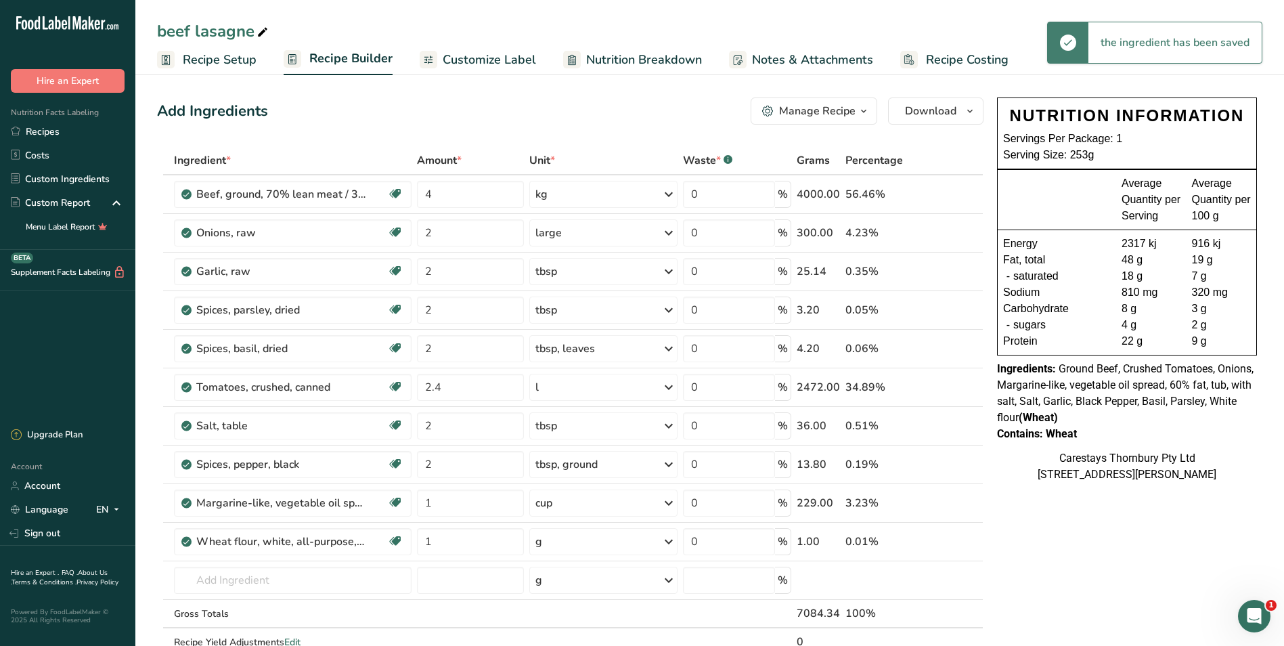
click at [669, 542] on icon at bounding box center [669, 542] width 16 height 24
click at [599, 586] on div "1 cup" at bounding box center [595, 588] width 114 height 20
click at [204, 579] on input "text" at bounding box center [293, 580] width 238 height 27
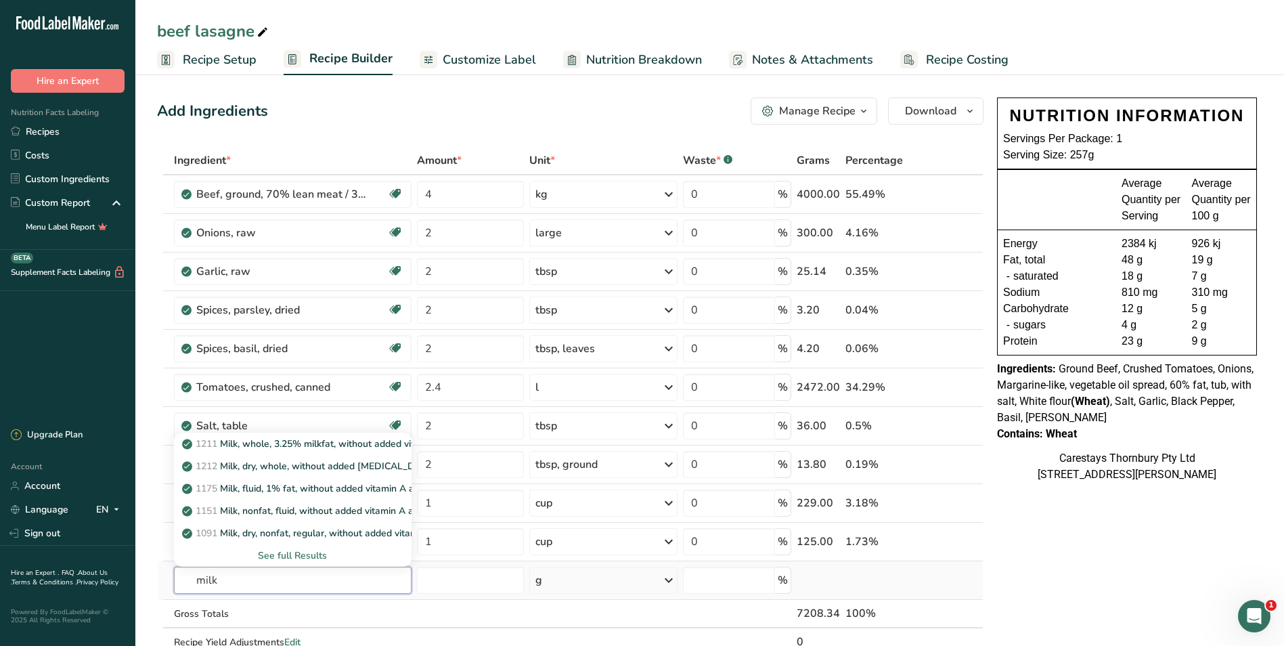
type input "milk"
click at [282, 557] on div "See full Results" at bounding box center [293, 555] width 217 height 14
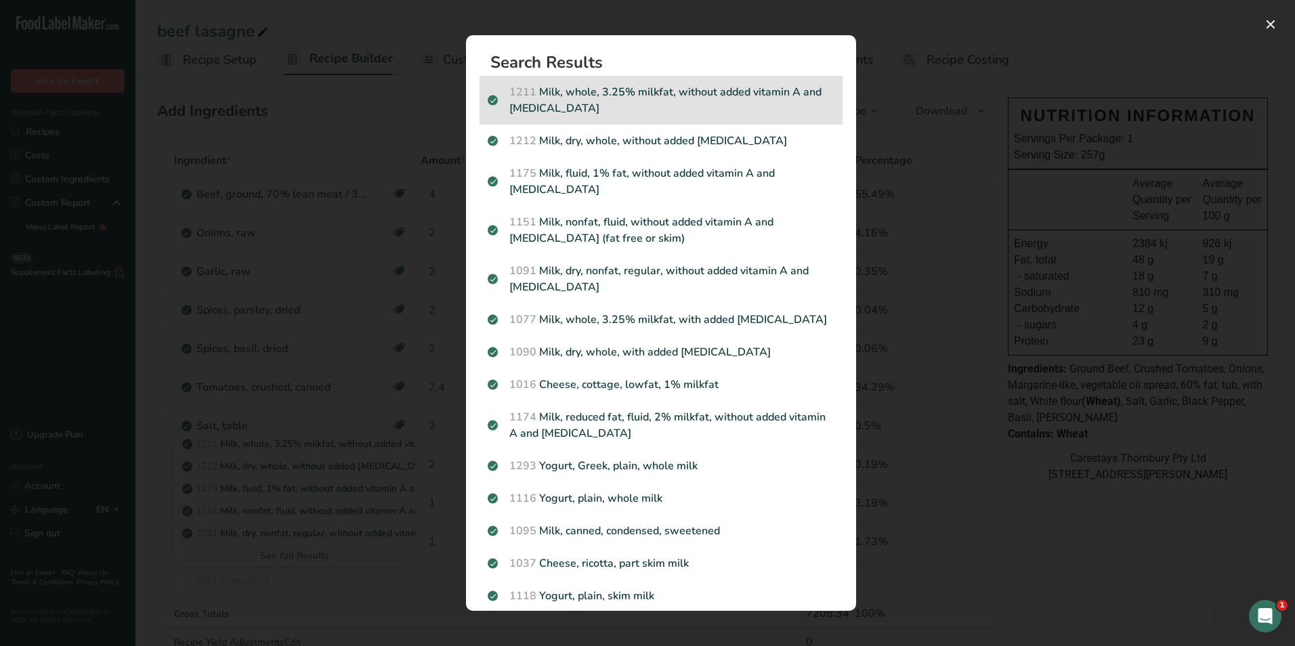
click at [650, 90] on p "1211 Milk, whole, 3.25% milkfat, without added vitamin A and [MEDICAL_DATA]" at bounding box center [661, 100] width 347 height 33
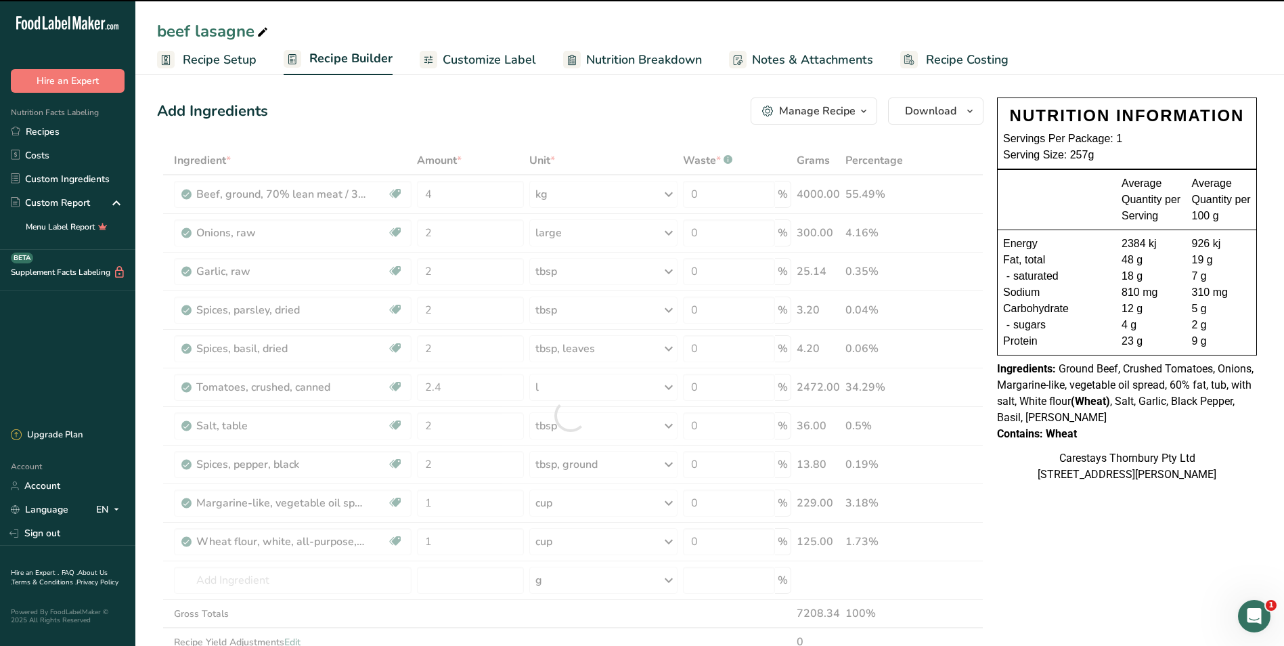
type input "0"
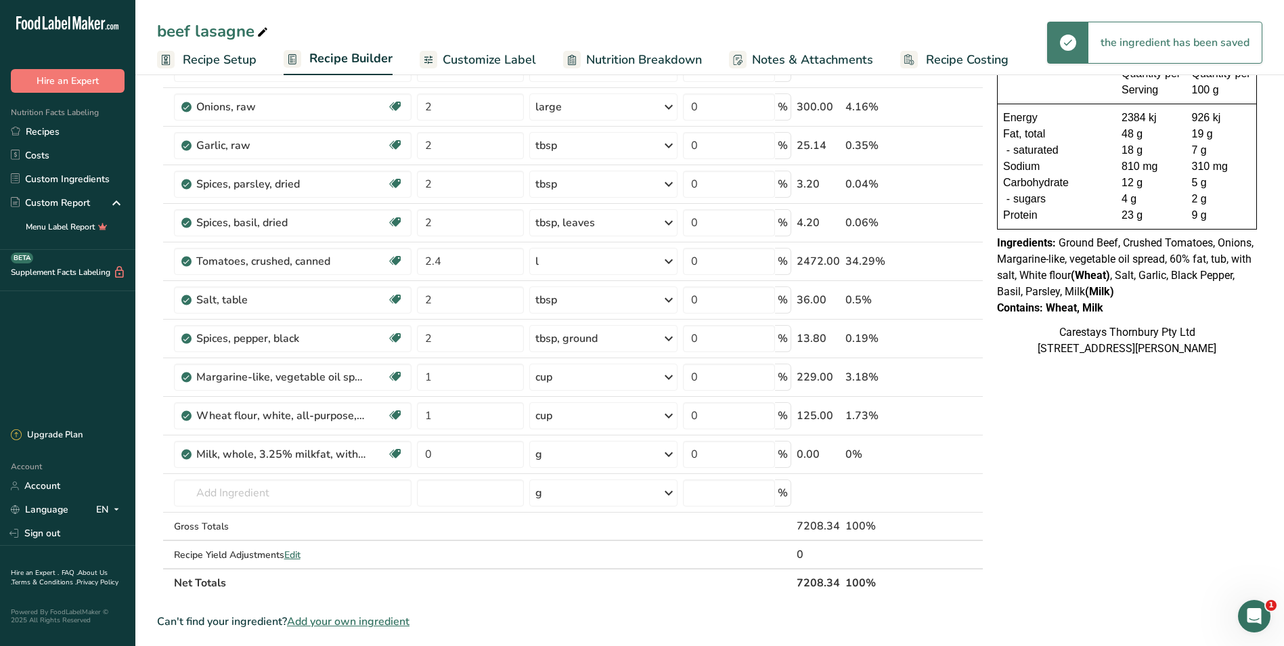
scroll to position [135, 0]
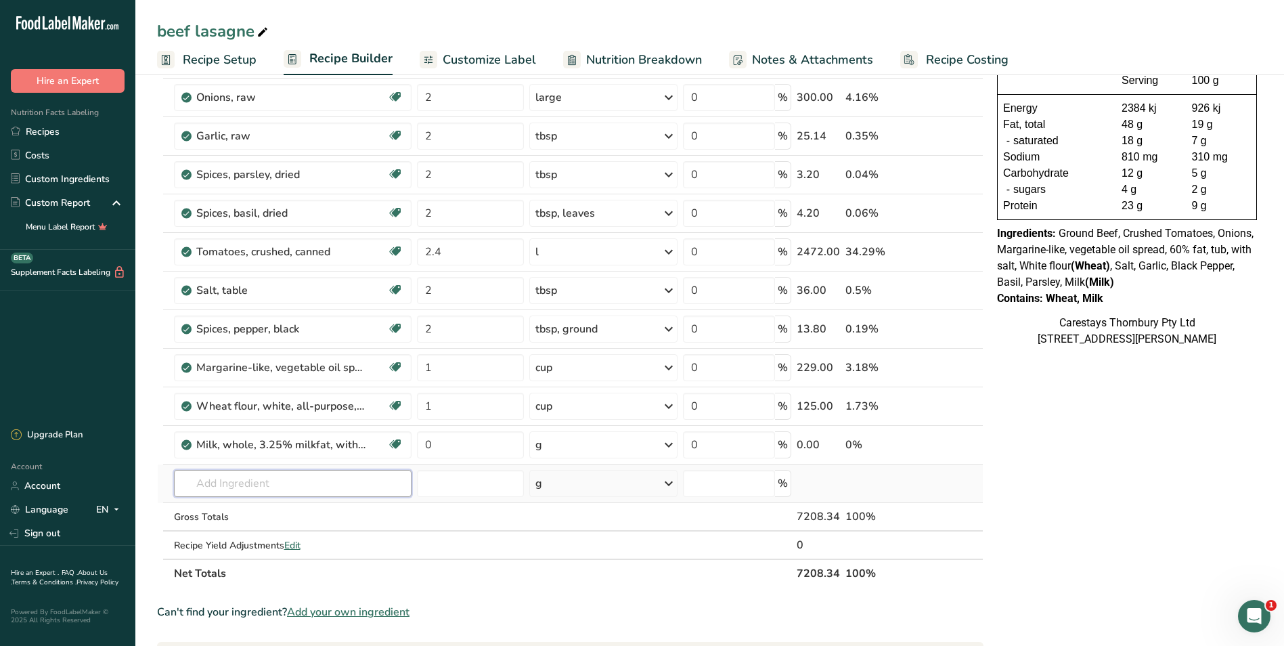
click at [211, 488] on input "text" at bounding box center [293, 483] width 238 height 27
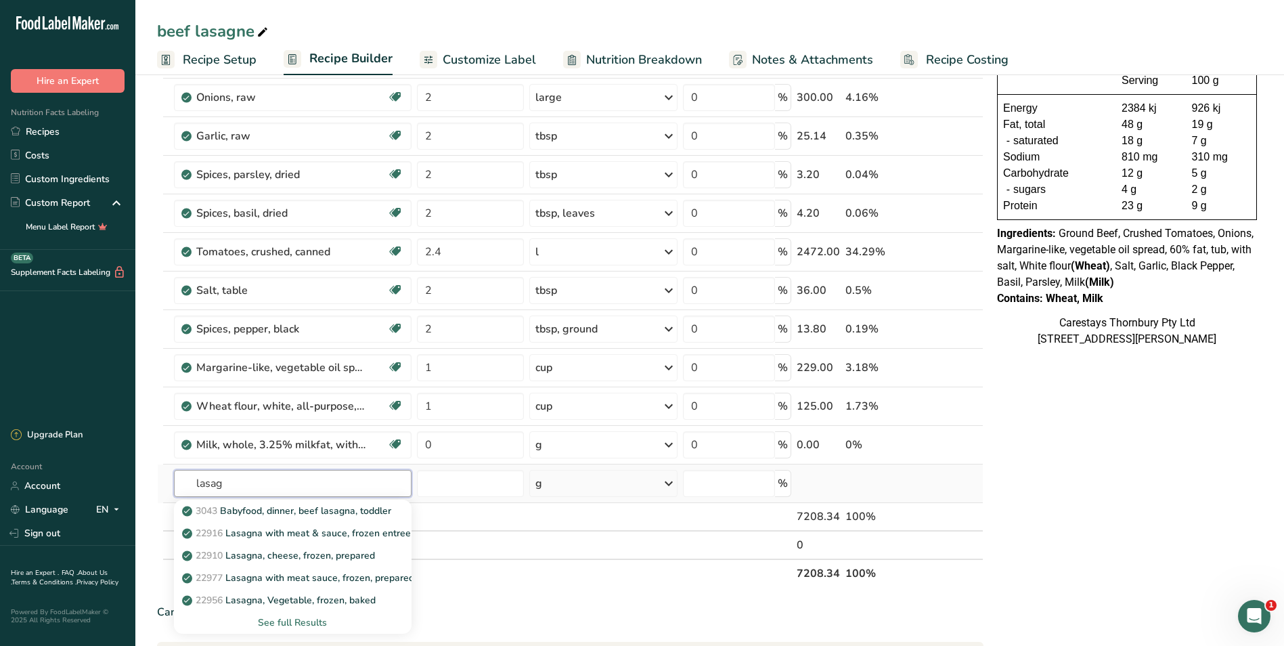
type input "lasag"
click at [290, 620] on div "See full Results" at bounding box center [293, 622] width 217 height 14
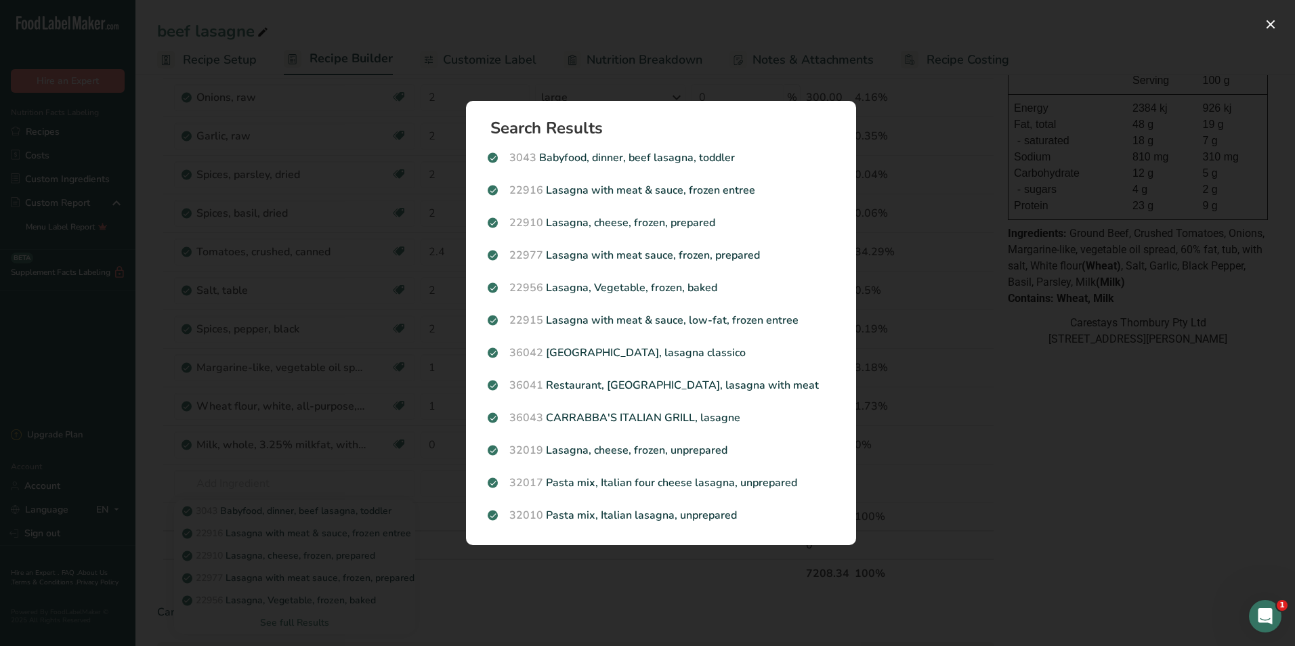
click at [1042, 556] on div "Search results modal" at bounding box center [647, 323] width 1295 height 646
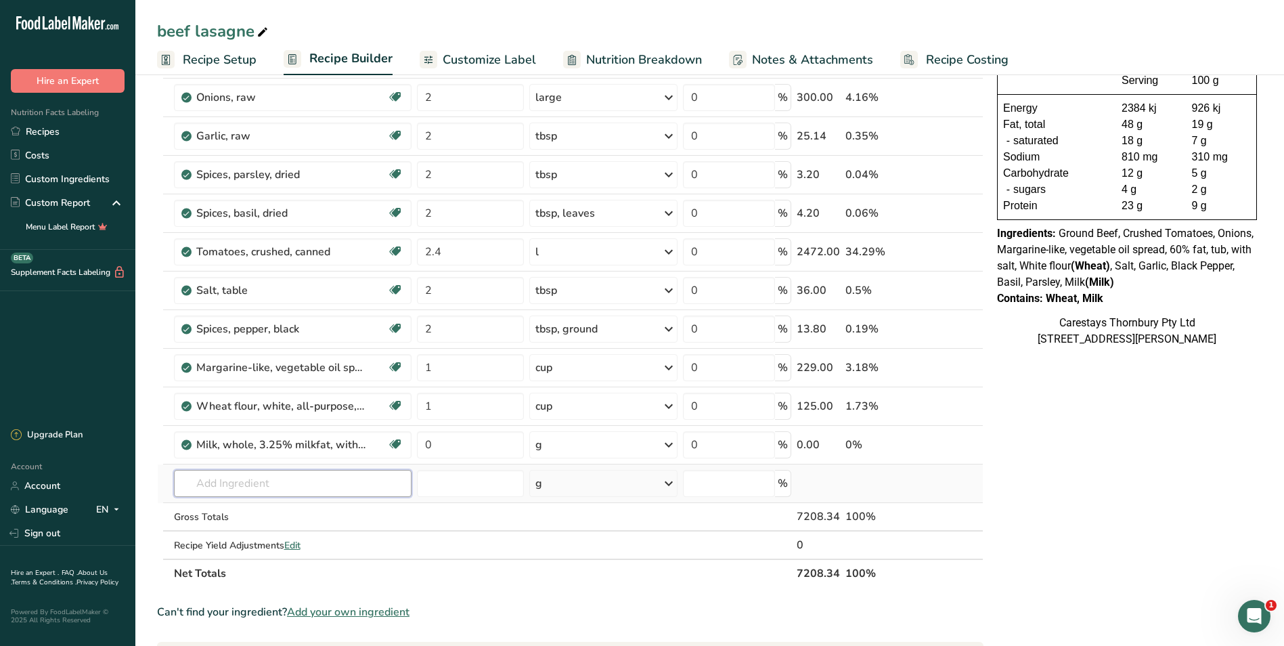
click at [209, 486] on input "text" at bounding box center [293, 483] width 238 height 27
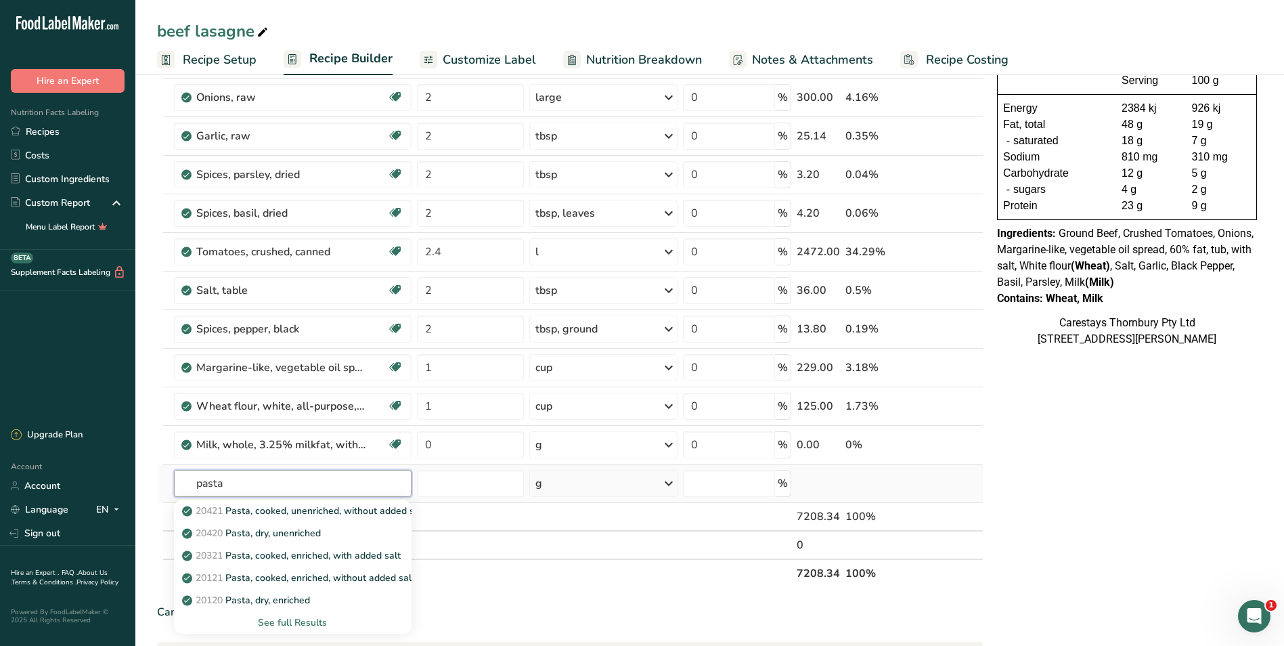
type input "pasta"
click at [282, 620] on div "See full Results" at bounding box center [293, 622] width 217 height 14
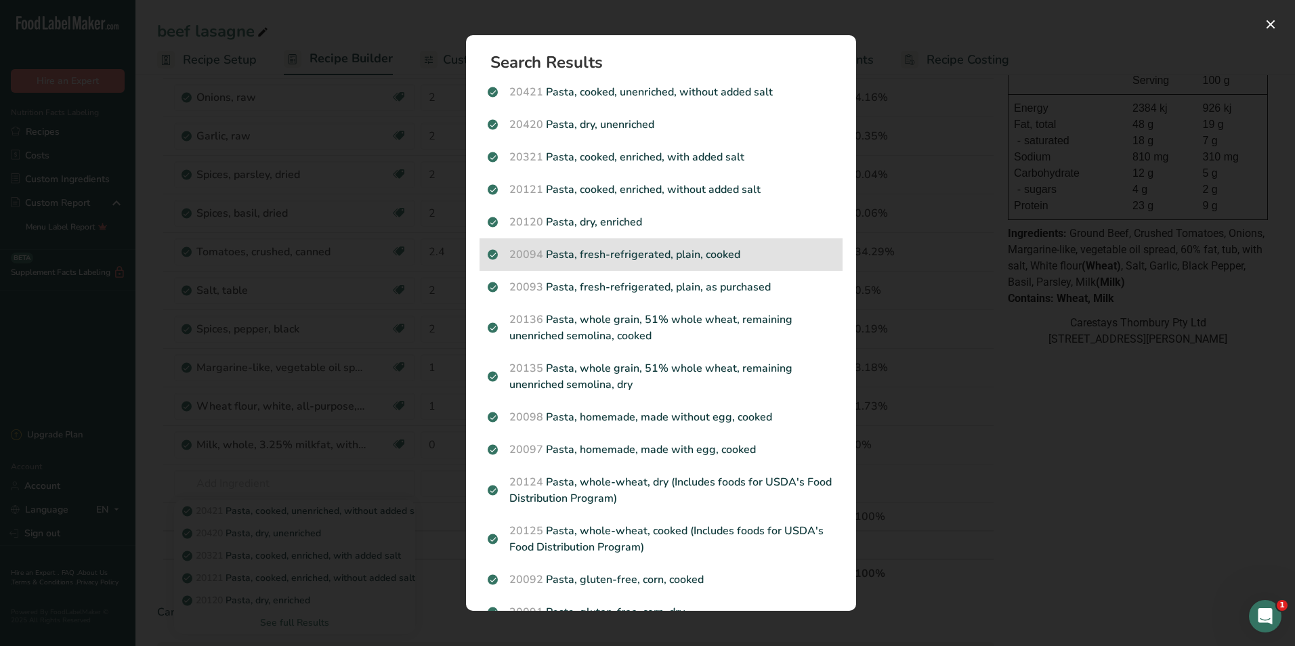
click at [601, 259] on p "20094 Pasta, fresh-refrigerated, plain, cooked" at bounding box center [661, 254] width 347 height 16
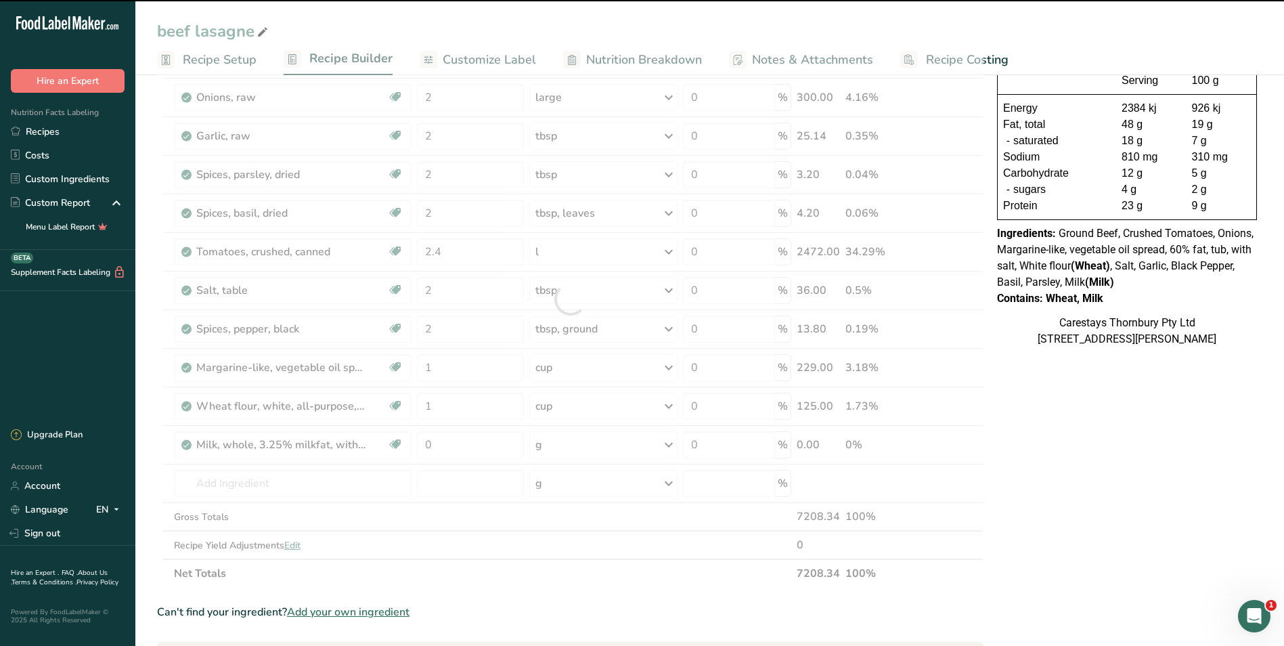
type input "0"
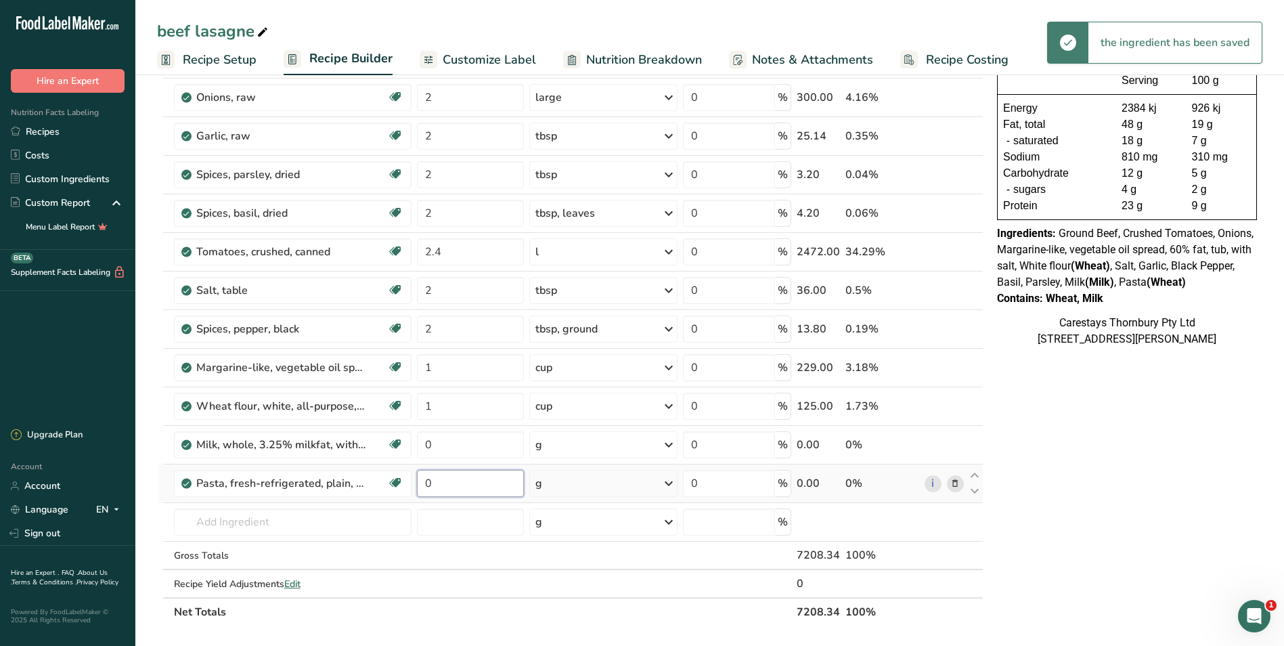
click at [456, 479] on input "0" at bounding box center [470, 483] width 107 height 27
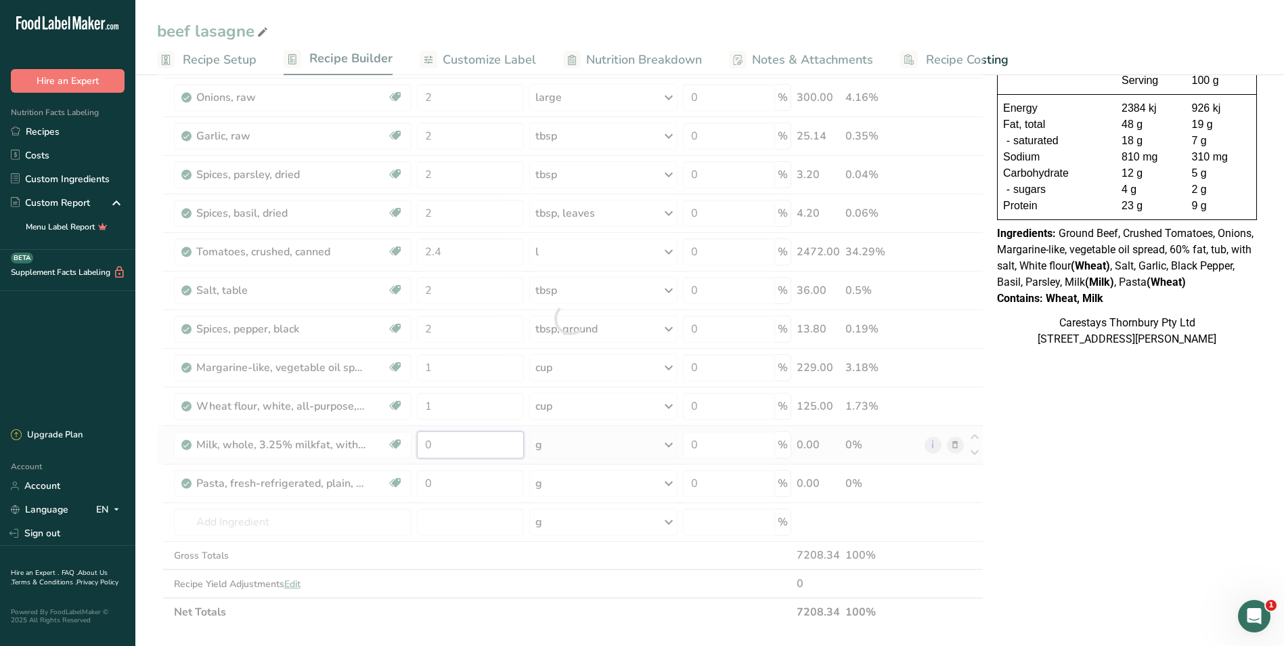
click at [437, 448] on div "Ingredient * Amount * Unit * Waste * .a-a{fill:#347362;}.b-a{fill:#fff;} Grams …" at bounding box center [570, 318] width 827 height 615
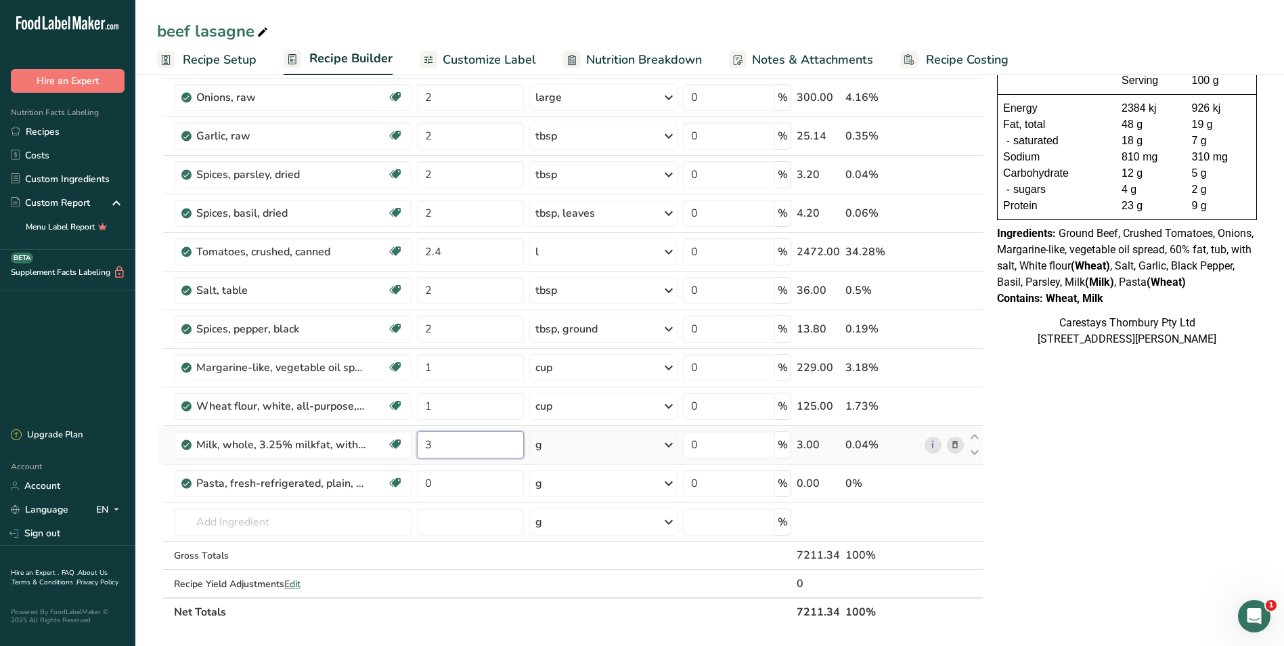
type input "3"
click at [672, 443] on div "Ingredient * Amount * Unit * Waste * .a-a{fill:#347362;}.b-a{fill:#fff;} Grams …" at bounding box center [570, 318] width 827 height 615
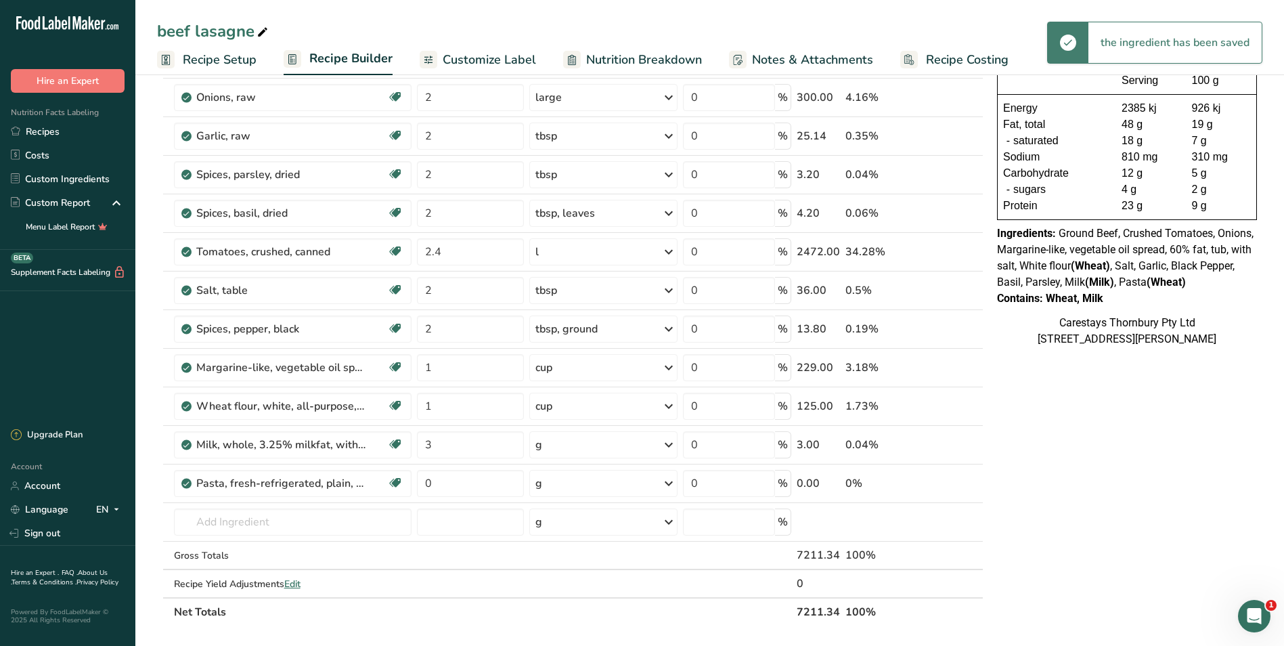
click at [670, 442] on icon at bounding box center [669, 445] width 16 height 24
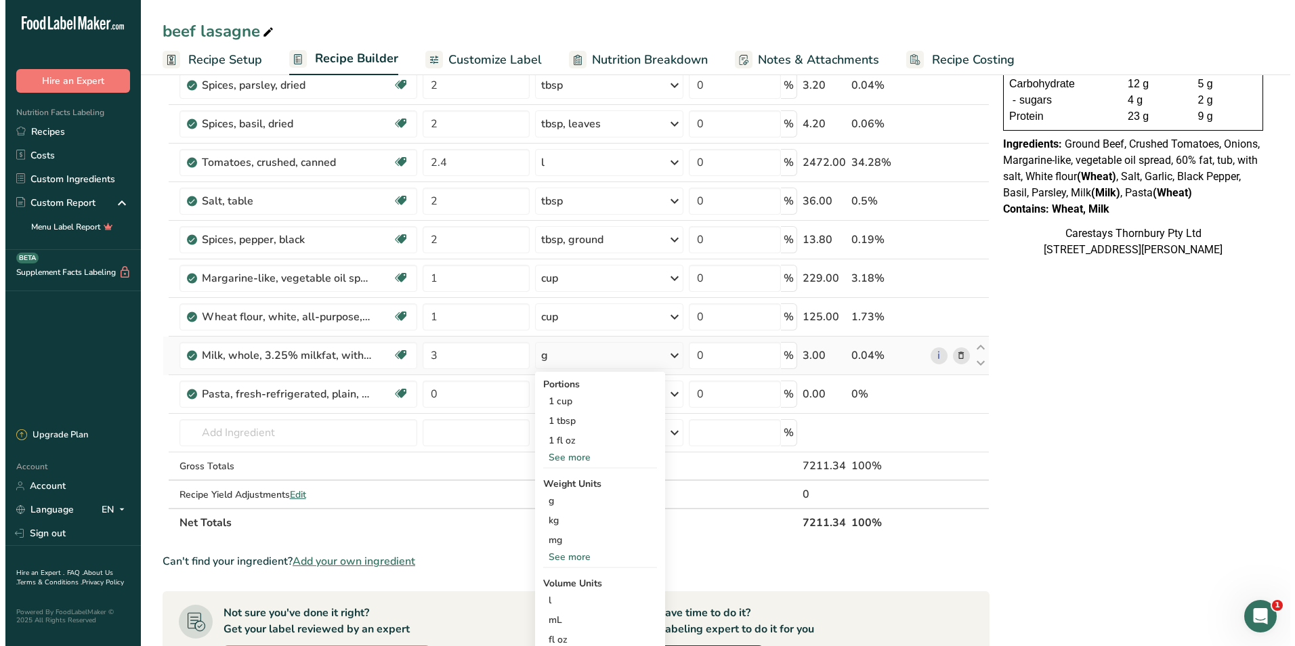
scroll to position [271, 0]
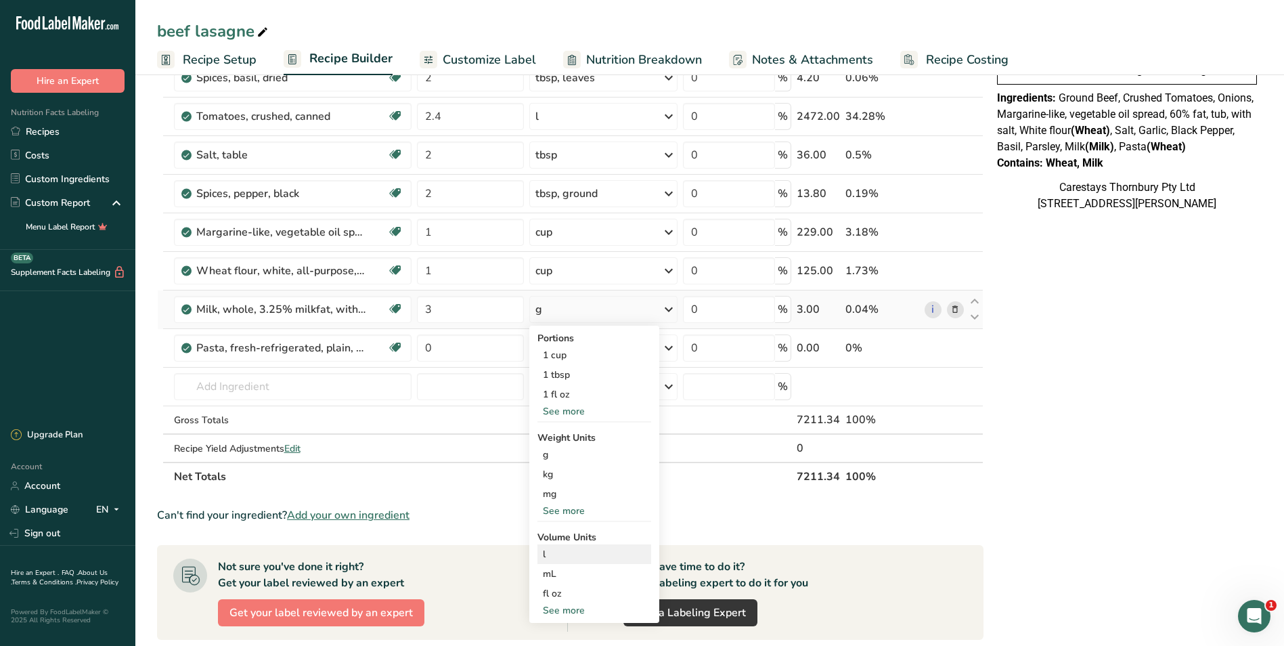
click at [571, 553] on div "l" at bounding box center [594, 554] width 103 height 14
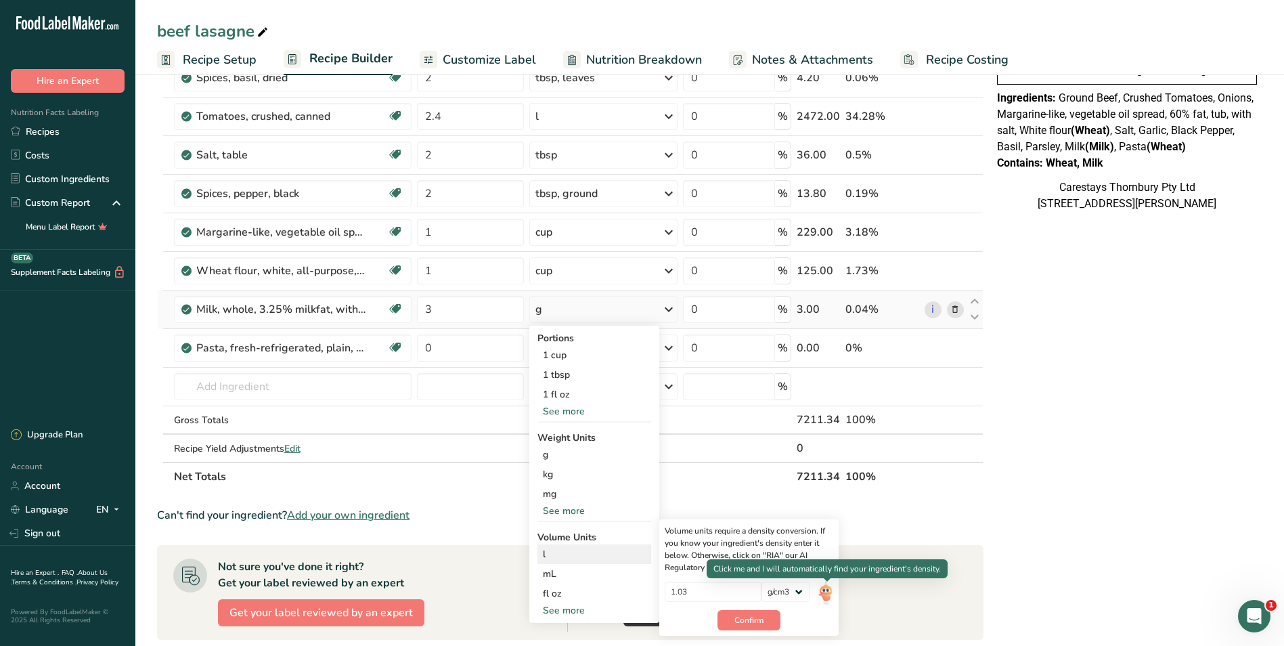
click at [825, 588] on img at bounding box center [826, 594] width 15 height 24
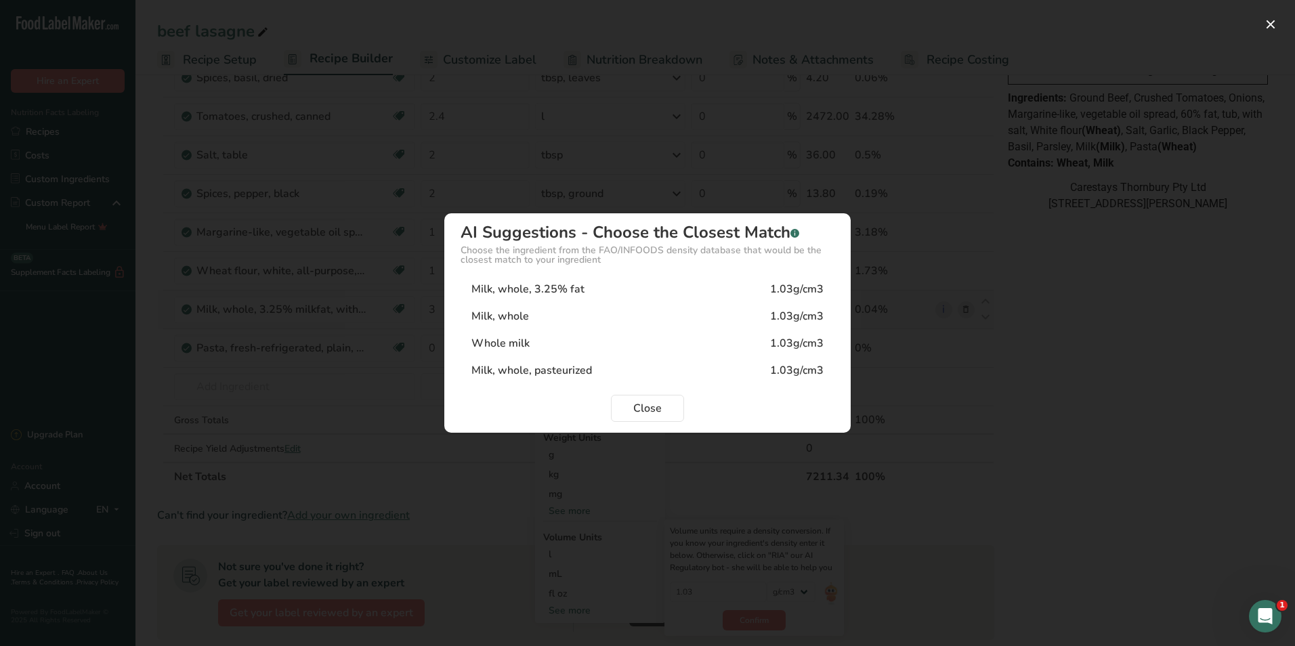
click at [796, 367] on div "1.03g/cm3" at bounding box center [796, 370] width 53 height 16
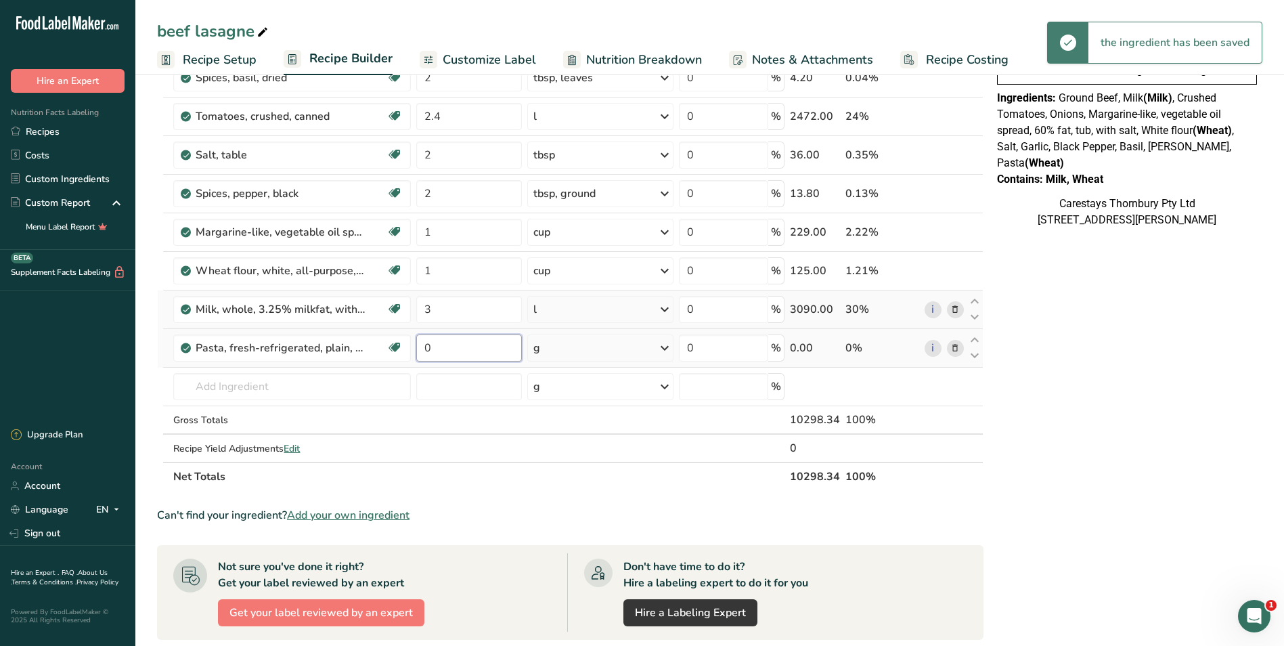
click at [450, 349] on input "0" at bounding box center [468, 347] width 105 height 27
type input "3"
click at [664, 345] on div "Ingredient * Amount * Unit * Waste * .a-a{fill:#347362;}.b-a{fill:#fff;} Grams …" at bounding box center [570, 182] width 827 height 615
click at [666, 347] on icon at bounding box center [665, 348] width 16 height 24
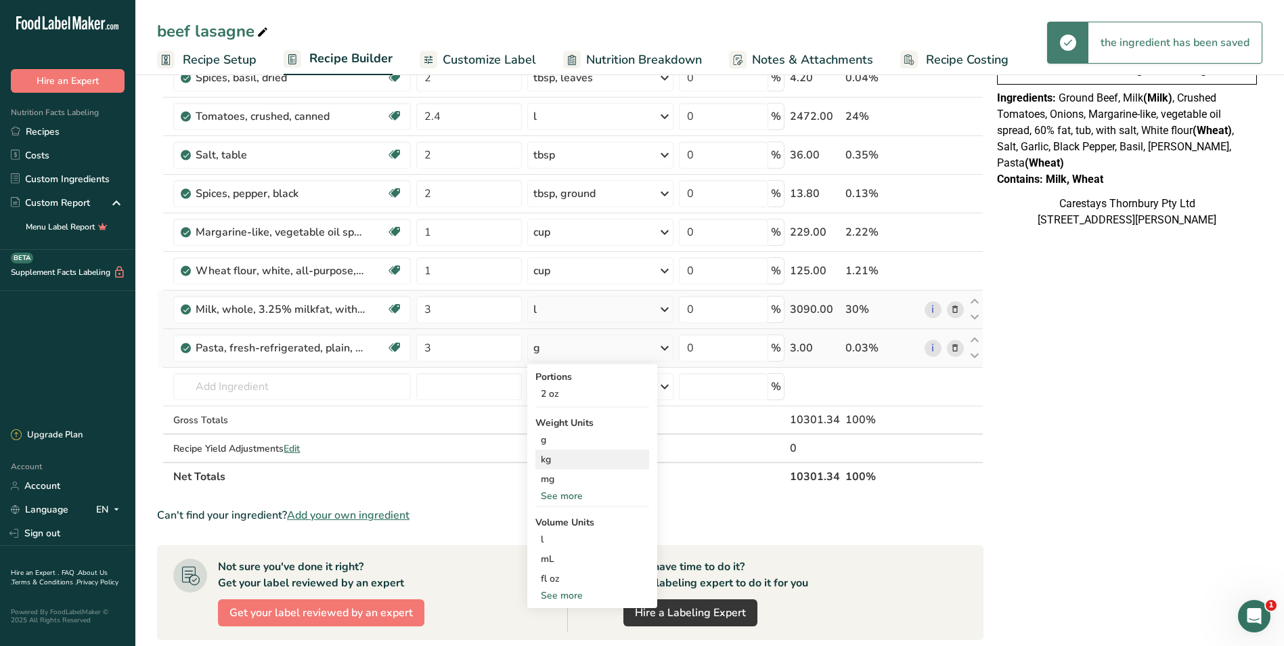
click at [599, 454] on div "kg" at bounding box center [593, 460] width 114 height 20
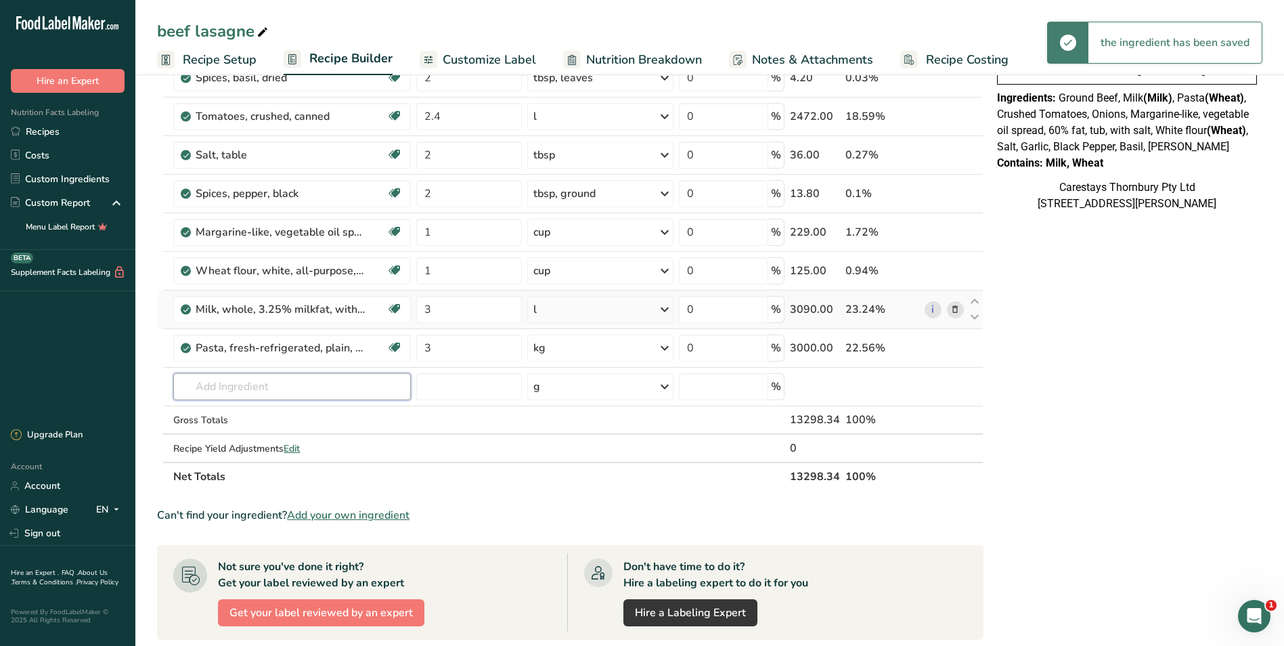
click at [230, 387] on input "text" at bounding box center [292, 386] width 238 height 27
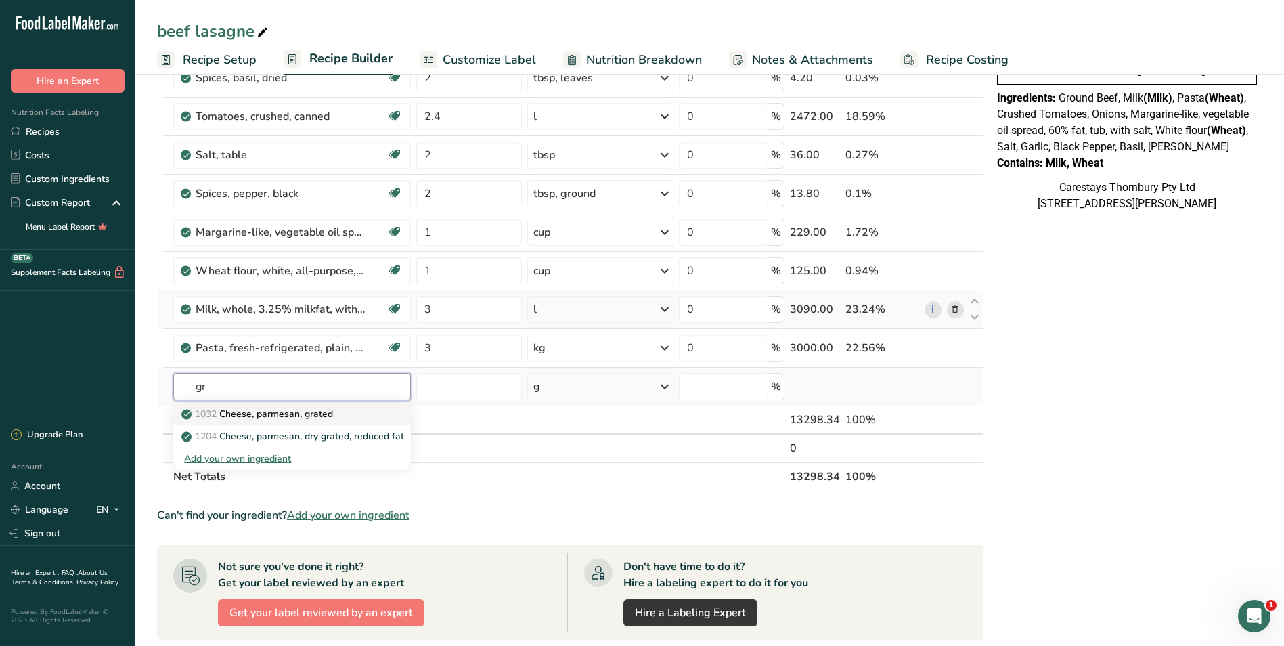
type input "g"
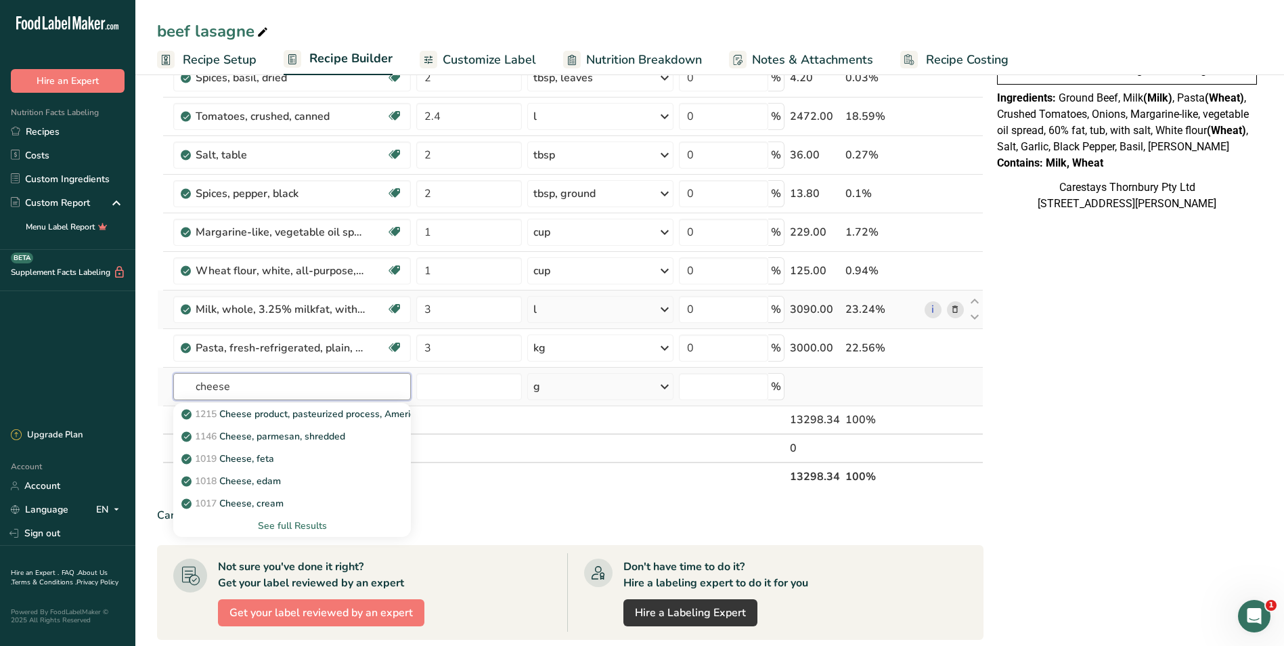
type input "cheese"
click at [286, 522] on div "See full Results" at bounding box center [292, 526] width 216 height 14
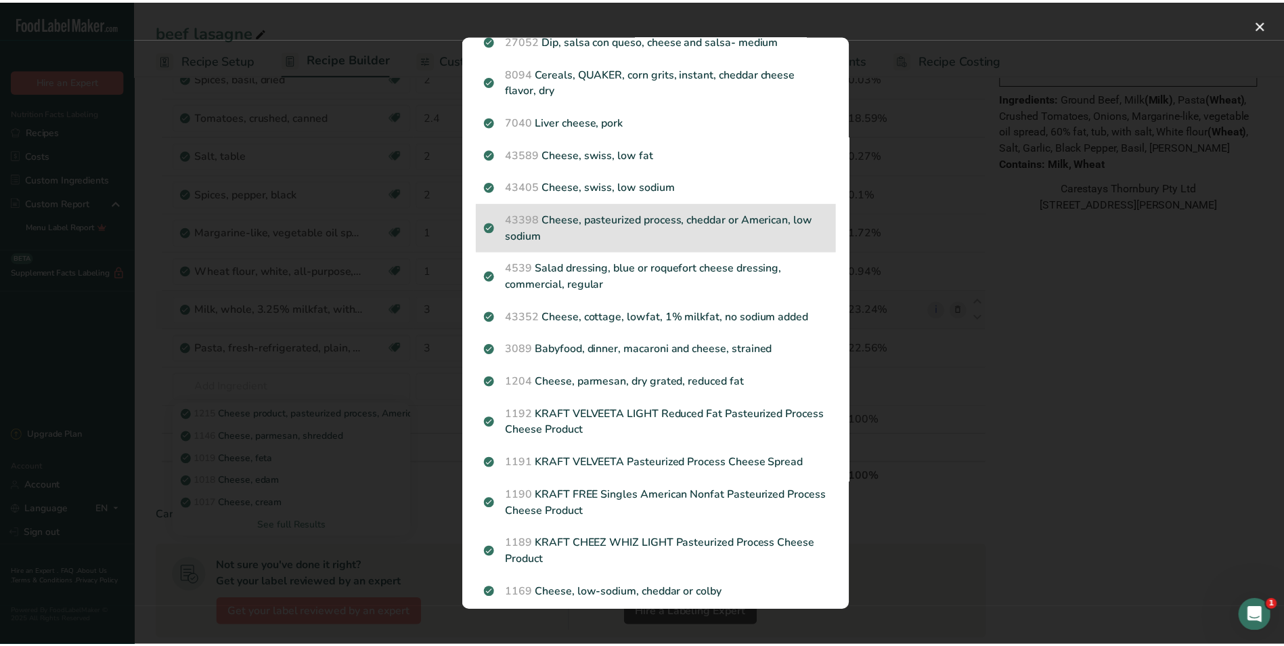
scroll to position [1315, 0]
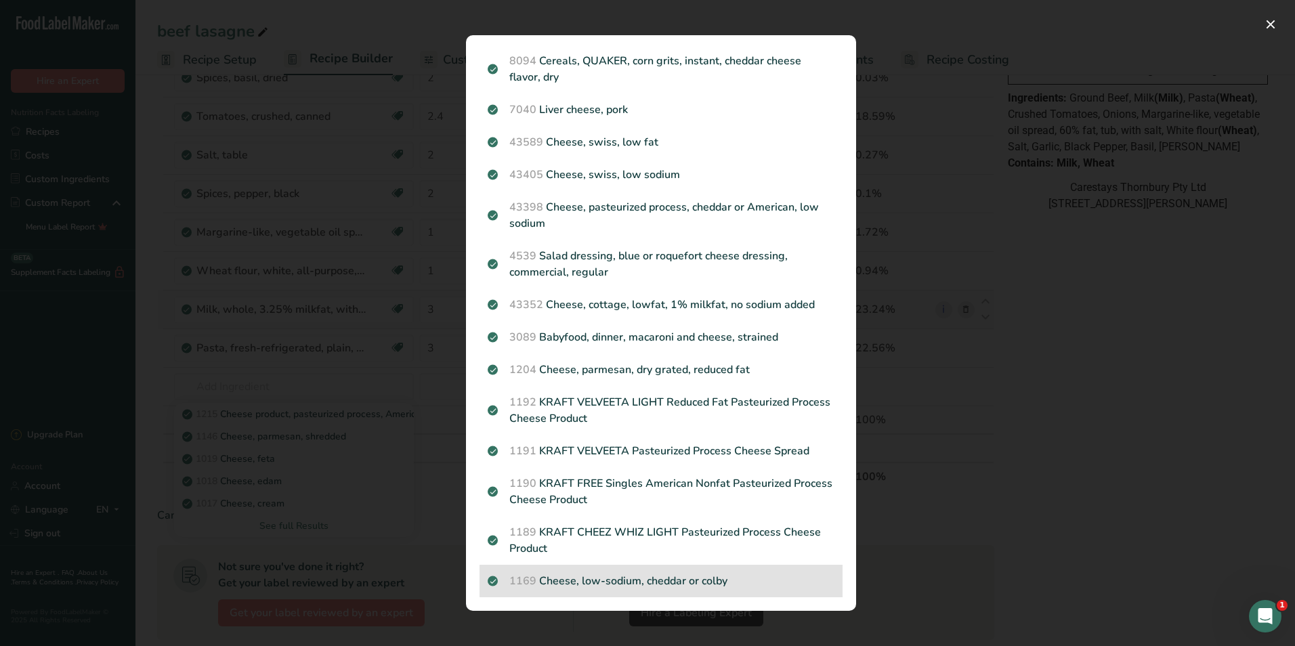
click at [646, 574] on p "1169 Cheese, low-sodium, cheddar or colby" at bounding box center [661, 581] width 347 height 16
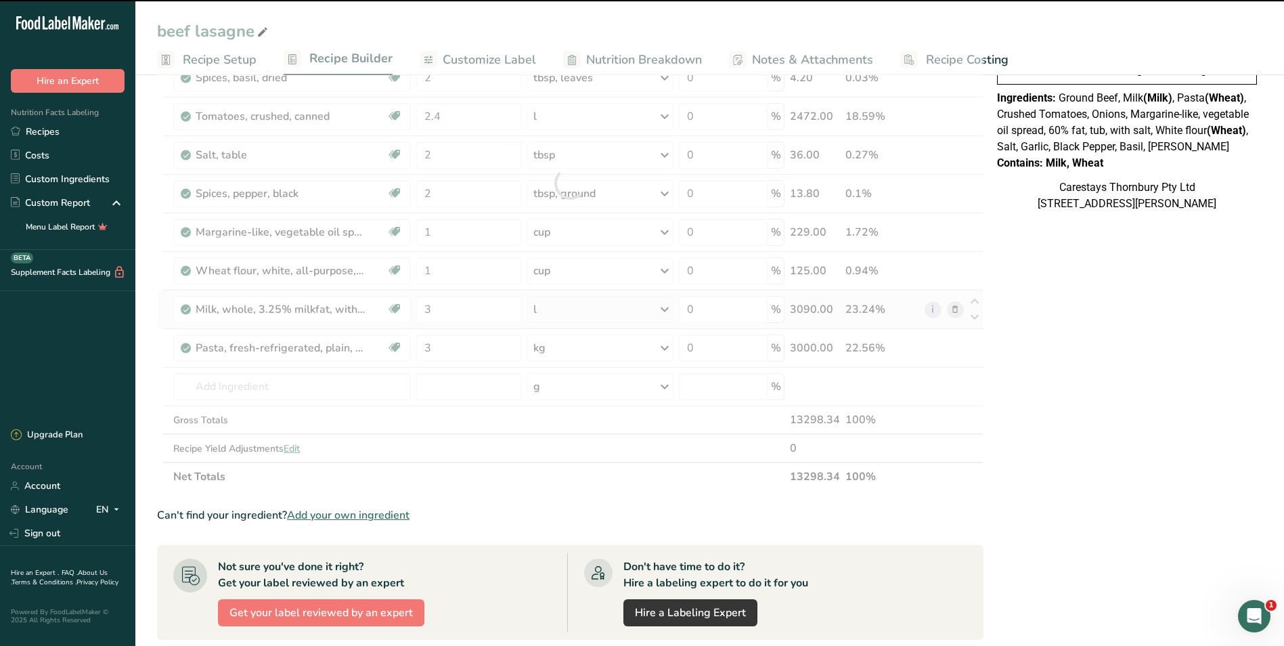
type input "0"
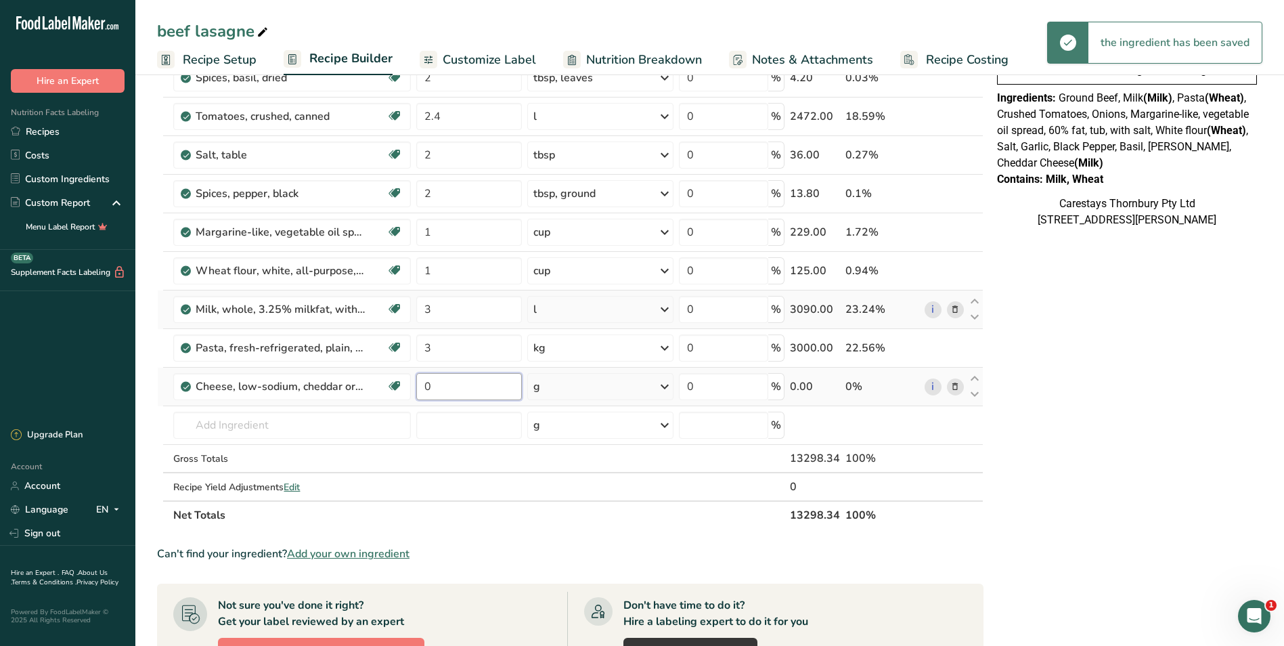
click at [440, 385] on input "0" at bounding box center [468, 386] width 105 height 27
type input "3"
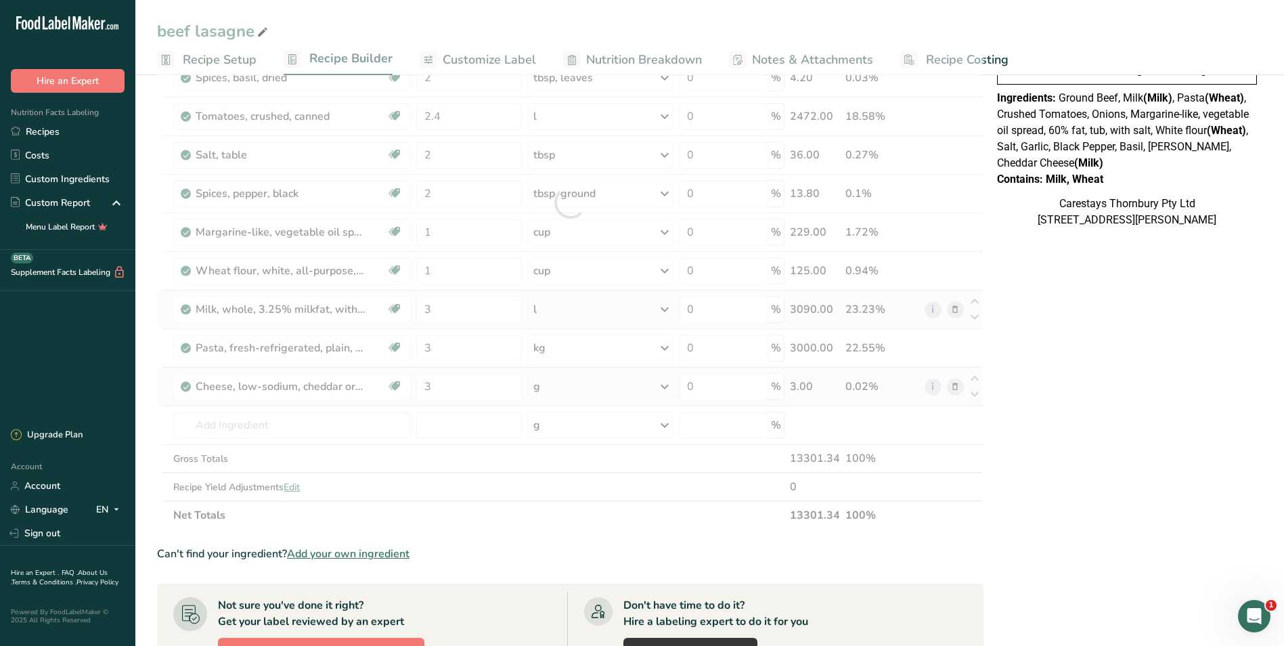
click at [665, 385] on div "Ingredient * Amount * Unit * Waste * .a-a{fill:#347362;}.b-a{fill:#fff;} Grams …" at bounding box center [570, 202] width 827 height 654
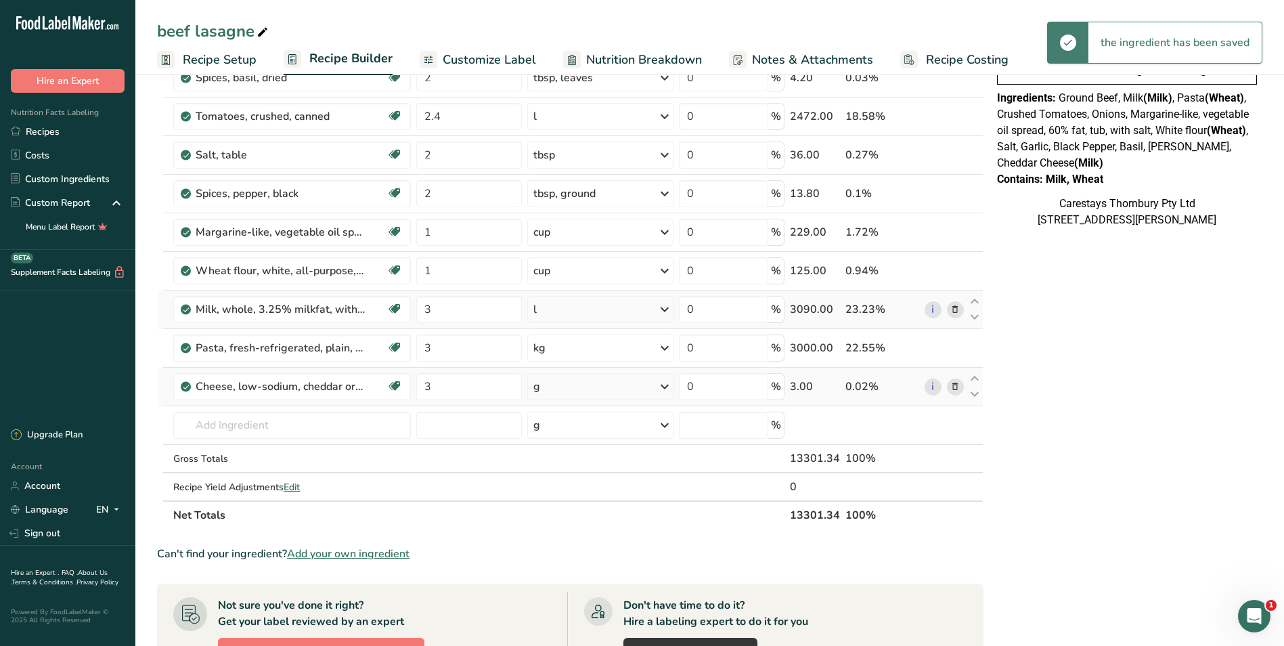
click at [665, 385] on icon at bounding box center [665, 386] width 16 height 24
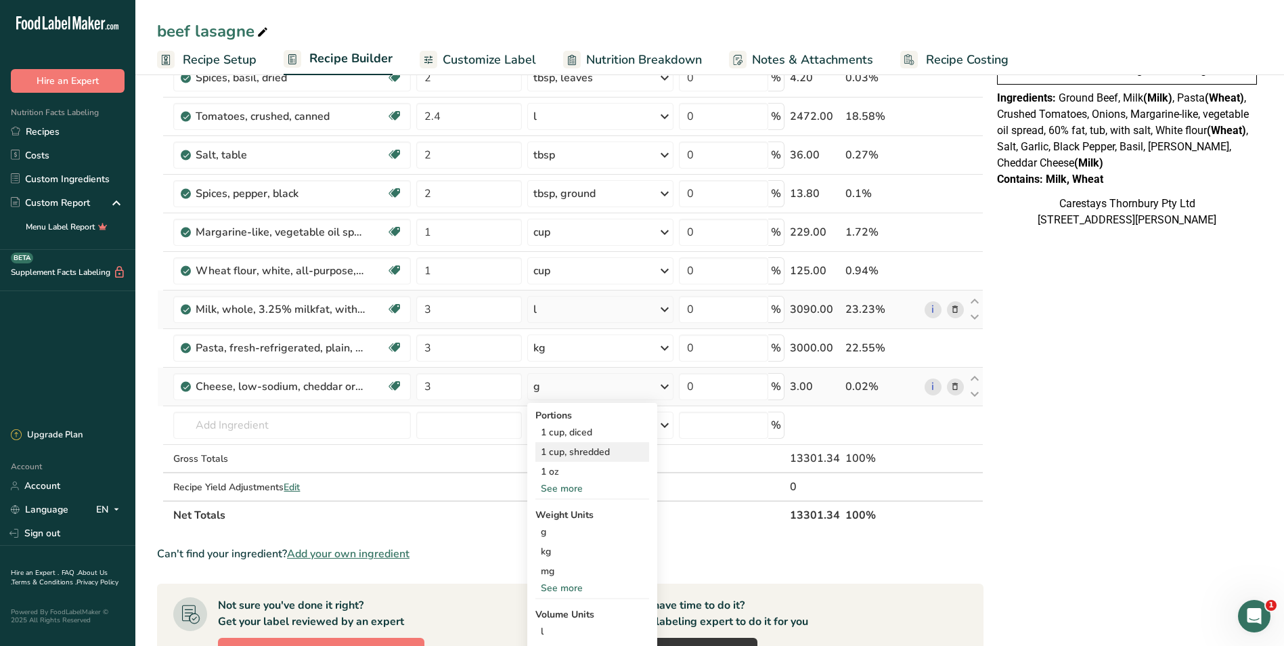
click at [599, 450] on div "1 cup, shredded" at bounding box center [593, 452] width 114 height 20
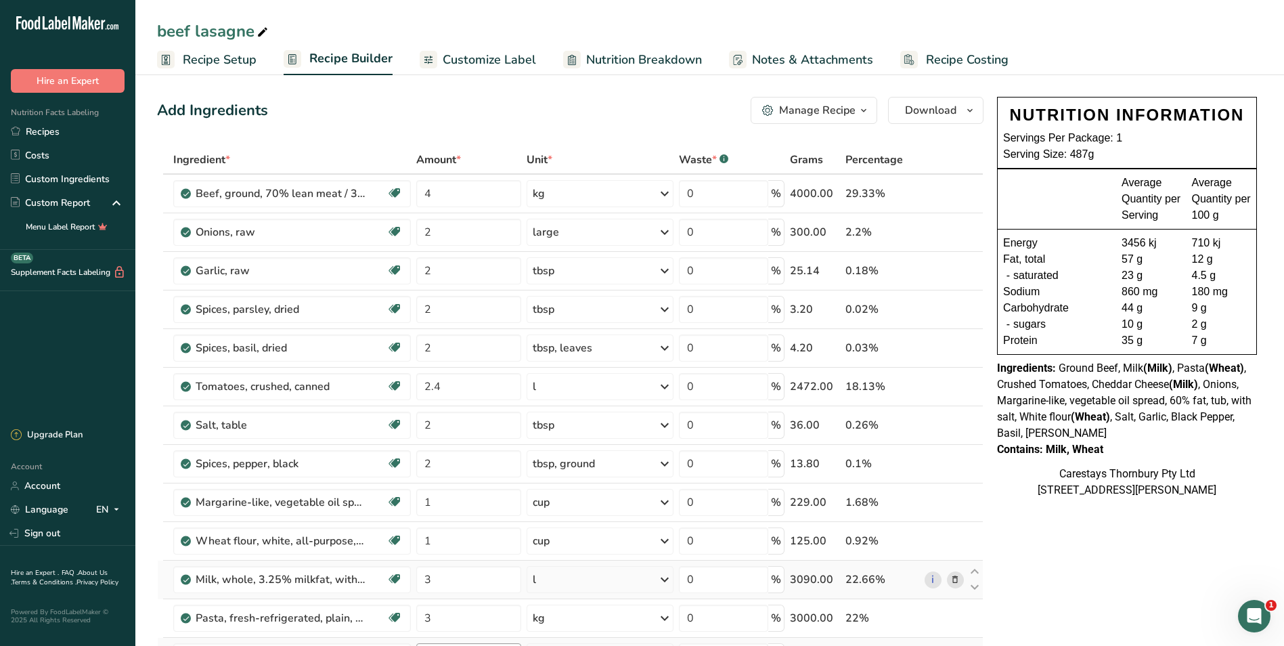
scroll to position [0, 0]
click at [946, 59] on span "Recipe Costing" at bounding box center [967, 60] width 83 height 18
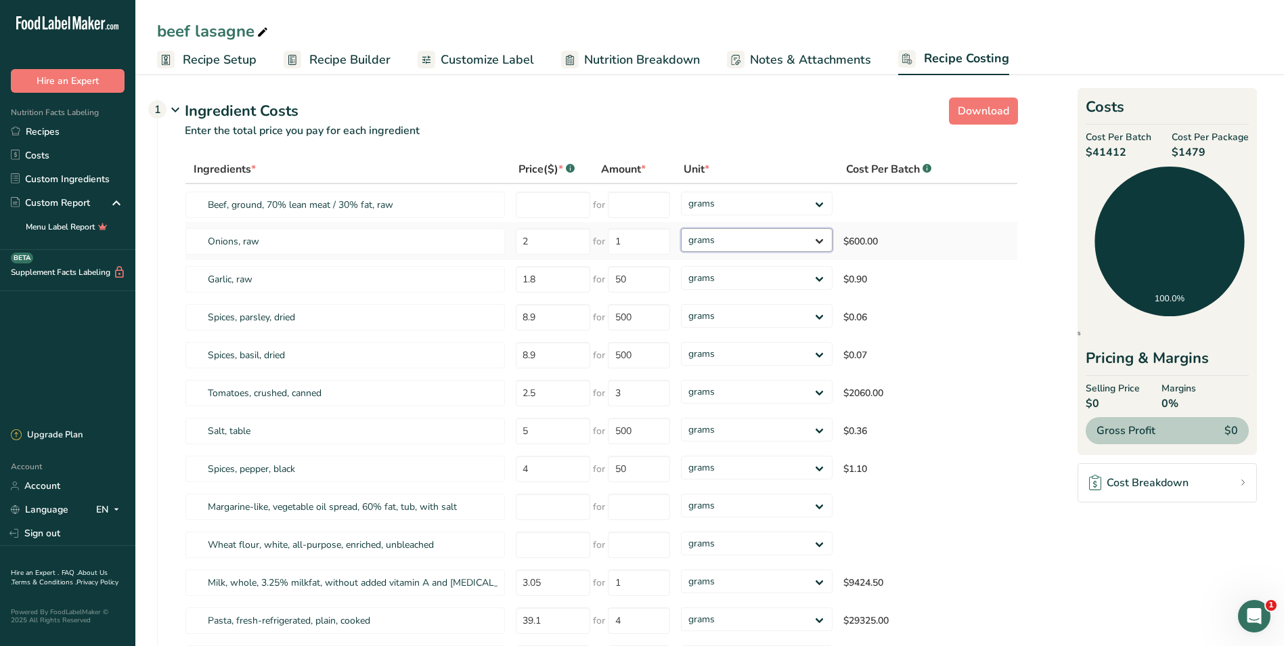
click at [821, 237] on select "grams kg mg mcg lb oz" at bounding box center [757, 240] width 152 height 24
select select "1"
click at [681, 228] on select "grams kg mg mcg lb oz" at bounding box center [757, 240] width 152 height 24
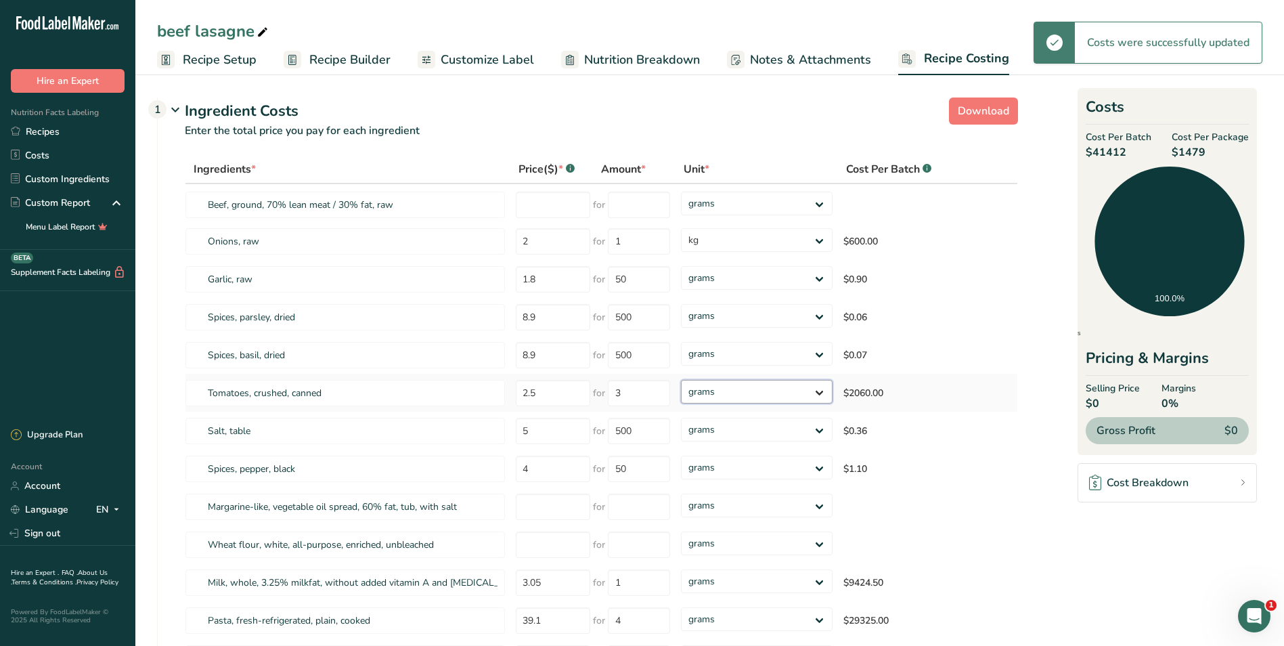
click at [819, 389] on select "grams kg mg mcg lb oz" at bounding box center [757, 392] width 152 height 24
select select "1"
click at [681, 380] on select "grams kg mg mcg lb oz" at bounding box center [757, 392] width 152 height 24
click at [812, 578] on select "grams kg mg mcg lb oz" at bounding box center [749, 581] width 149 height 24
select select "1"
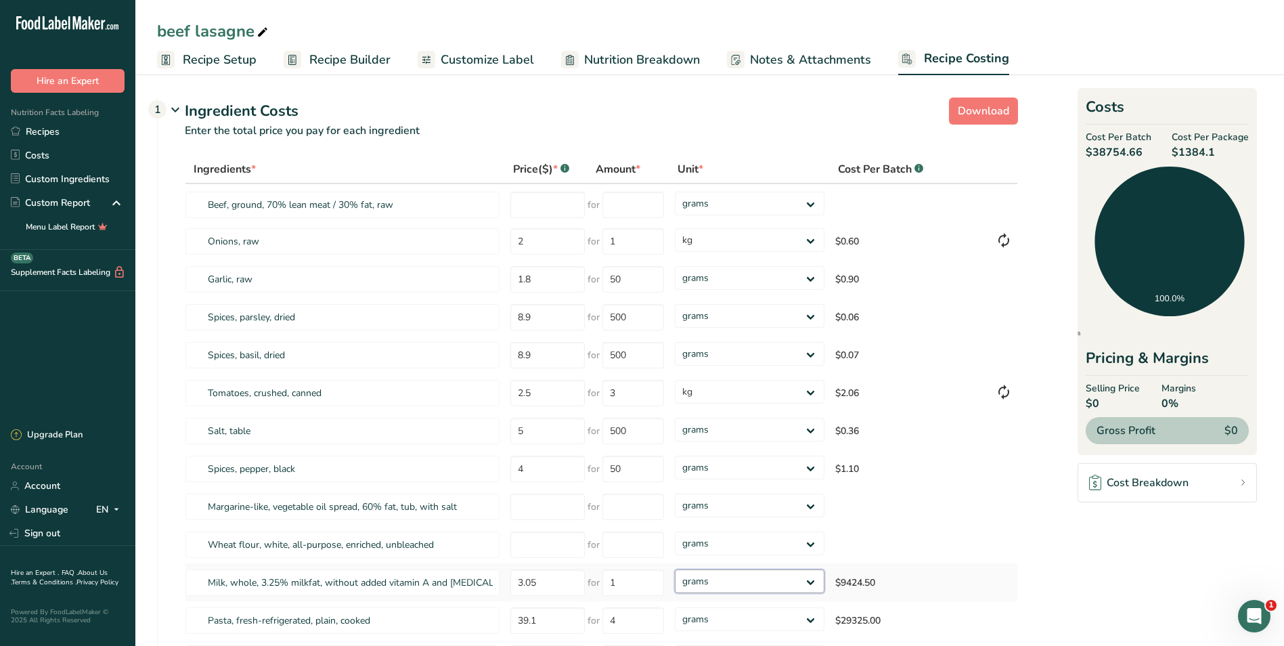
select select "1"
click at [675, 569] on select "grams kg mg mcg lb oz" at bounding box center [749, 581] width 149 height 24
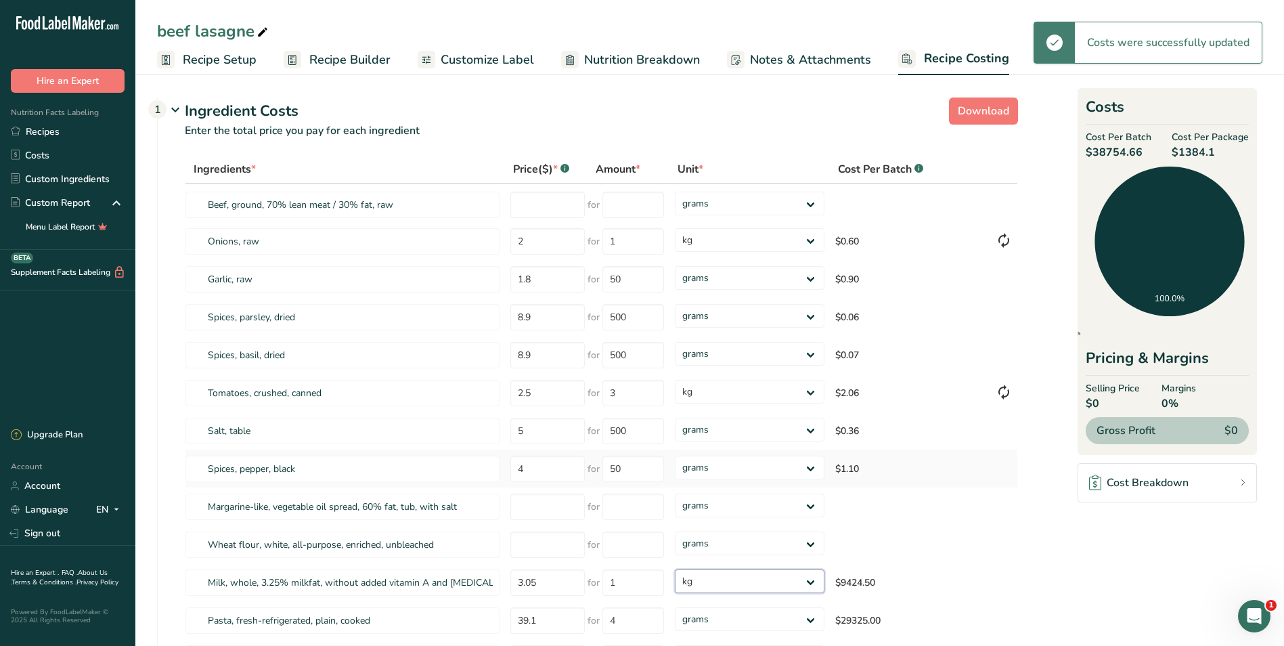
scroll to position [68, 0]
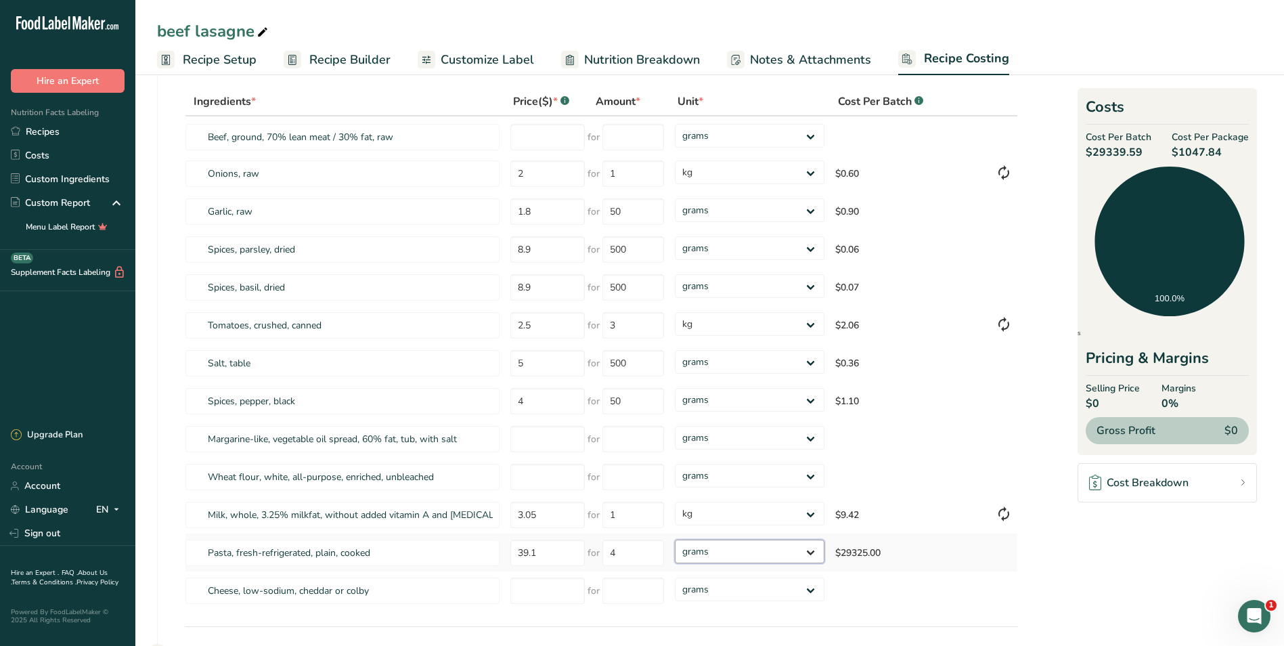
click at [811, 548] on select "grams kg mg mcg lb oz" at bounding box center [749, 552] width 149 height 24
select select "1"
click at [675, 540] on select "grams kg mg mcg lb oz" at bounding box center [749, 552] width 149 height 24
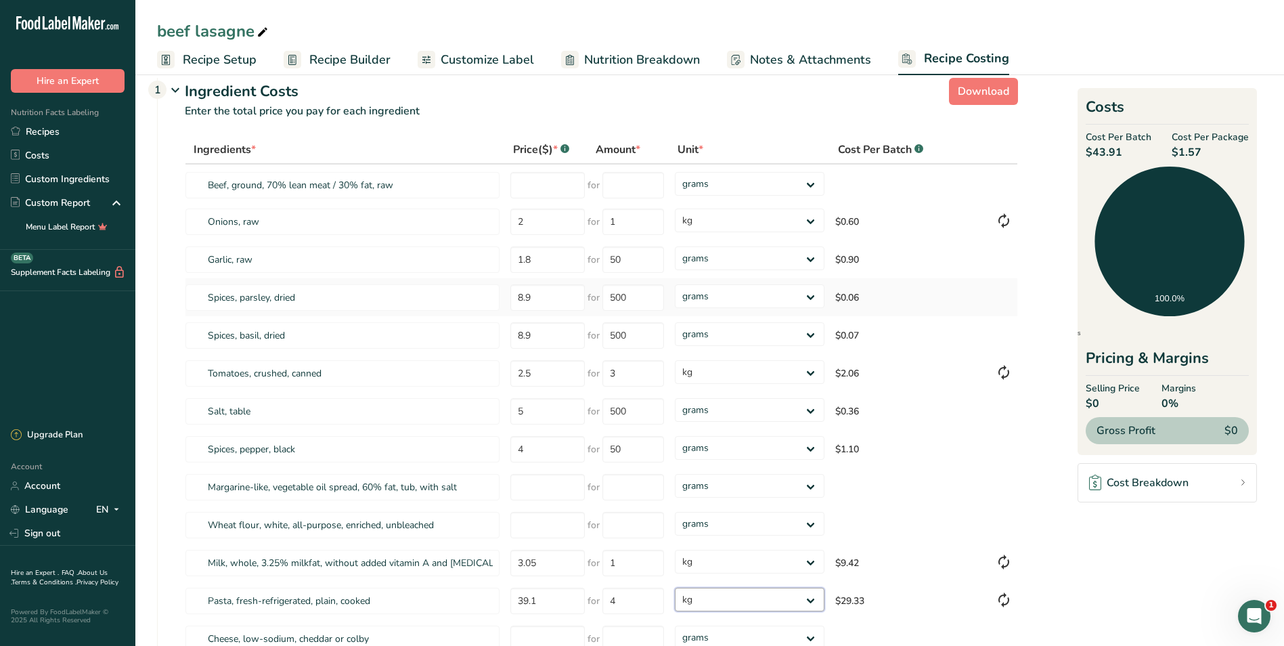
scroll to position [0, 0]
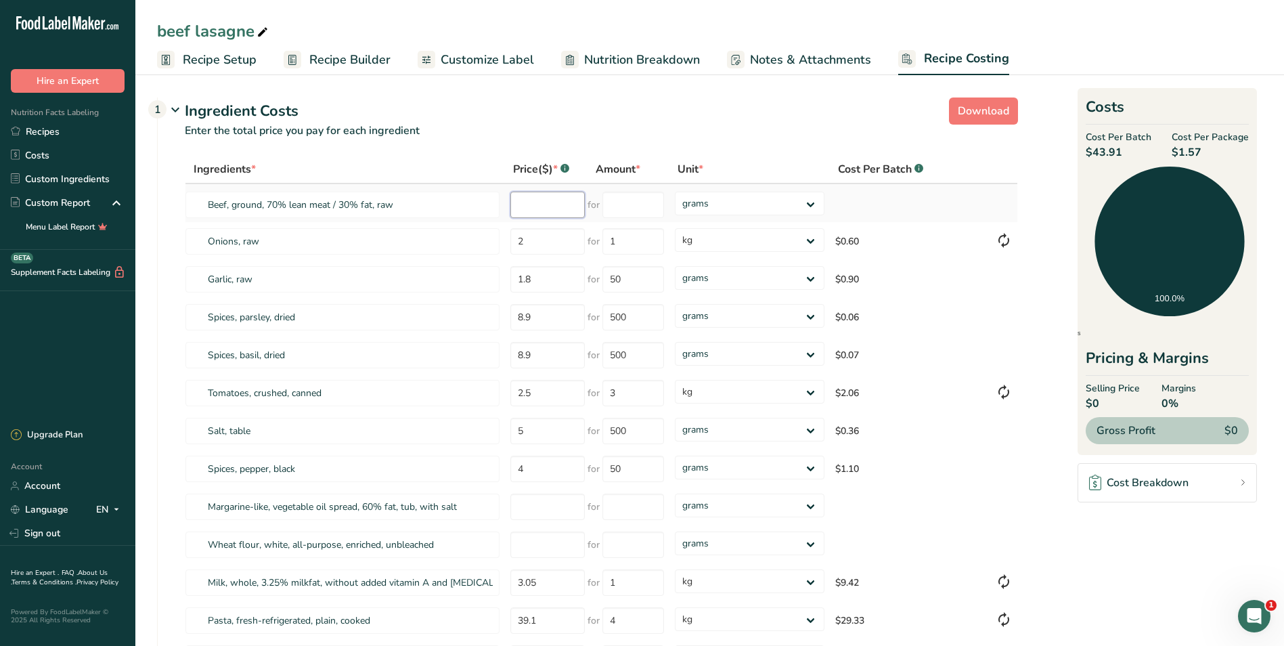
click at [540, 208] on input "number" at bounding box center [548, 205] width 74 height 26
click at [610, 207] on input "number" at bounding box center [634, 205] width 62 height 26
click at [572, 210] on input "17.90" at bounding box center [548, 205] width 74 height 26
type input "1"
type input "14.50"
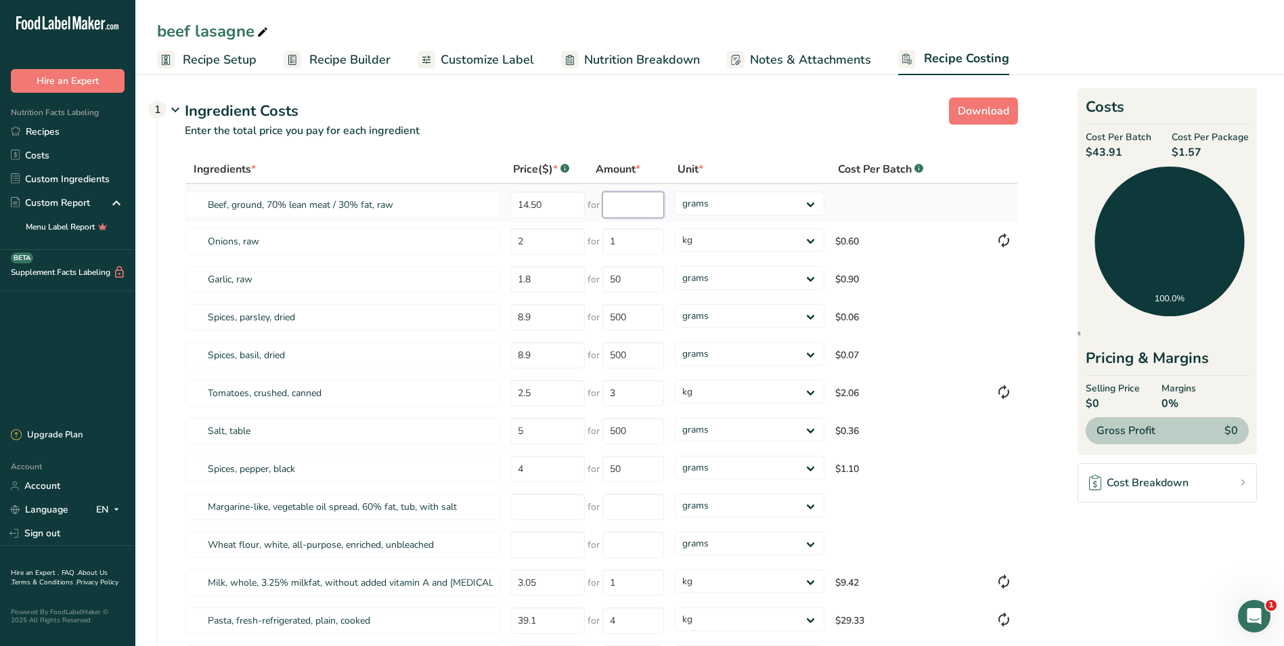
click at [618, 207] on input "number" at bounding box center [634, 205] width 62 height 26
type input "3"
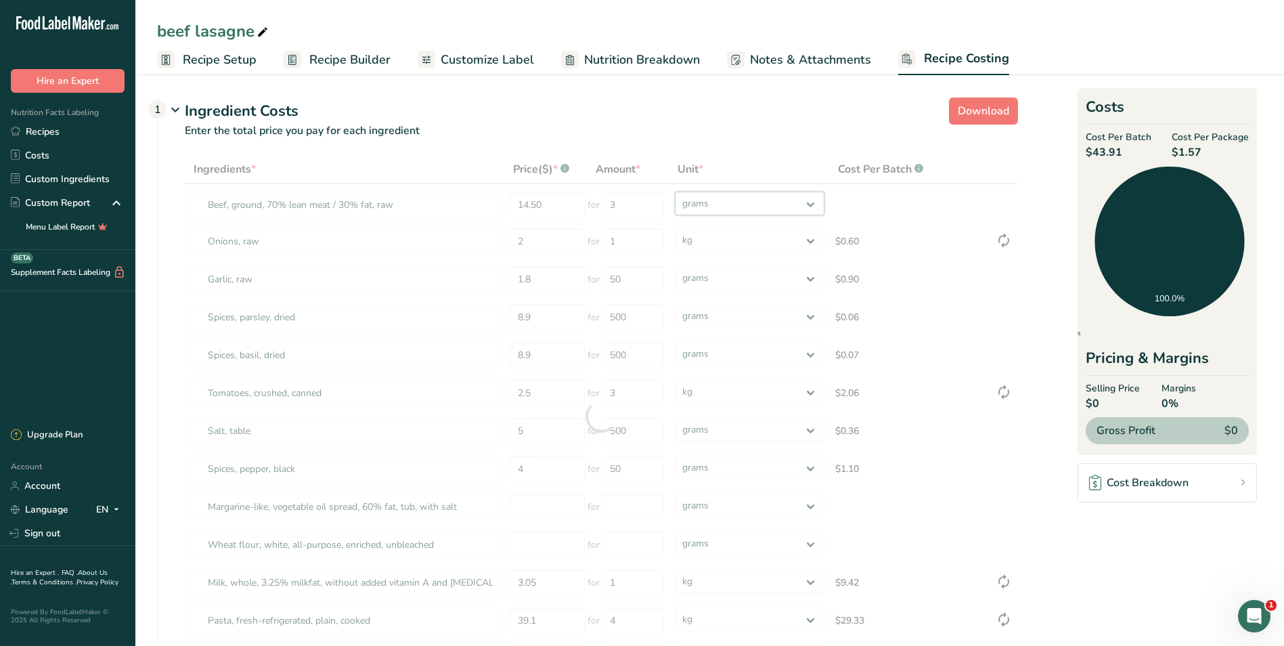
click at [813, 202] on div "Ingredients * Price($) * .a-a{fill:#347362;}.b-a{fill:#fff;} Amount * Unit * Co…" at bounding box center [602, 416] width 834 height 523
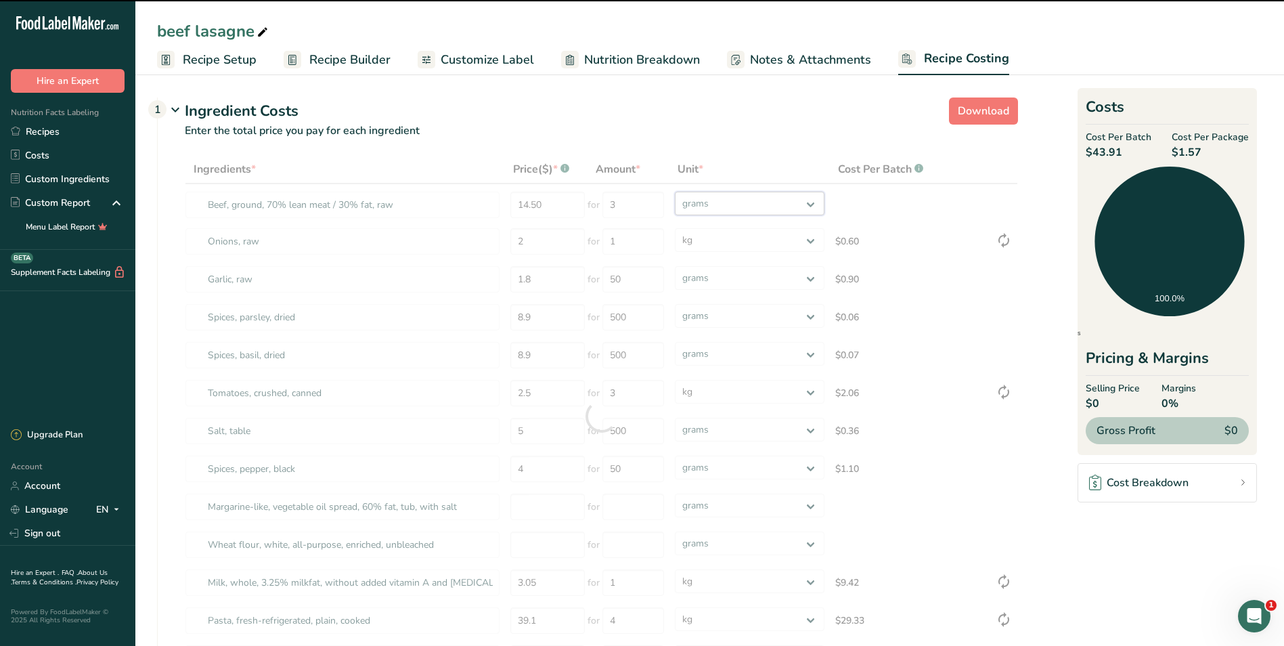
select select "1"
click at [675, 192] on select "grams kg mg mcg lb oz" at bounding box center [749, 204] width 149 height 24
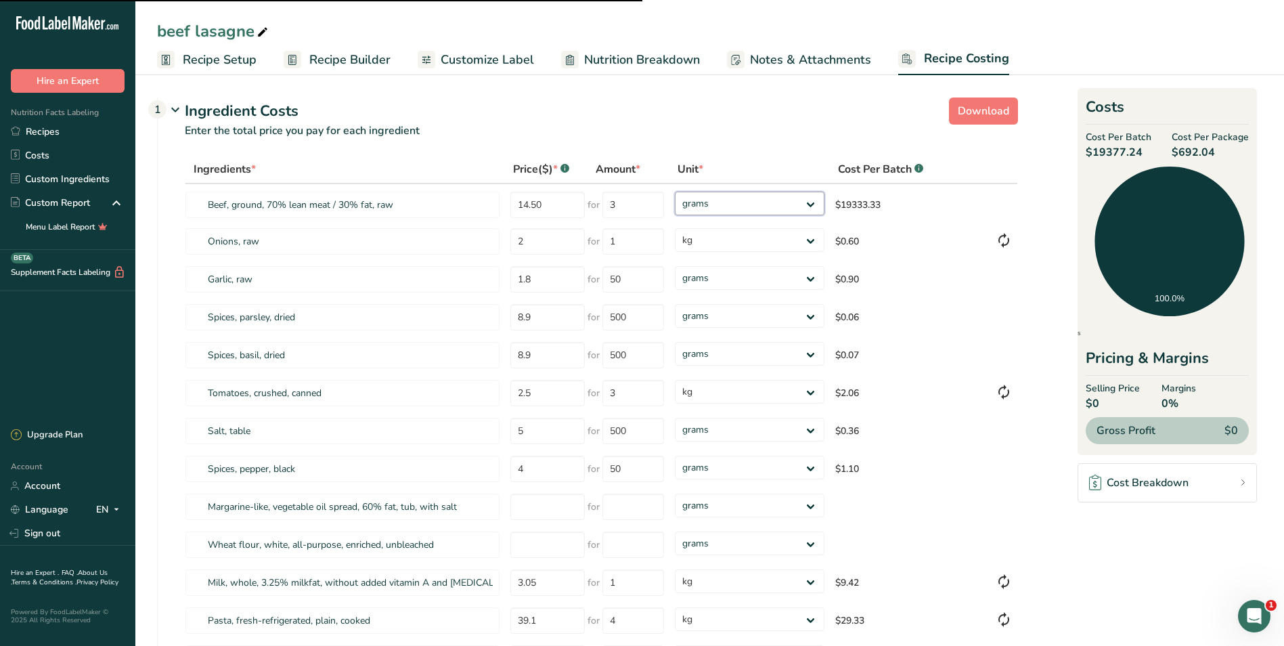
select select "1"
click at [525, 547] on input "number" at bounding box center [548, 545] width 74 height 26
click at [555, 541] on input "250" at bounding box center [548, 545] width 74 height 26
type input "2"
click at [521, 547] on input "number" at bounding box center [548, 545] width 74 height 26
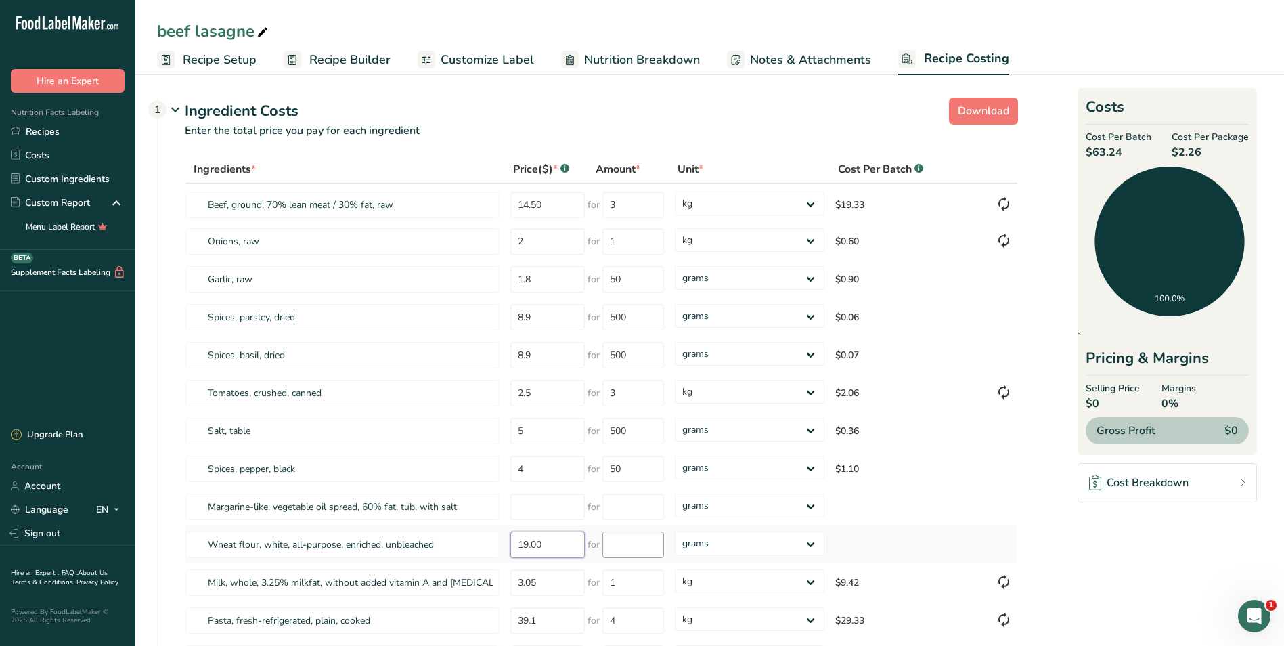
type input "19.00"
click at [643, 544] on input "number" at bounding box center [634, 545] width 62 height 26
type input "12"
click at [811, 542] on div "Ingredients * Price($) * .a-a{fill:#347362;}.b-a{fill:#fff;} Amount * Unit * Co…" at bounding box center [602, 416] width 834 height 523
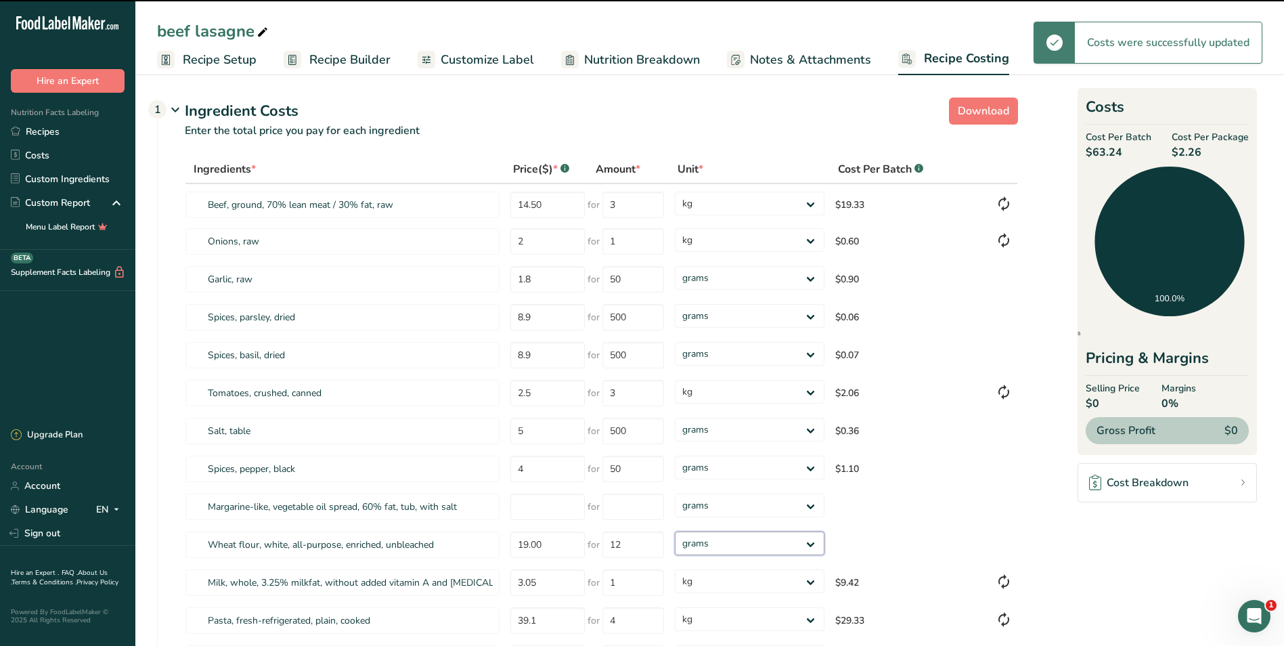
select select "1"
drag, startPoint x: 811, startPoint y: 542, endPoint x: 760, endPoint y: 529, distance: 52.4
click at [675, 532] on select "grams kg mg mcg lb oz" at bounding box center [749, 544] width 149 height 24
select select "1"
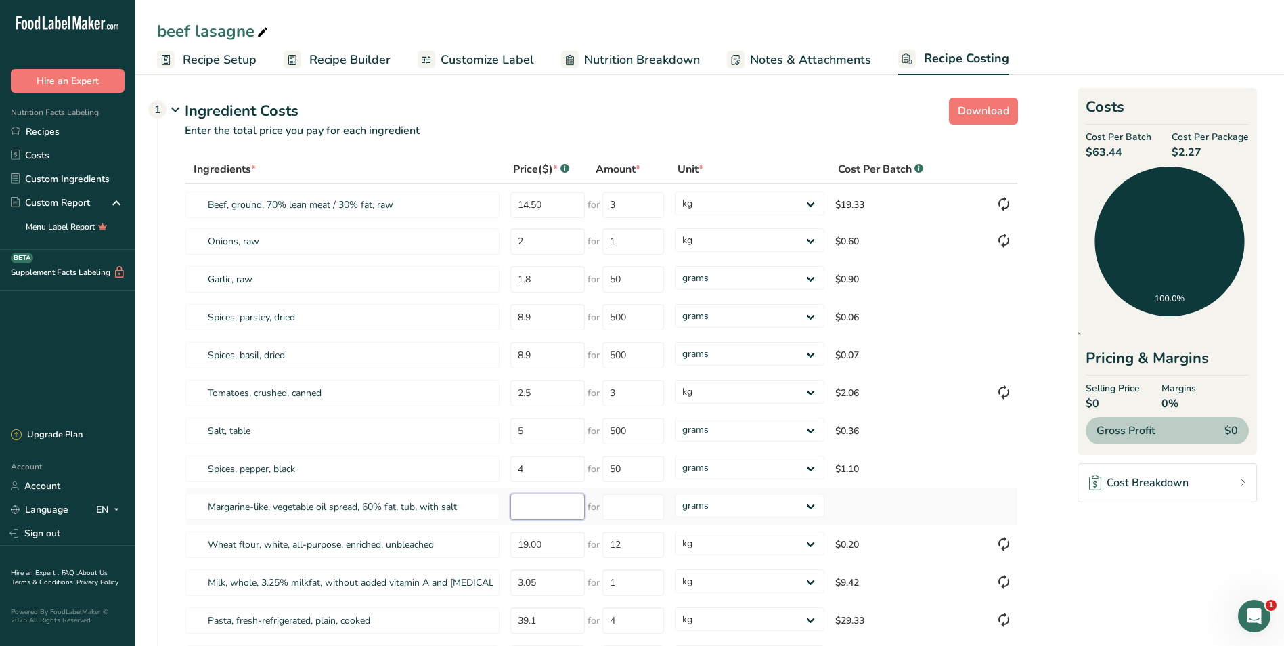
click at [548, 511] on input "number" at bounding box center [548, 507] width 74 height 26
type input "4.25"
click at [640, 504] on input "number" at bounding box center [634, 507] width 62 height 26
type input "1"
click at [812, 503] on div "Ingredients * Price($) * .a-a{fill:#347362;}.b-a{fill:#fff;} Amount * Unit * Co…" at bounding box center [602, 416] width 834 height 523
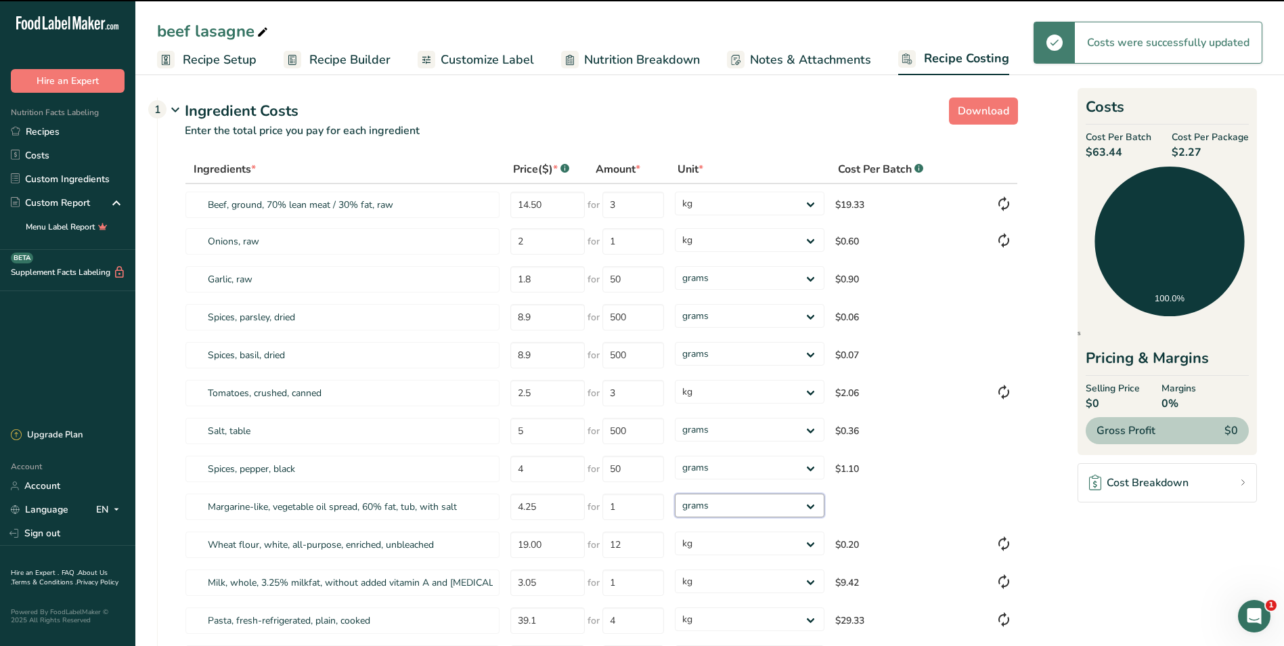
select select "1"
drag, startPoint x: 812, startPoint y: 503, endPoint x: 787, endPoint y: 519, distance: 29.3
click at [675, 494] on select "grams kg mg mcg lb oz" at bounding box center [749, 506] width 149 height 24
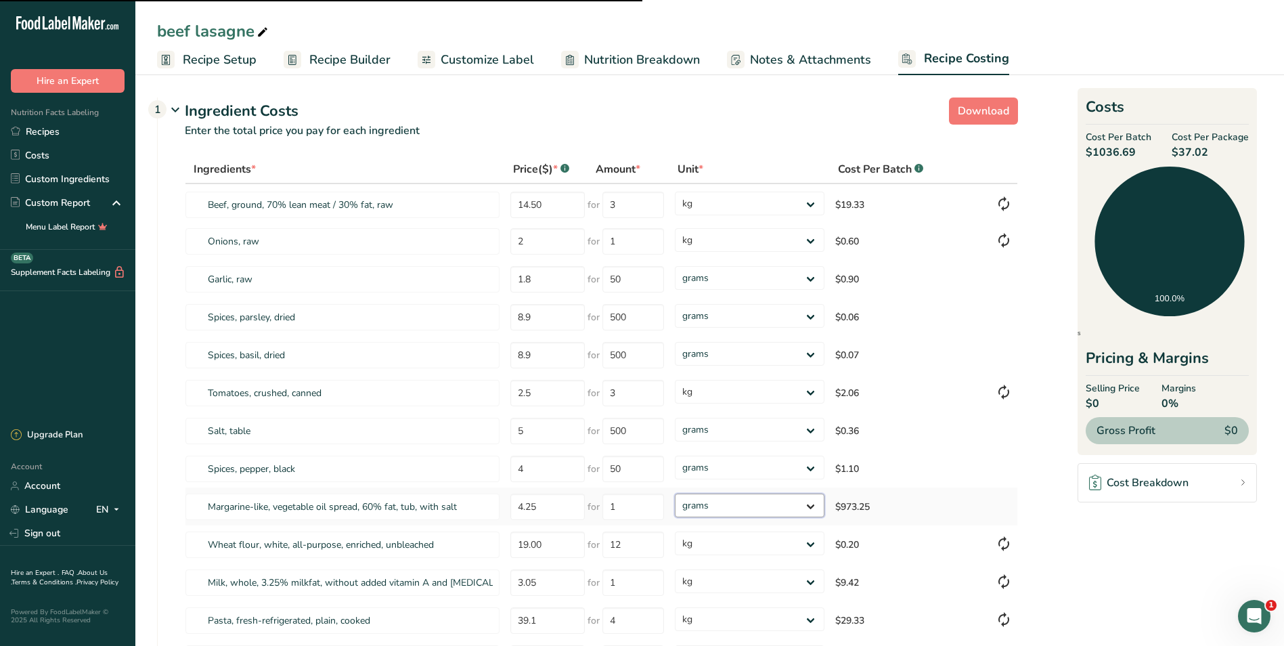
select select "1"
click at [811, 506] on select "grams kg mg mcg lb oz" at bounding box center [749, 506] width 149 height 24
click at [948, 453] on td "$1.10" at bounding box center [910, 469] width 160 height 38
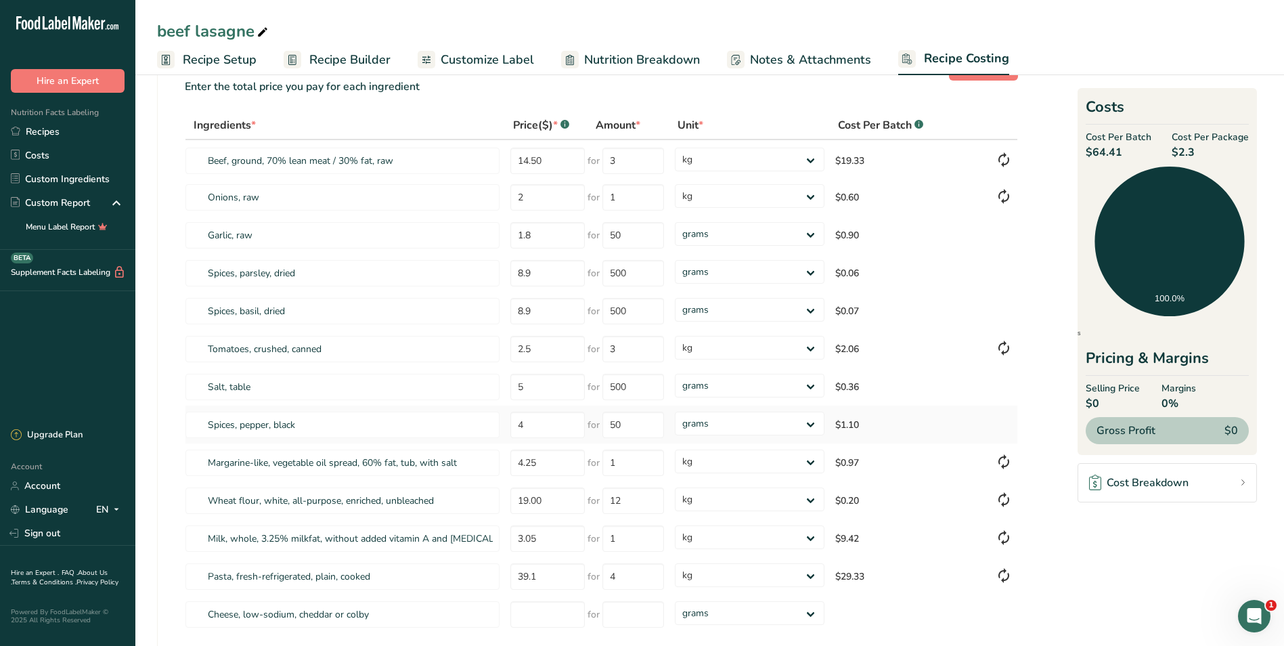
scroll to position [68, 0]
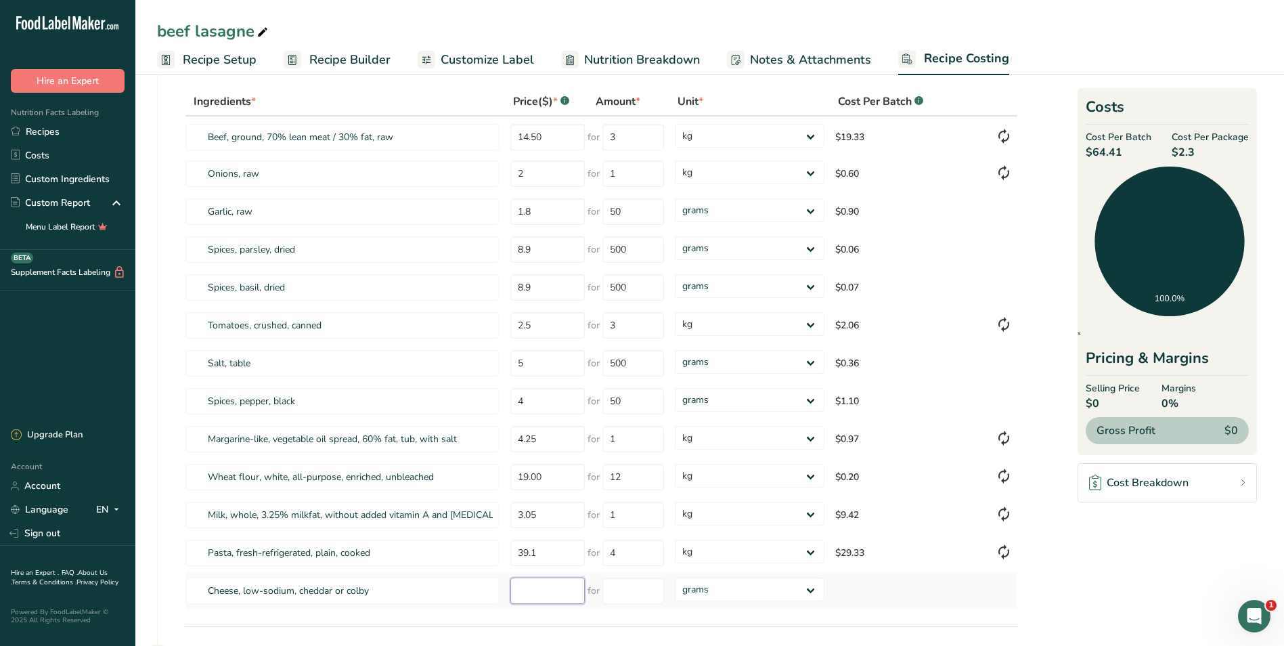
click at [554, 597] on input "number" at bounding box center [548, 591] width 74 height 26
type input "25.00"
click at [631, 594] on input "number" at bounding box center [634, 591] width 62 height 26
type input "2"
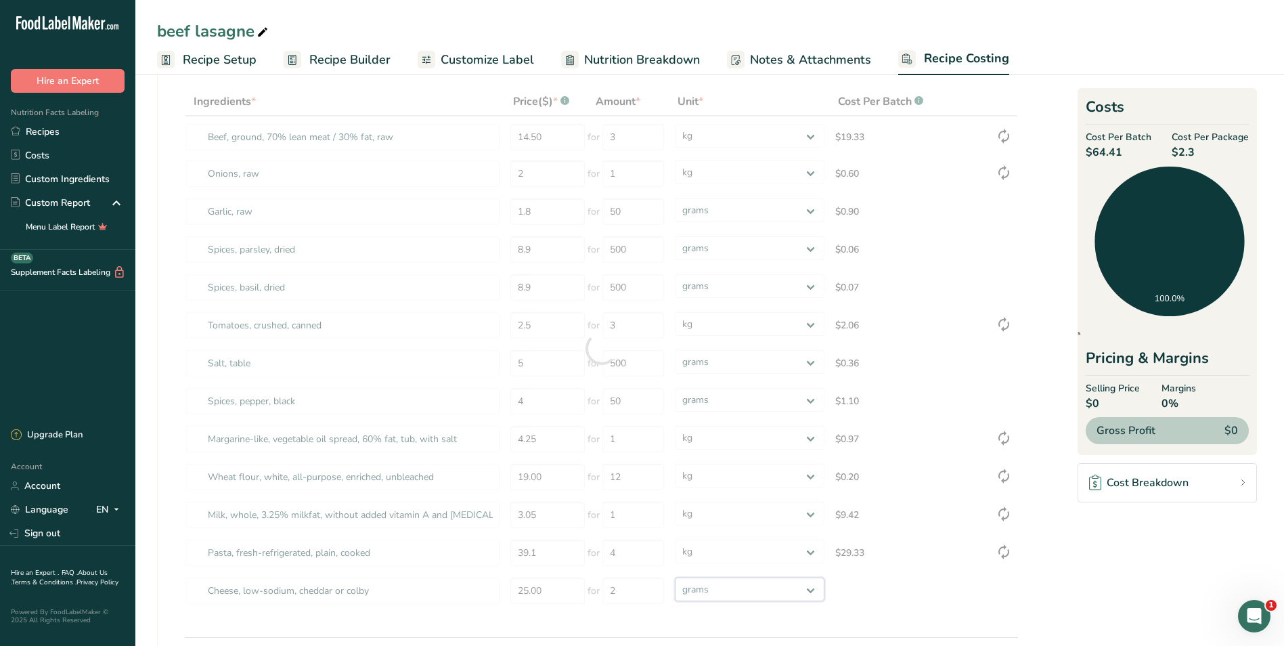
click at [810, 588] on div "Ingredients * Price($) * .a-a{fill:#347362;}.b-a{fill:#fff;} Amount * Unit * Co…" at bounding box center [602, 348] width 834 height 523
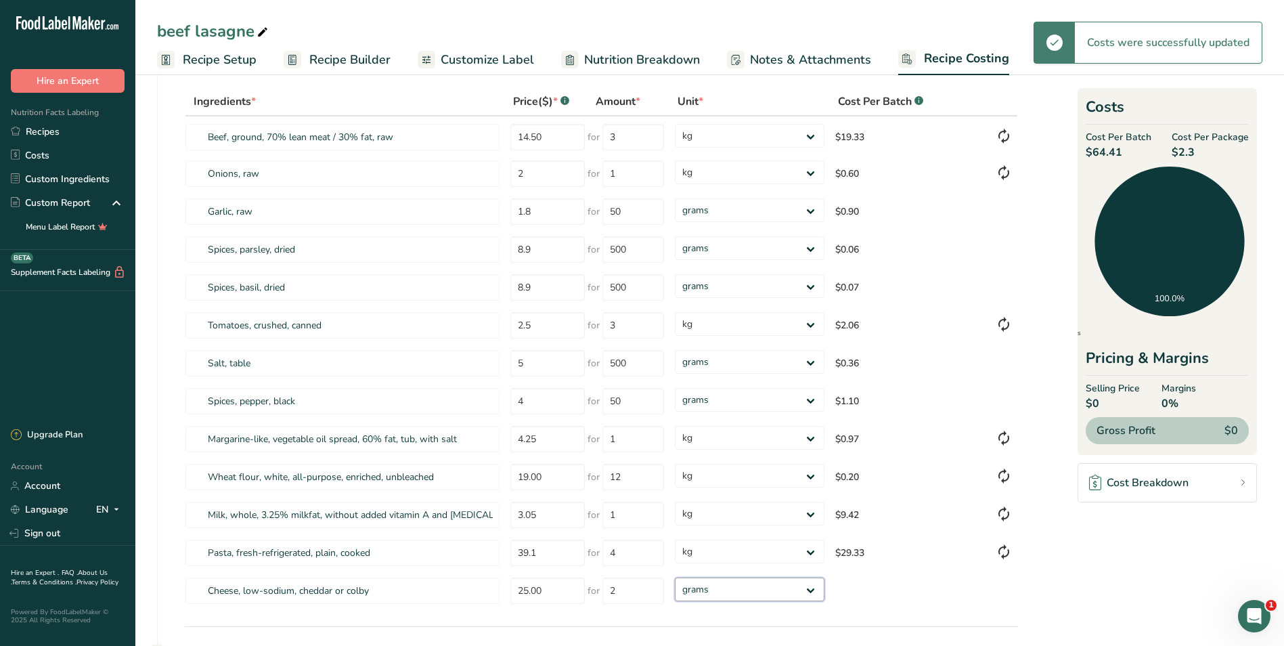
select select "1"
click at [675, 578] on select "grams kg mg mcg lb oz" at bounding box center [749, 590] width 149 height 24
select select "1"
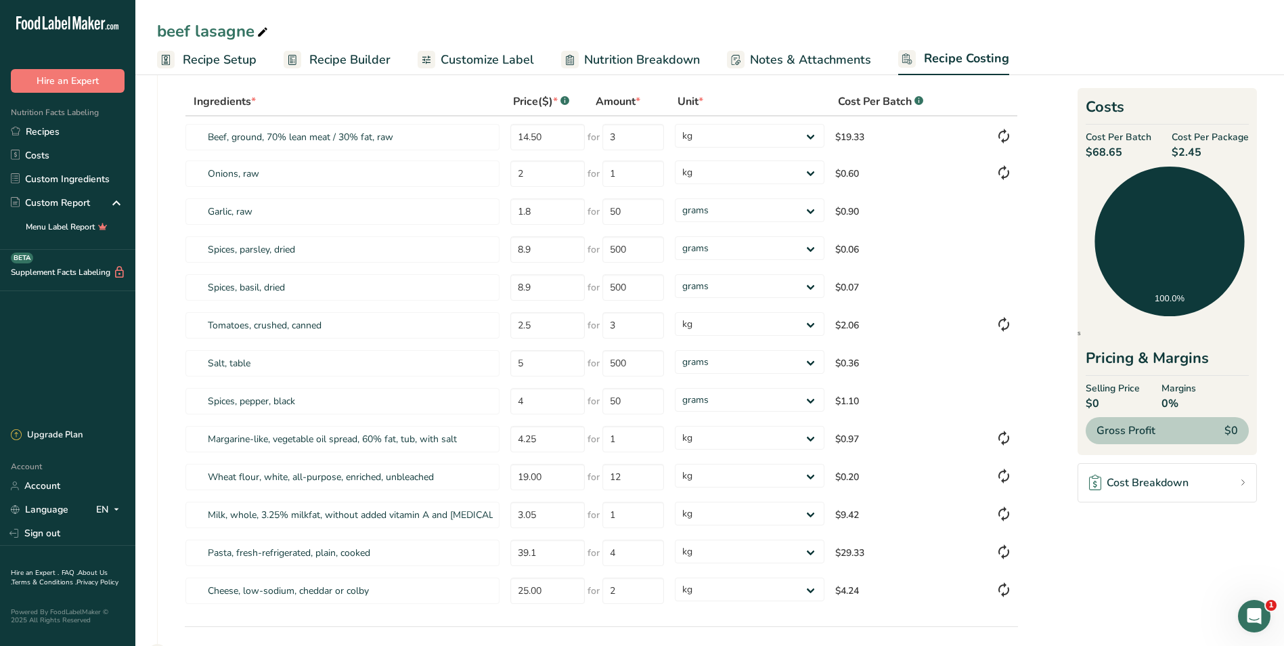
click at [244, 56] on span "Recipe Setup" at bounding box center [220, 60] width 74 height 18
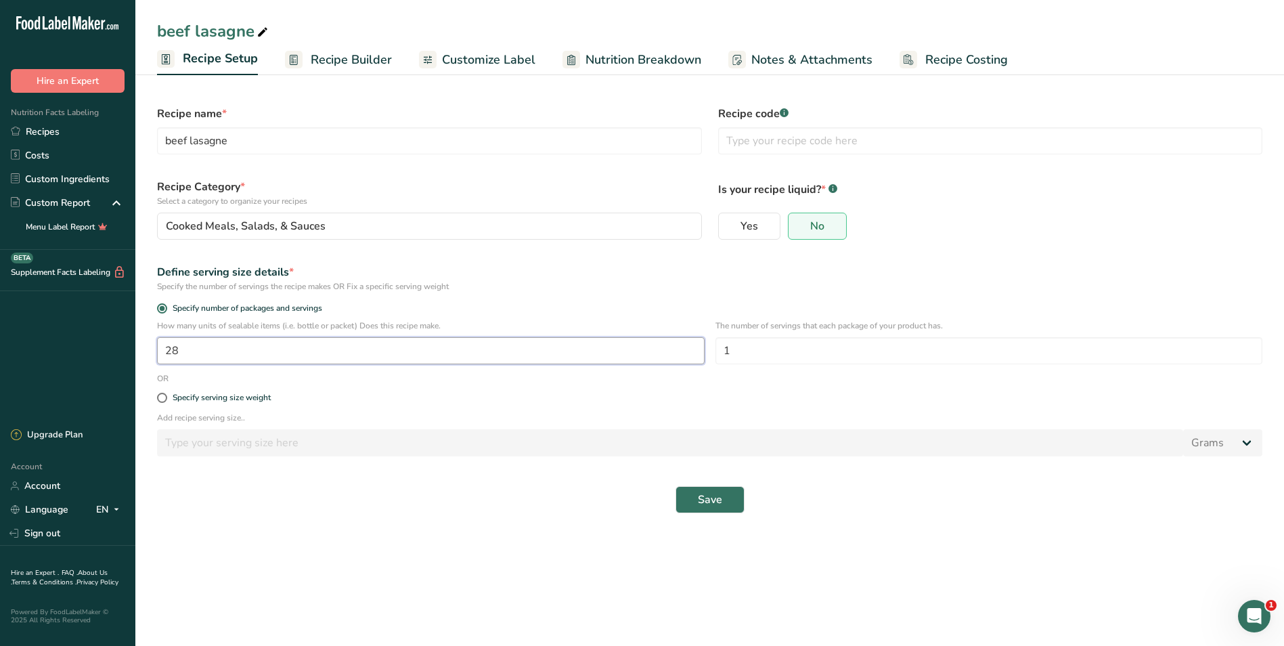
click at [188, 347] on input "28" at bounding box center [431, 350] width 548 height 27
type input "1"
type input "30"
click at [711, 494] on span "Save" at bounding box center [710, 500] width 24 height 16
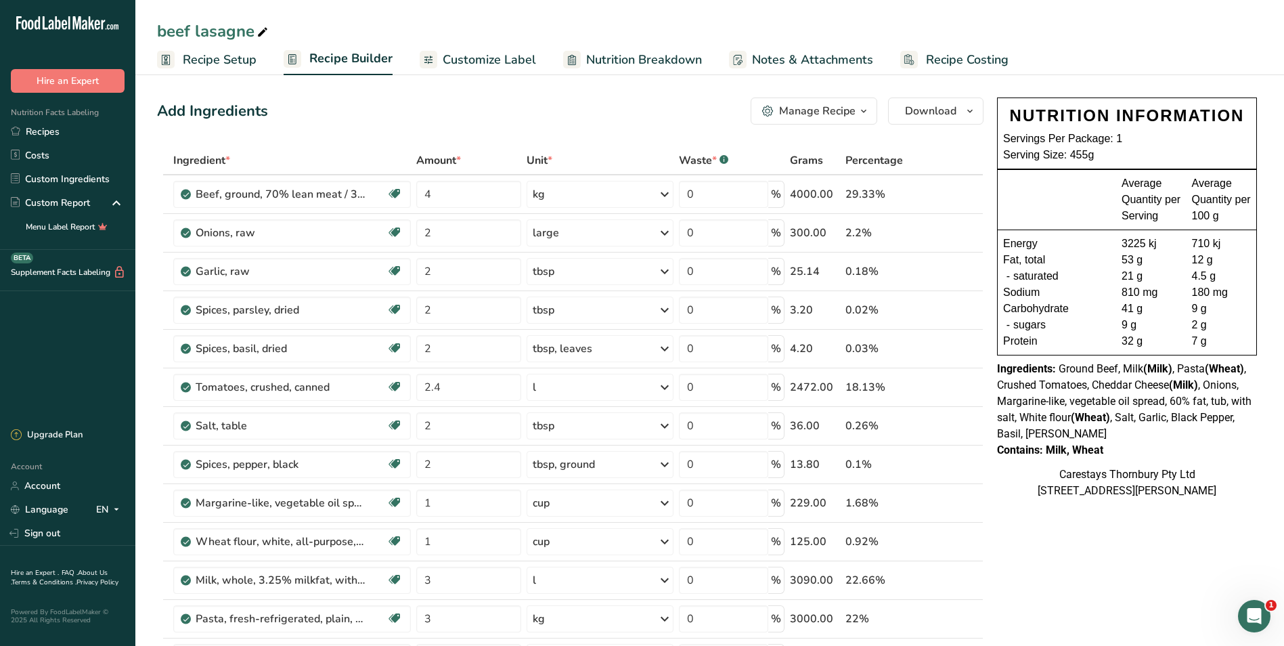
click at [971, 58] on span "Recipe Costing" at bounding box center [967, 60] width 83 height 18
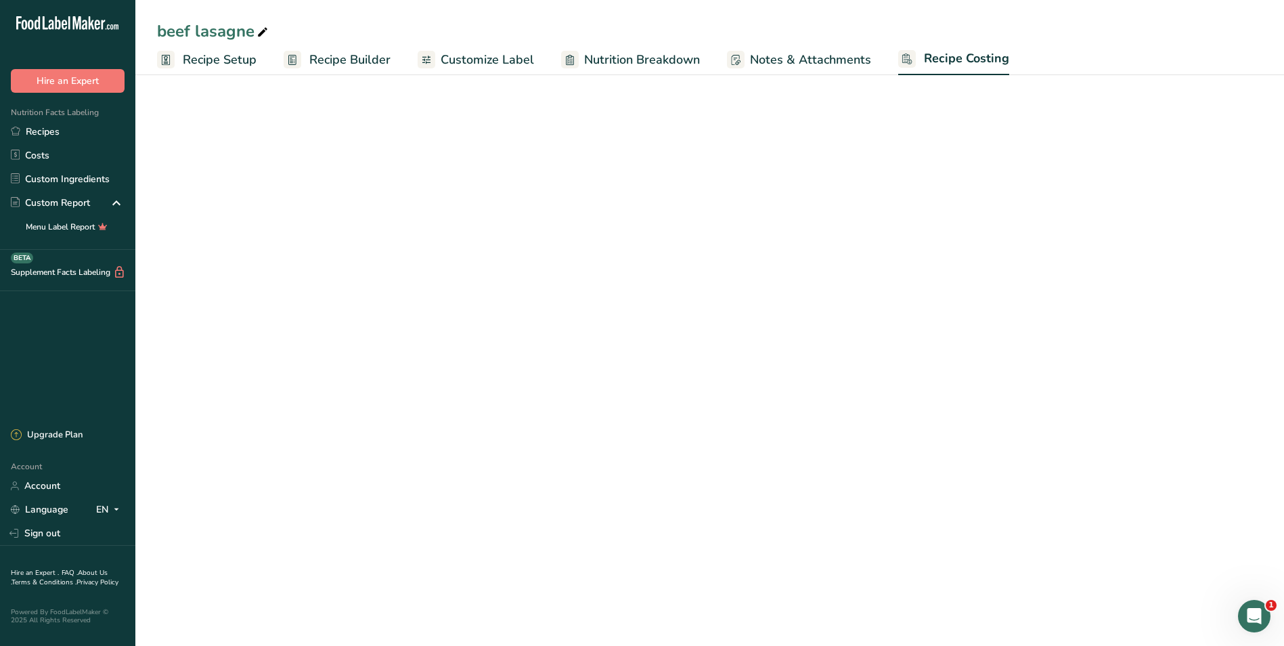
select select "1"
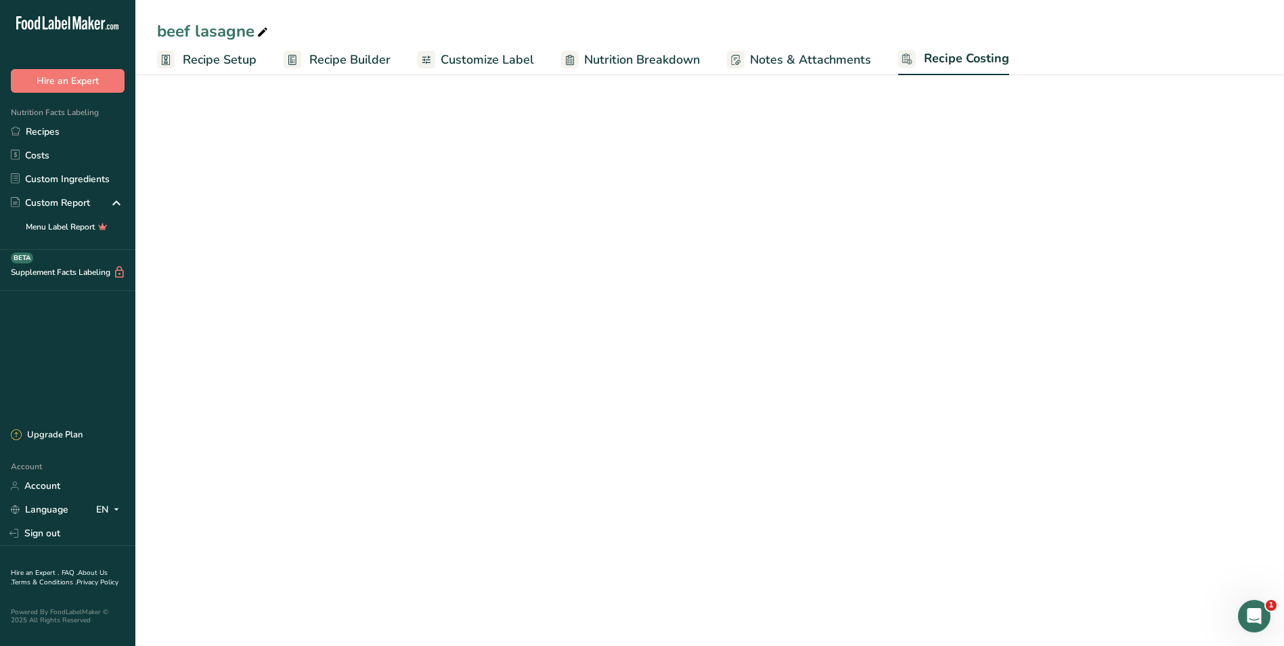
select select "1"
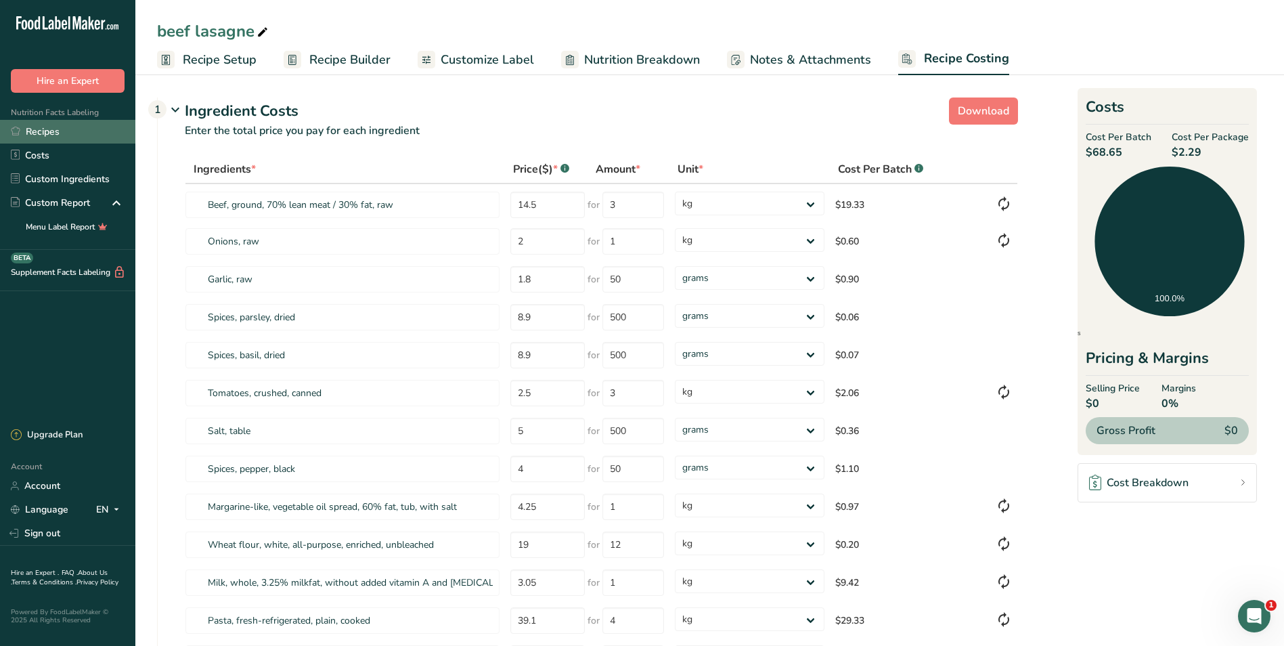
click at [66, 131] on link "Recipes" at bounding box center [67, 132] width 135 height 24
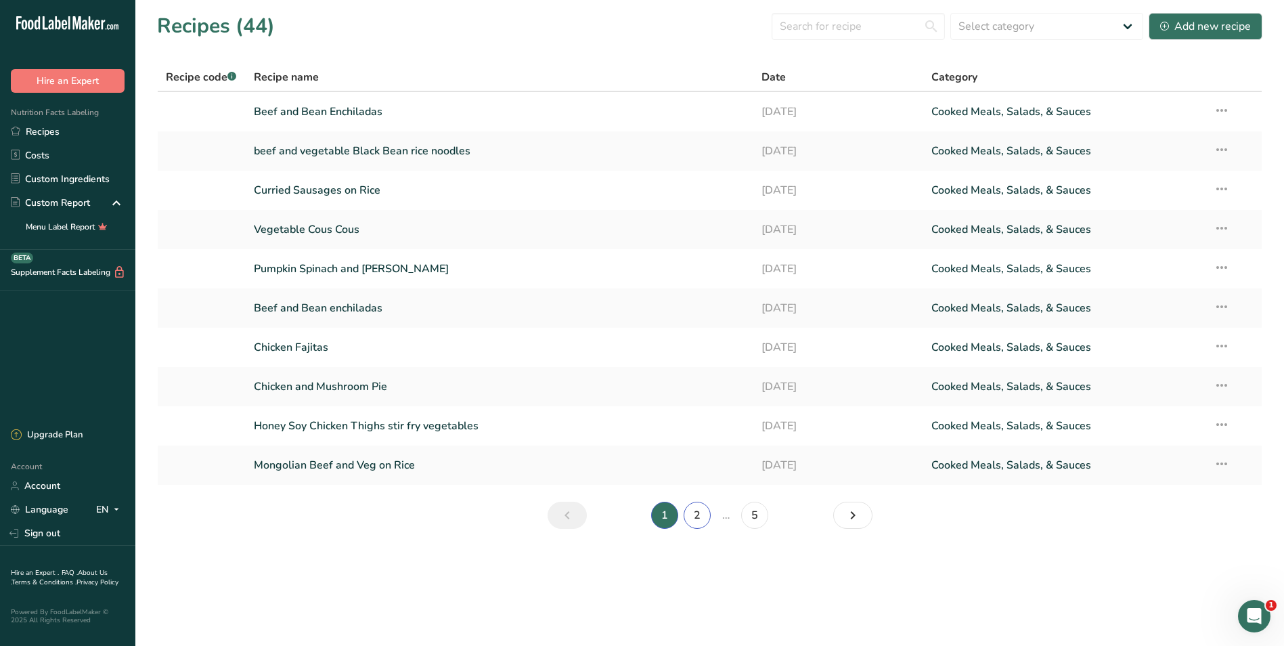
click at [700, 515] on link "2" at bounding box center [697, 515] width 27 height 27
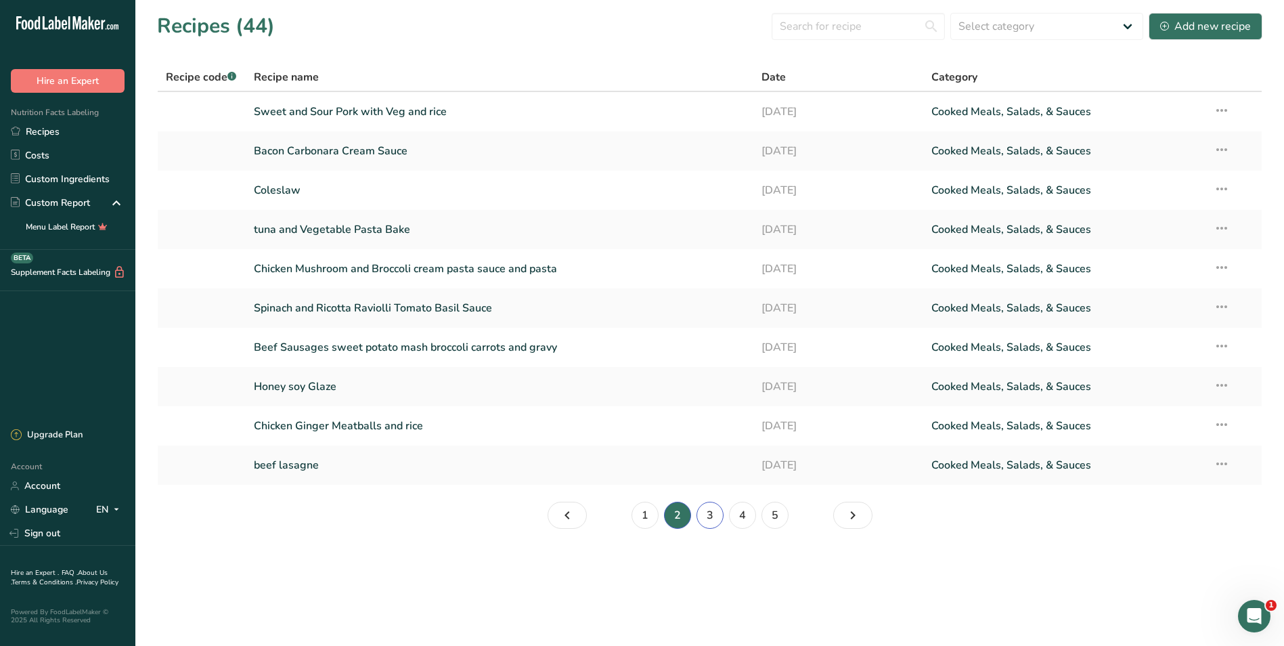
click at [706, 512] on link "3" at bounding box center [710, 515] width 27 height 27
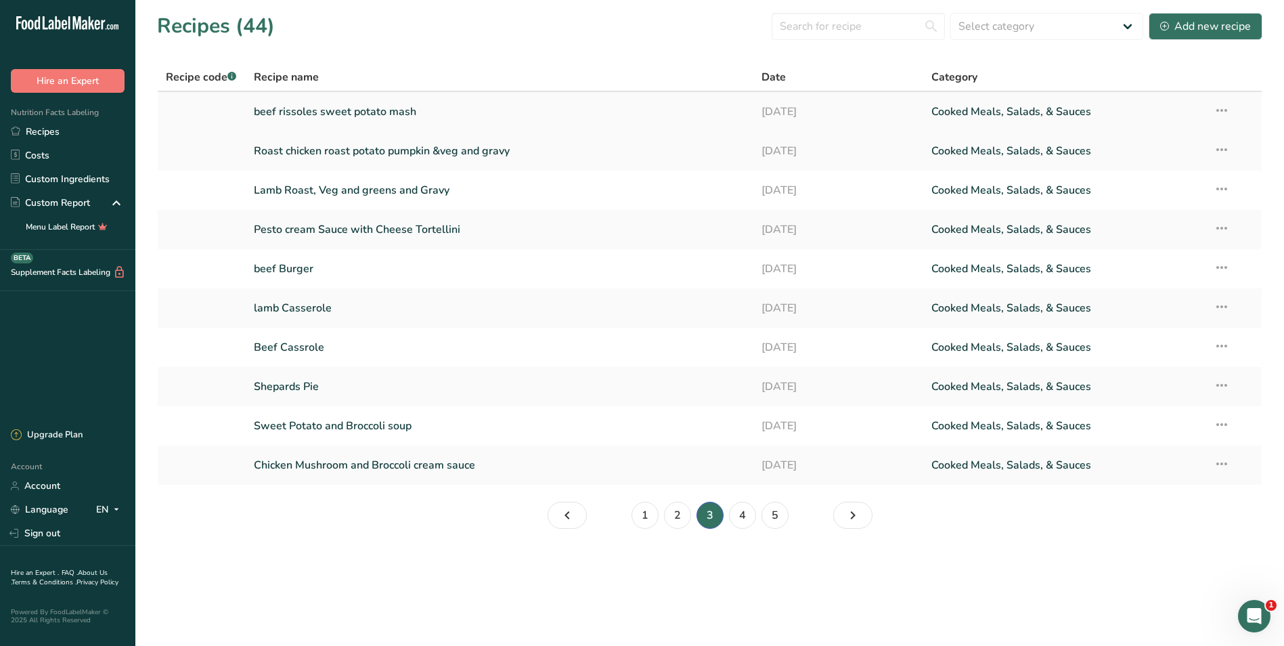
click at [359, 111] on link "beef rissoles sweet potato mash" at bounding box center [500, 112] width 492 height 28
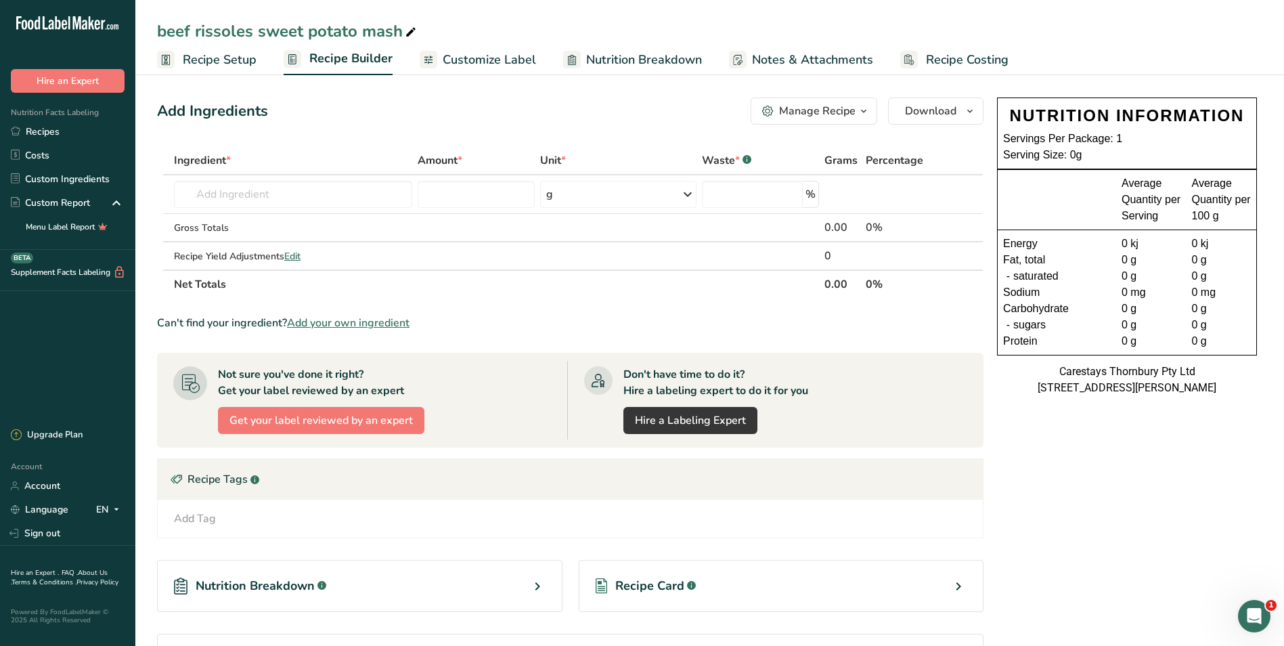
click at [409, 30] on icon at bounding box center [411, 32] width 12 height 19
type input "beef rissoles sweet potato mash peas corn and gravy"
click at [205, 196] on input "text" at bounding box center [293, 194] width 238 height 27
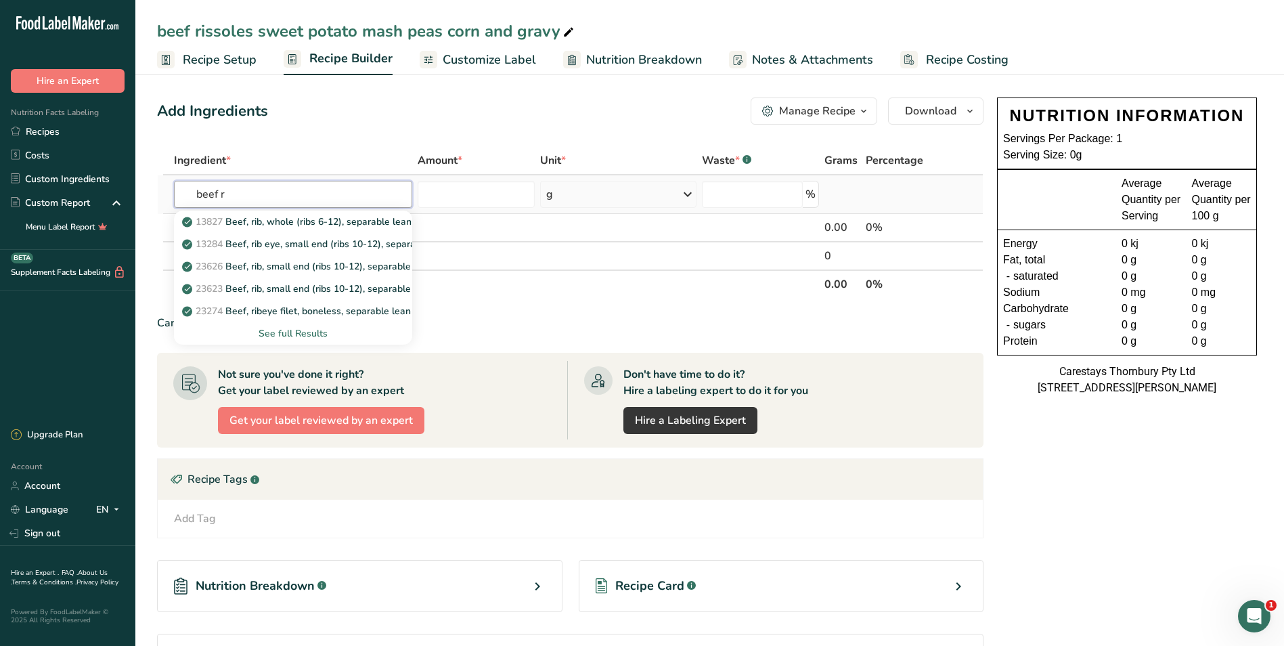
type input "beef r"
click at [293, 331] on div "See full Results" at bounding box center [293, 333] width 217 height 14
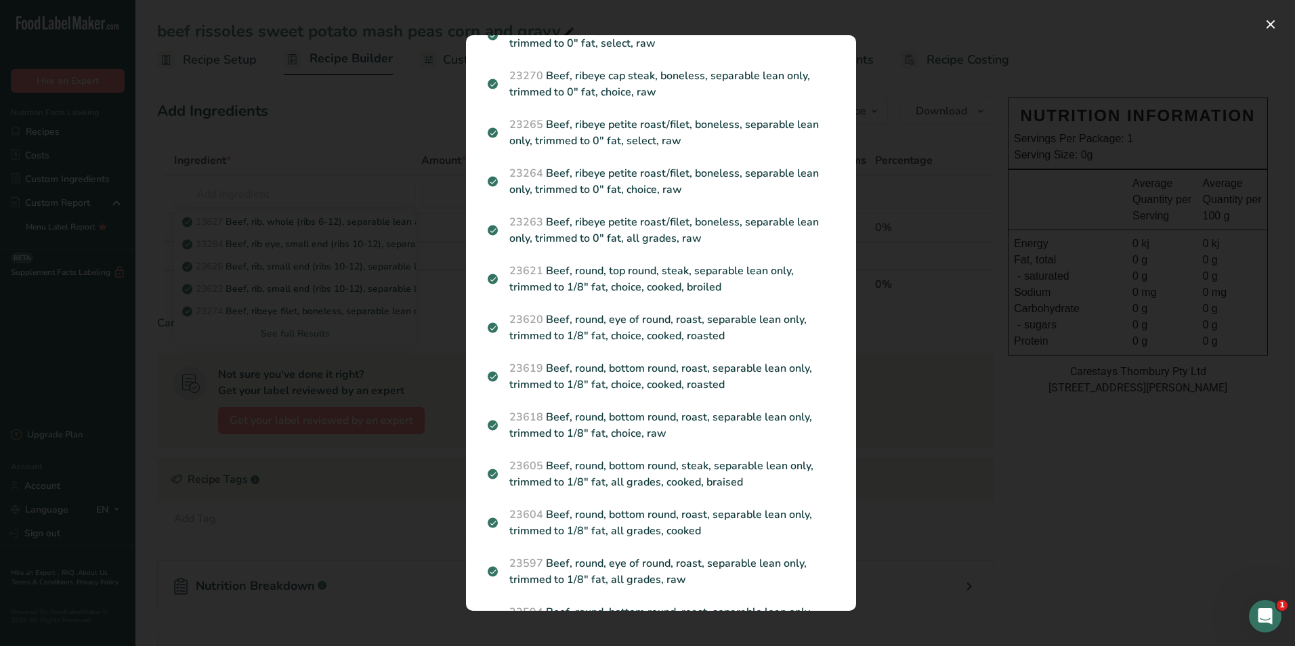
scroll to position [135, 0]
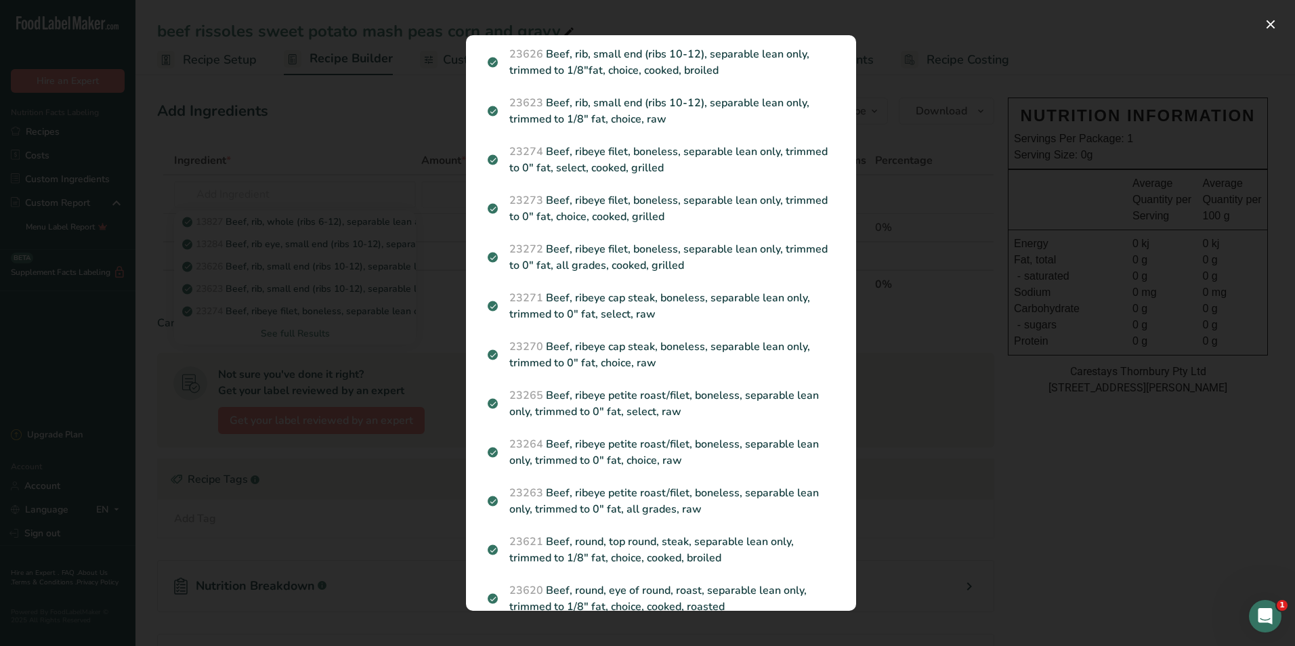
click at [267, 189] on div "Search results modal" at bounding box center [647, 323] width 1295 height 646
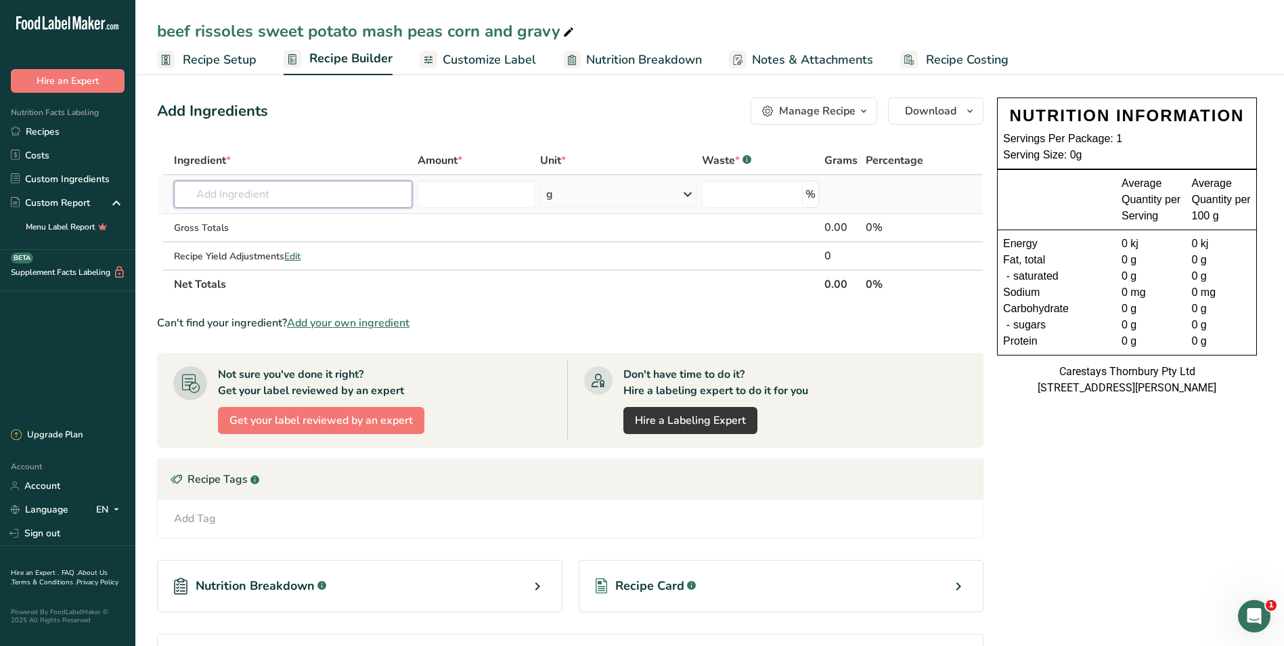
click at [267, 190] on input "text" at bounding box center [293, 194] width 238 height 27
type input "beef rissoles"
click at [471, 198] on input "number" at bounding box center [476, 194] width 116 height 27
click at [689, 192] on icon at bounding box center [688, 194] width 16 height 24
click at [583, 298] on div "See more" at bounding box center [605, 302] width 114 height 14
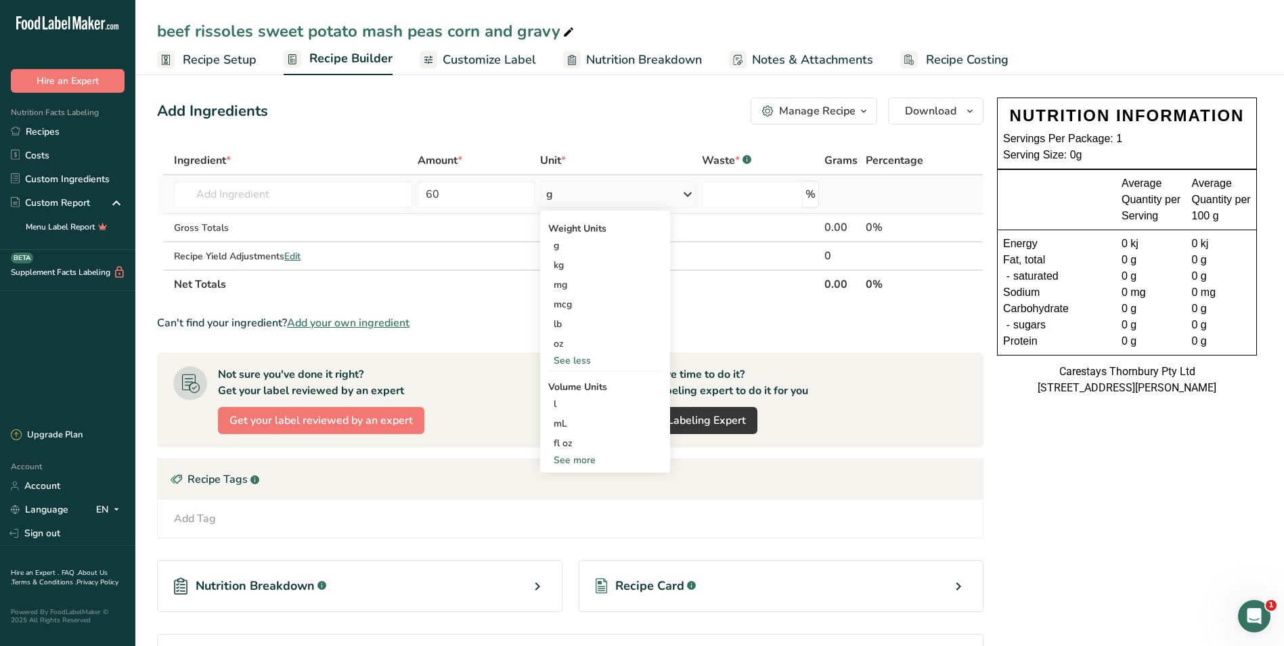
click at [569, 457] on div "See more" at bounding box center [605, 460] width 114 height 14
click at [452, 196] on input "60" at bounding box center [476, 194] width 116 height 27
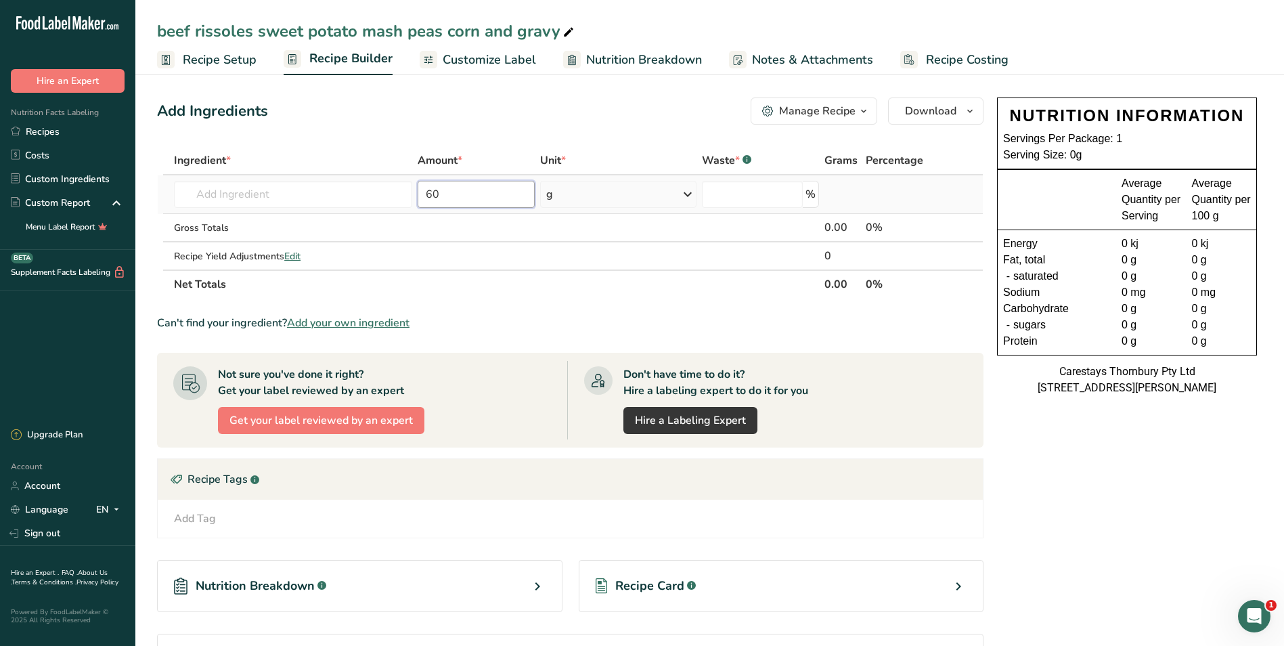
type input "6"
click at [464, 196] on input "7.10" at bounding box center [476, 194] width 116 height 27
type input "7"
click at [689, 193] on icon at bounding box center [688, 194] width 16 height 24
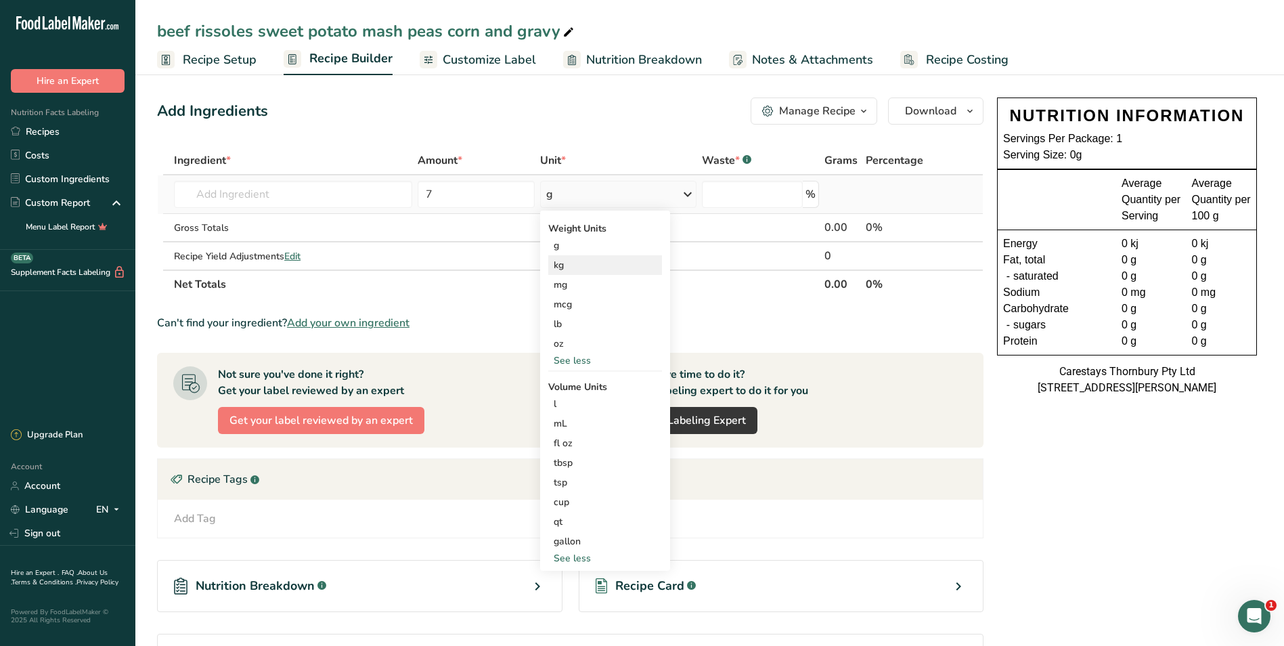
click at [585, 261] on div "kg" at bounding box center [605, 265] width 114 height 20
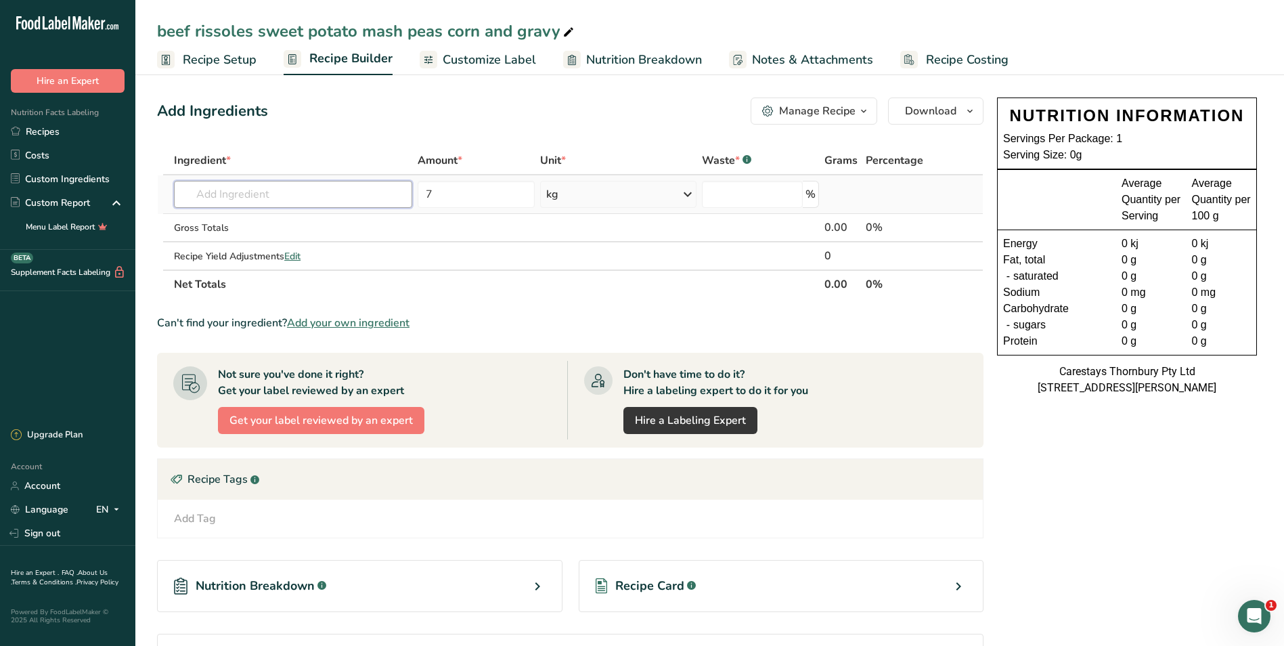
click at [246, 196] on input "text" at bounding box center [293, 194] width 238 height 27
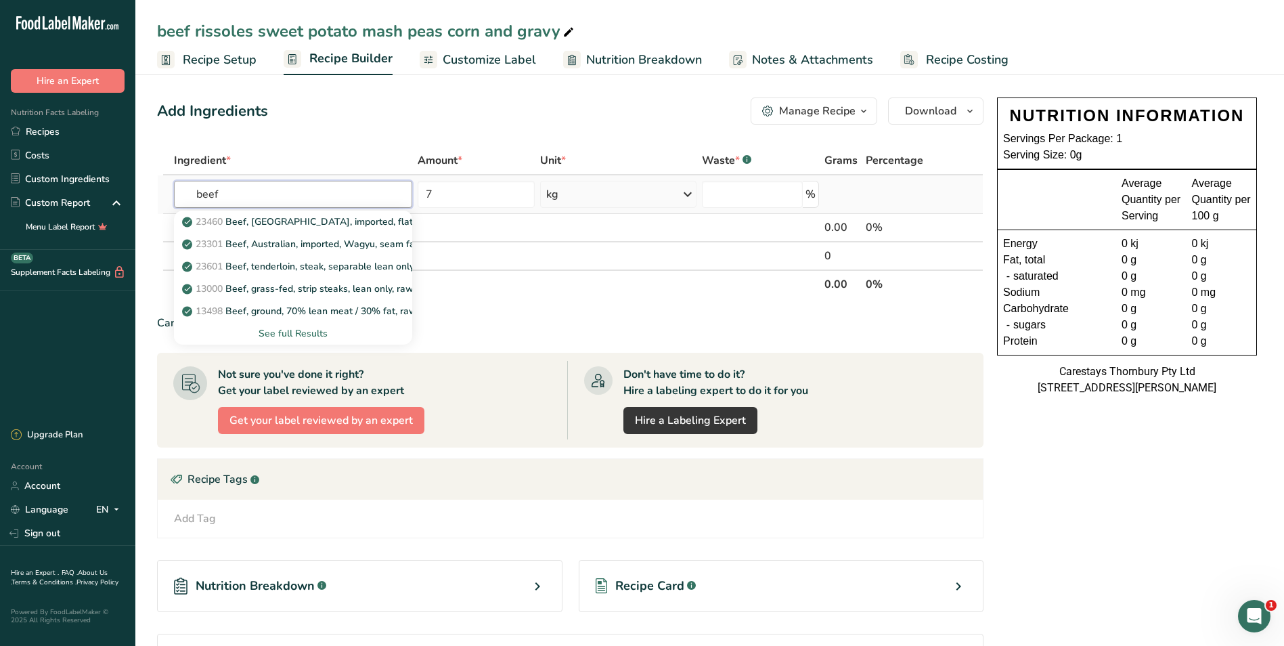
type input "beef"
click at [321, 332] on div "See full Results" at bounding box center [293, 333] width 217 height 14
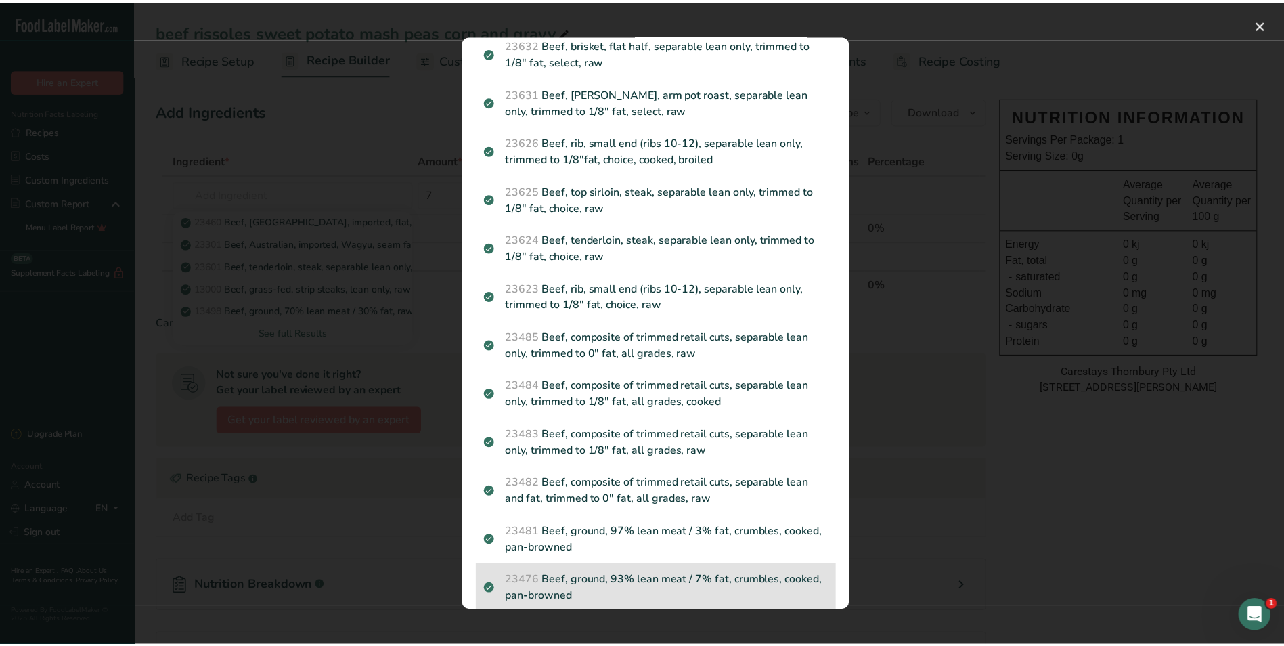
scroll to position [1261, 0]
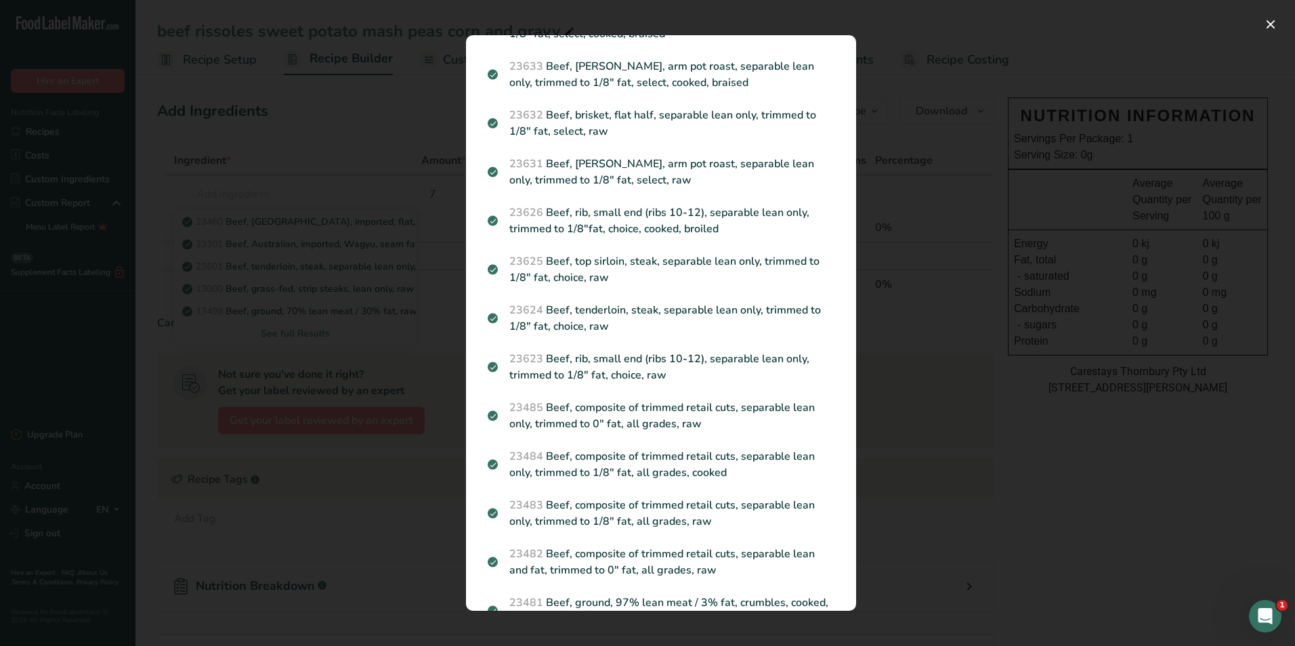
click at [175, 426] on div "Search results modal" at bounding box center [647, 323] width 1295 height 646
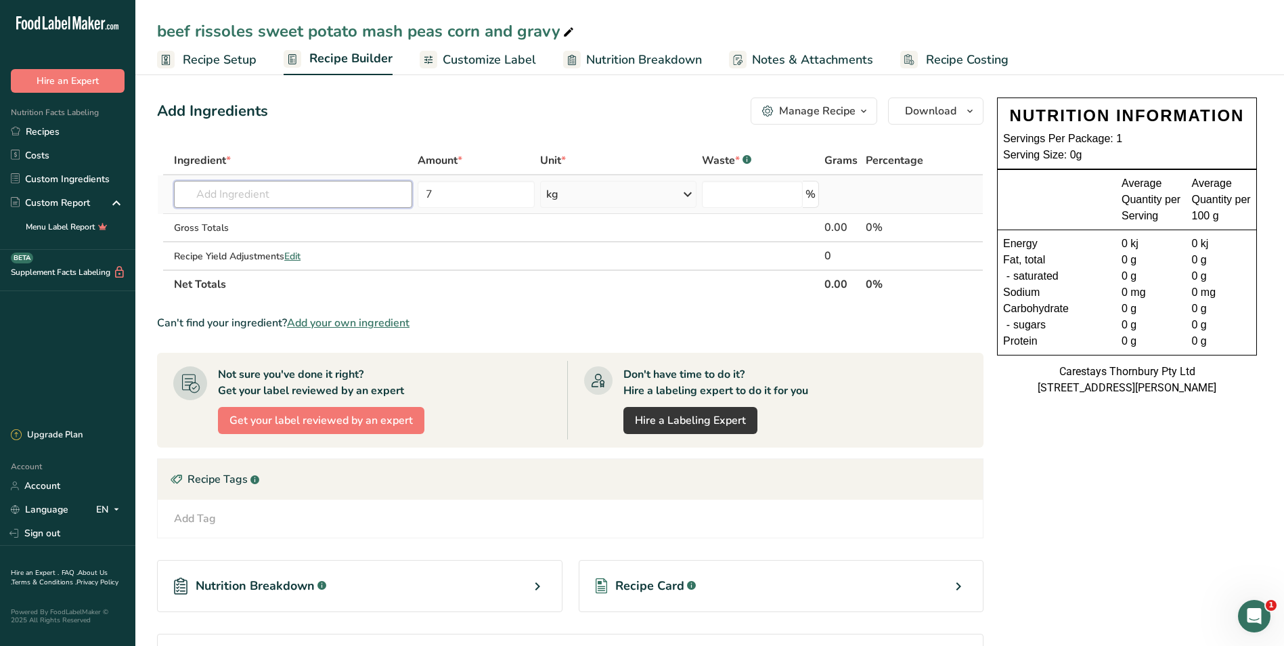
click at [201, 194] on input "text" at bounding box center [293, 194] width 238 height 27
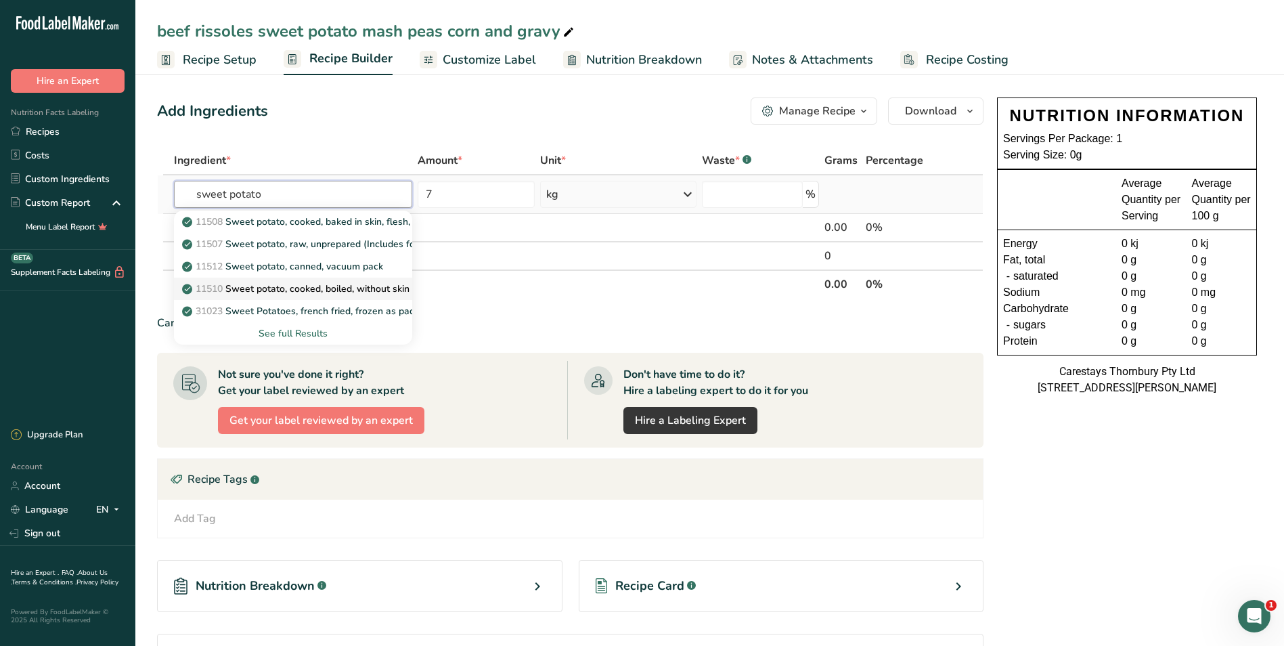
type input "sweet potato"
click at [305, 288] on p "11510 Sweet potato, cooked, boiled, without skin" at bounding box center [297, 289] width 225 height 14
type input "Sweet potato, cooked, boiled, without skin"
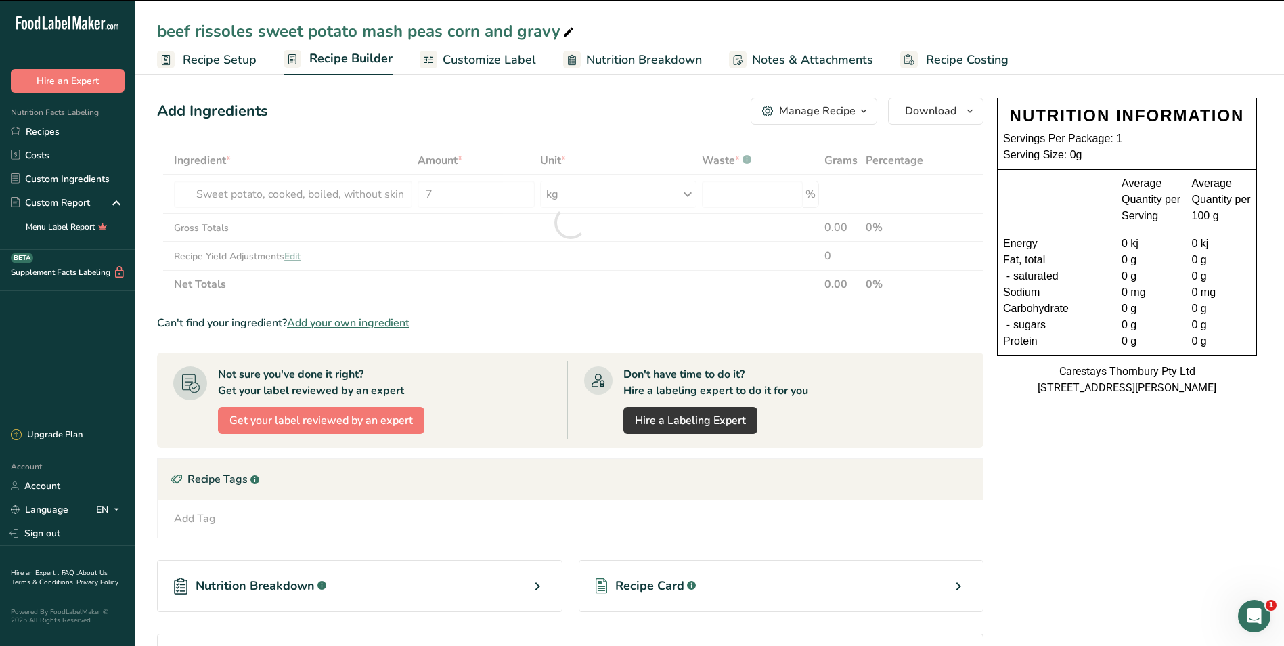
type input "0"
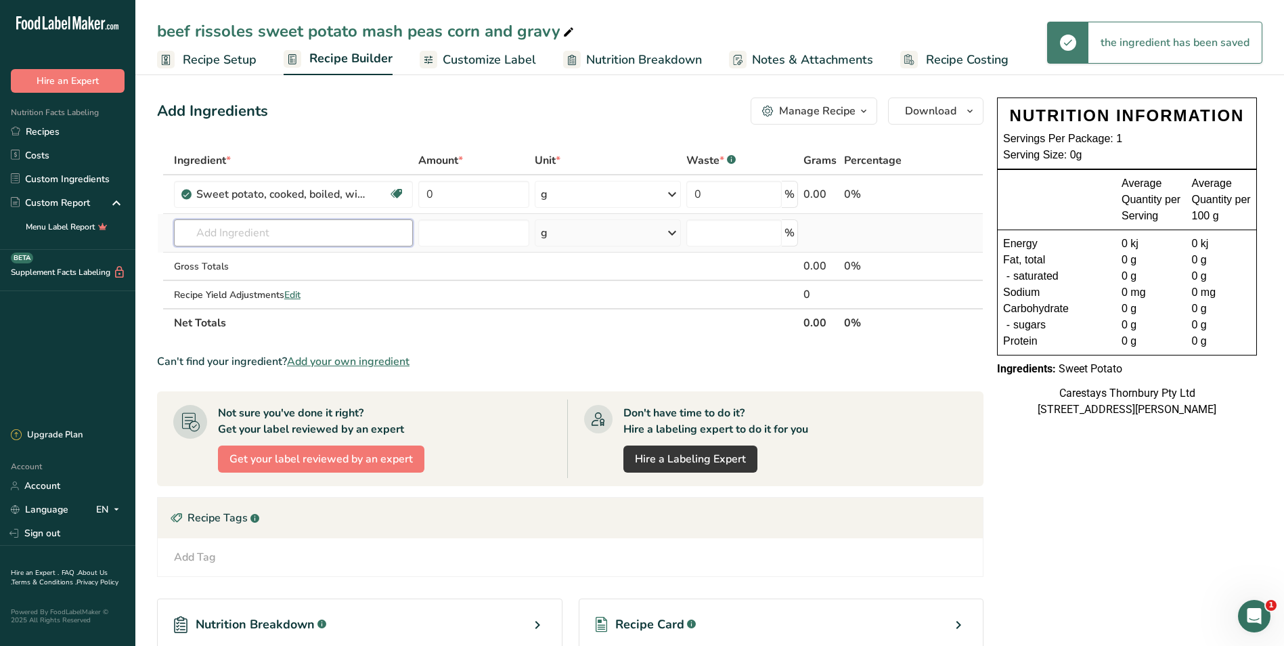
click at [207, 235] on input "text" at bounding box center [294, 232] width 240 height 27
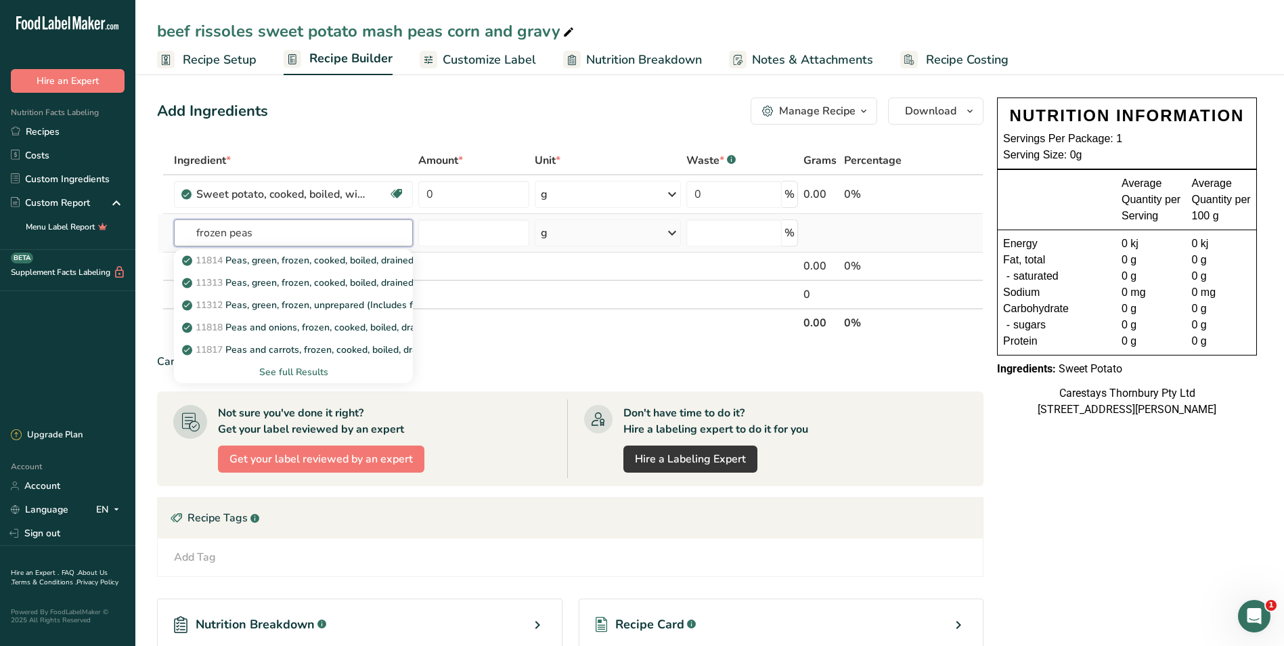
type input "frozen peas"
click at [301, 370] on div "See full Results" at bounding box center [294, 372] width 218 height 14
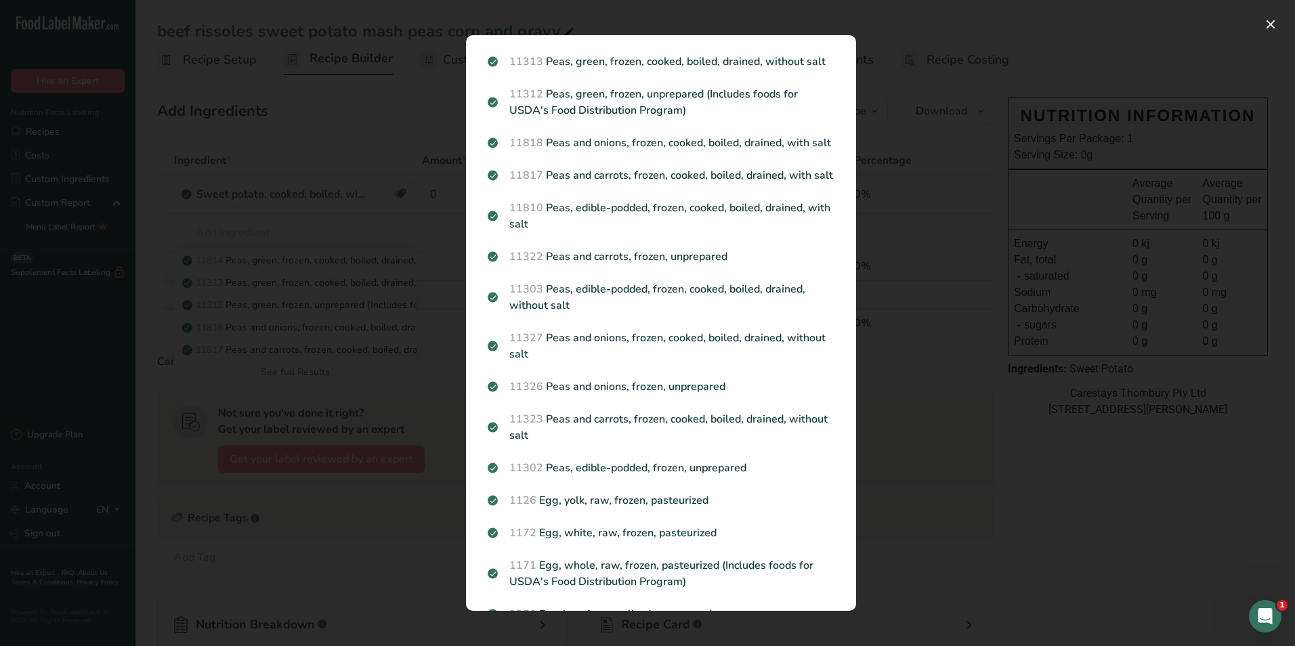
scroll to position [59, 0]
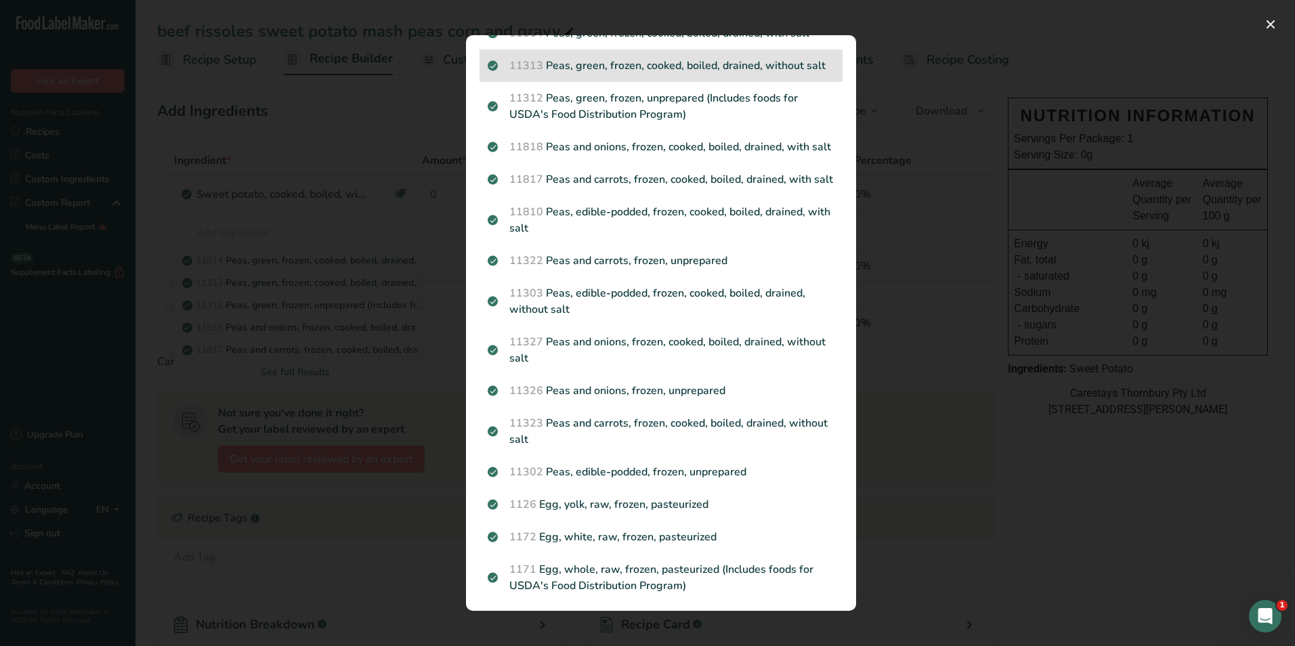
click at [710, 60] on p "11313 Peas, green, frozen, cooked, boiled, drained, without salt" at bounding box center [661, 66] width 347 height 16
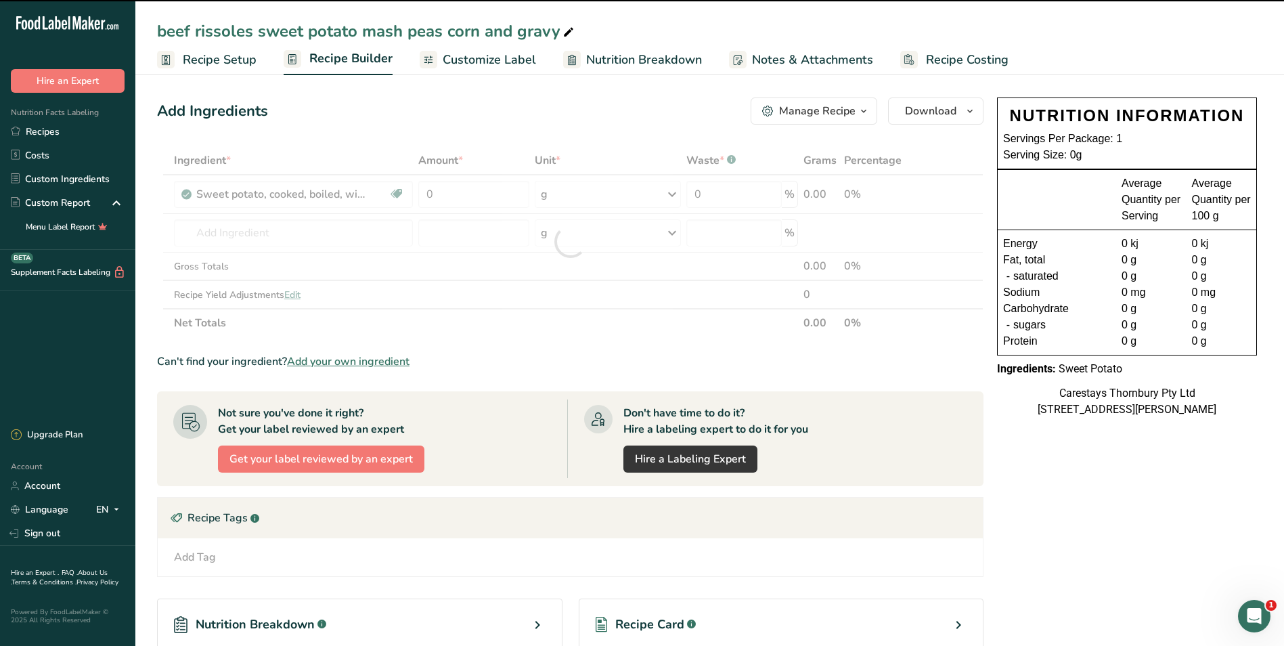
type input "0"
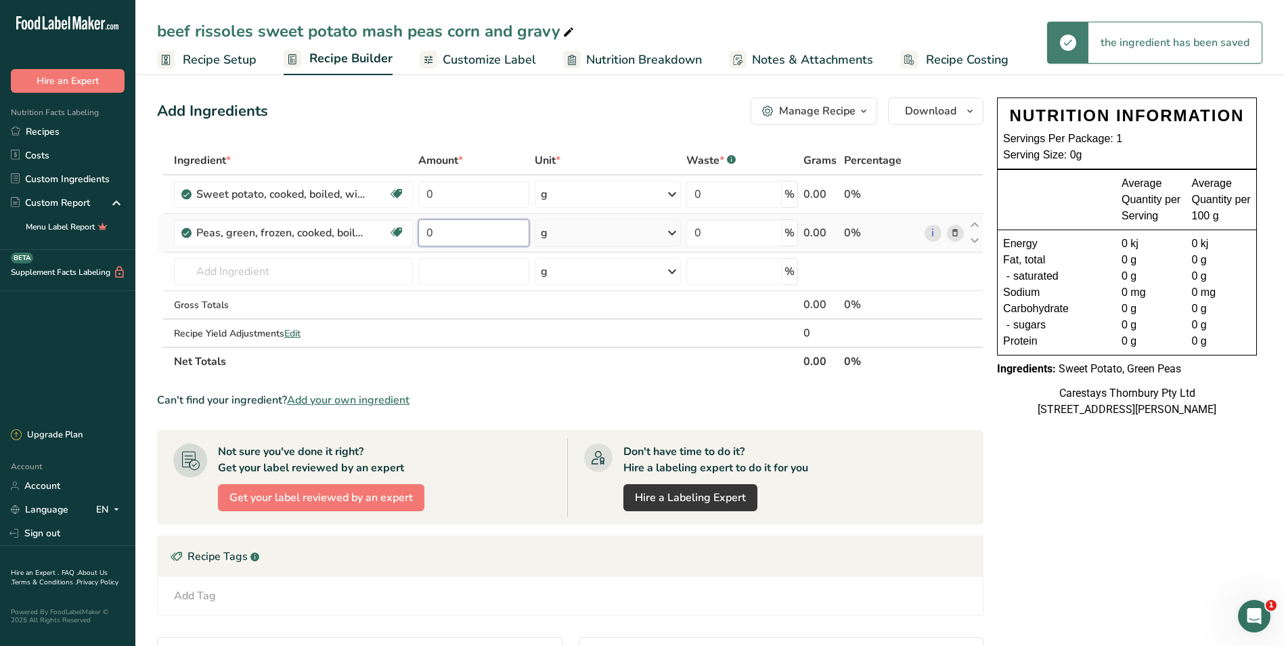
click at [457, 234] on input "0" at bounding box center [473, 232] width 111 height 27
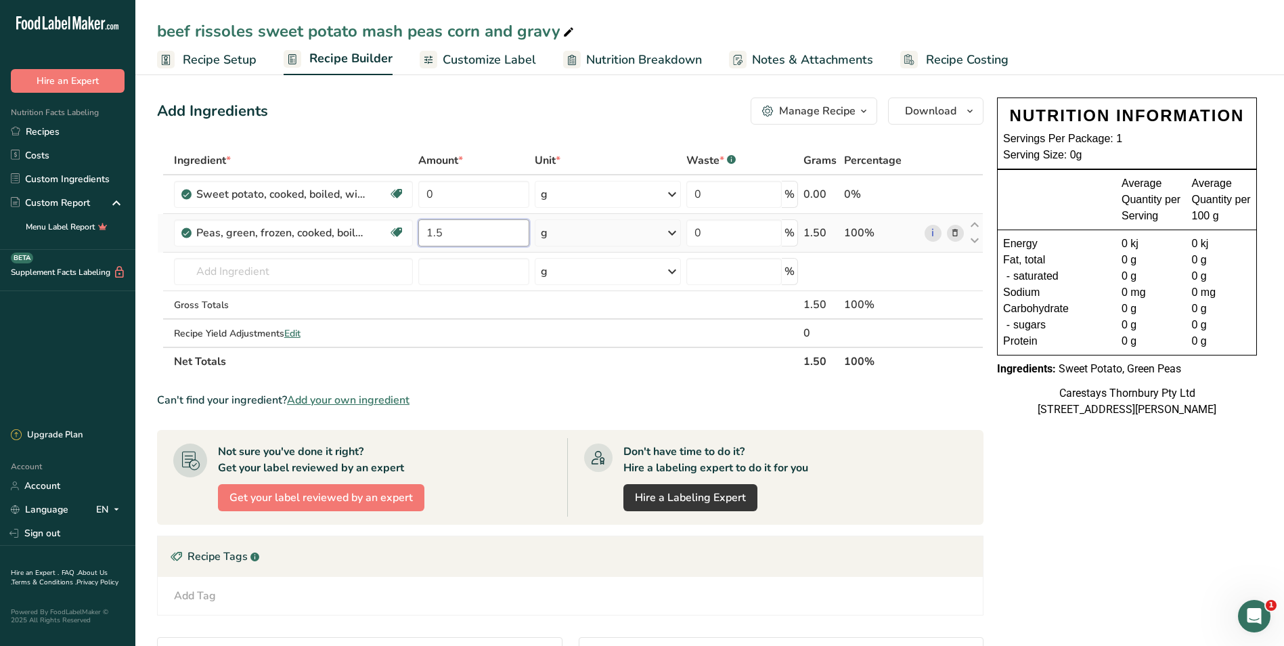
type input "1.5"
click at [670, 232] on div "Ingredient * Amount * Unit * Waste * .a-a{fill:#347362;}.b-a{fill:#fff;} Grams …" at bounding box center [570, 261] width 827 height 230
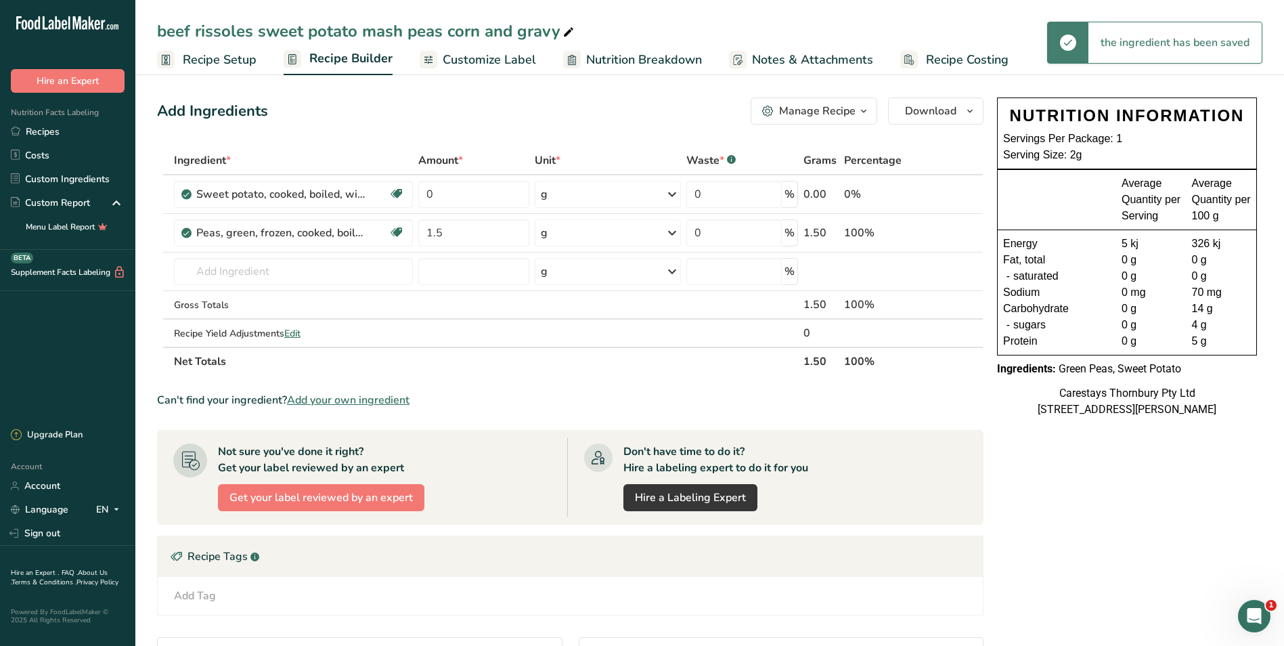
click at [671, 232] on icon at bounding box center [672, 233] width 16 height 24
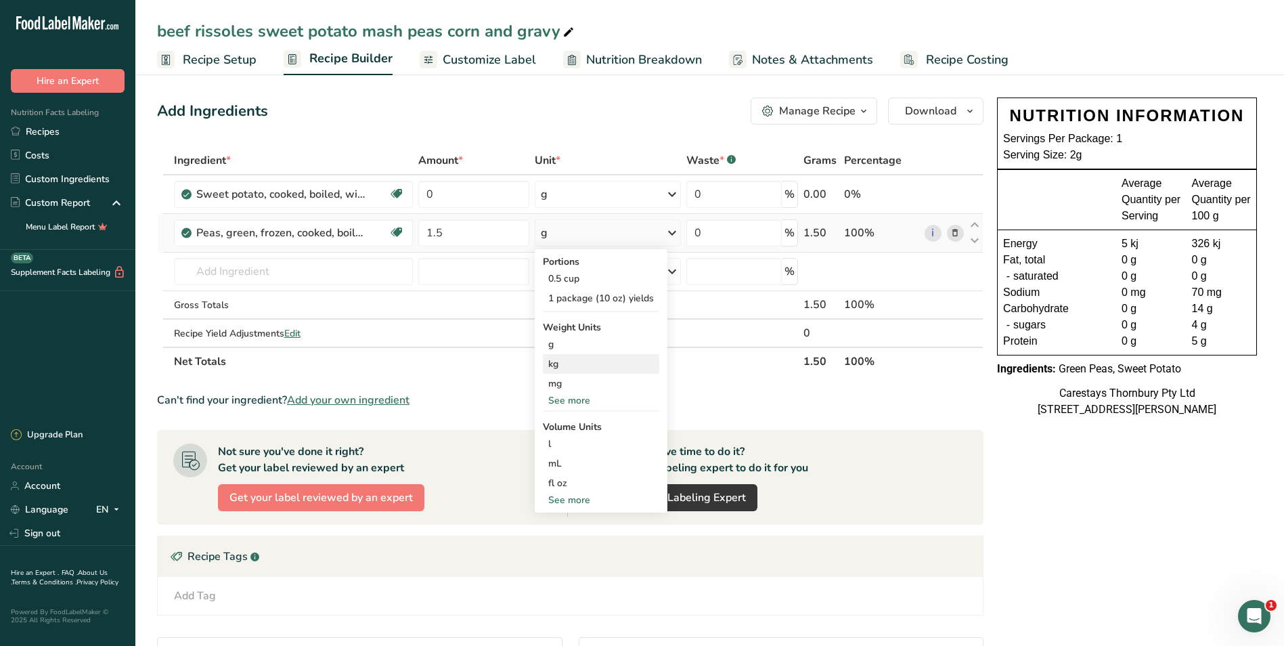
click at [576, 366] on div "kg" at bounding box center [601, 364] width 116 height 20
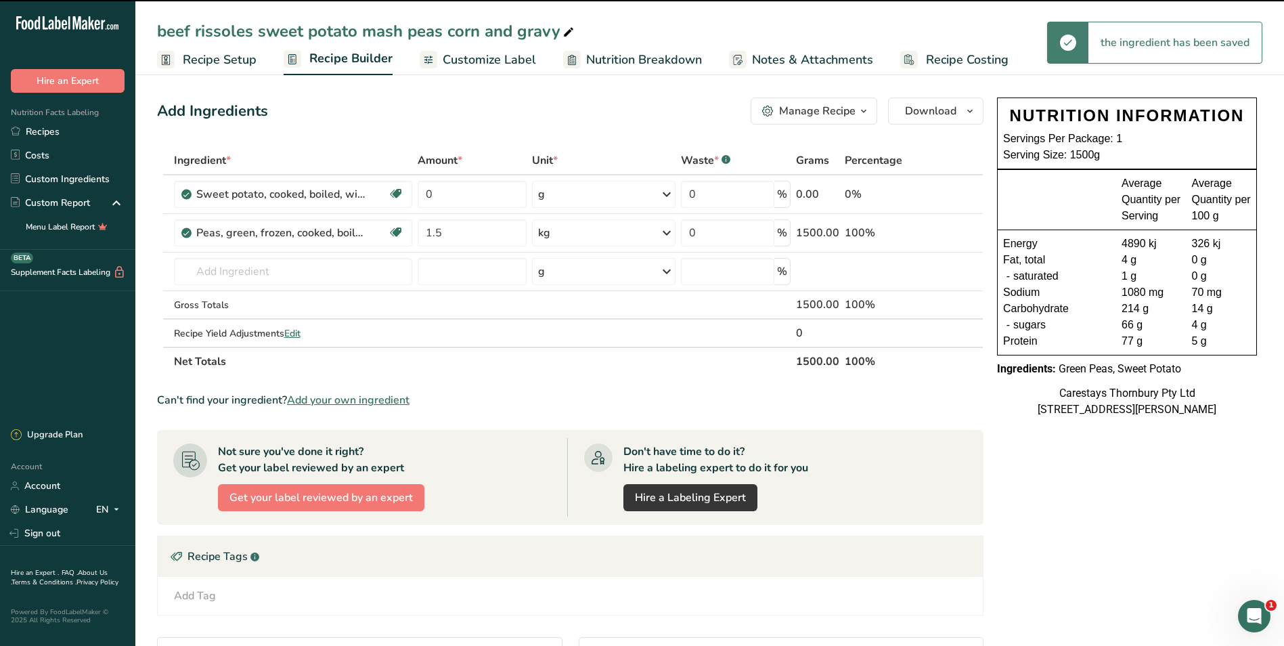
click at [190, 54] on span "Recipe Setup" at bounding box center [220, 60] width 74 height 18
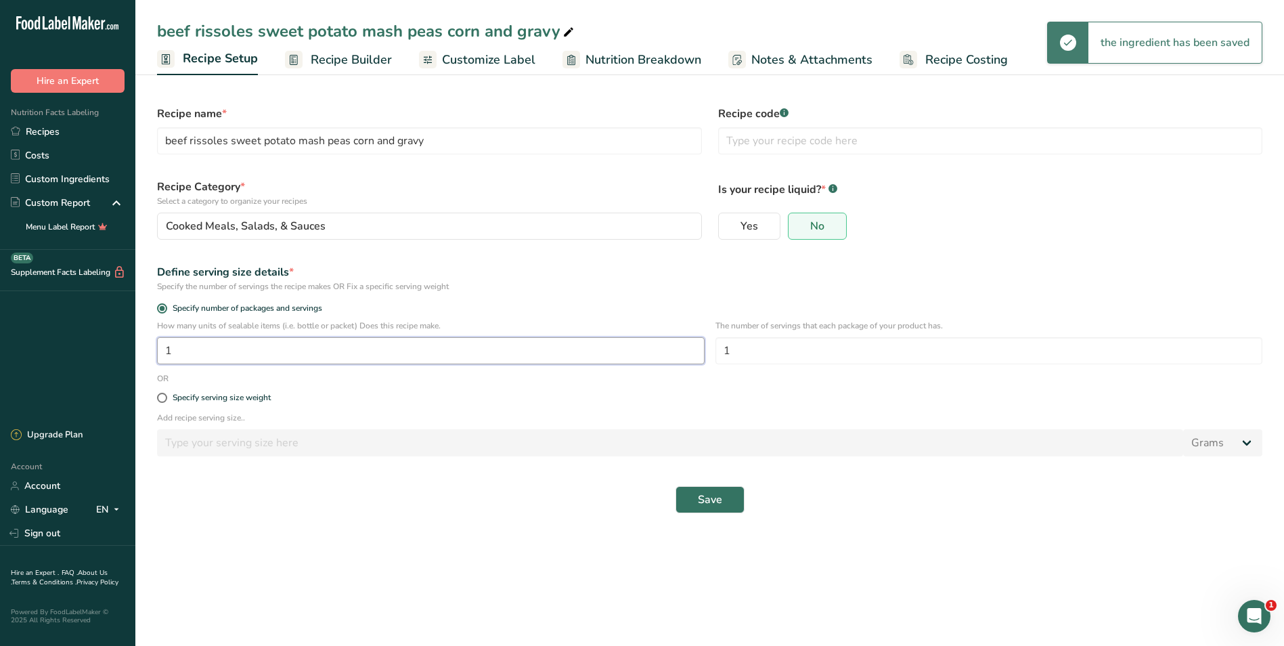
click at [198, 351] on input "1" at bounding box center [431, 350] width 548 height 27
type input "30"
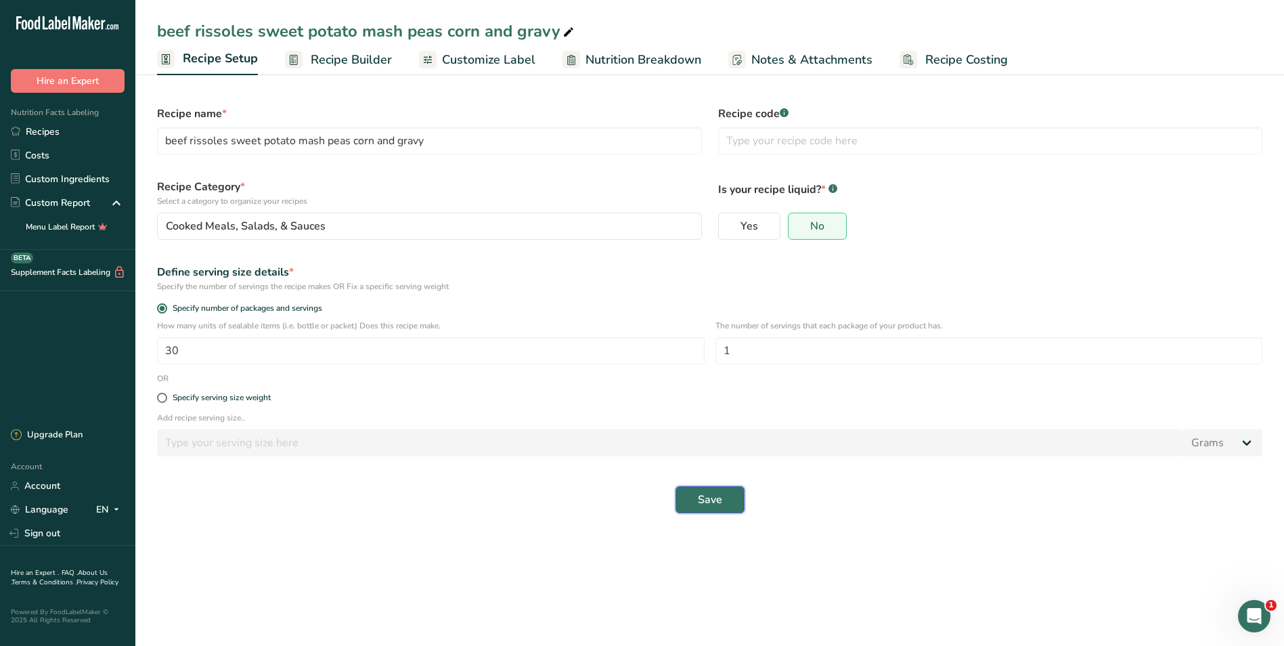
click at [716, 498] on span "Save" at bounding box center [710, 500] width 24 height 16
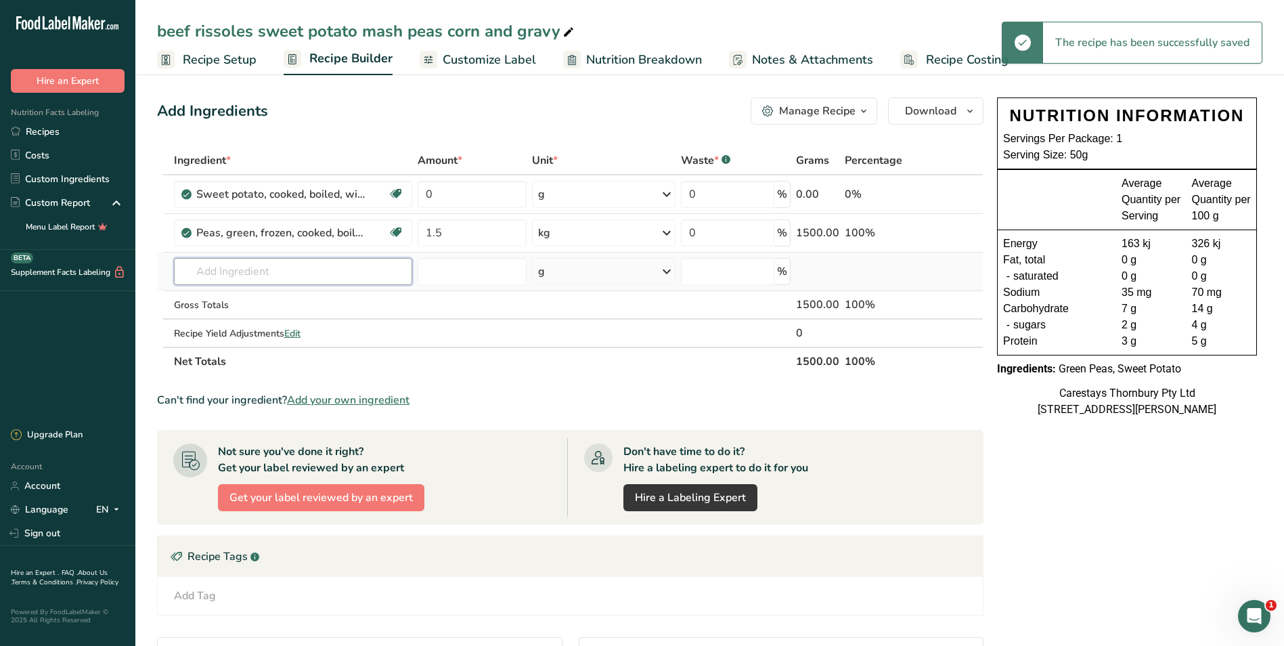
click at [206, 272] on input "text" at bounding box center [293, 271] width 239 height 27
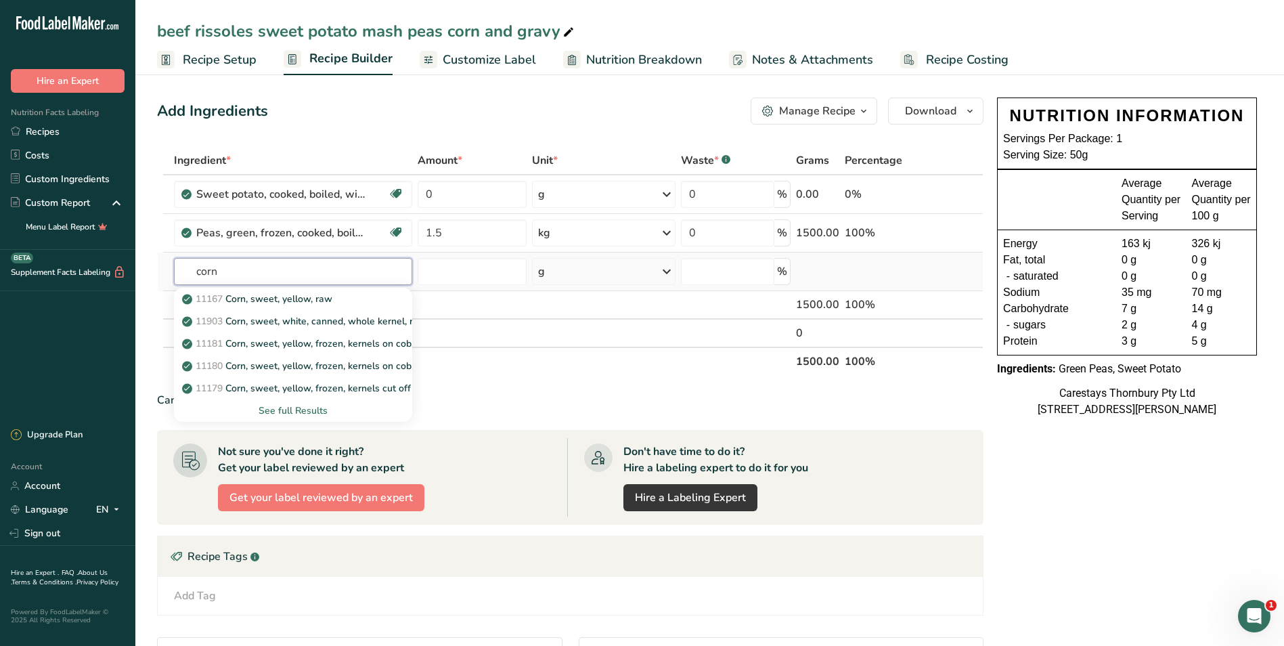
type input "corn"
click at [295, 411] on div "See full Results" at bounding box center [293, 411] width 217 height 14
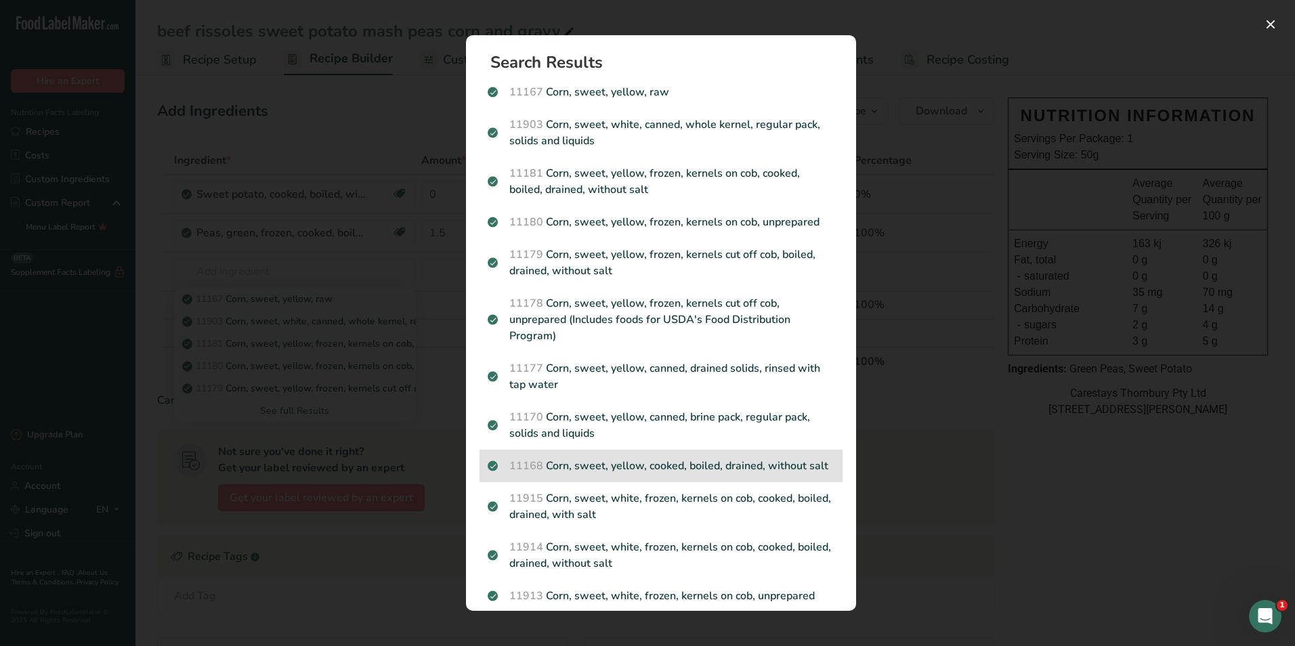
click at [628, 461] on p "11168 Corn, sweet, yellow, cooked, boiled, drained, without salt" at bounding box center [661, 466] width 347 height 16
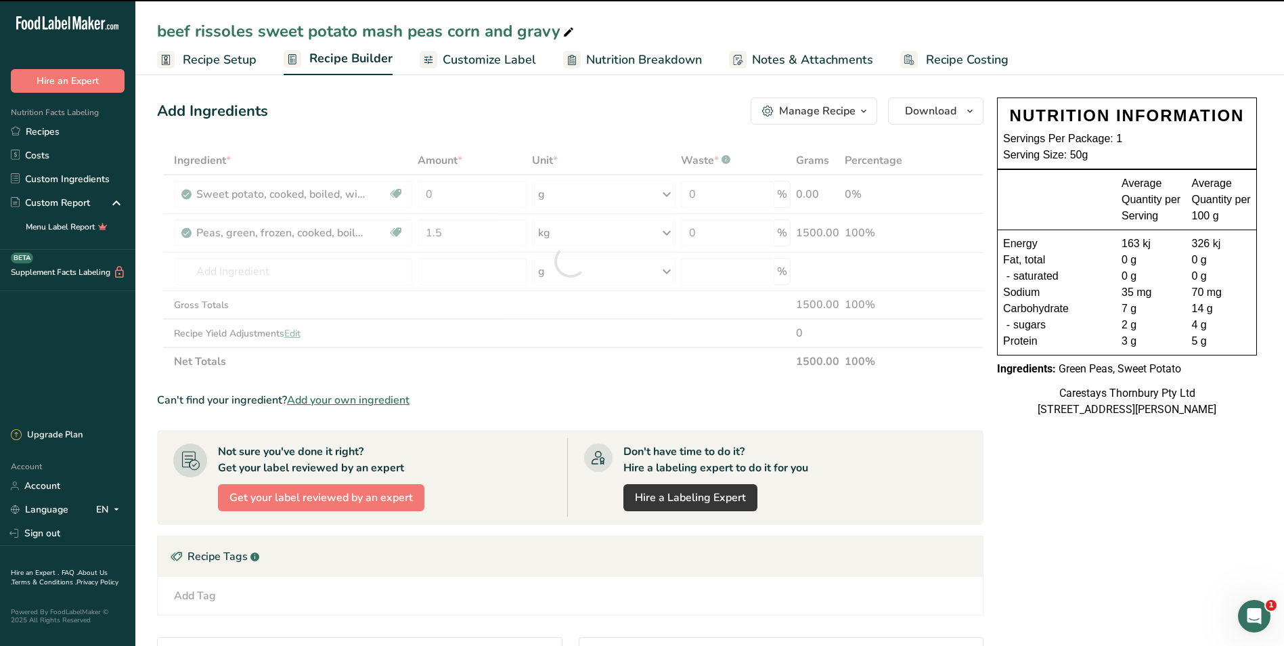
type input "0"
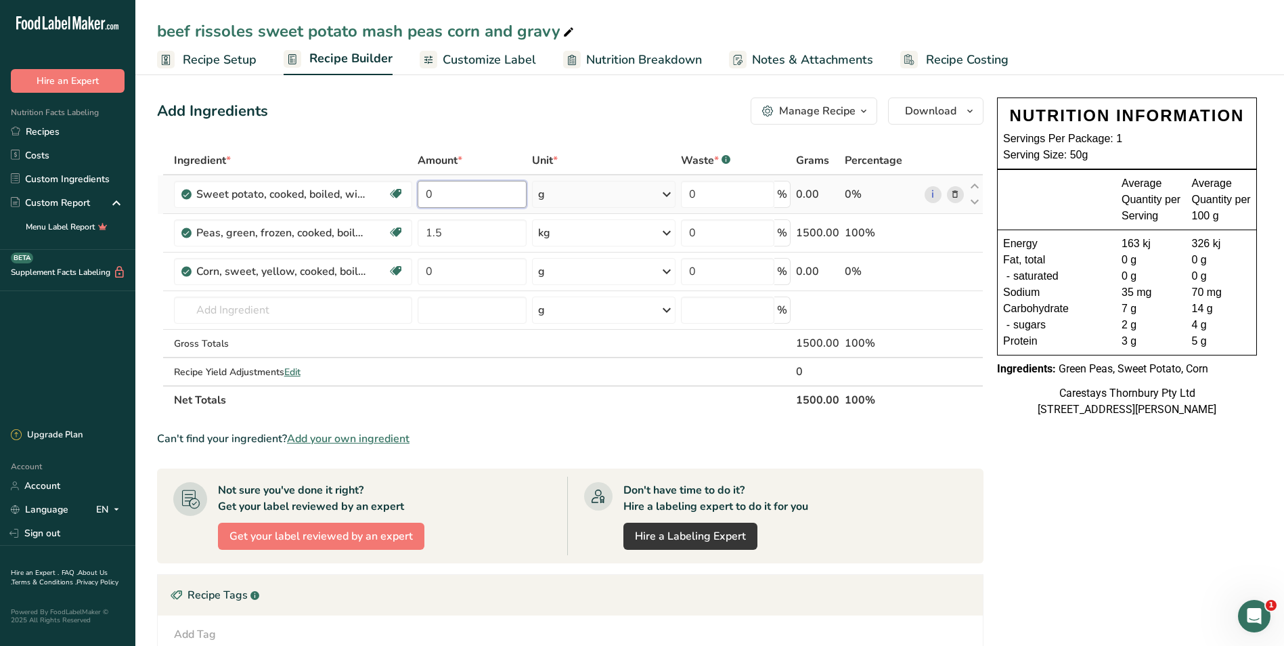
click at [439, 194] on input "0" at bounding box center [472, 194] width 109 height 27
type input "4"
click at [668, 192] on div "Ingredient * Amount * Unit * Waste * .a-a{fill:#347362;}.b-a{fill:#fff;} Grams …" at bounding box center [570, 280] width 827 height 268
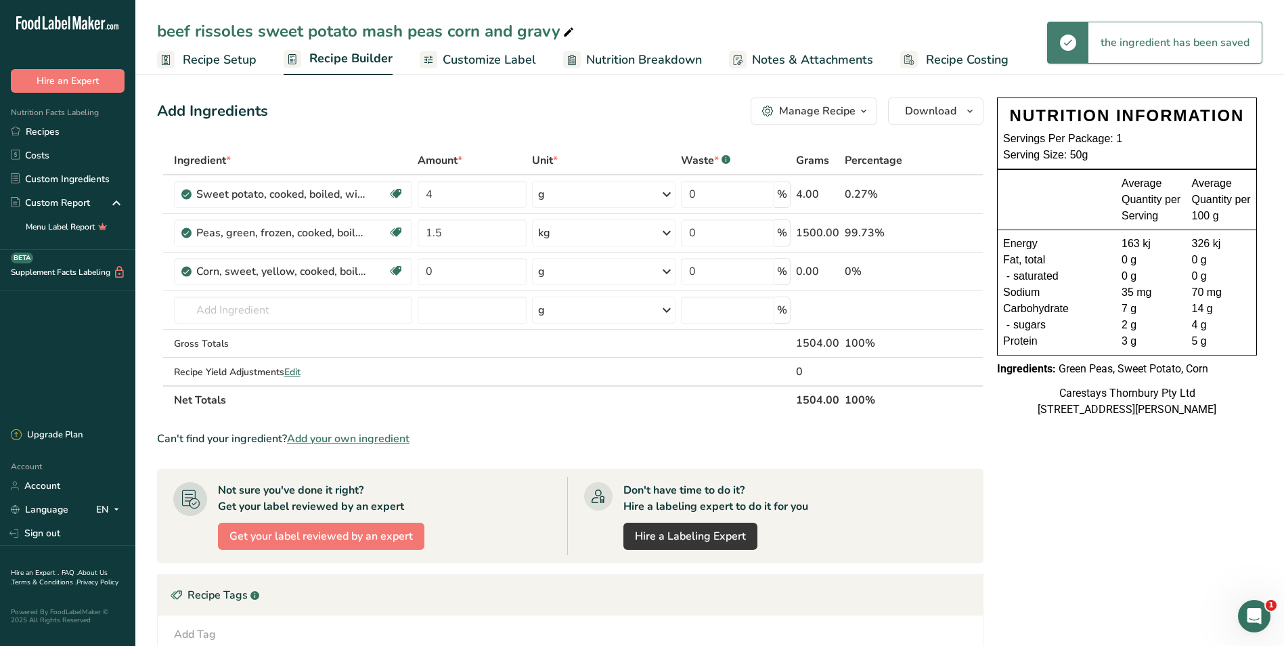
click at [666, 194] on icon at bounding box center [667, 194] width 16 height 24
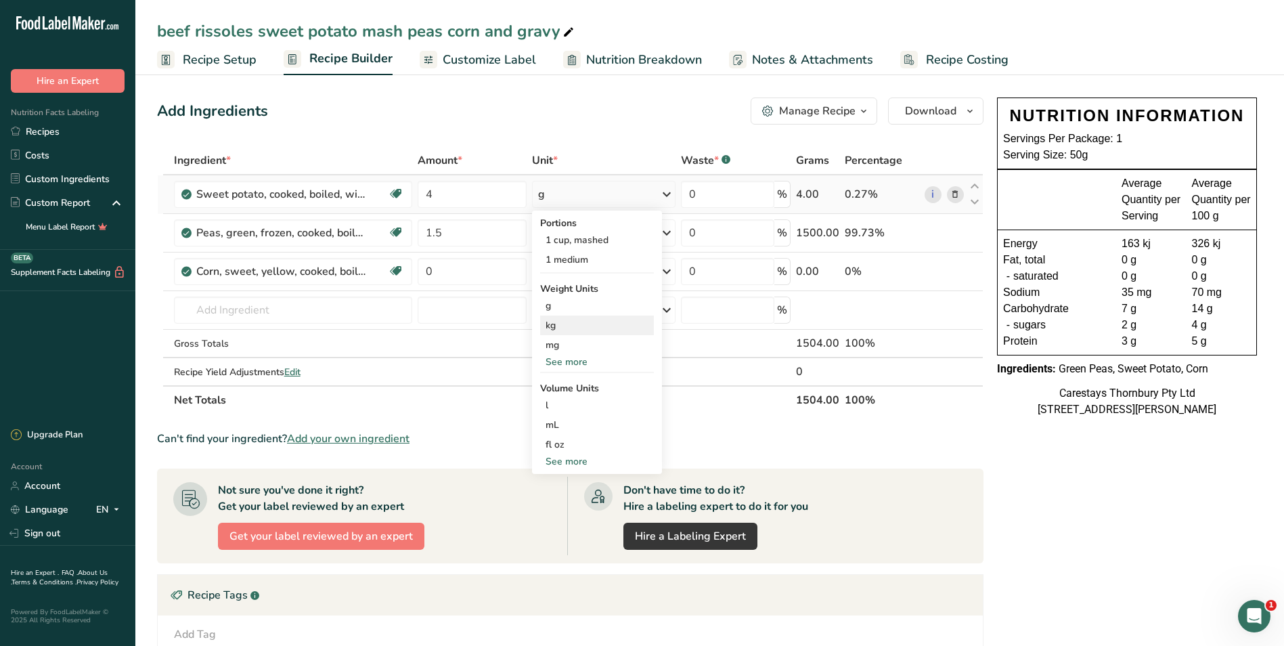
click at [595, 320] on div "kg" at bounding box center [597, 326] width 114 height 20
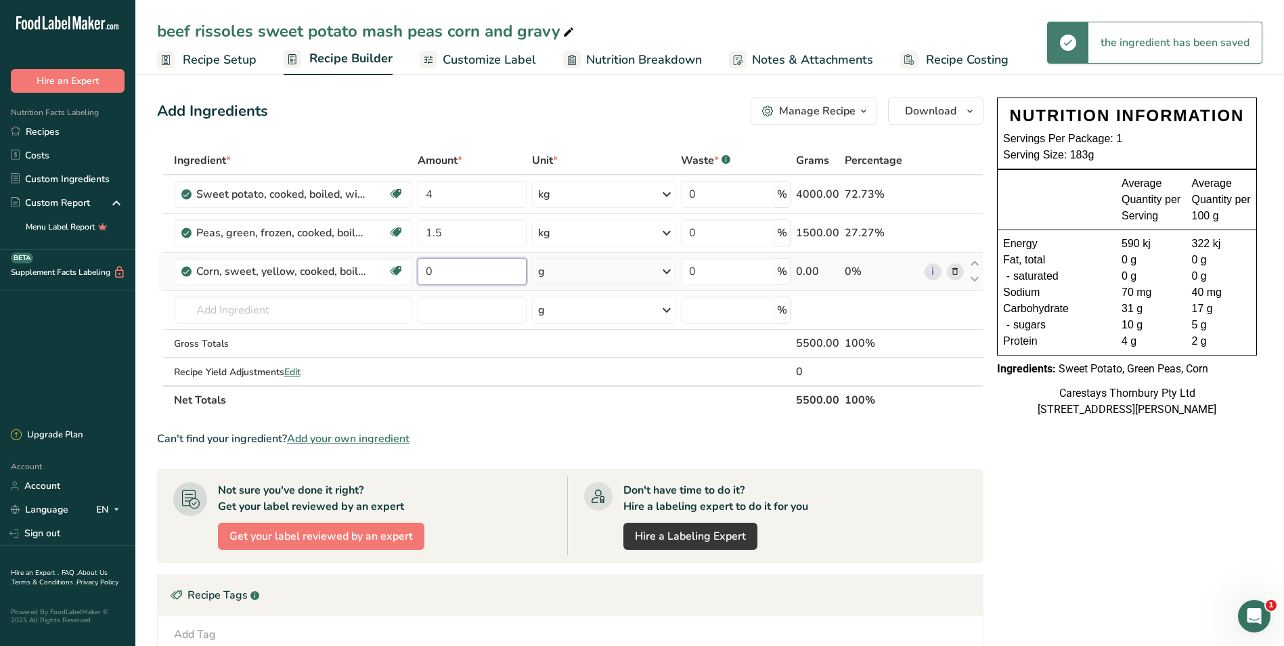
click at [441, 271] on input "0" at bounding box center [472, 271] width 109 height 27
type input "1.5"
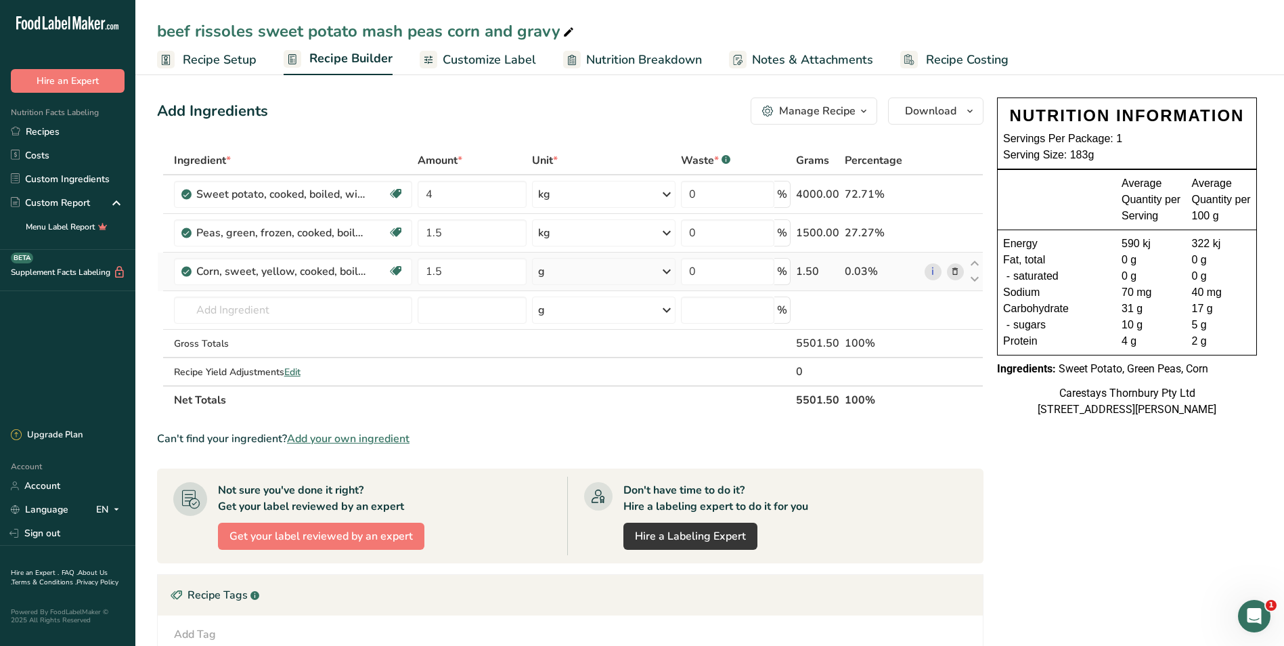
click at [668, 269] on div "Ingredient * Amount * Unit * Waste * .a-a{fill:#347362;}.b-a{fill:#fff;} Grams …" at bounding box center [570, 280] width 827 height 268
click at [668, 269] on icon at bounding box center [667, 271] width 16 height 24
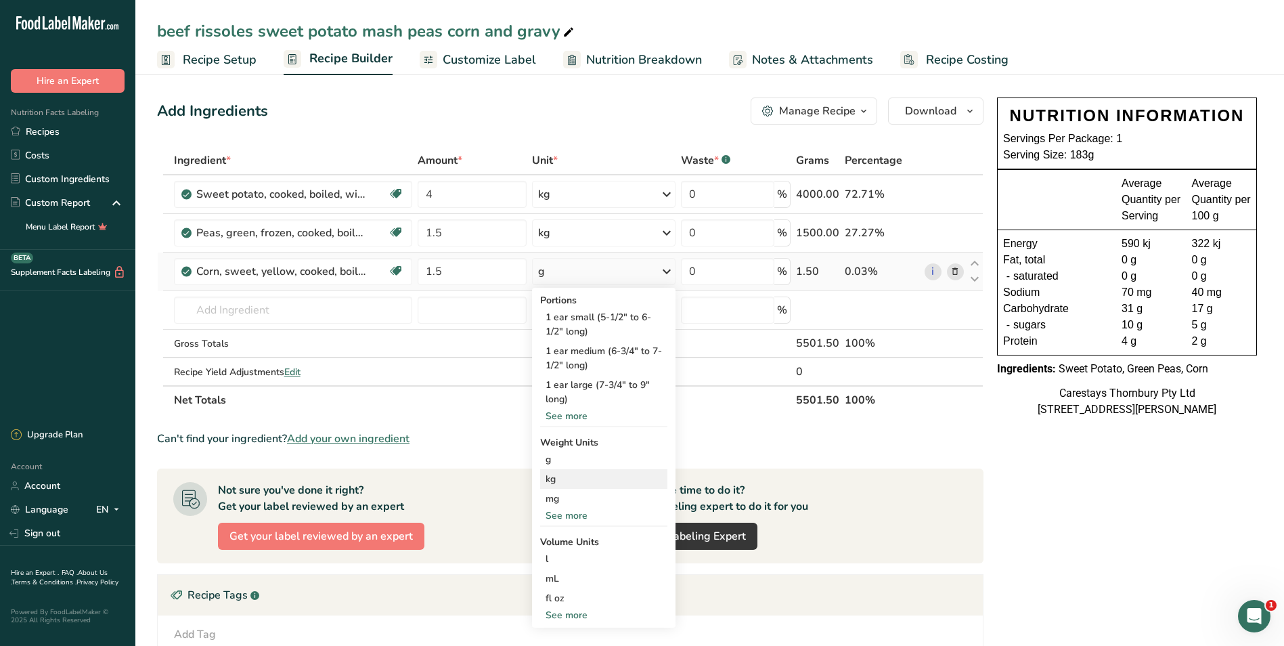
click at [577, 475] on div "kg" at bounding box center [603, 479] width 127 height 20
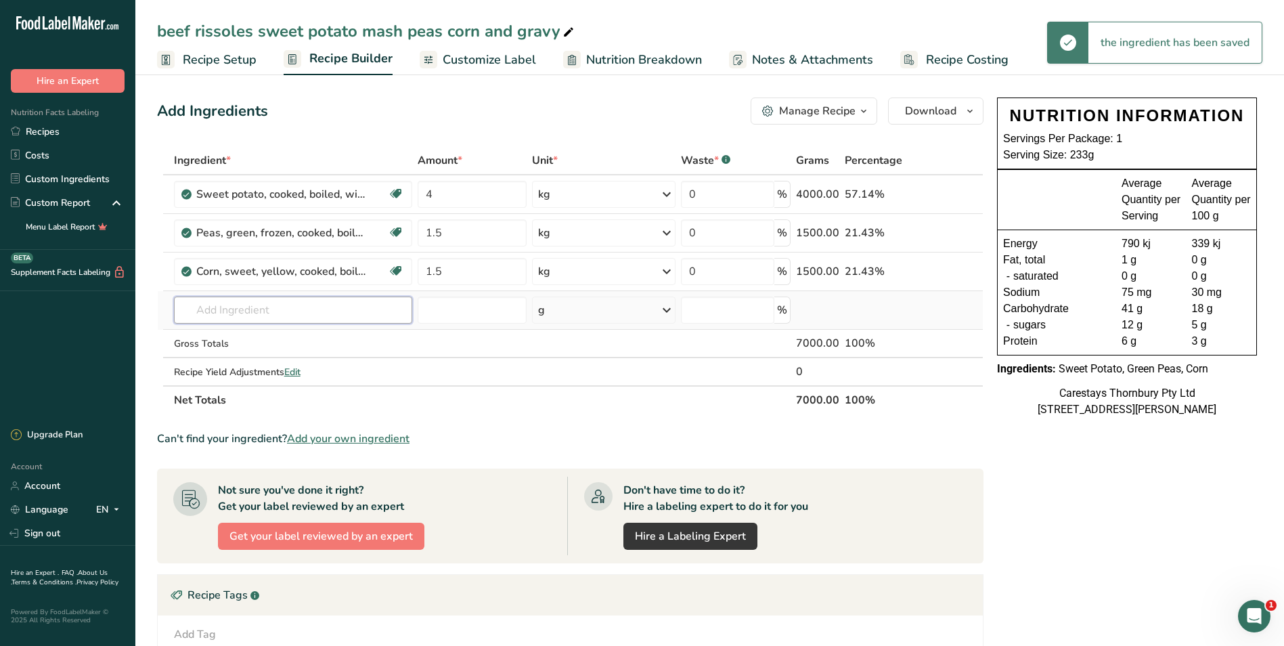
click at [206, 310] on input "text" at bounding box center [293, 310] width 239 height 27
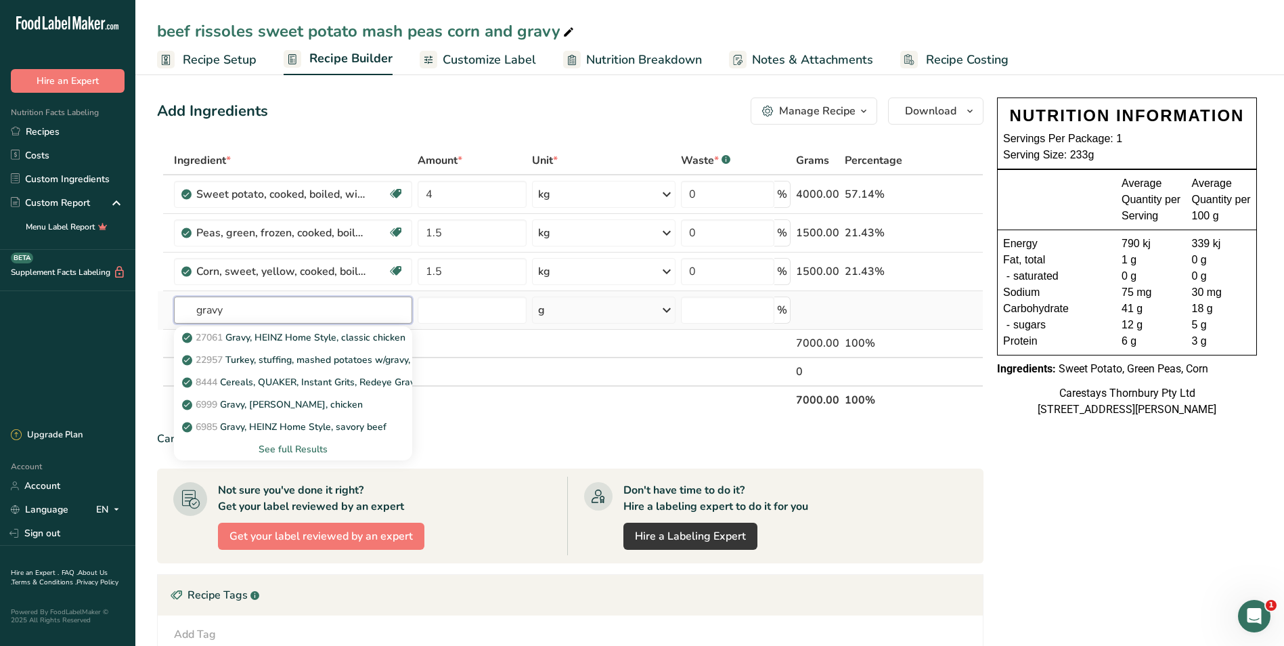
type input "gravy"
click at [308, 448] on div "See full Results" at bounding box center [293, 449] width 217 height 14
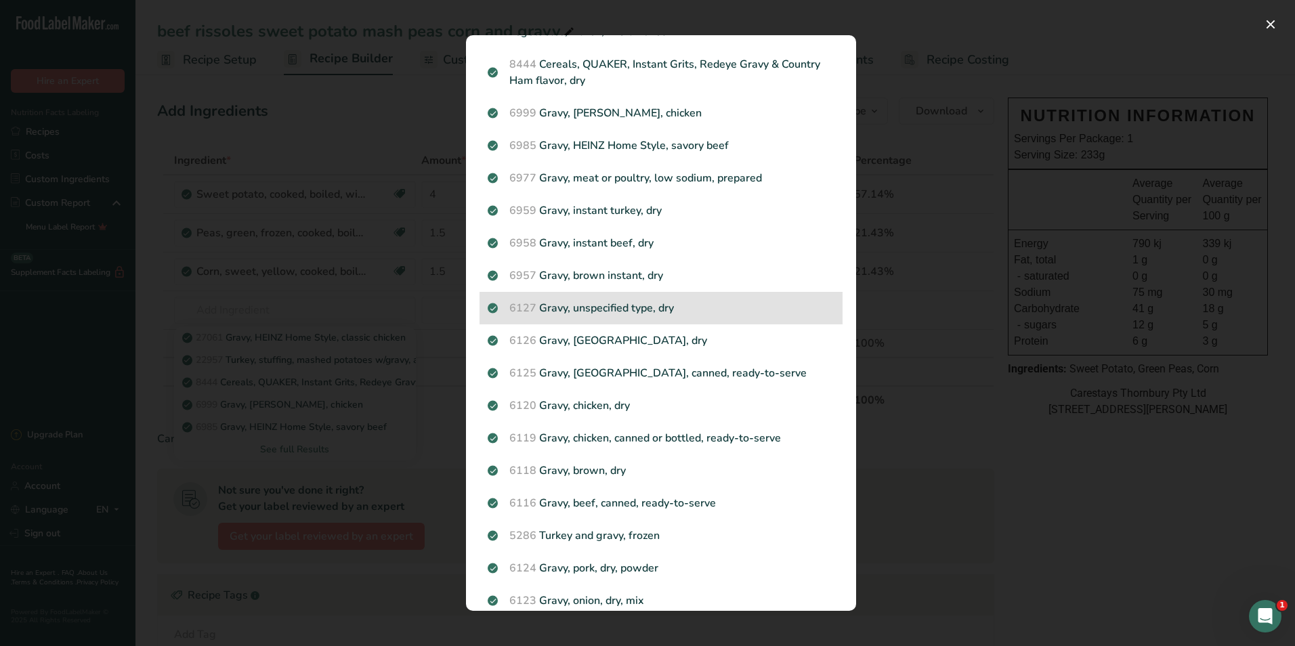
scroll to position [135, 0]
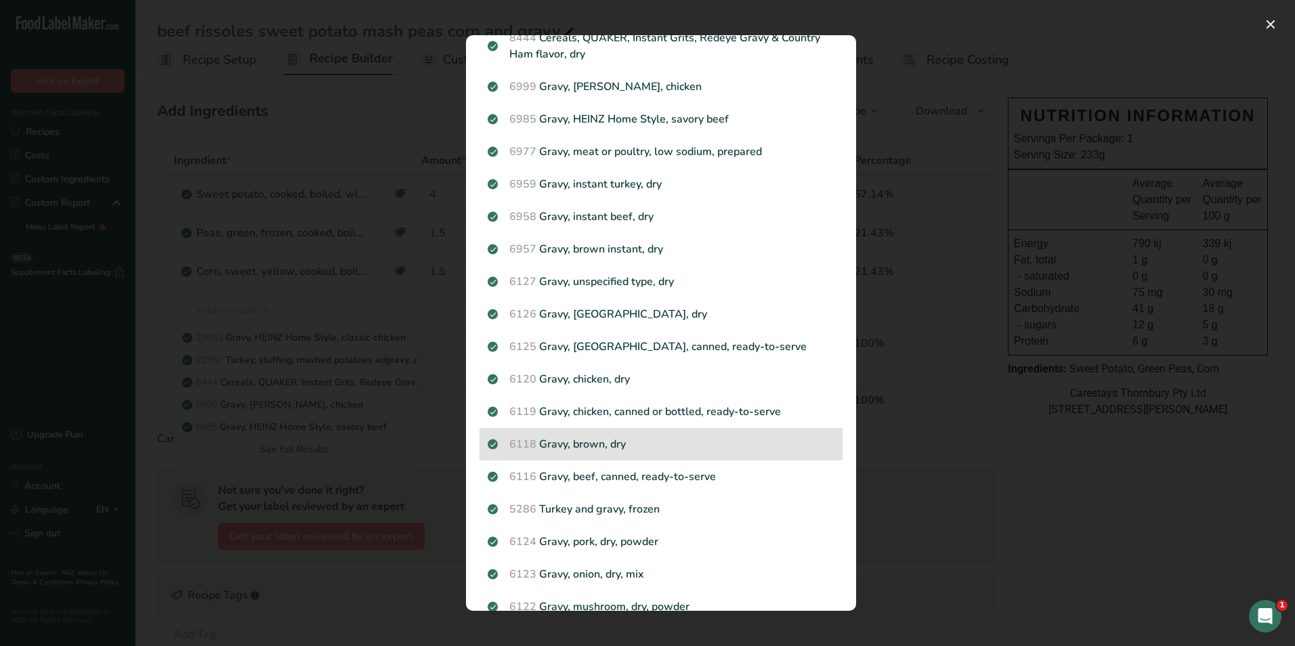
click at [623, 435] on div "6118 Gravy, brown, dry" at bounding box center [660, 444] width 363 height 33
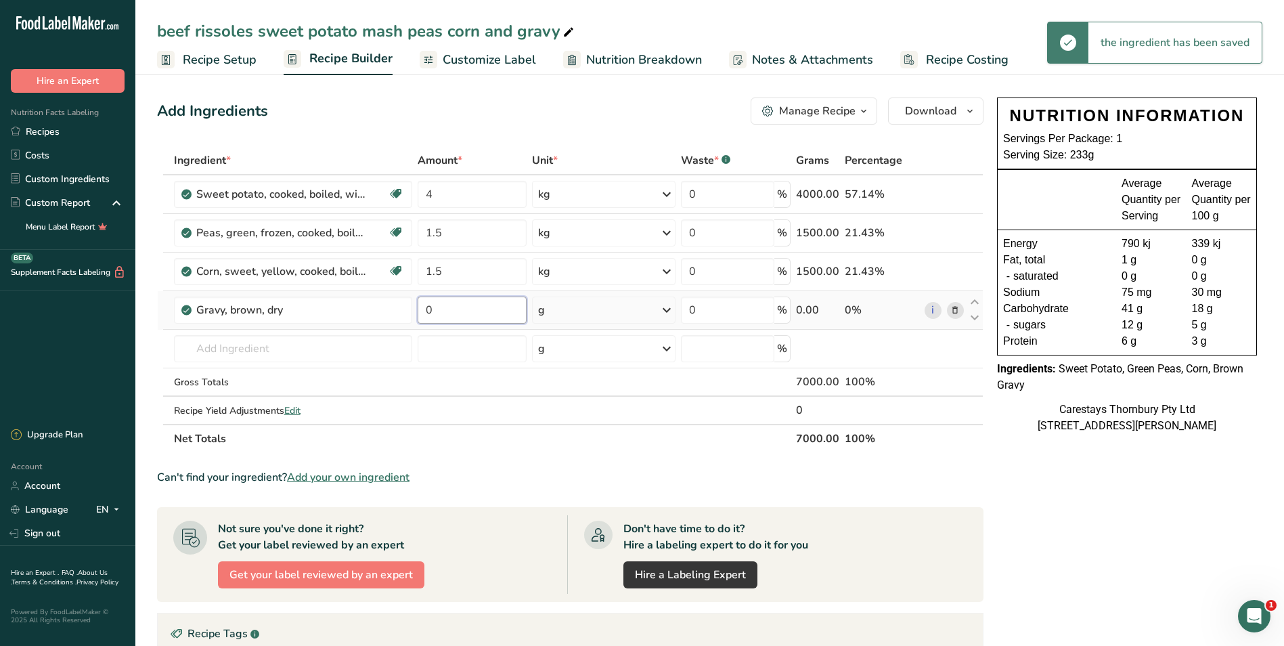
click at [451, 316] on input "0" at bounding box center [472, 310] width 109 height 27
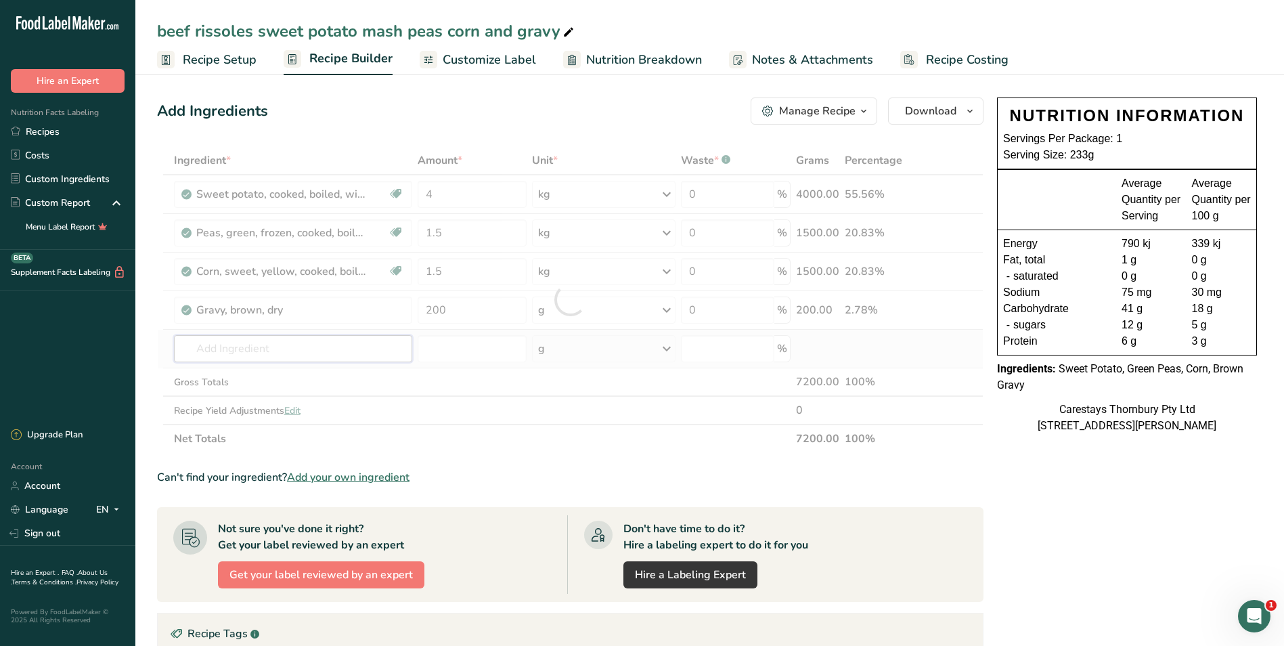
click at [258, 349] on div "Ingredient * Amount * Unit * Waste * .a-a{fill:#347362;}.b-a{fill:#fff;} Grams …" at bounding box center [570, 299] width 827 height 307
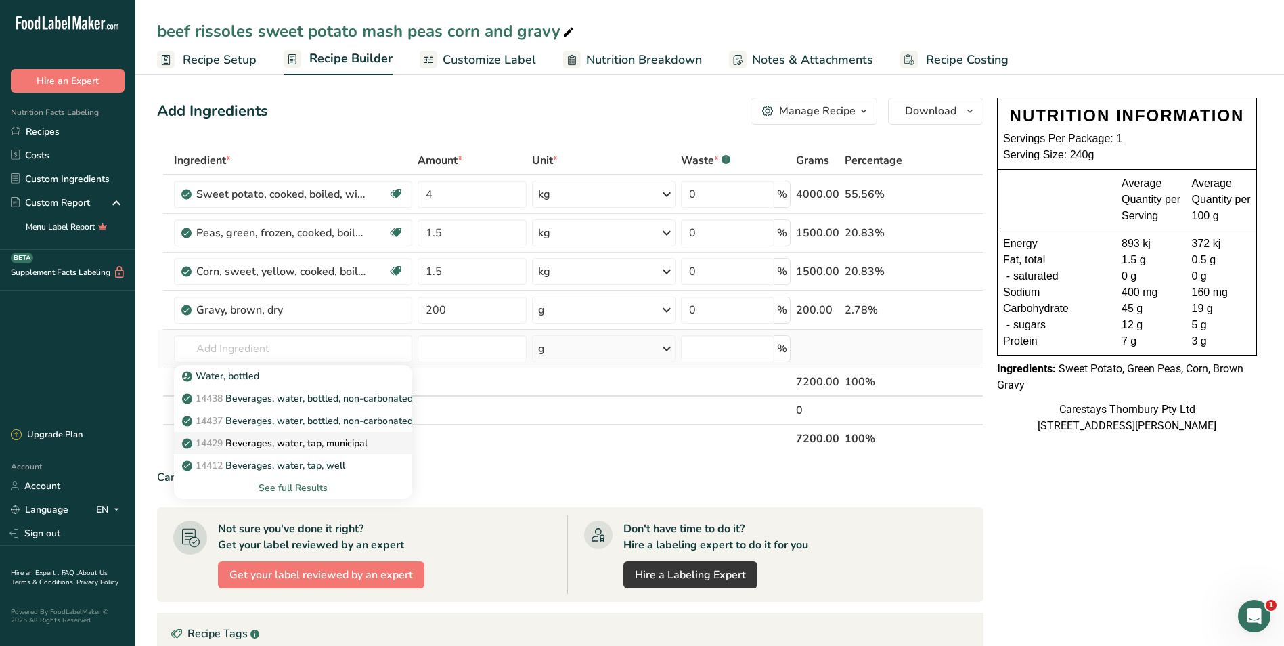
click at [274, 440] on p "14429 [GEOGRAPHIC_DATA], water, tap, municipal" at bounding box center [276, 443] width 183 height 14
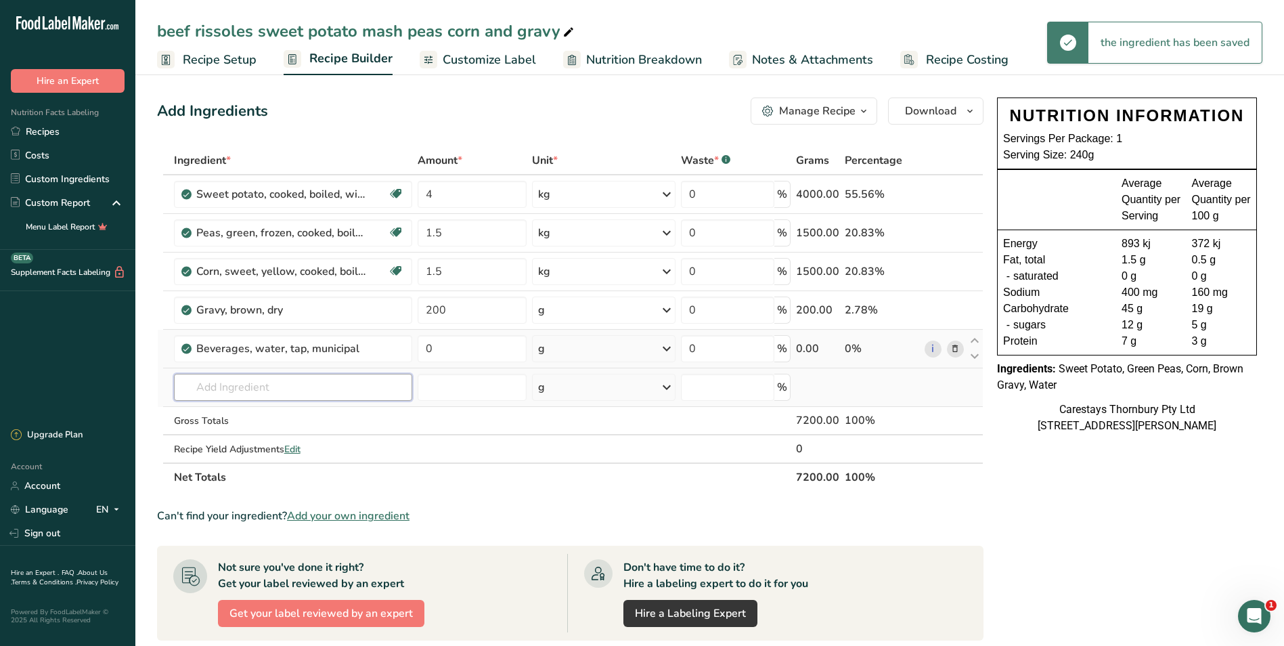
click at [234, 388] on input "text" at bounding box center [293, 387] width 239 height 27
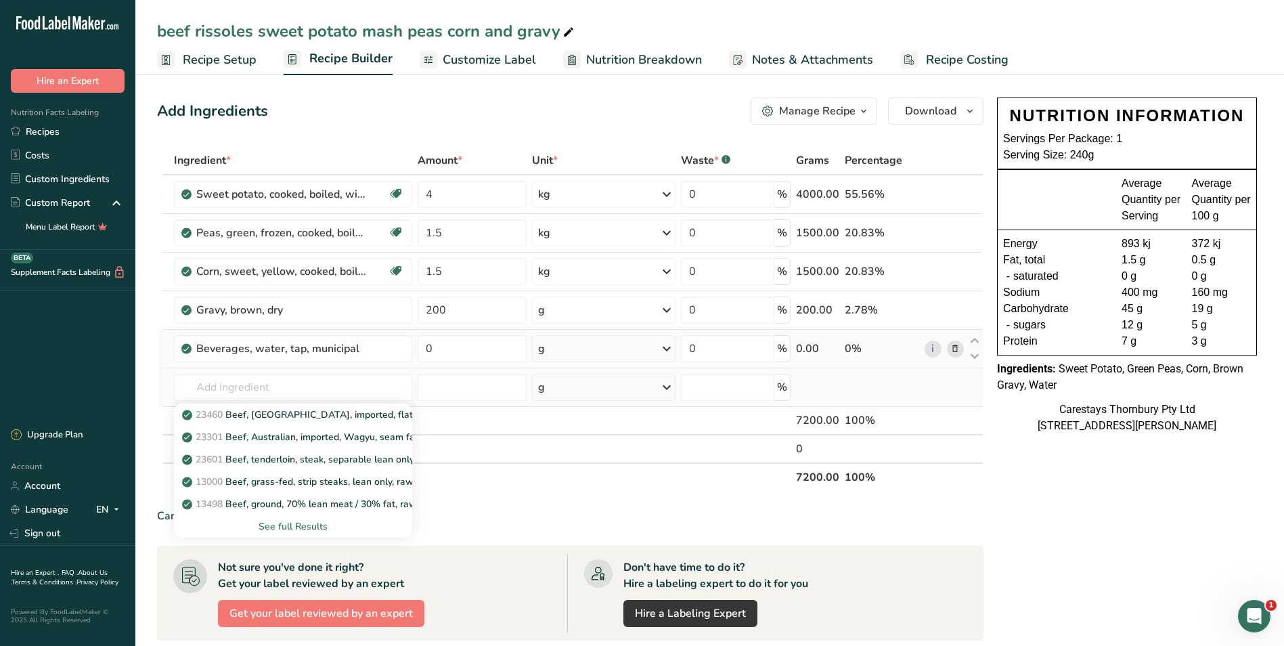
click at [306, 521] on div "See full Results" at bounding box center [293, 526] width 217 height 14
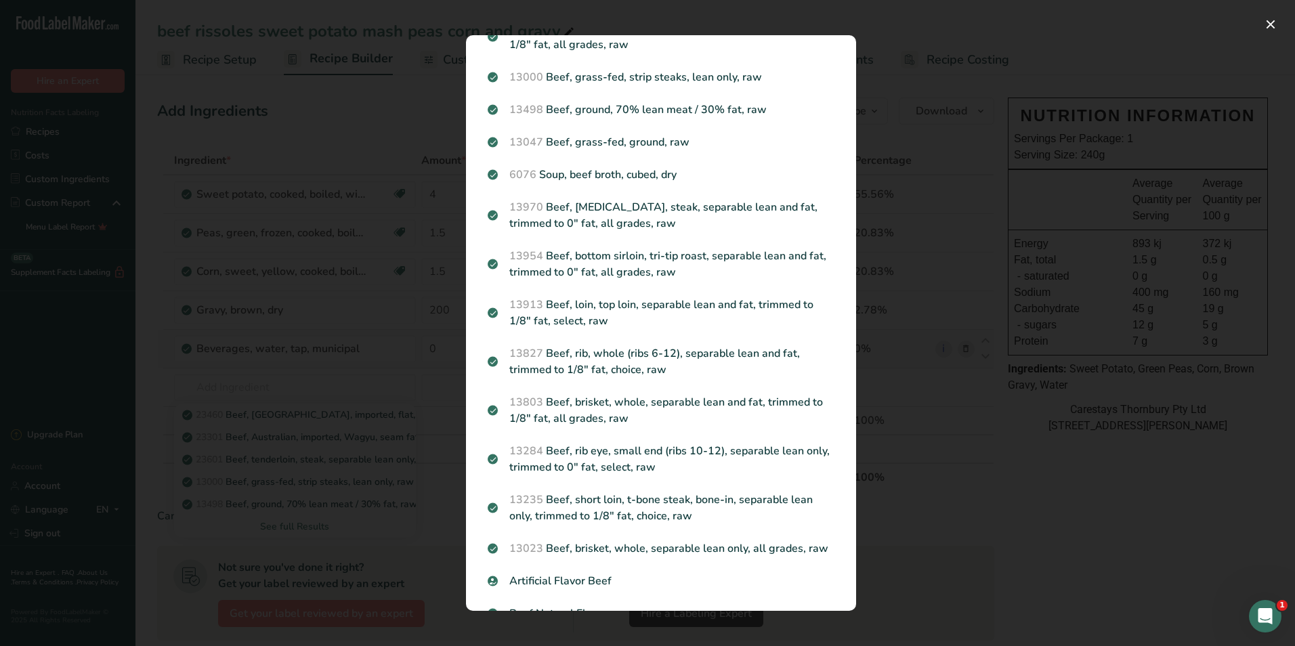
scroll to position [0, 0]
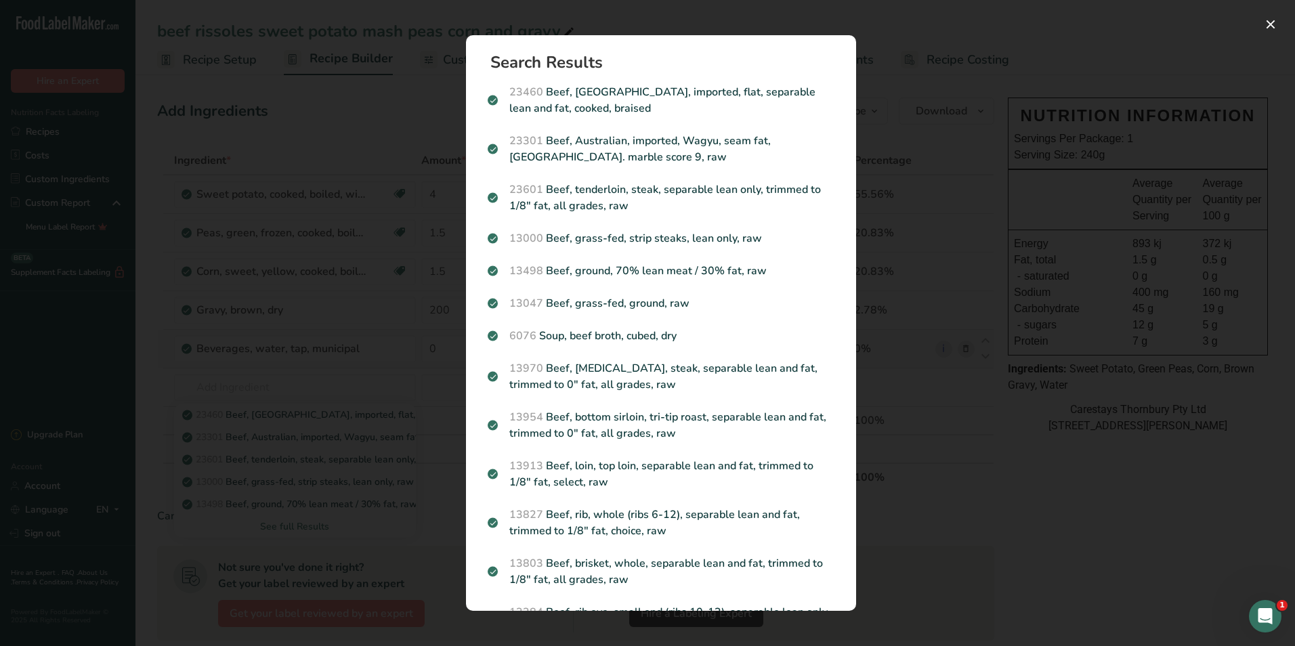
click at [158, 330] on div "Search results modal" at bounding box center [647, 323] width 1295 height 646
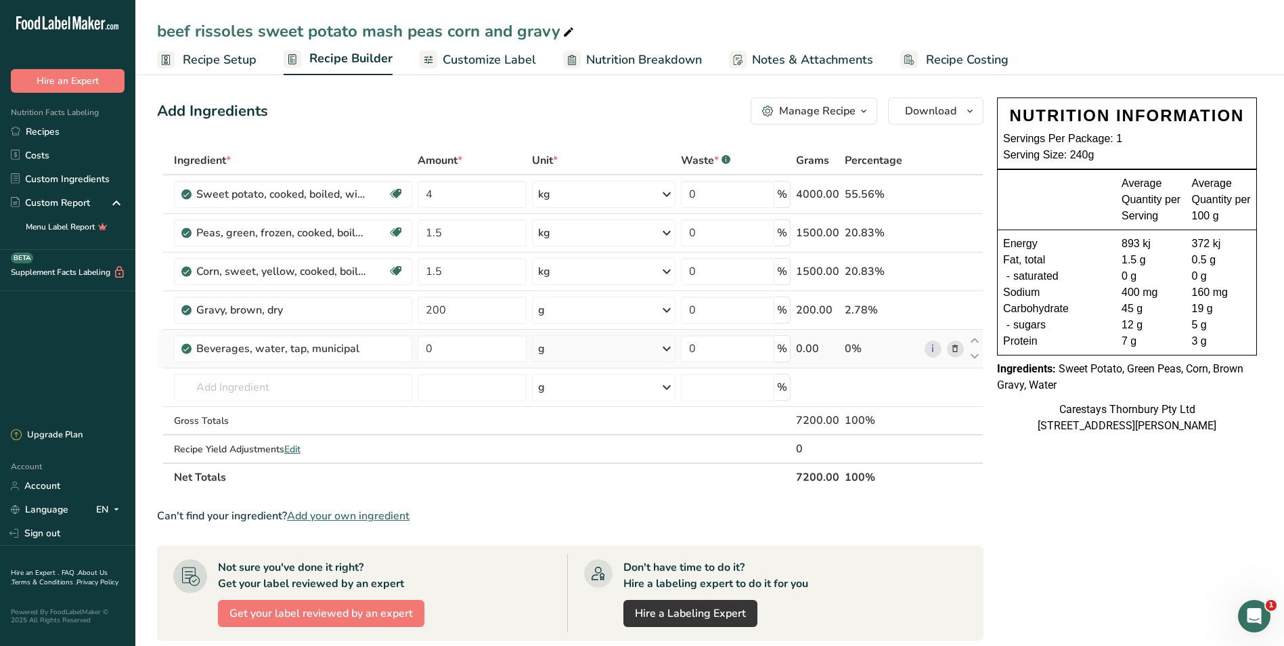
click at [932, 55] on span "Recipe Costing" at bounding box center [967, 60] width 83 height 18
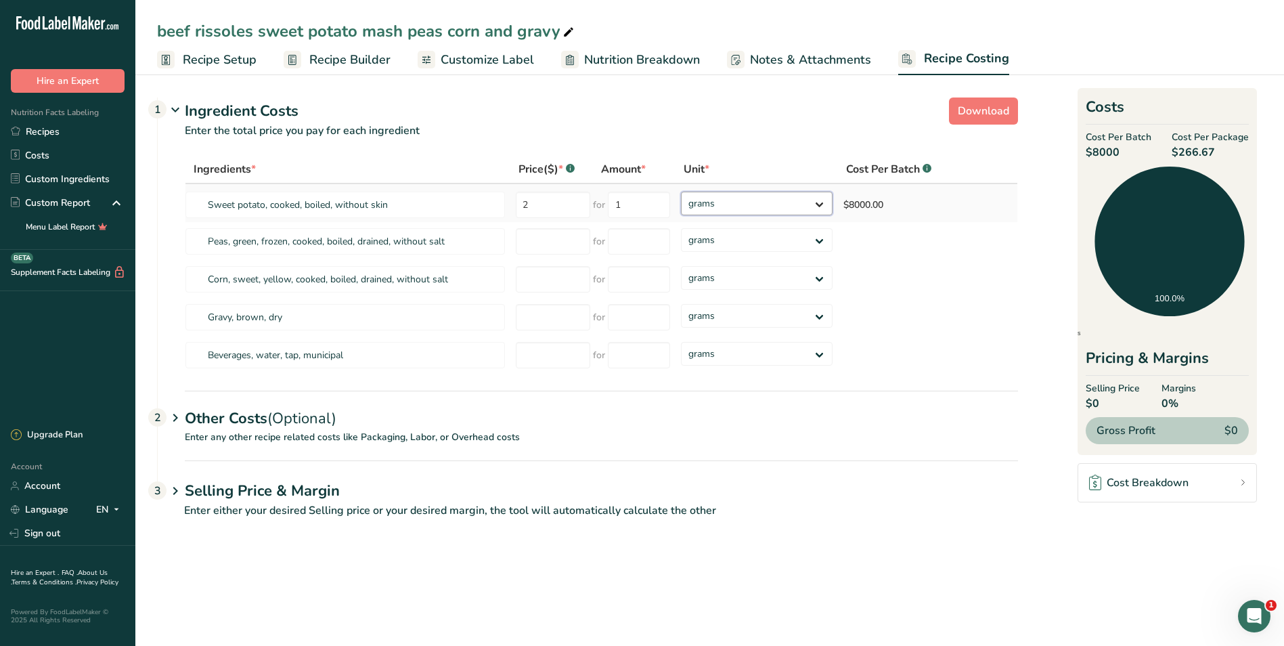
click at [816, 201] on select "grams kg mg mcg lb oz" at bounding box center [757, 204] width 152 height 24
click at [681, 192] on select "grams kg mg mcg lb oz" at bounding box center [757, 204] width 152 height 24
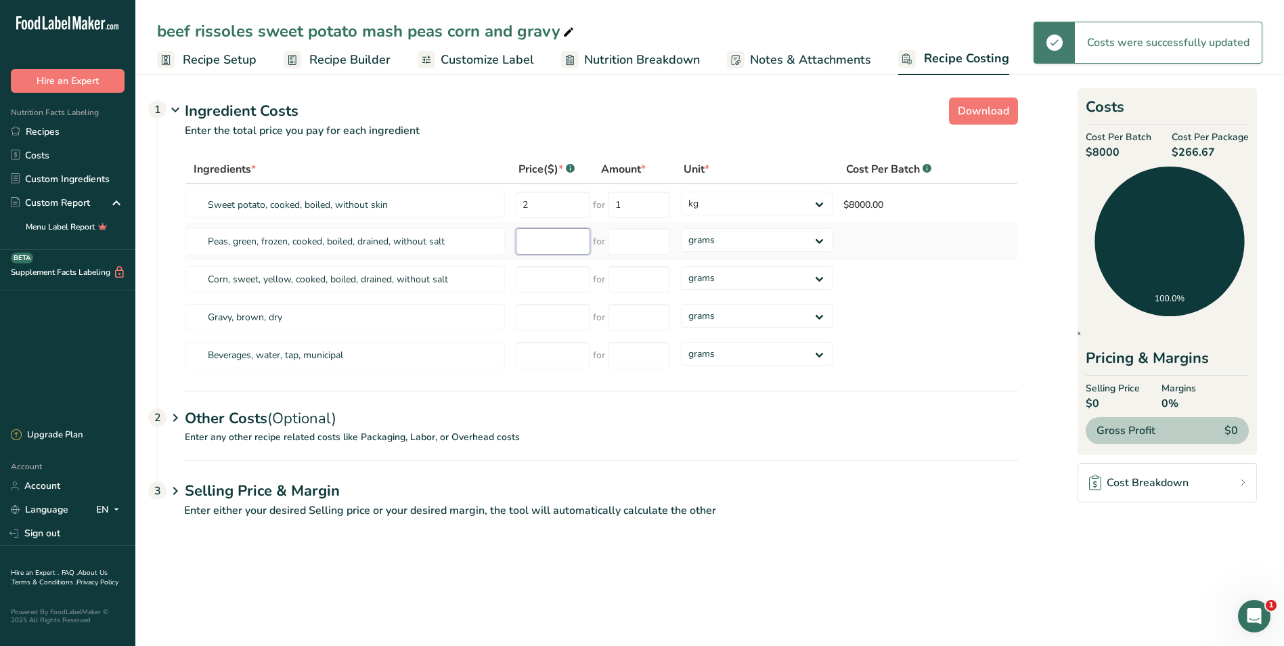
click at [540, 242] on input "number" at bounding box center [553, 241] width 74 height 26
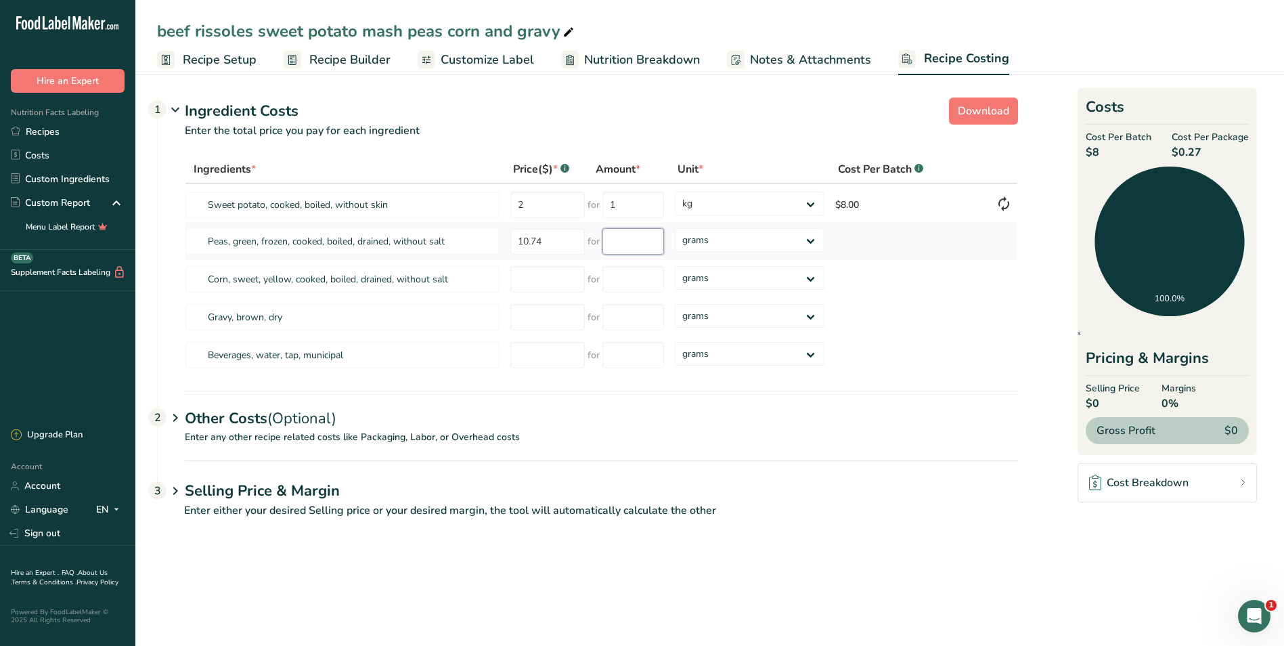
click at [630, 244] on input "number" at bounding box center [634, 241] width 62 height 26
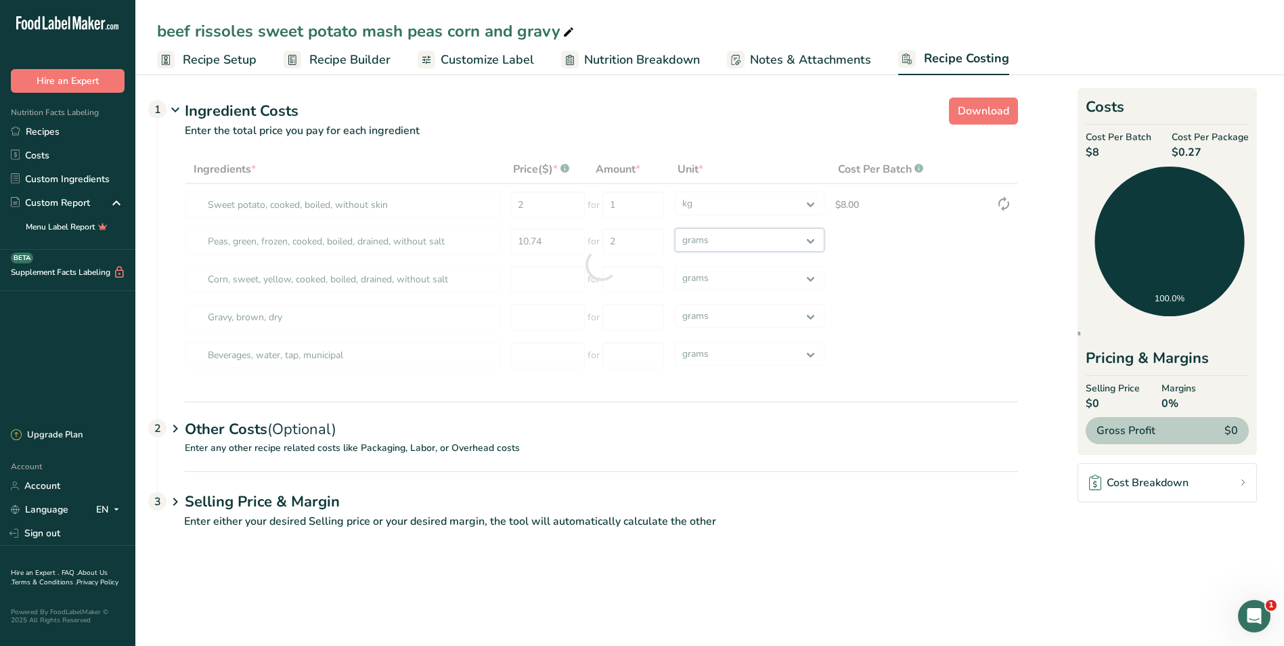
click at [807, 238] on div "Ingredients * Price($) * .a-a{fill:#347362;}.b-a{fill:#fff;} Amount * Unit * Co…" at bounding box center [602, 264] width 834 height 219
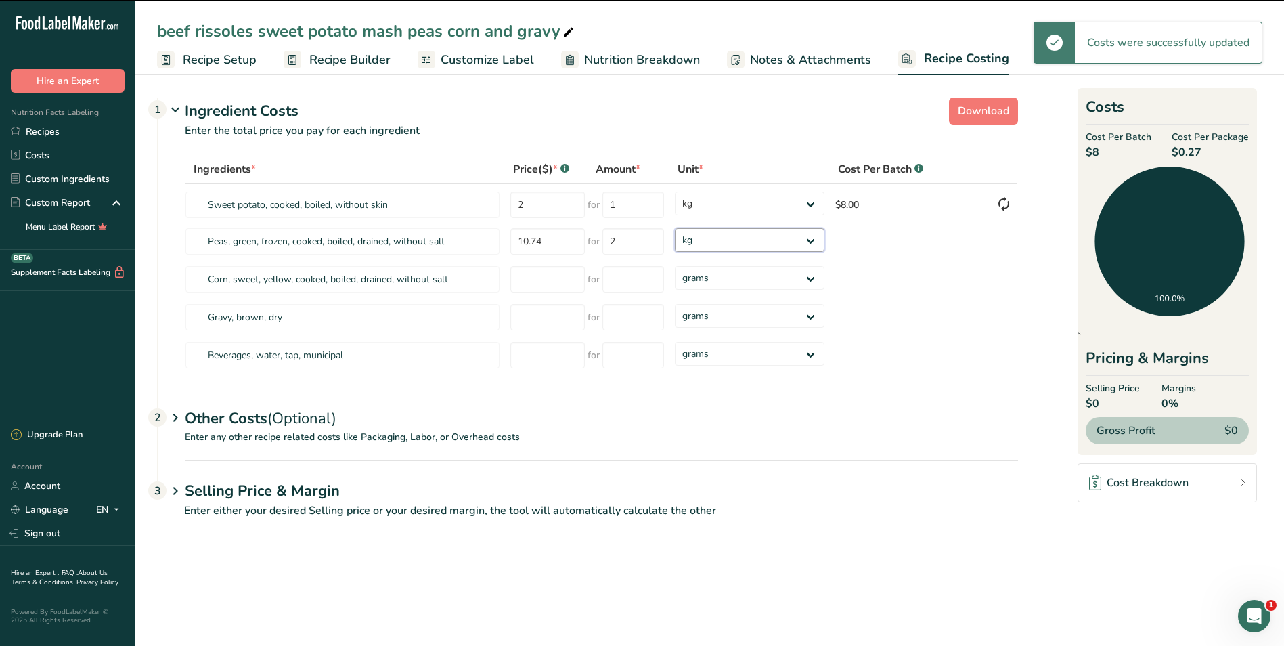
click at [675, 228] on select "grams kg mg mcg lb oz" at bounding box center [749, 240] width 149 height 24
click at [536, 279] on input "number" at bounding box center [548, 279] width 74 height 26
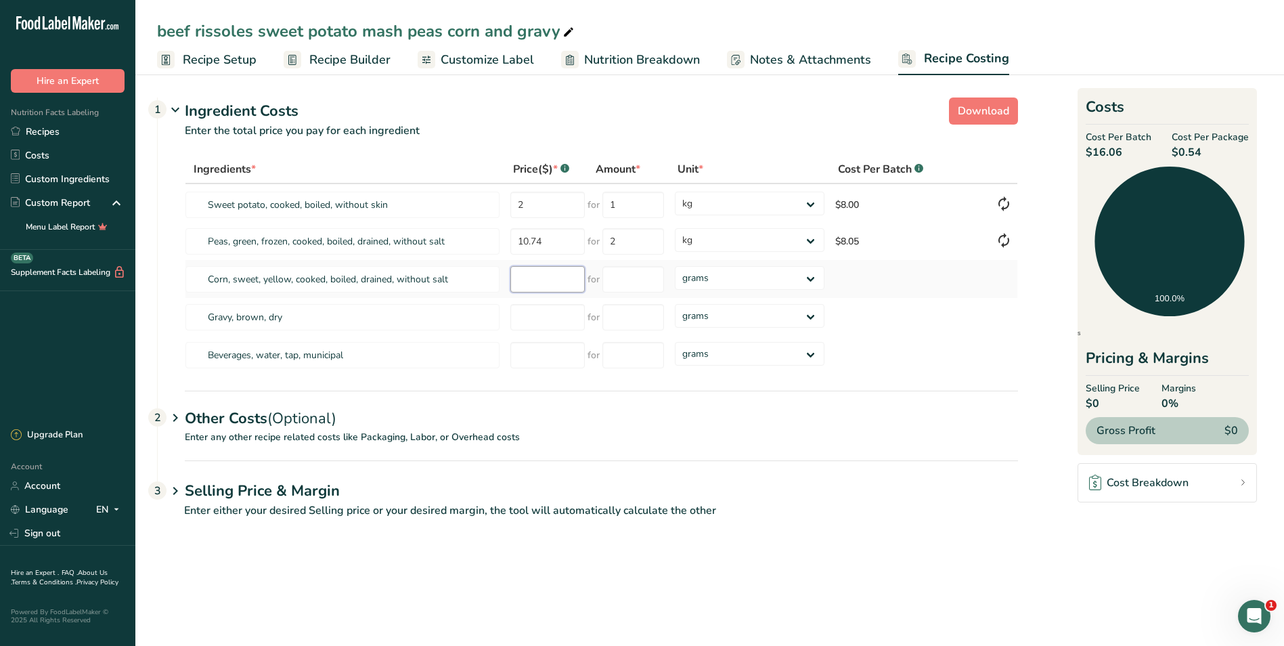
click at [527, 279] on input "number" at bounding box center [548, 279] width 74 height 26
click at [632, 282] on input "number" at bounding box center [634, 279] width 62 height 26
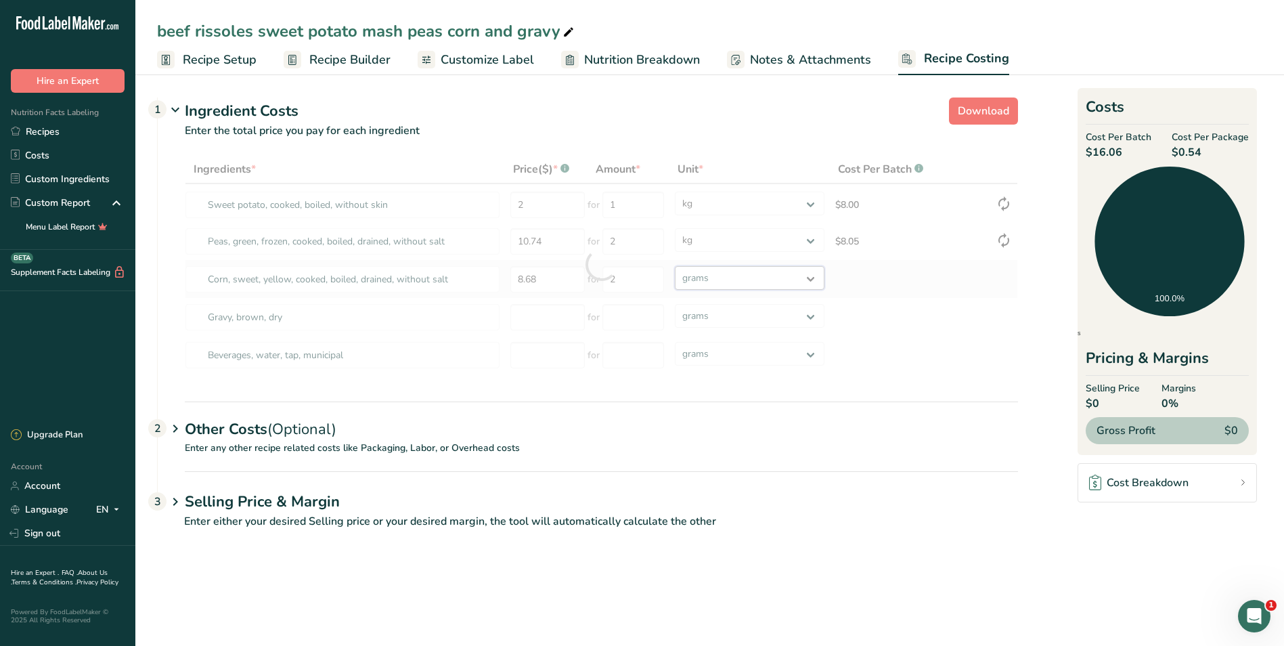
click at [811, 277] on div "Ingredients * Price($) * .a-a{fill:#347362;}.b-a{fill:#fff;} Amount * Unit * Co…" at bounding box center [602, 264] width 834 height 219
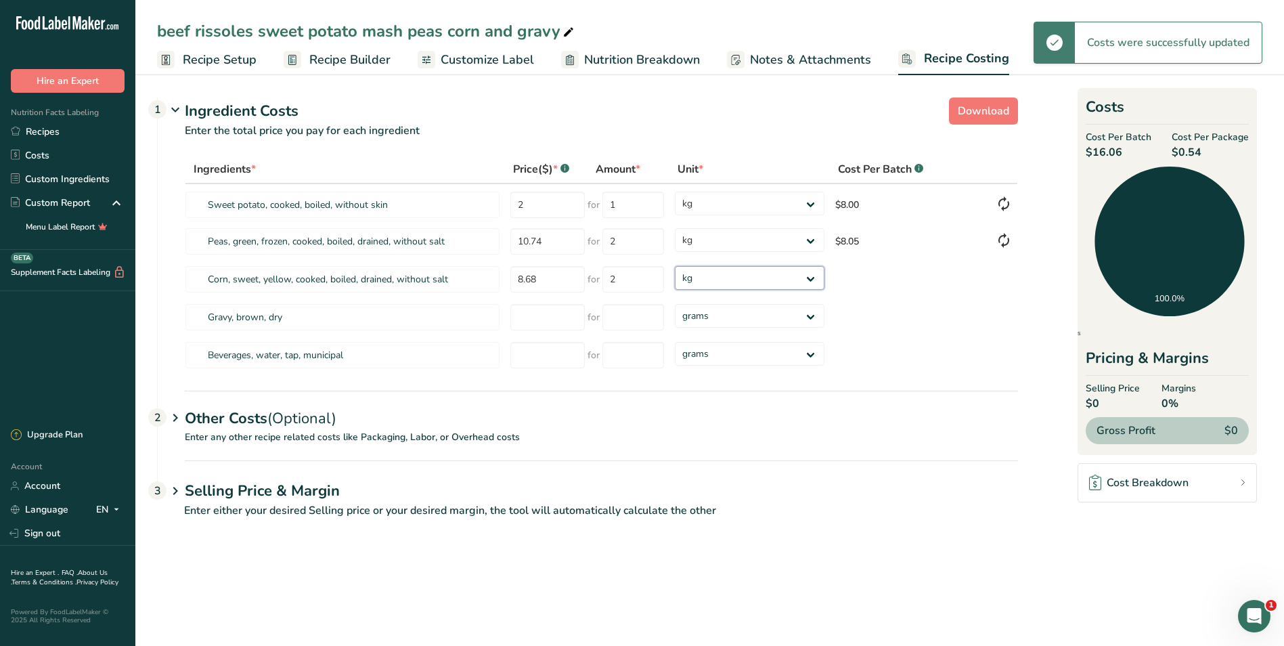
click at [675, 266] on select "grams kg mg mcg lb oz" at bounding box center [749, 278] width 149 height 24
click at [538, 319] on input "number" at bounding box center [548, 317] width 74 height 26
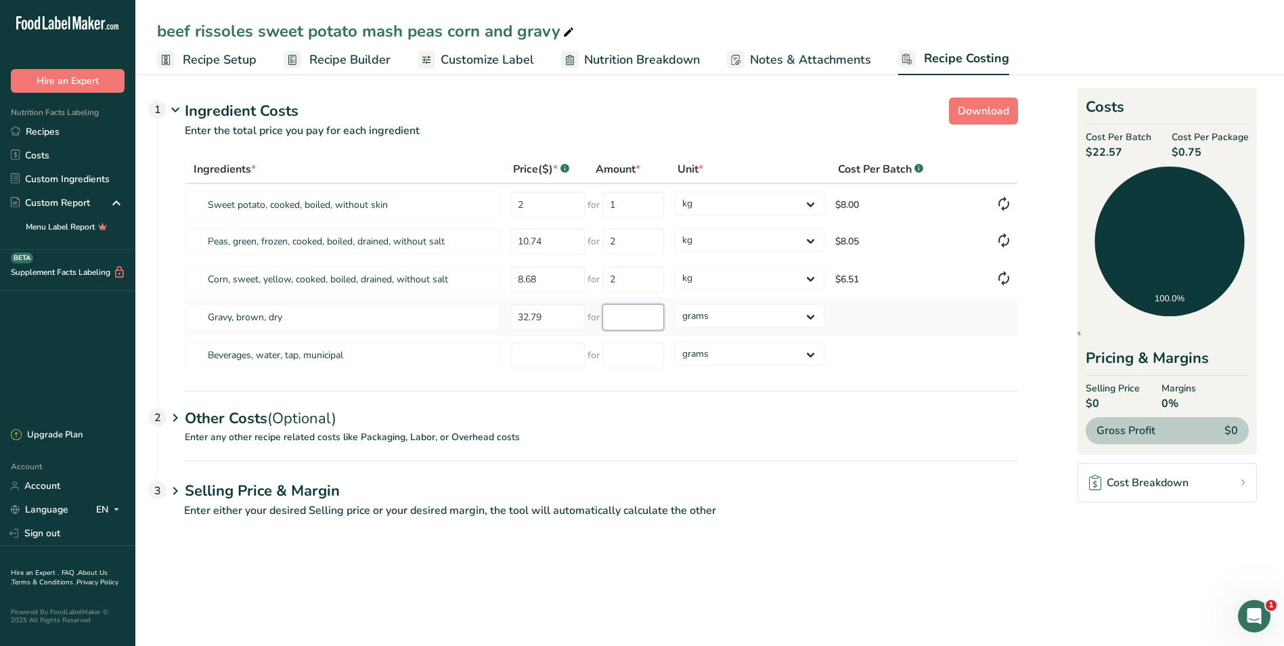
click at [612, 318] on input "number" at bounding box center [634, 317] width 62 height 26
click at [811, 313] on div "Ingredients * Price($) * .a-a{fill:#347362;}.b-a{fill:#fff;} Amount * Unit * Co…" at bounding box center [602, 264] width 834 height 219
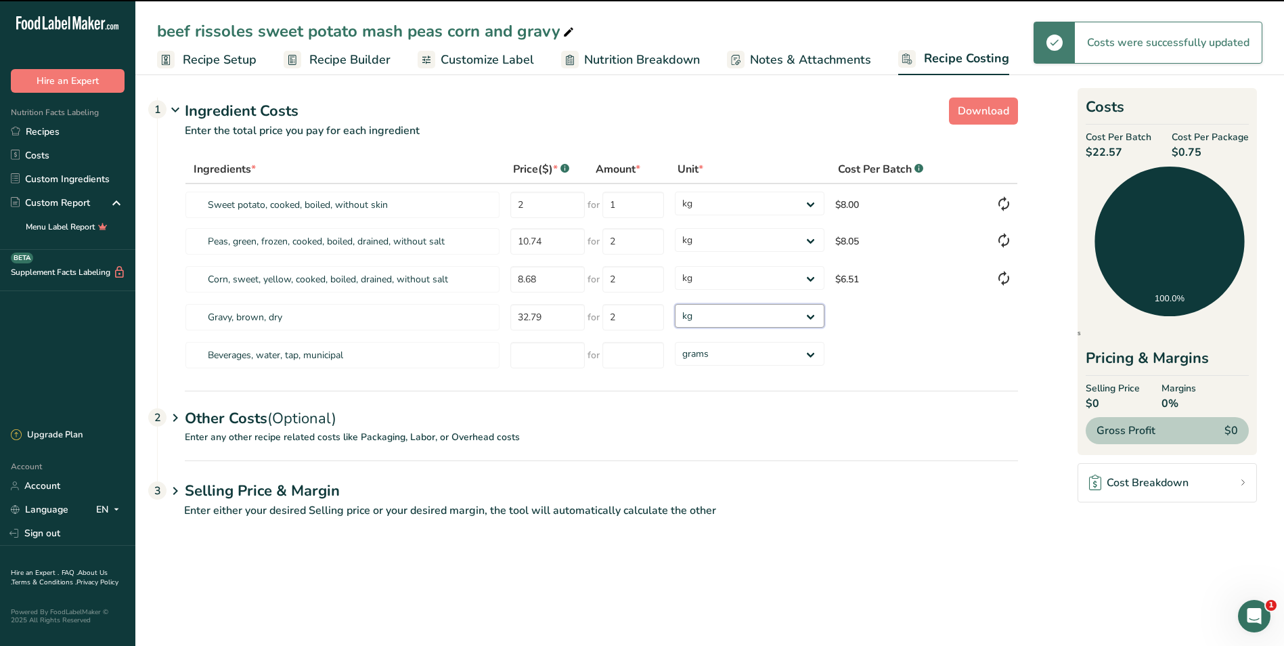
drag, startPoint x: 811, startPoint y: 313, endPoint x: 786, endPoint y: 329, distance: 29.3
click at [675, 304] on select "grams kg mg mcg lb oz" at bounding box center [749, 316] width 149 height 24
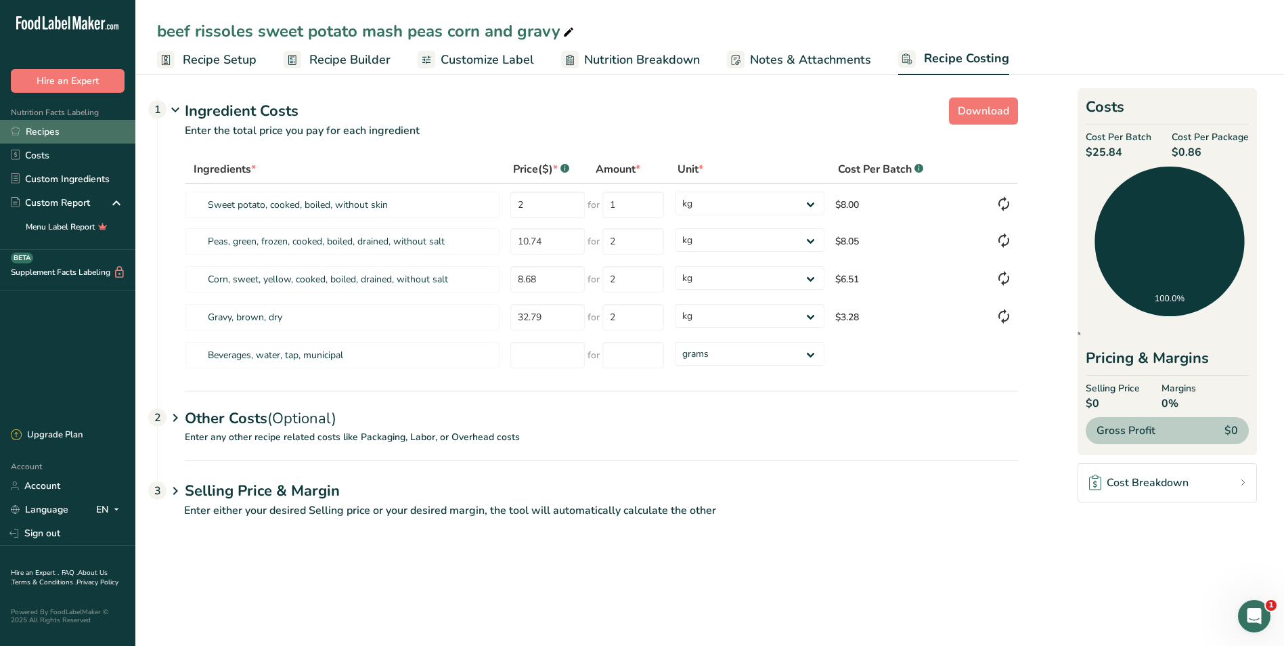
click at [43, 127] on link "Recipes" at bounding box center [67, 132] width 135 height 24
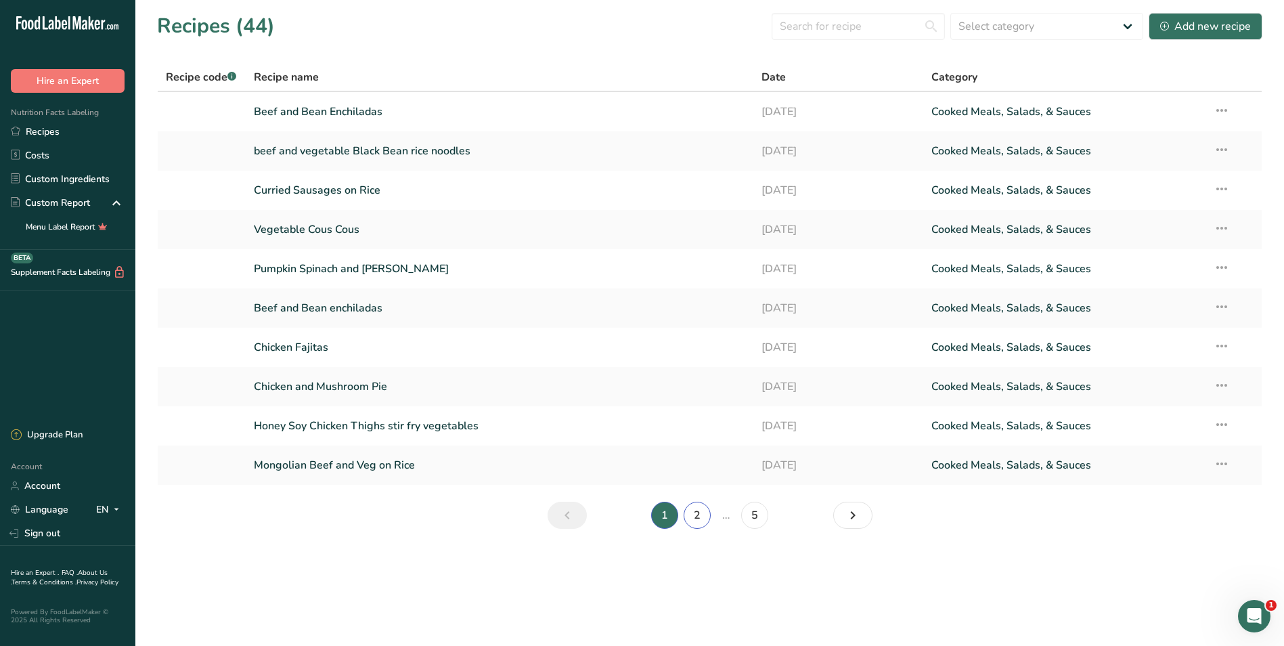
click at [699, 509] on link "2" at bounding box center [697, 515] width 27 height 27
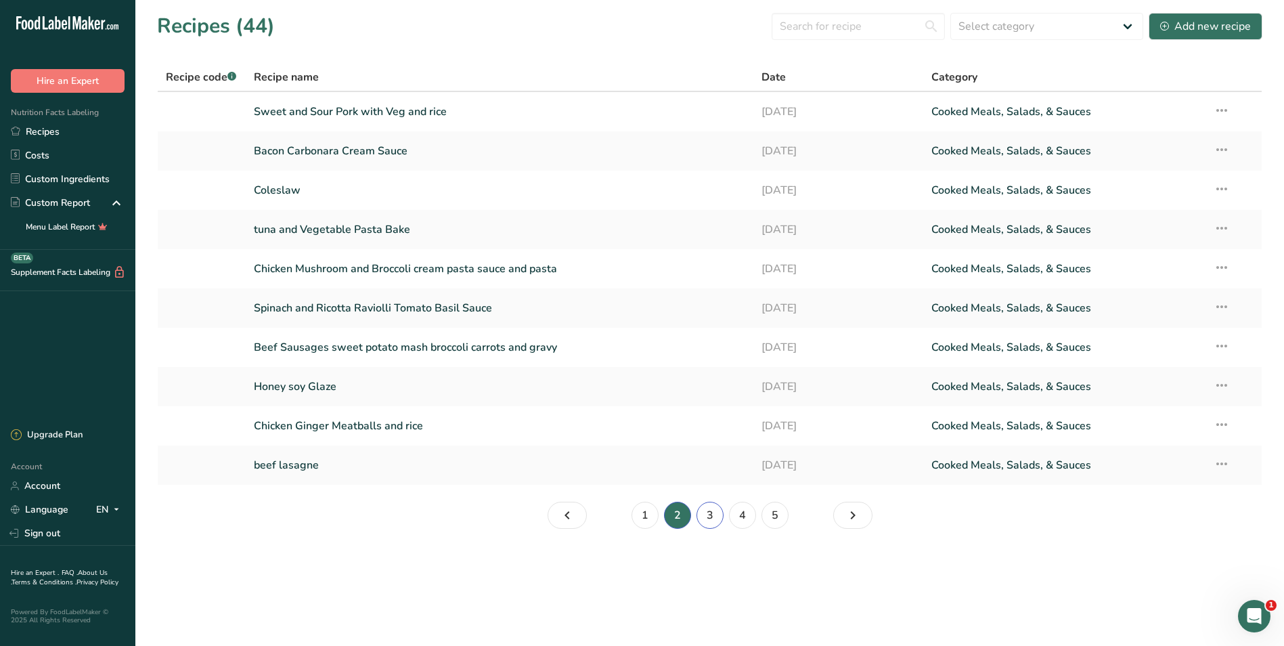
click at [710, 513] on link "3" at bounding box center [710, 515] width 27 height 27
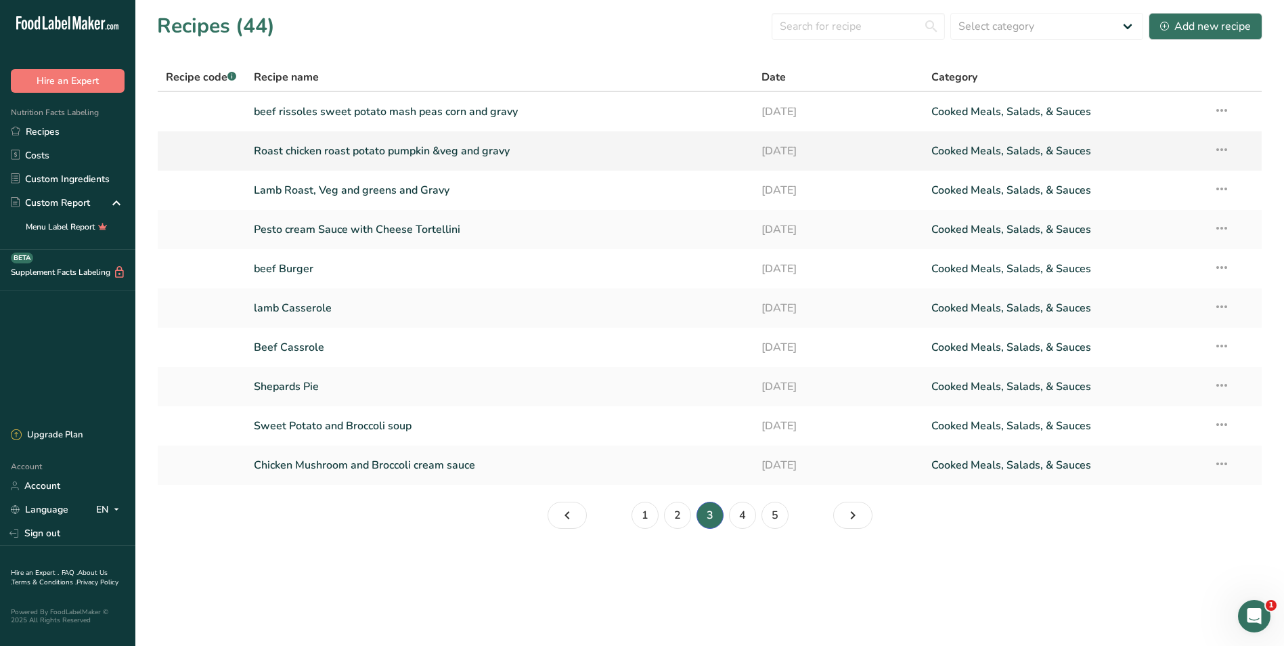
click at [416, 146] on link "Roast chicken roast potato pumpkin &veg and gravy" at bounding box center [500, 151] width 492 height 28
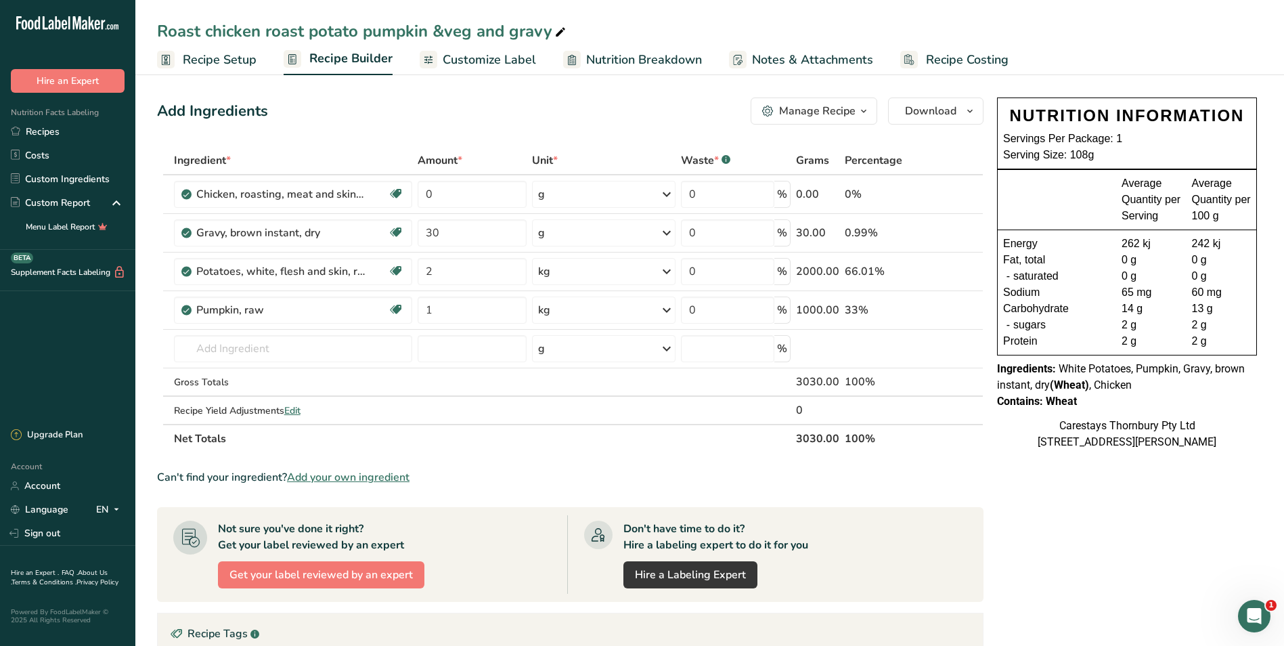
click at [227, 56] on span "Recipe Setup" at bounding box center [220, 60] width 74 height 18
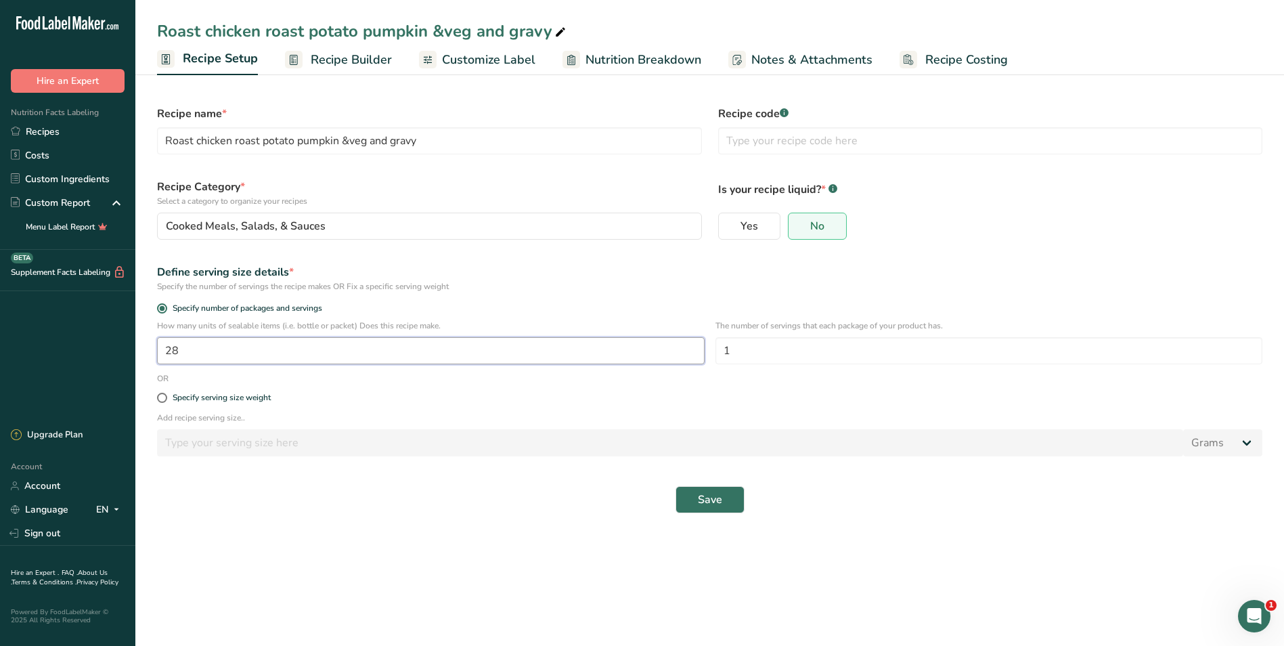
click at [211, 353] on input "28" at bounding box center [431, 350] width 548 height 27
click at [697, 499] on button "Save" at bounding box center [710, 499] width 69 height 27
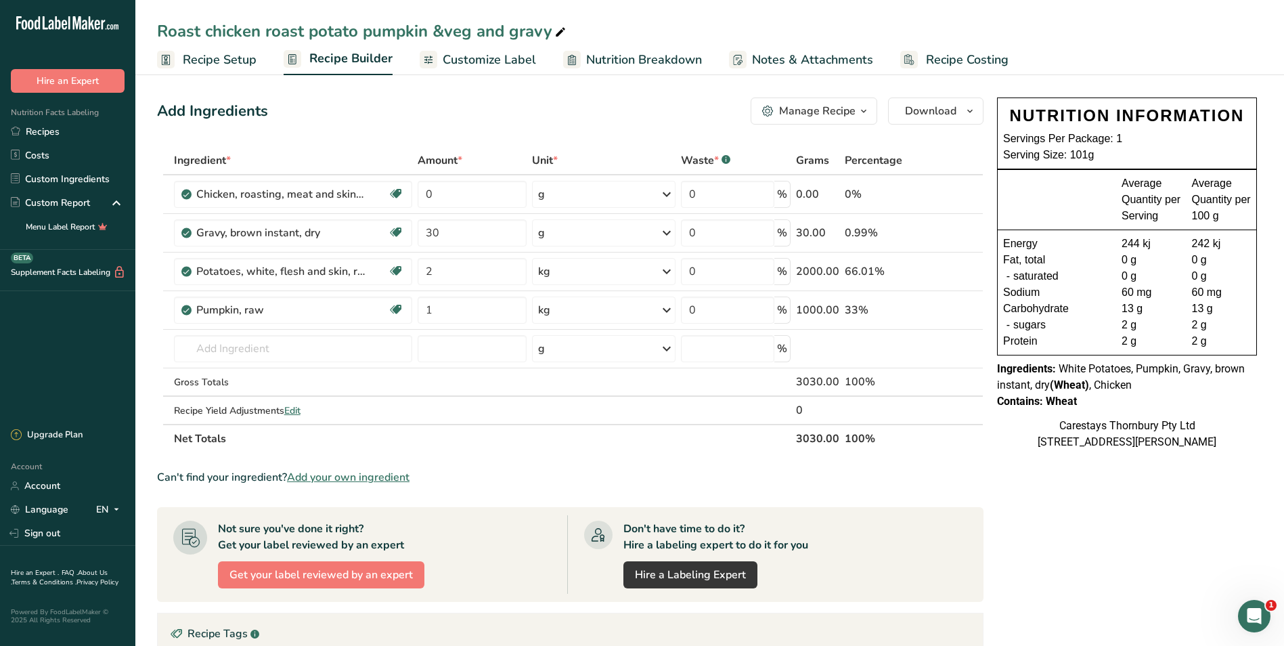
click at [472, 30] on div "Roast chicken roast potato pumpkin &veg and gravy" at bounding box center [363, 31] width 412 height 24
click at [356, 33] on input "Roast chicken roast potato pumpkin & broccoli" at bounding box center [710, 31] width 1106 height 24
click at [521, 33] on input "Roast chicken roast potato, pumpkin & broccoli" at bounding box center [710, 31] width 1106 height 24
click at [448, 194] on input "0" at bounding box center [472, 194] width 109 height 27
click at [233, 349] on div "Ingredient * Amount * Unit * Waste * .a-a{fill:#347362;}.b-a{fill:#fff;} Grams …" at bounding box center [570, 299] width 827 height 307
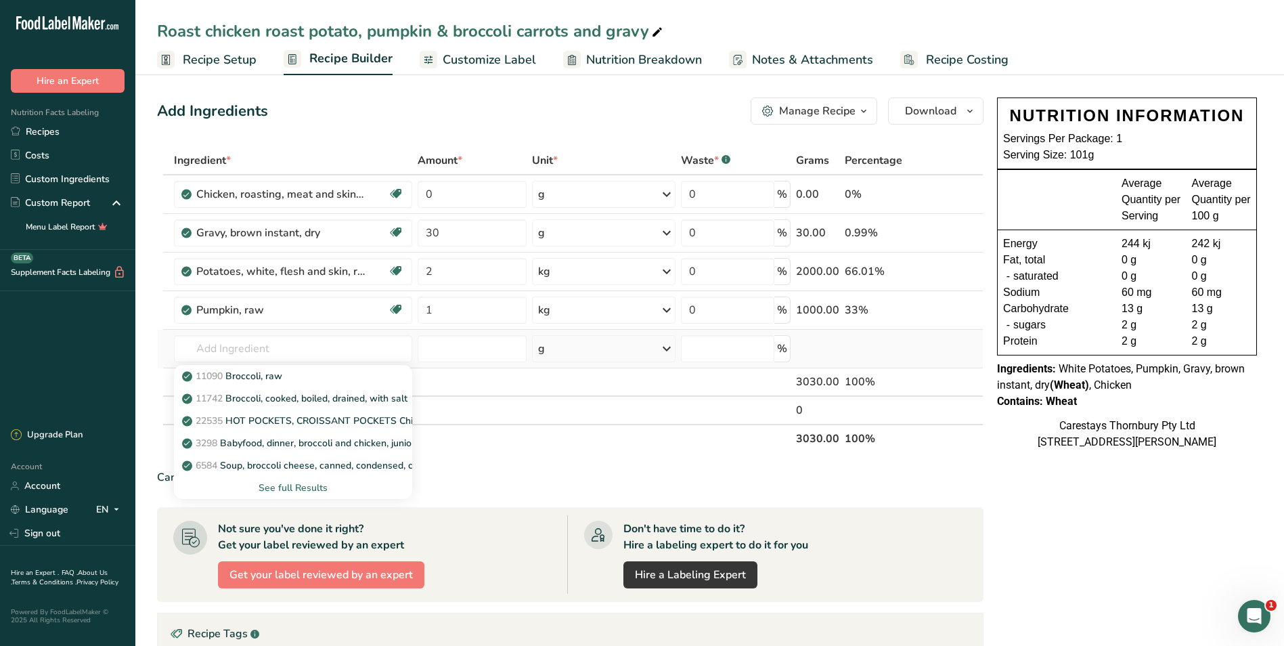
click at [286, 486] on div "See full Results" at bounding box center [293, 488] width 217 height 14
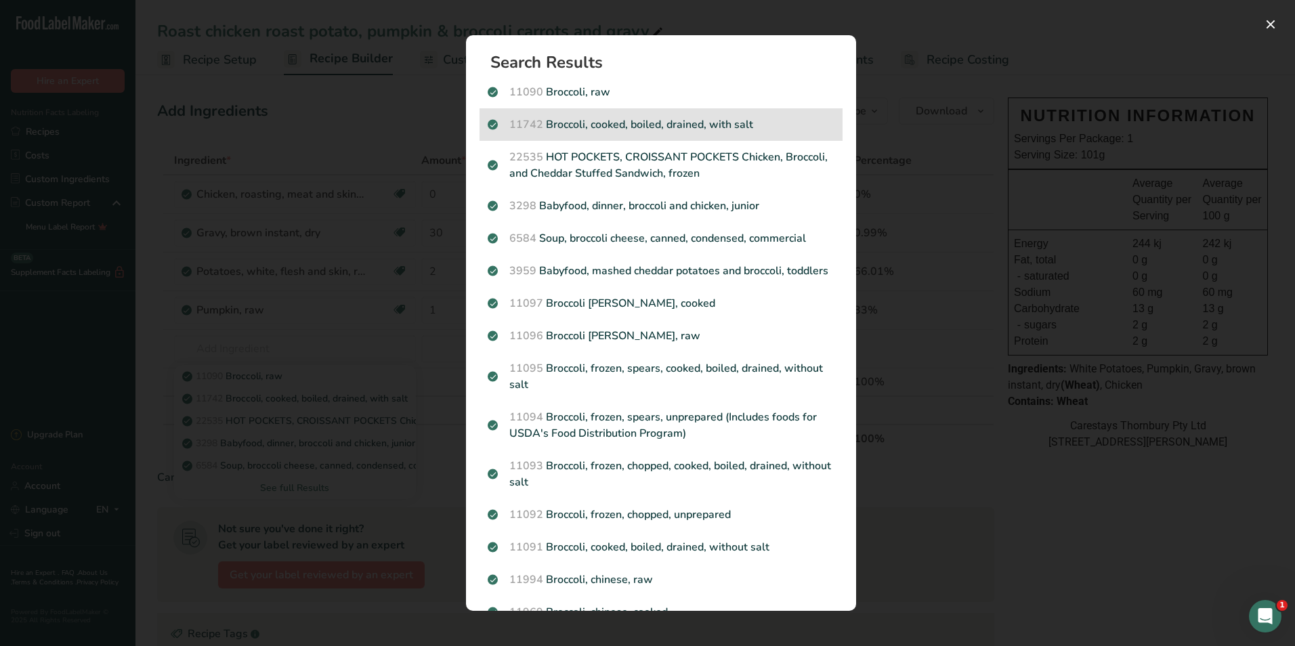
click at [603, 123] on p "11742 Broccoli, cooked, boiled, drained, with salt" at bounding box center [661, 124] width 347 height 16
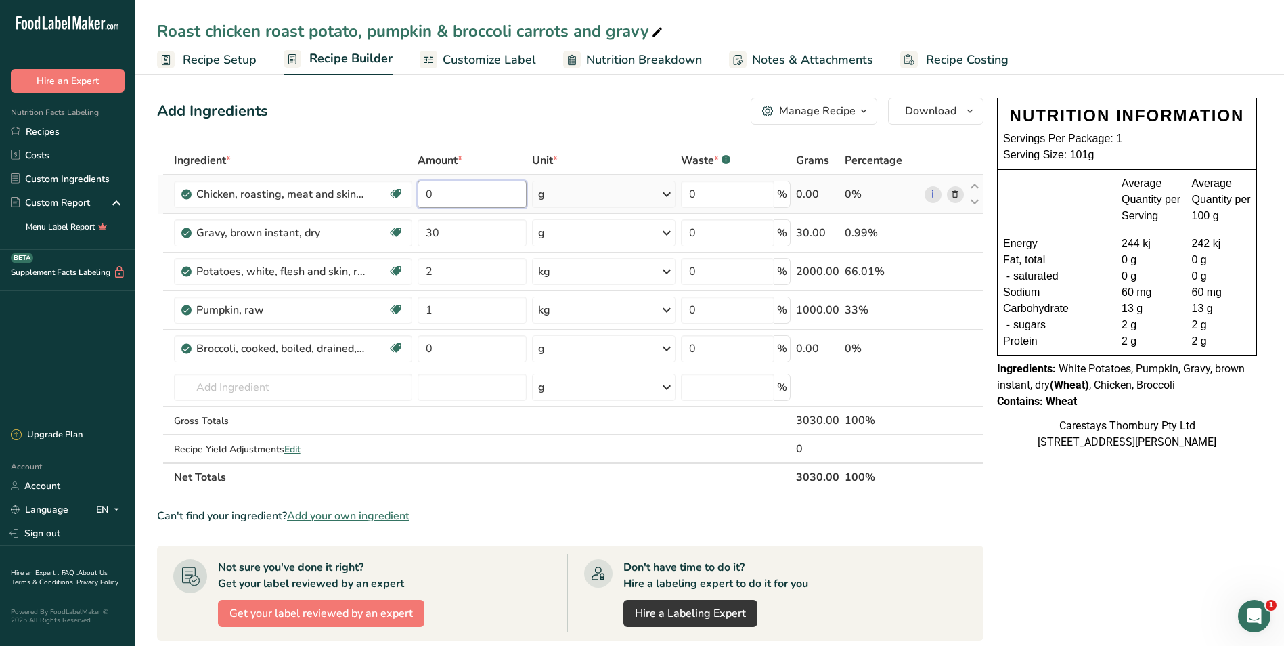
click at [455, 197] on input "0" at bounding box center [472, 194] width 109 height 27
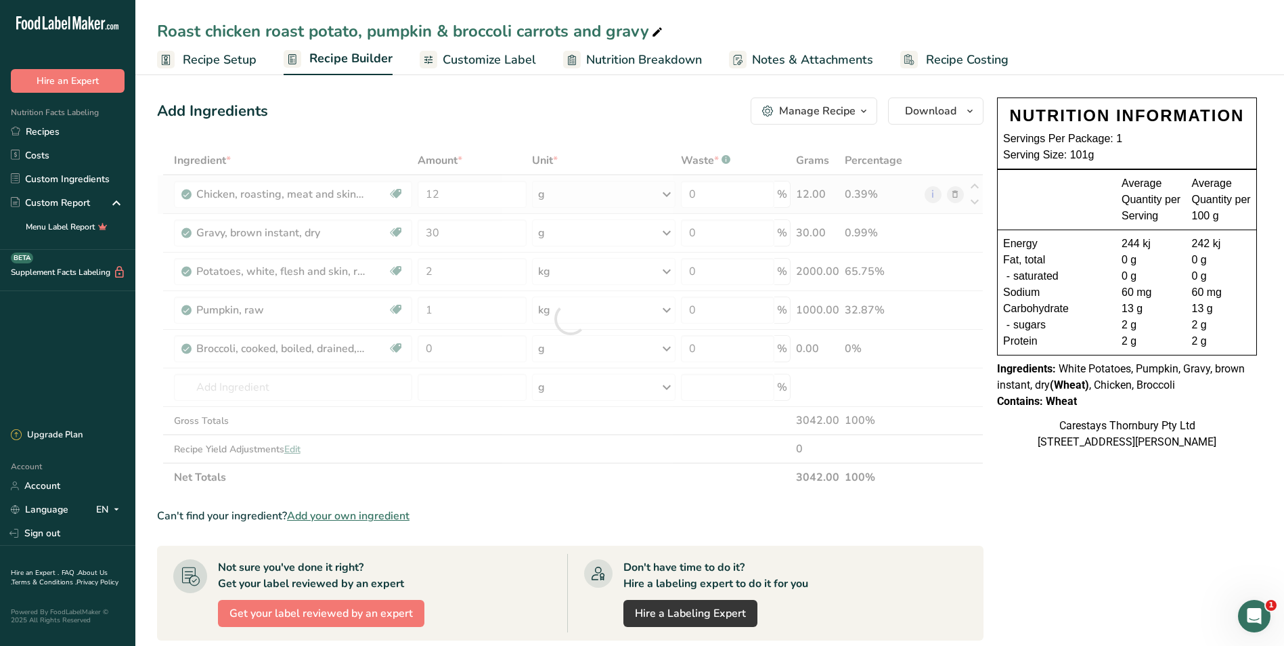
click at [669, 193] on div "Ingredient * Amount * Unit * Waste * .a-a{fill:#347362;}.b-a{fill:#fff;} Grams …" at bounding box center [570, 318] width 827 height 345
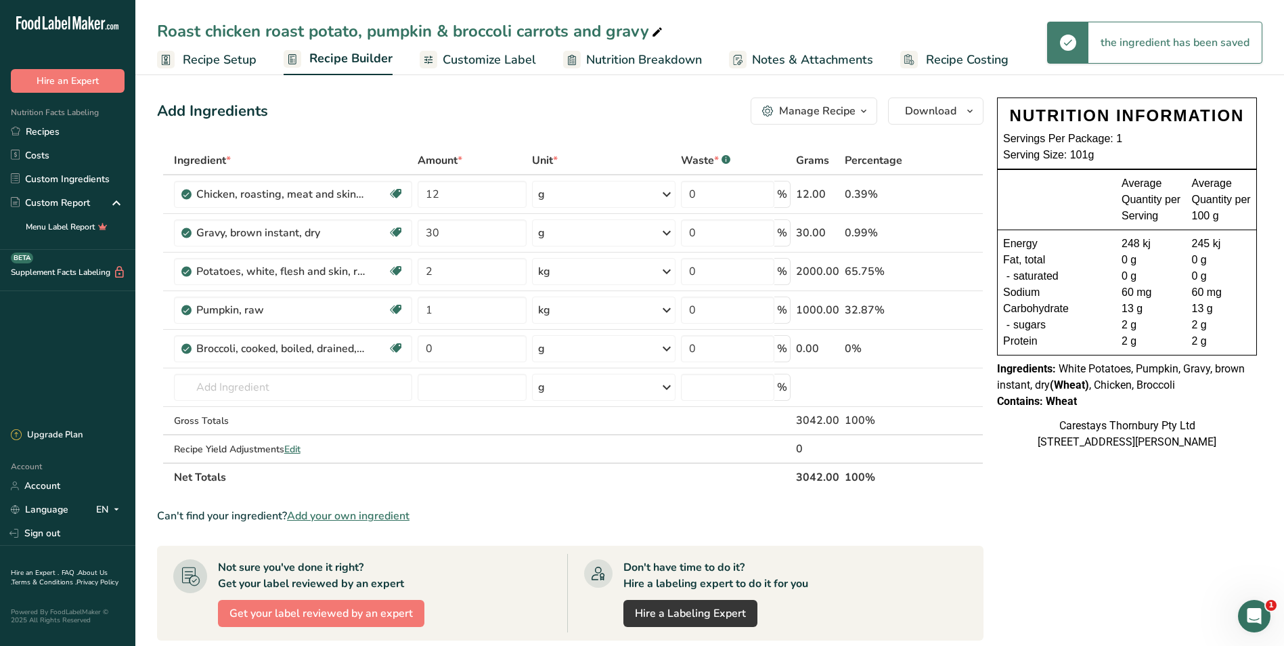
click at [668, 192] on icon at bounding box center [667, 194] width 16 height 24
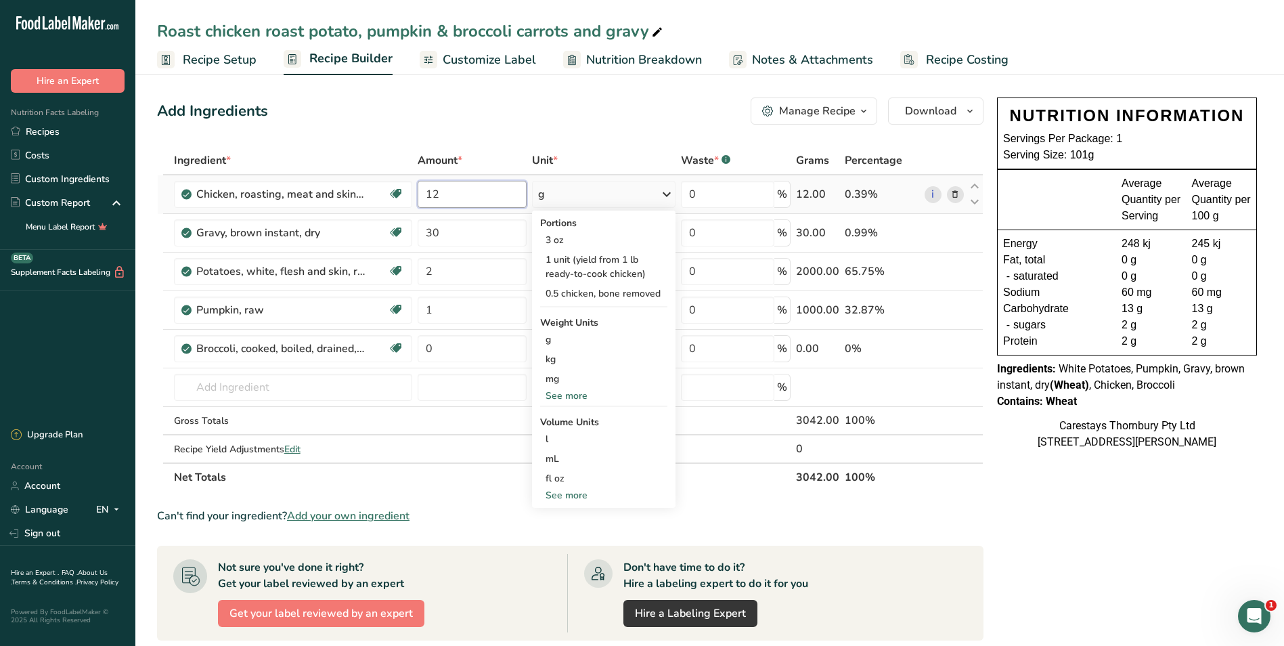
click at [471, 195] on input "12" at bounding box center [472, 194] width 109 height 27
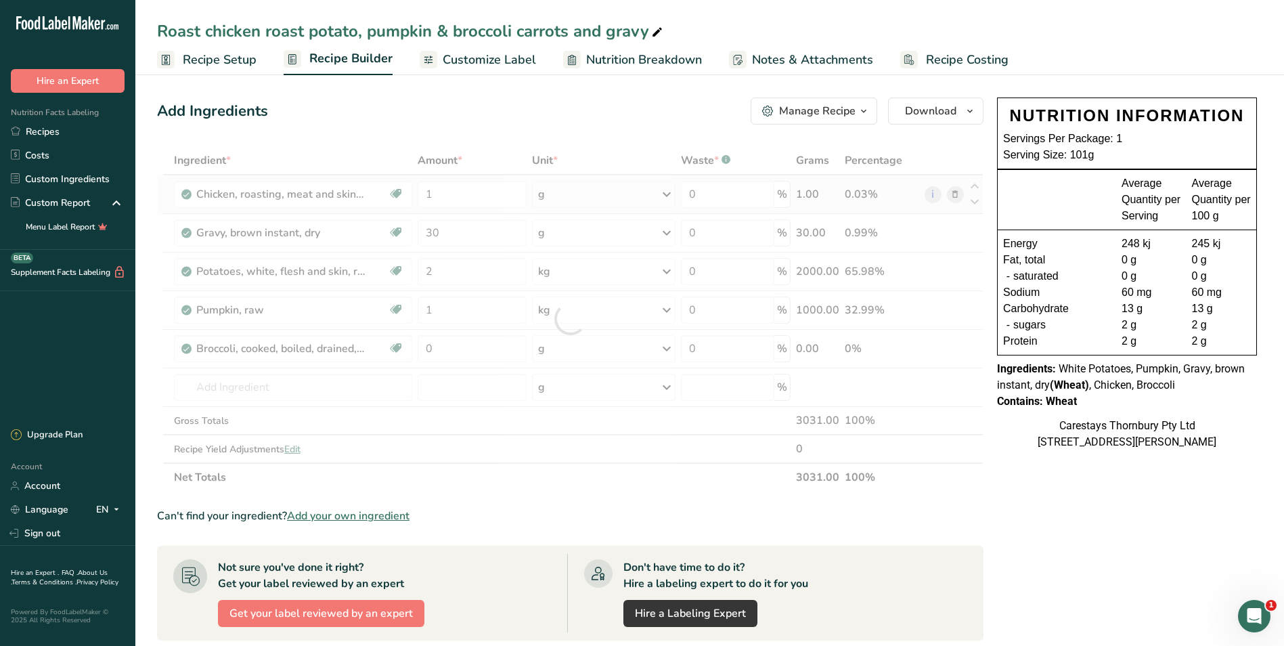
click at [670, 192] on div "Ingredient * Amount * Unit * Waste * .a-a{fill:#347362;}.b-a{fill:#fff;} Grams …" at bounding box center [570, 318] width 827 height 345
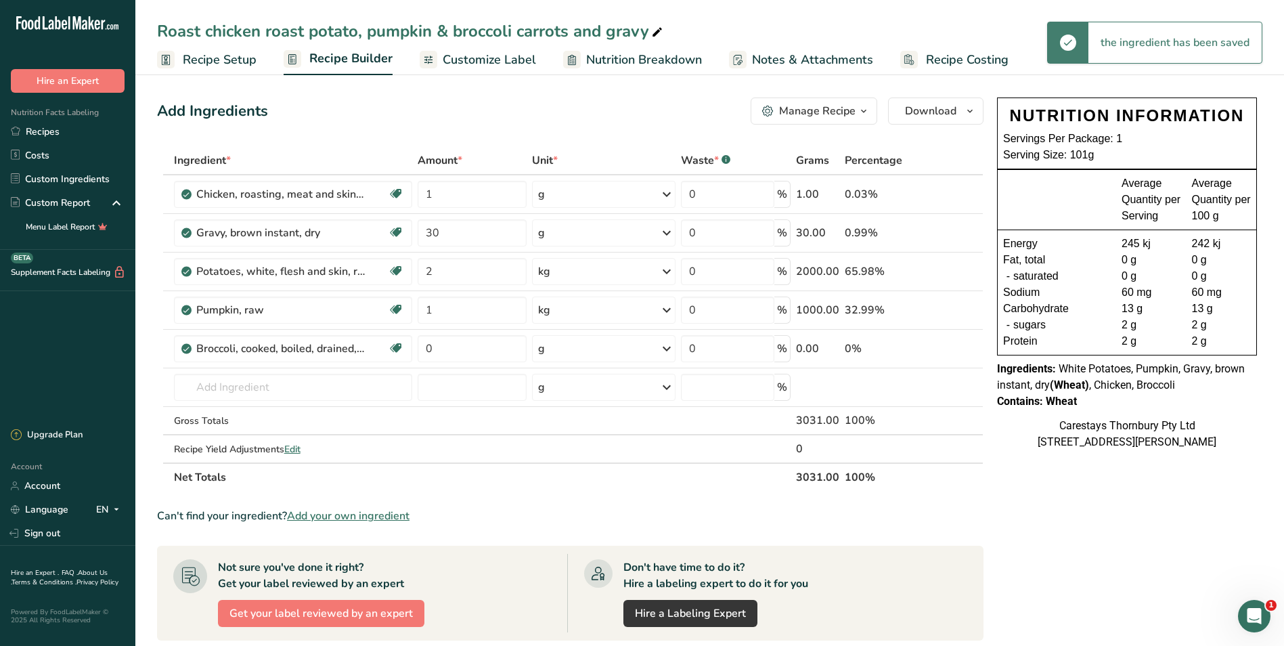
click at [667, 193] on icon at bounding box center [667, 194] width 16 height 24
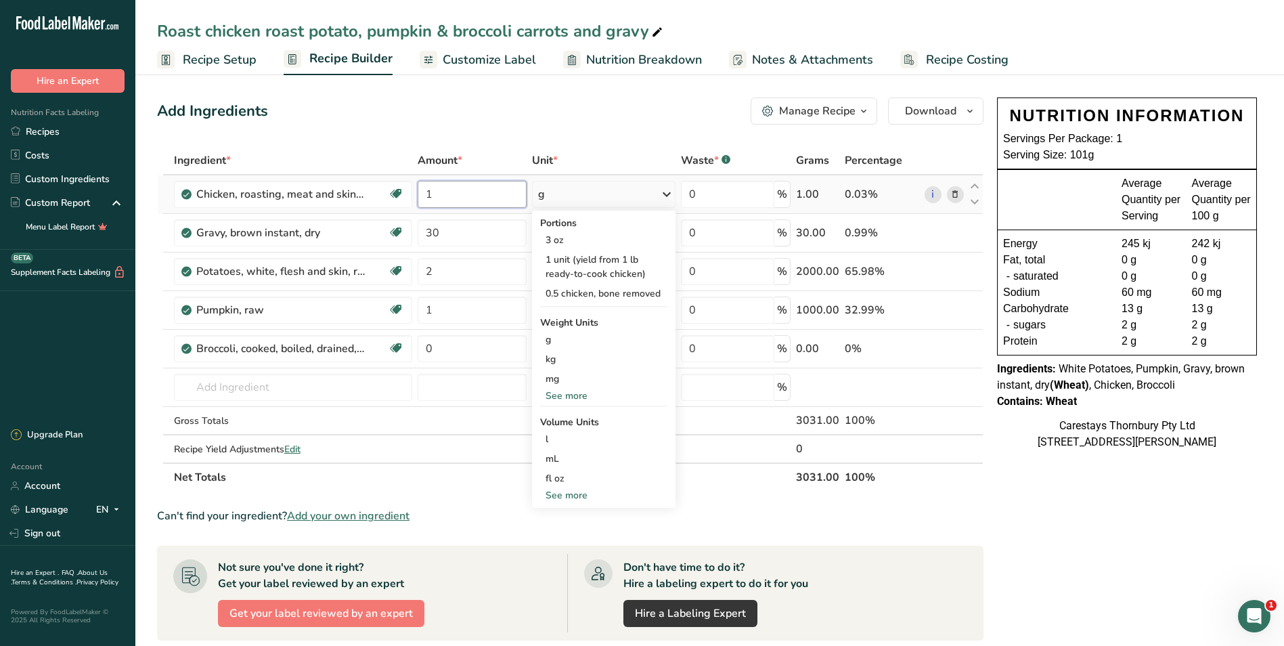
click at [442, 193] on input "1" at bounding box center [472, 194] width 109 height 27
click at [667, 192] on div "Ingredient * Amount * Unit * Waste * .a-a{fill:#347362;}.b-a{fill:#fff;} Grams …" at bounding box center [570, 318] width 827 height 345
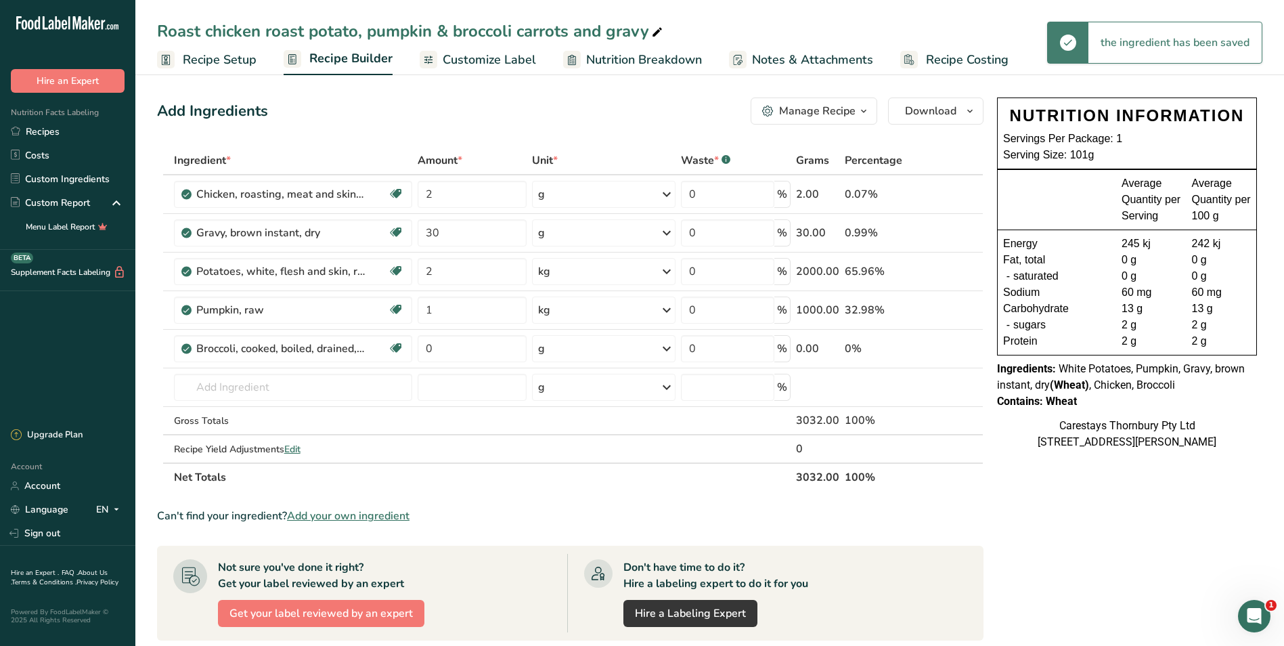
click at [667, 193] on icon at bounding box center [667, 194] width 16 height 24
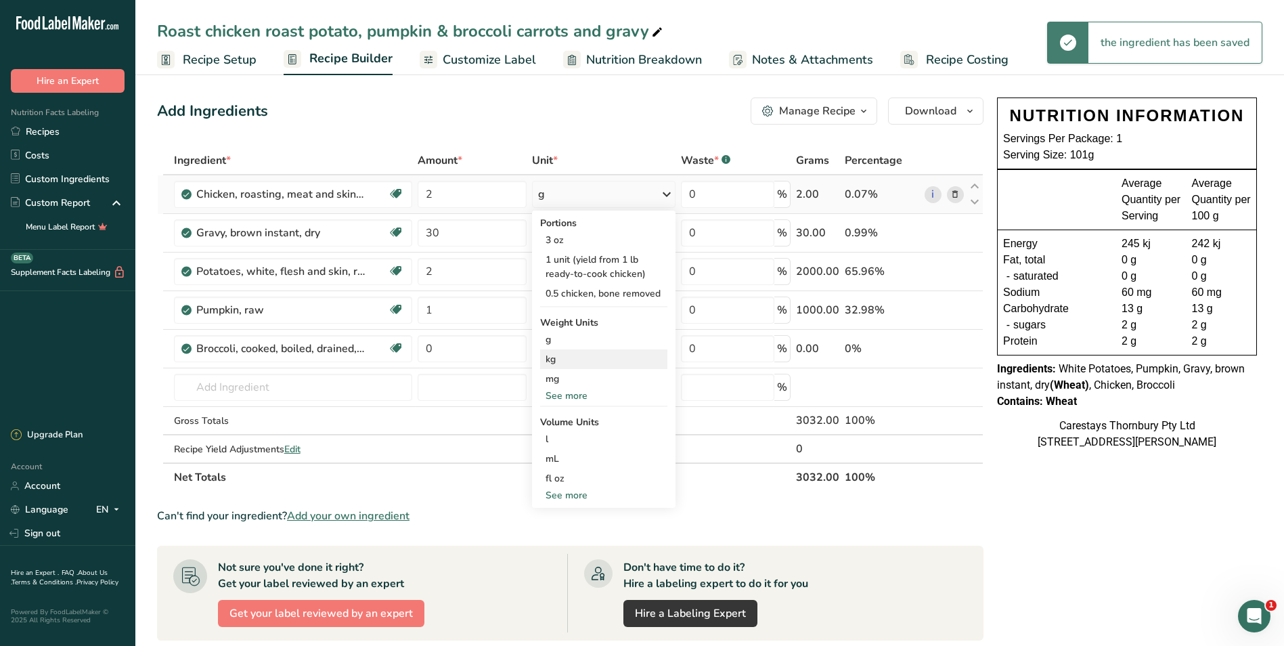
click at [595, 354] on div "kg" at bounding box center [603, 359] width 127 height 20
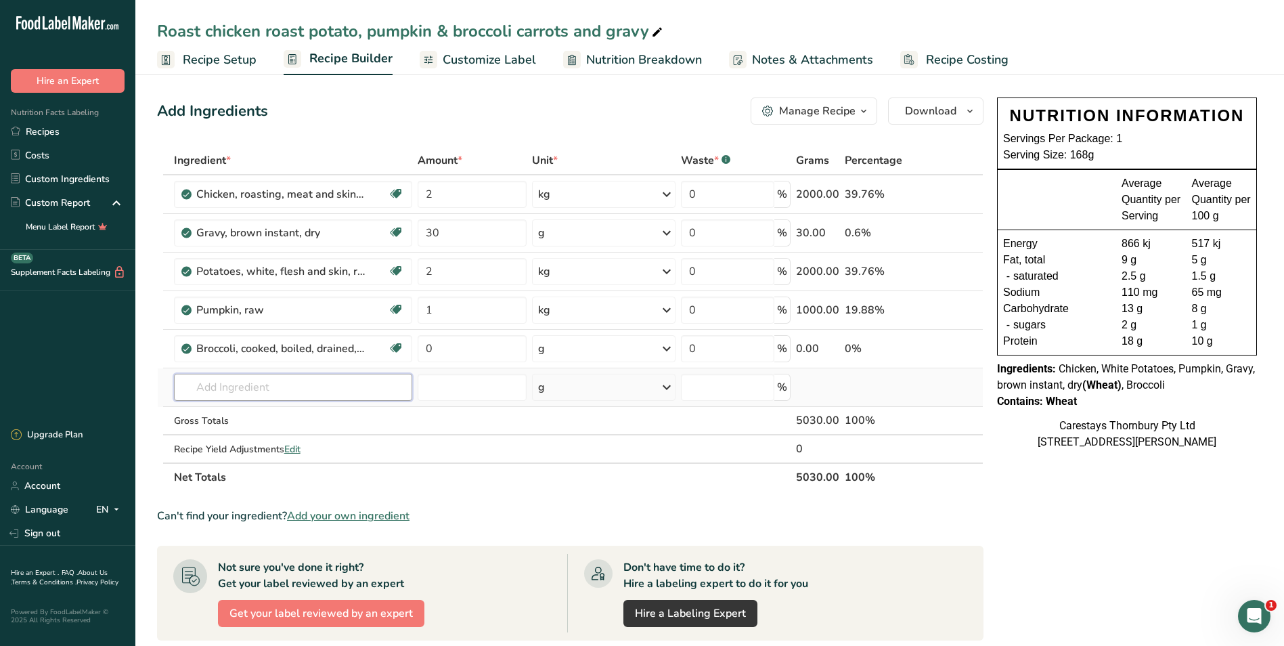
click at [207, 389] on input "text" at bounding box center [293, 387] width 239 height 27
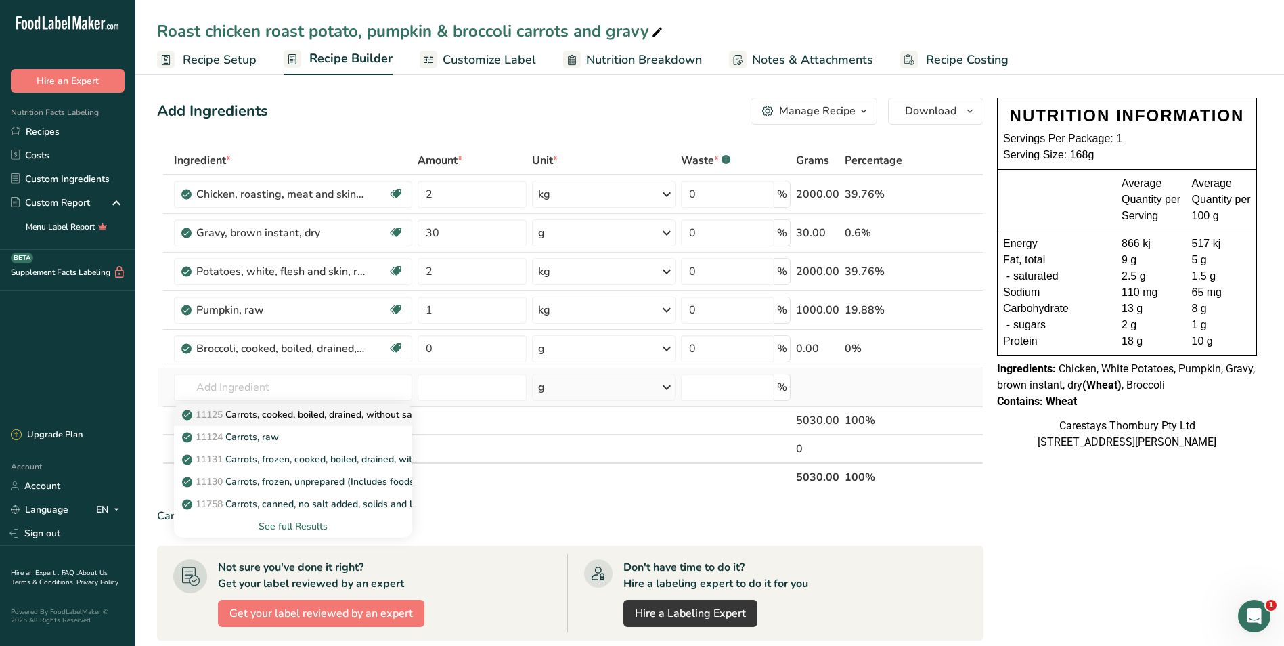
click at [272, 414] on p "11125 Carrots, cooked, boiled, drained, without salt" at bounding box center [302, 415] width 234 height 14
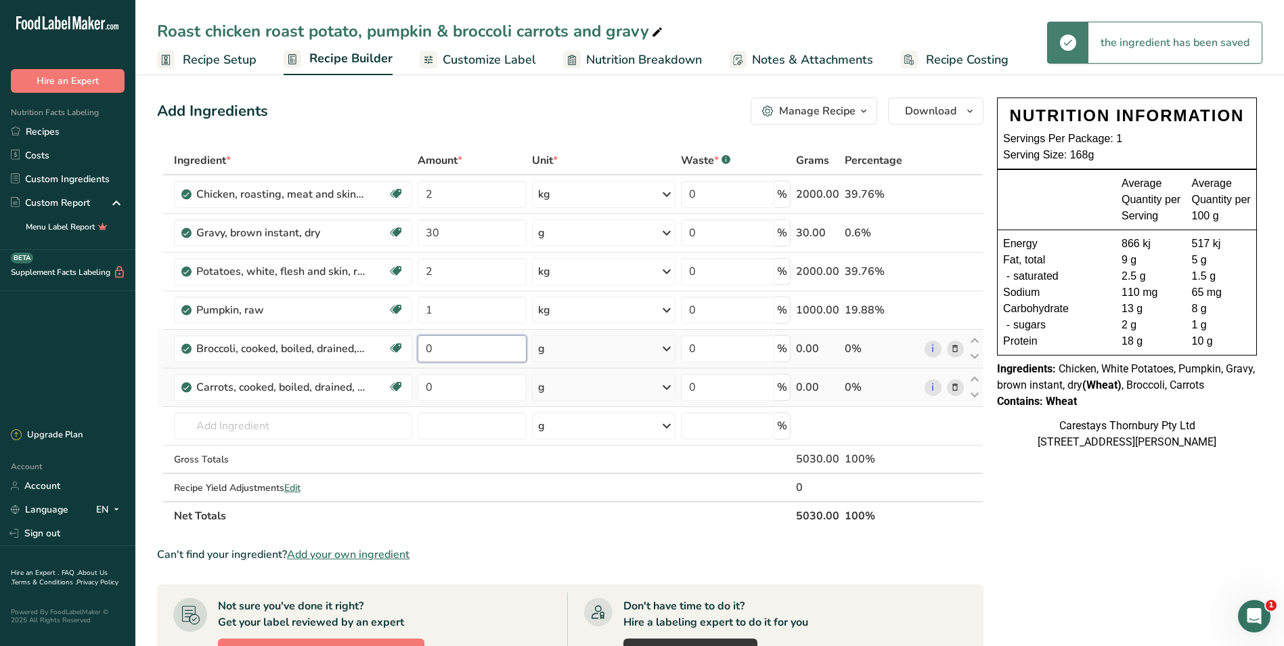
click at [439, 352] on input "0" at bounding box center [472, 348] width 109 height 27
click at [666, 345] on div "Ingredient * Amount * Unit * Waste * .a-a{fill:#347362;}.b-a{fill:#fff;} Grams …" at bounding box center [570, 338] width 827 height 384
click at [668, 347] on icon at bounding box center [667, 349] width 16 height 24
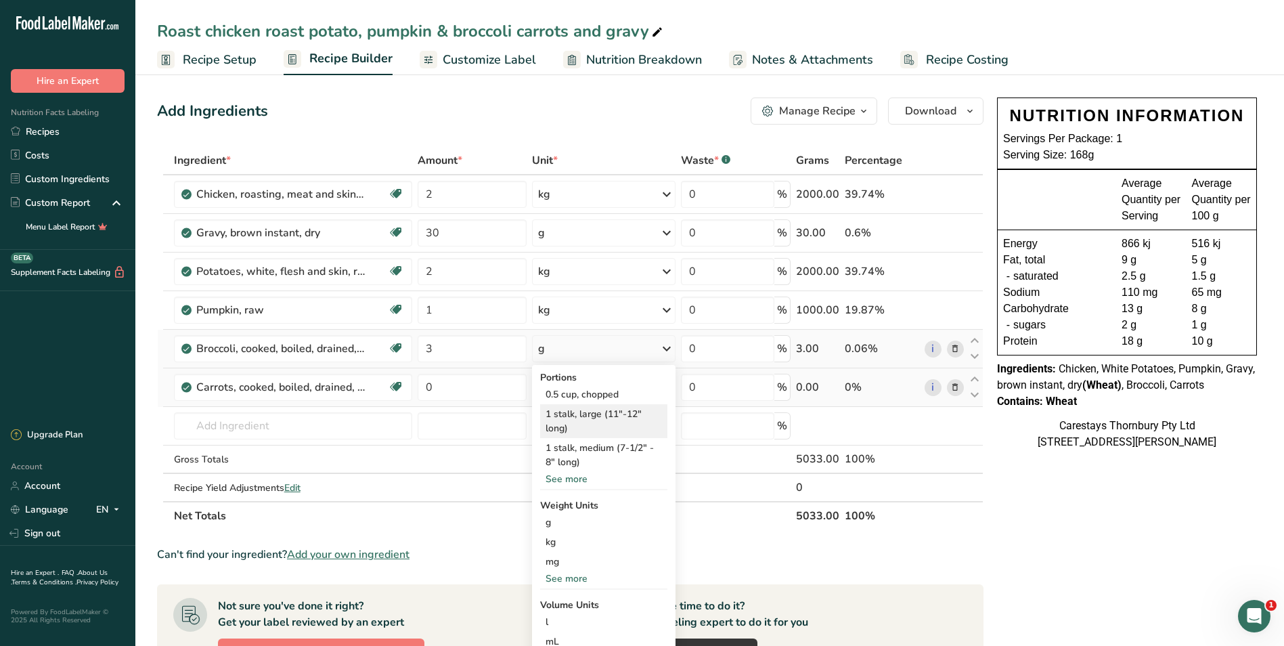
click at [595, 408] on div "1 stalk, large (11"-12" long)" at bounding box center [603, 421] width 127 height 34
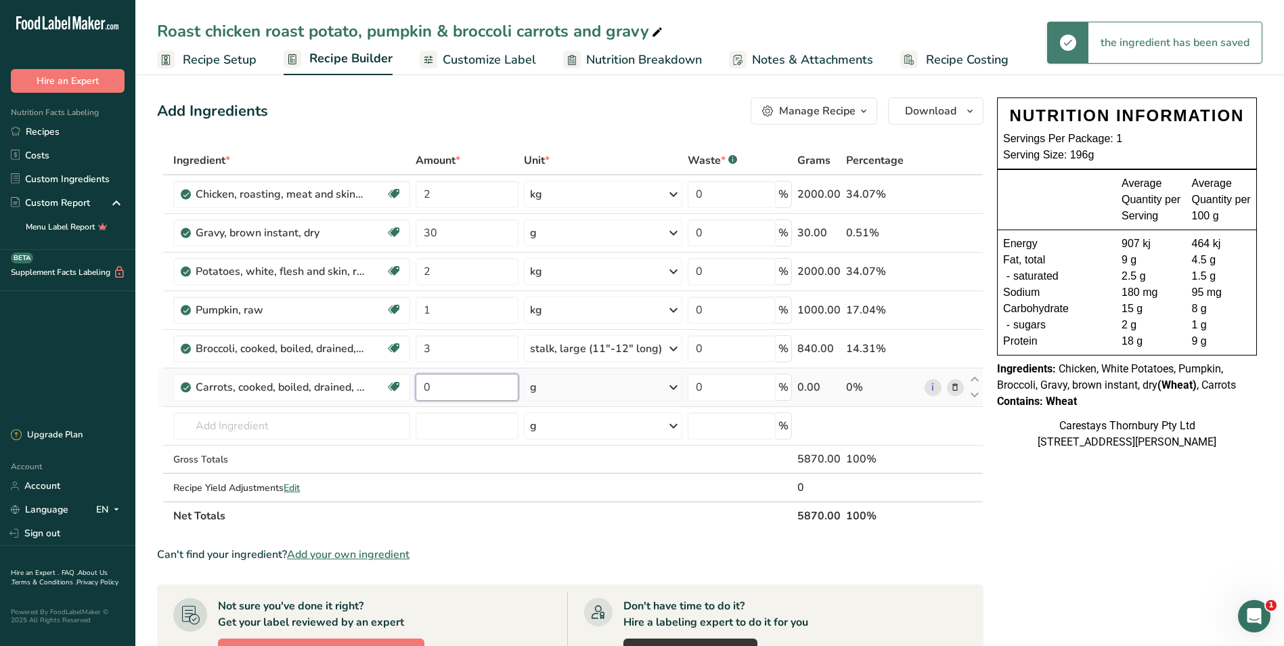
click at [443, 385] on input "0" at bounding box center [467, 387] width 103 height 27
click at [674, 385] on div "Ingredient * Amount * Unit * Waste * .a-a{fill:#347362;}.b-a{fill:#fff;} Grams …" at bounding box center [570, 338] width 827 height 384
click at [674, 385] on icon at bounding box center [674, 387] width 16 height 24
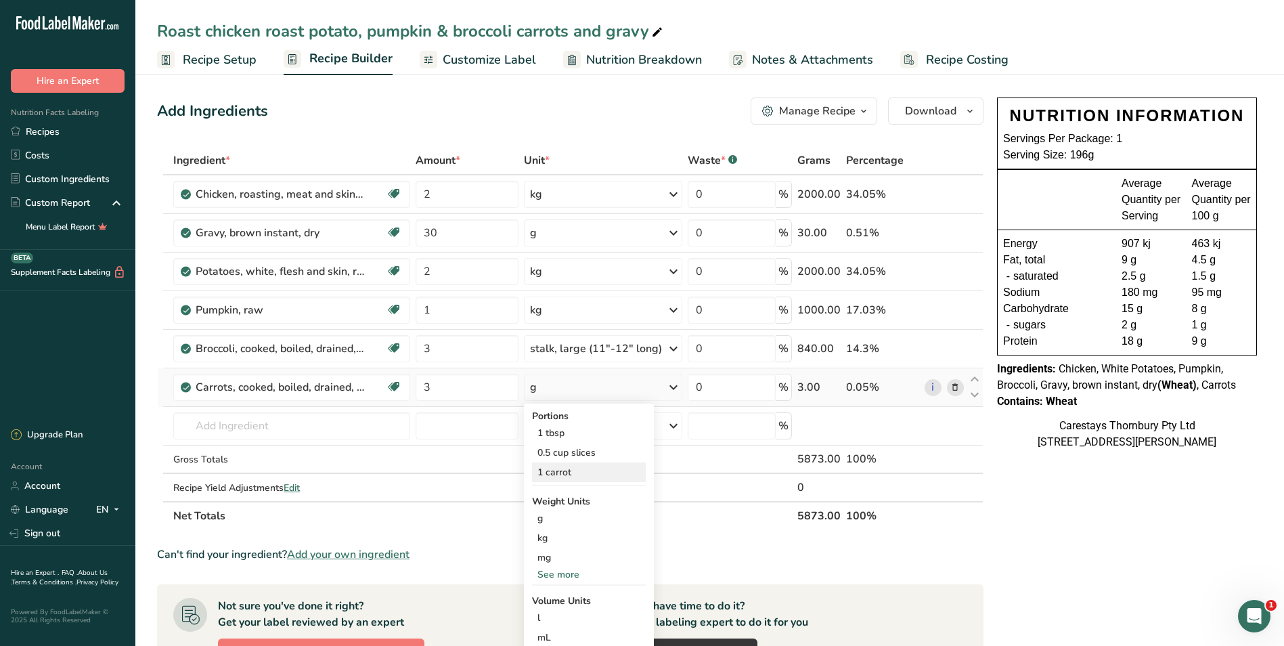
click at [576, 469] on div "1 carrot" at bounding box center [589, 472] width 114 height 20
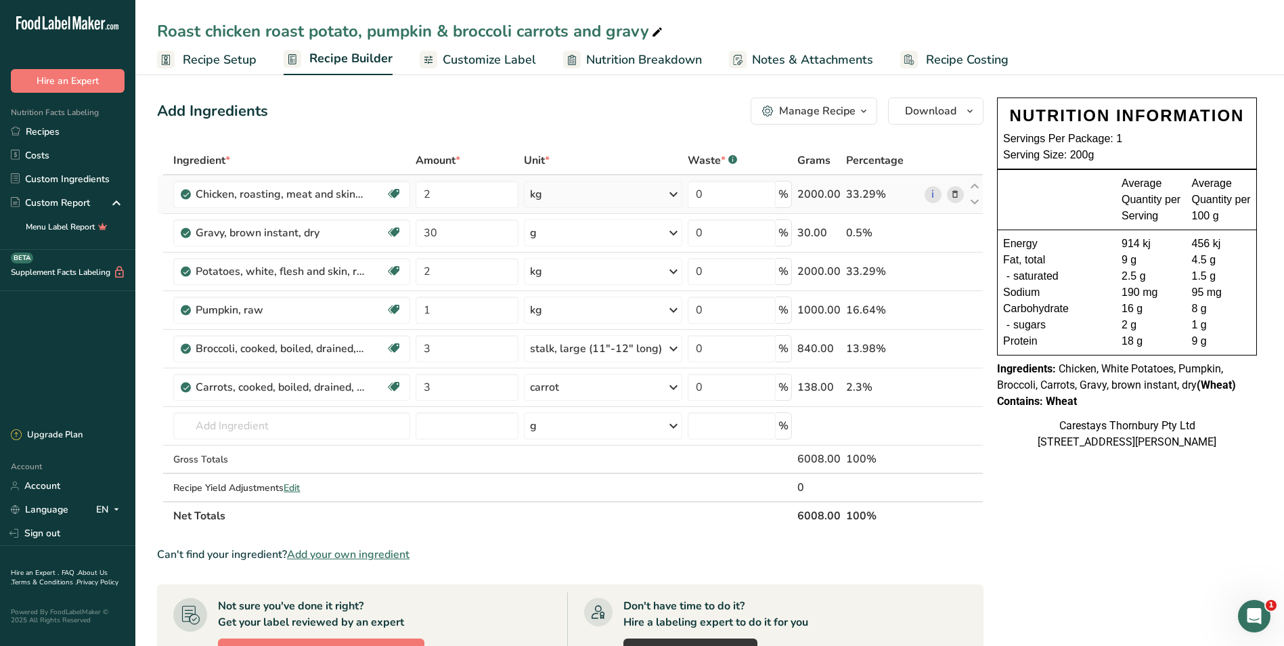
click at [955, 194] on icon at bounding box center [955, 195] width 9 height 14
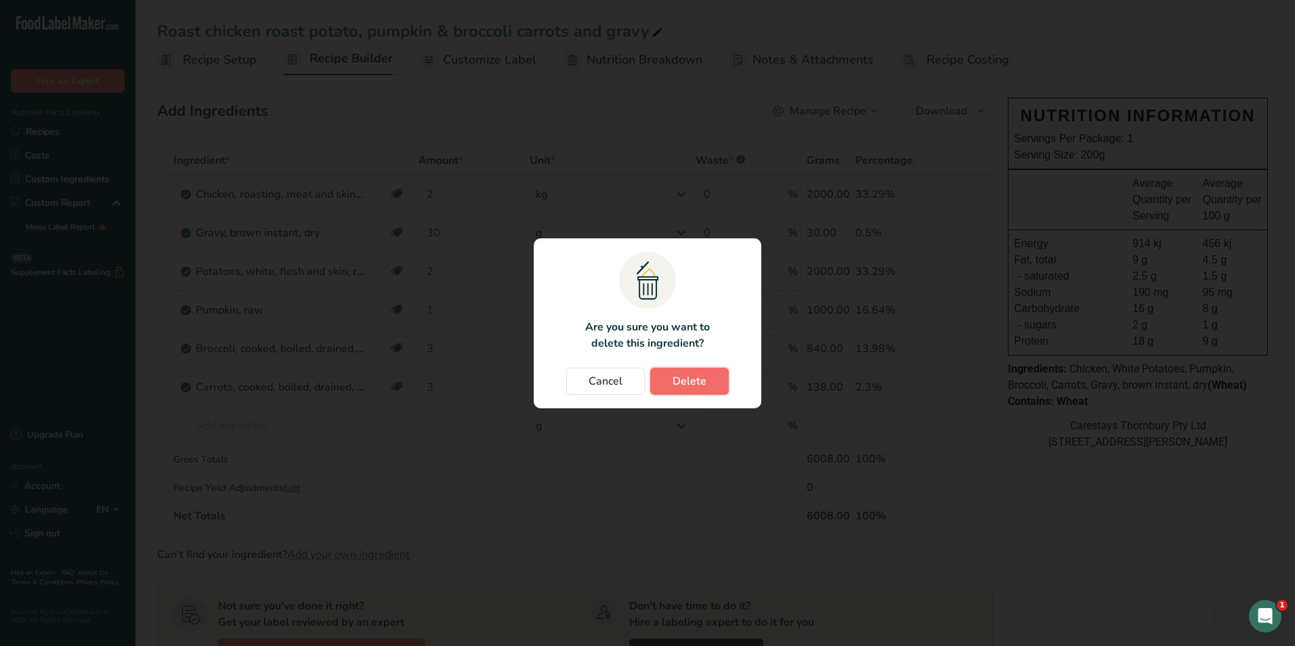
click at [697, 378] on span "Delete" at bounding box center [689, 381] width 34 height 16
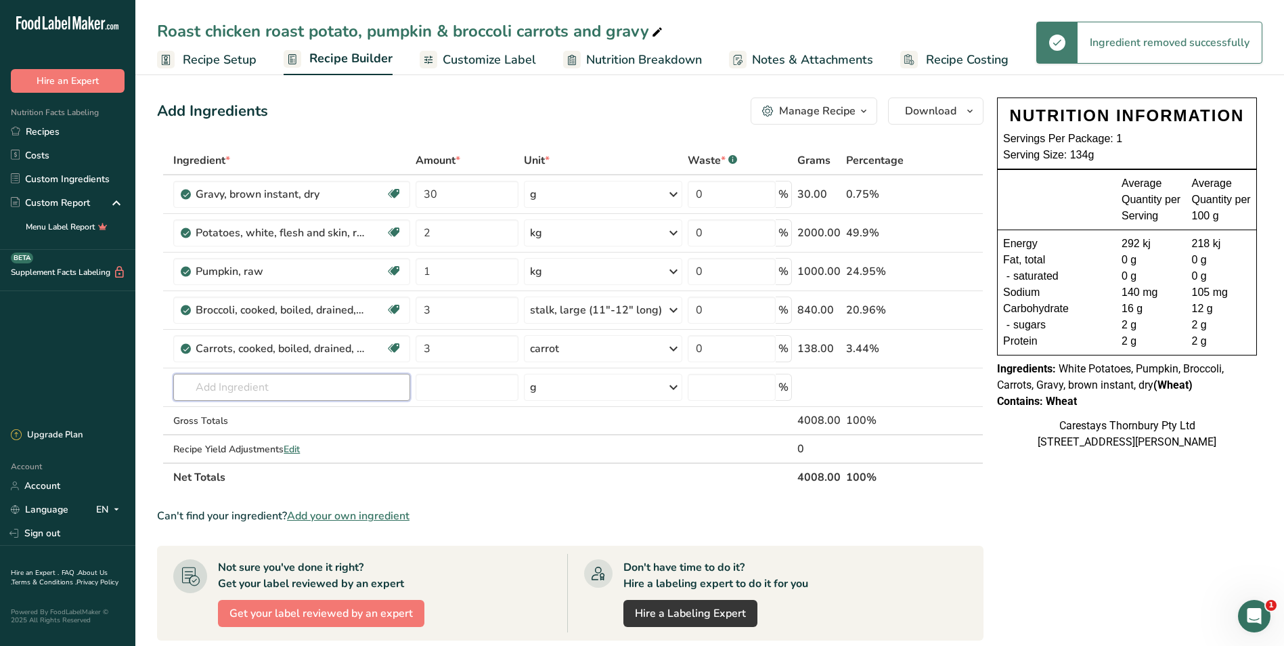
click at [224, 392] on input "text" at bounding box center [291, 387] width 237 height 27
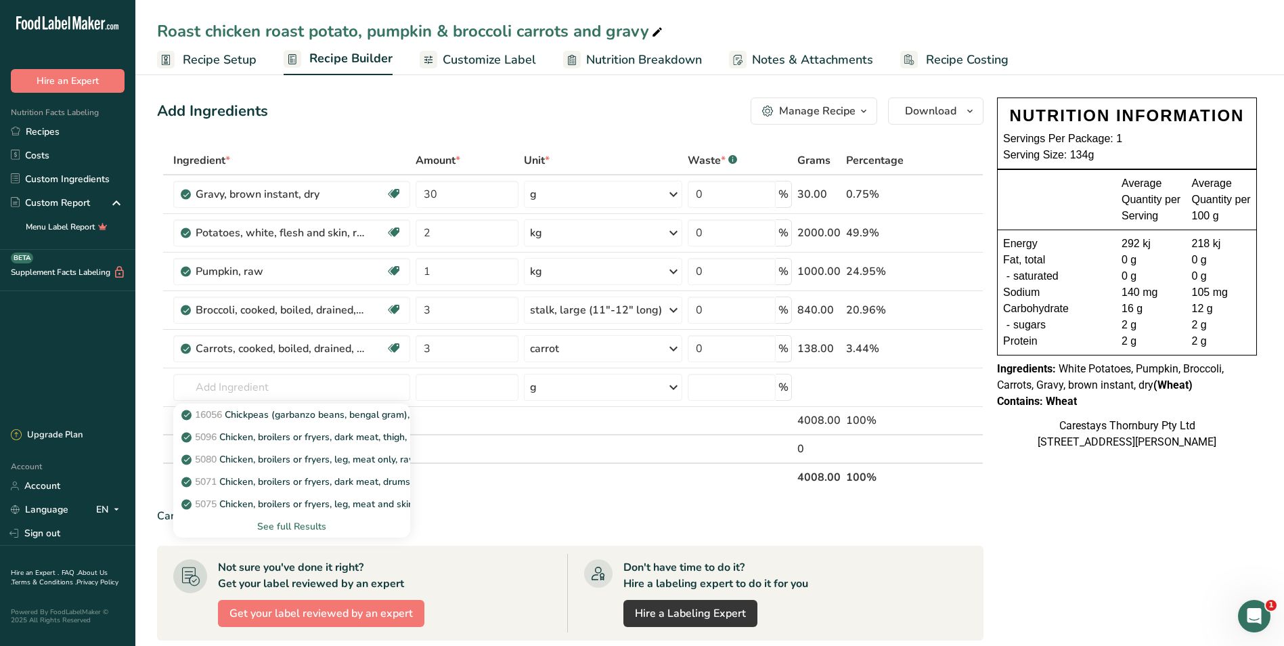
click at [299, 523] on div "See full Results" at bounding box center [291, 526] width 215 height 14
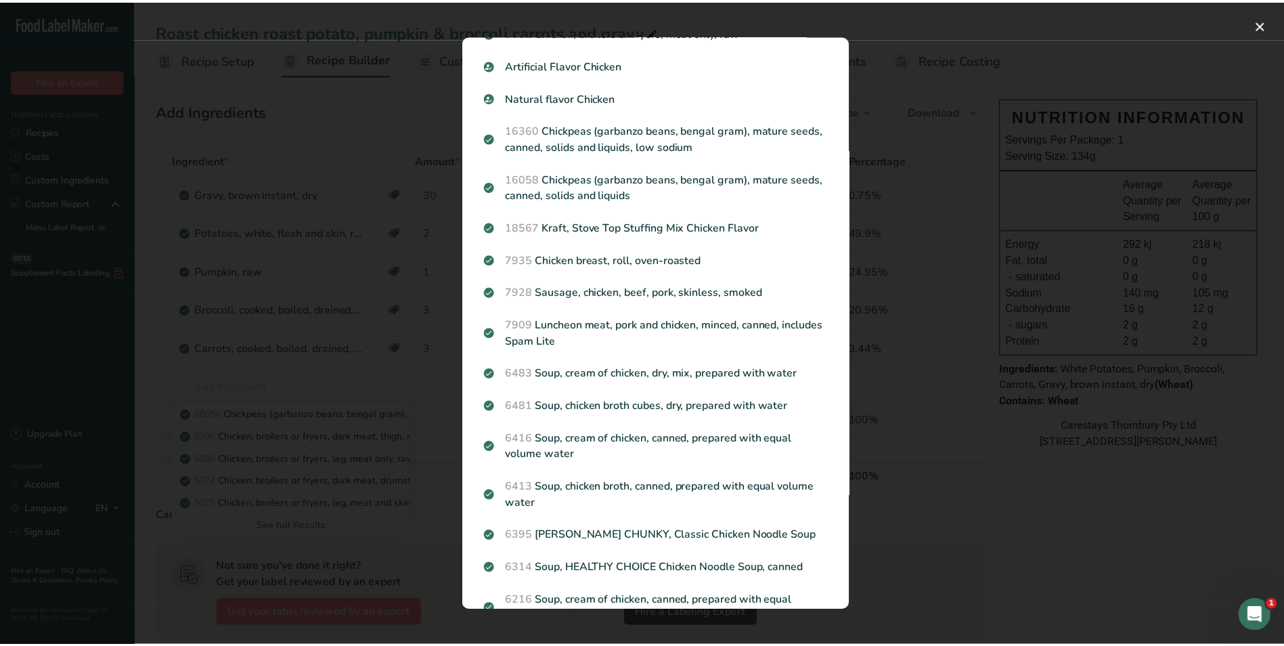
scroll to position [609, 0]
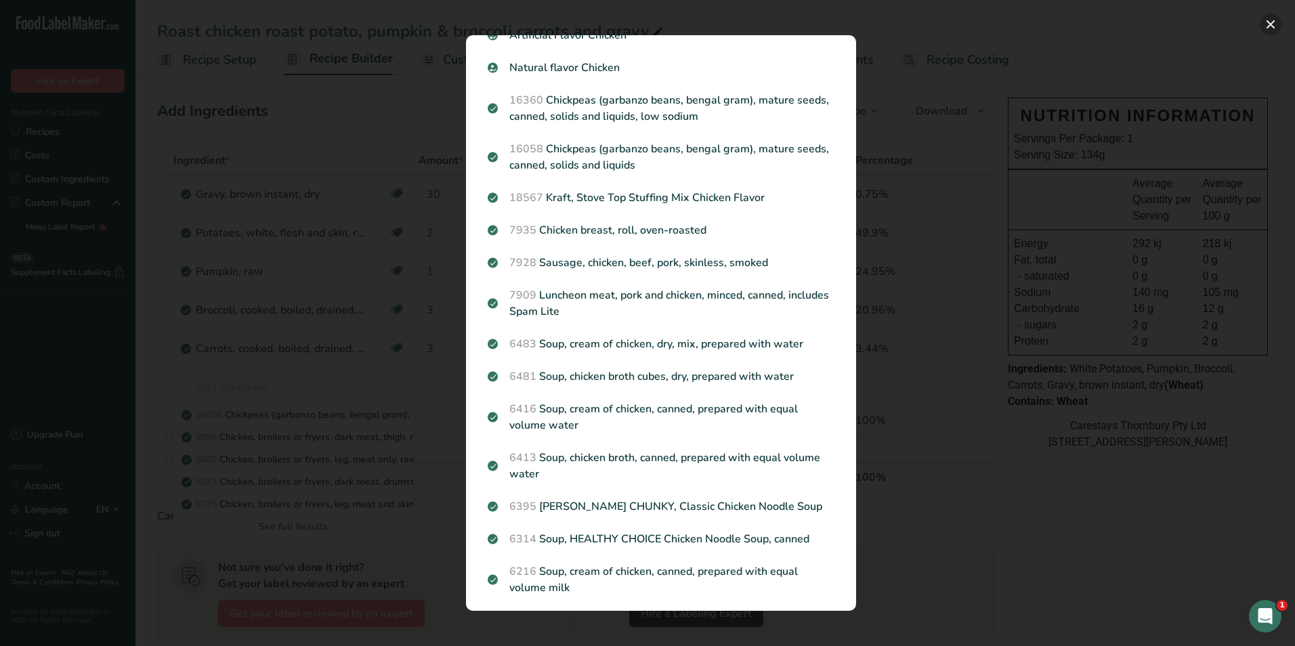
click at [1273, 24] on button "Search results modal" at bounding box center [1270, 25] width 22 height 22
